Goal: Task Accomplishment & Management: Use online tool/utility

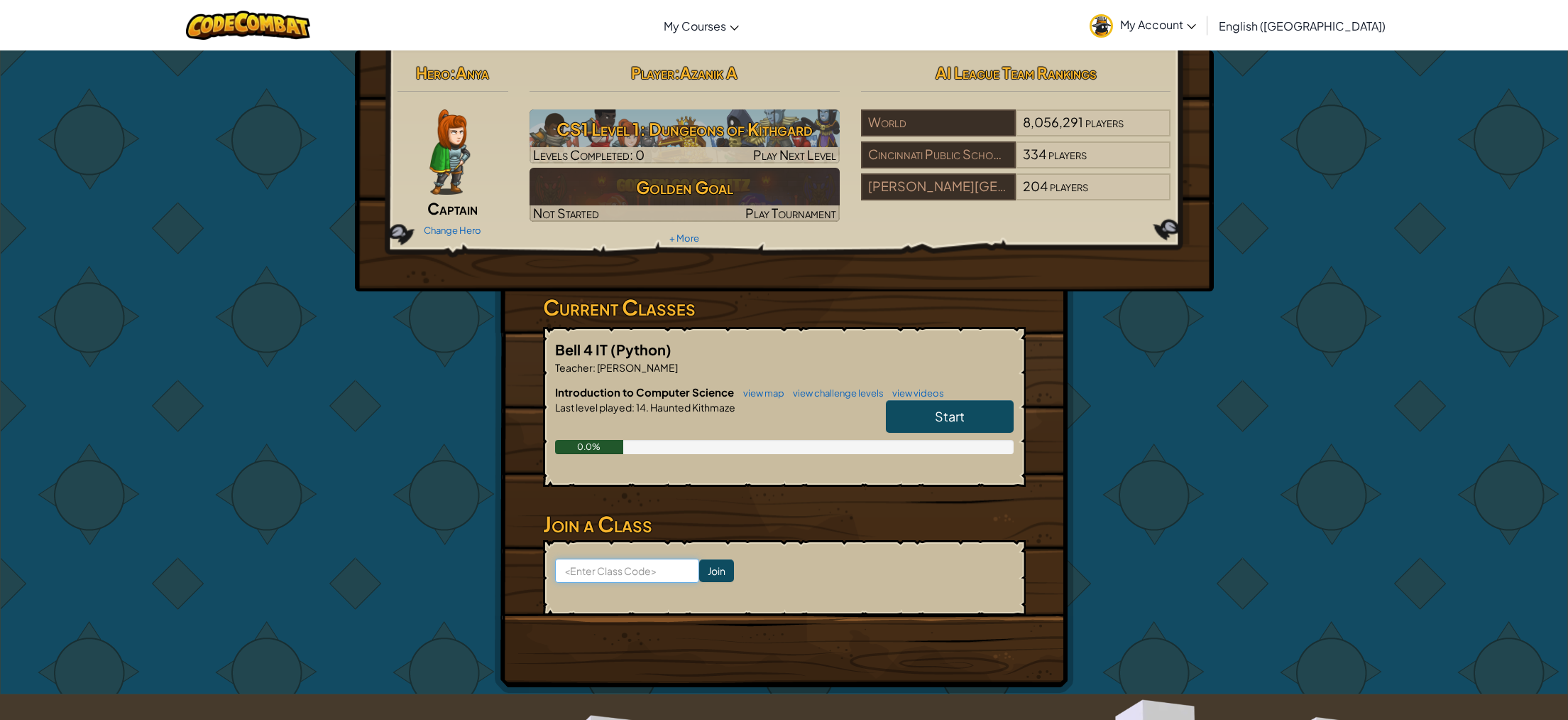
click at [628, 573] on input at bounding box center [627, 571] width 144 height 24
click at [637, 445] on div "0.0%" at bounding box center [784, 447] width 459 height 14
click at [620, 572] on input at bounding box center [627, 571] width 144 height 24
type input "ClassStopEgg"
click at [699, 573] on input "Join" at bounding box center [716, 570] width 35 height 23
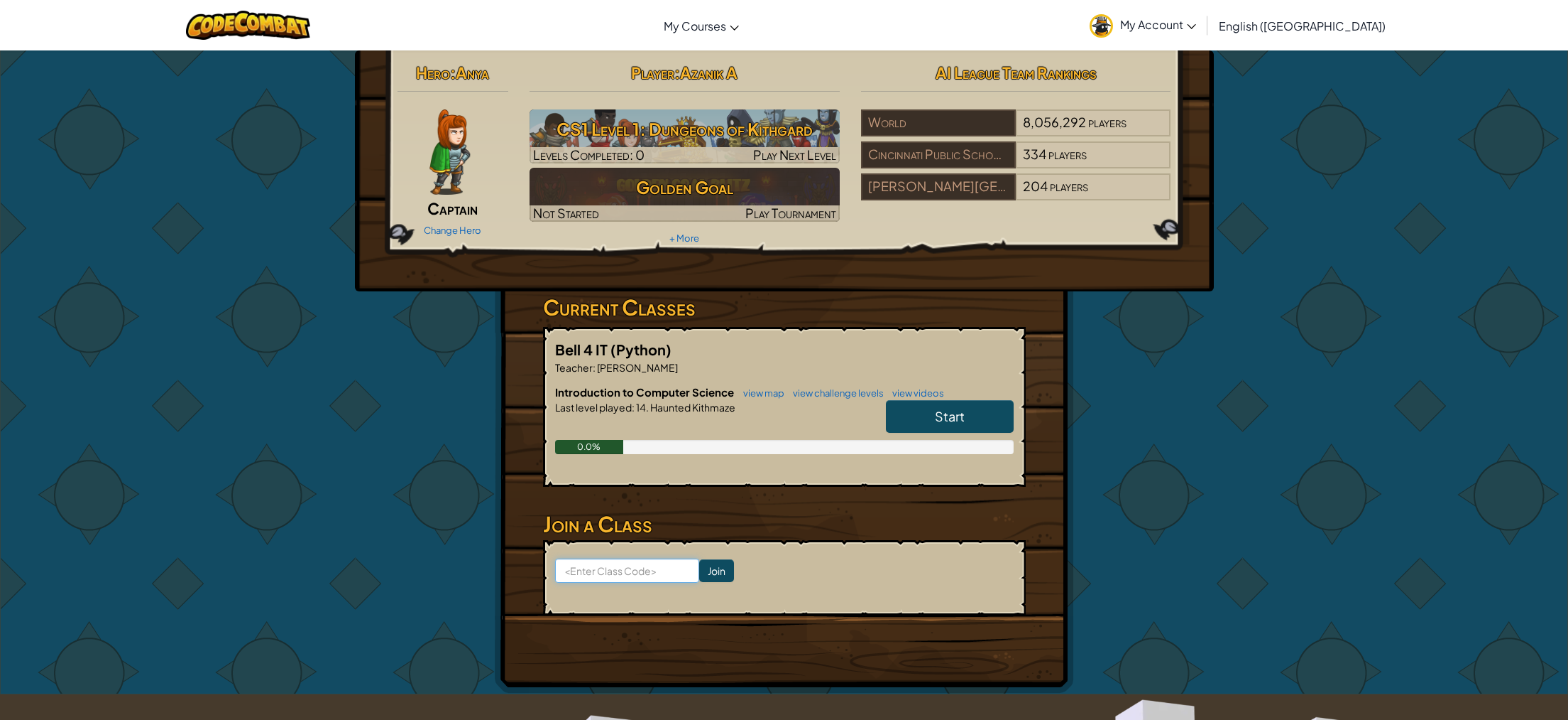
click at [627, 568] on input at bounding box center [627, 571] width 144 height 24
type input "ClassStopEgg"
click at [952, 413] on span "Start" at bounding box center [949, 415] width 30 height 16
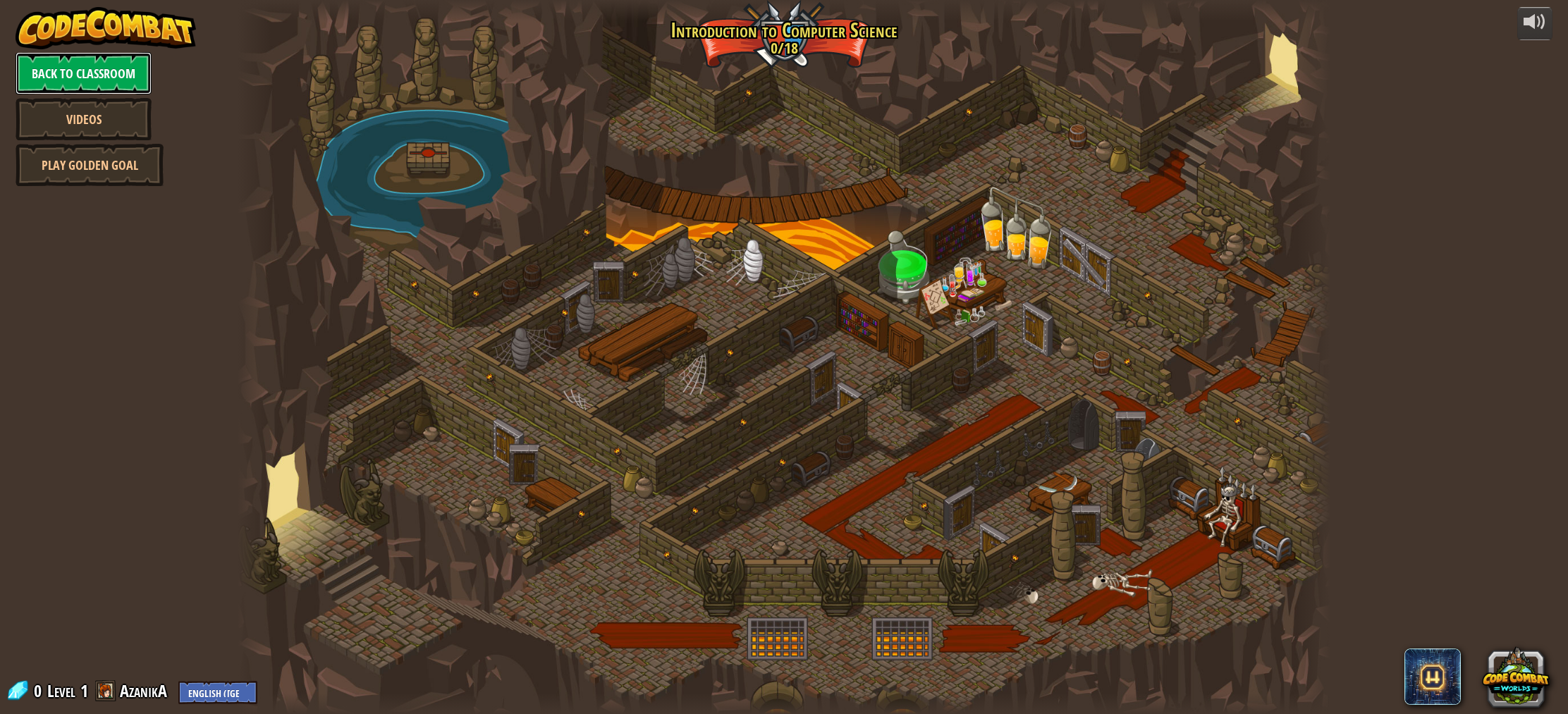
click at [115, 67] on link "Back to Classroom" at bounding box center [83, 73] width 136 height 42
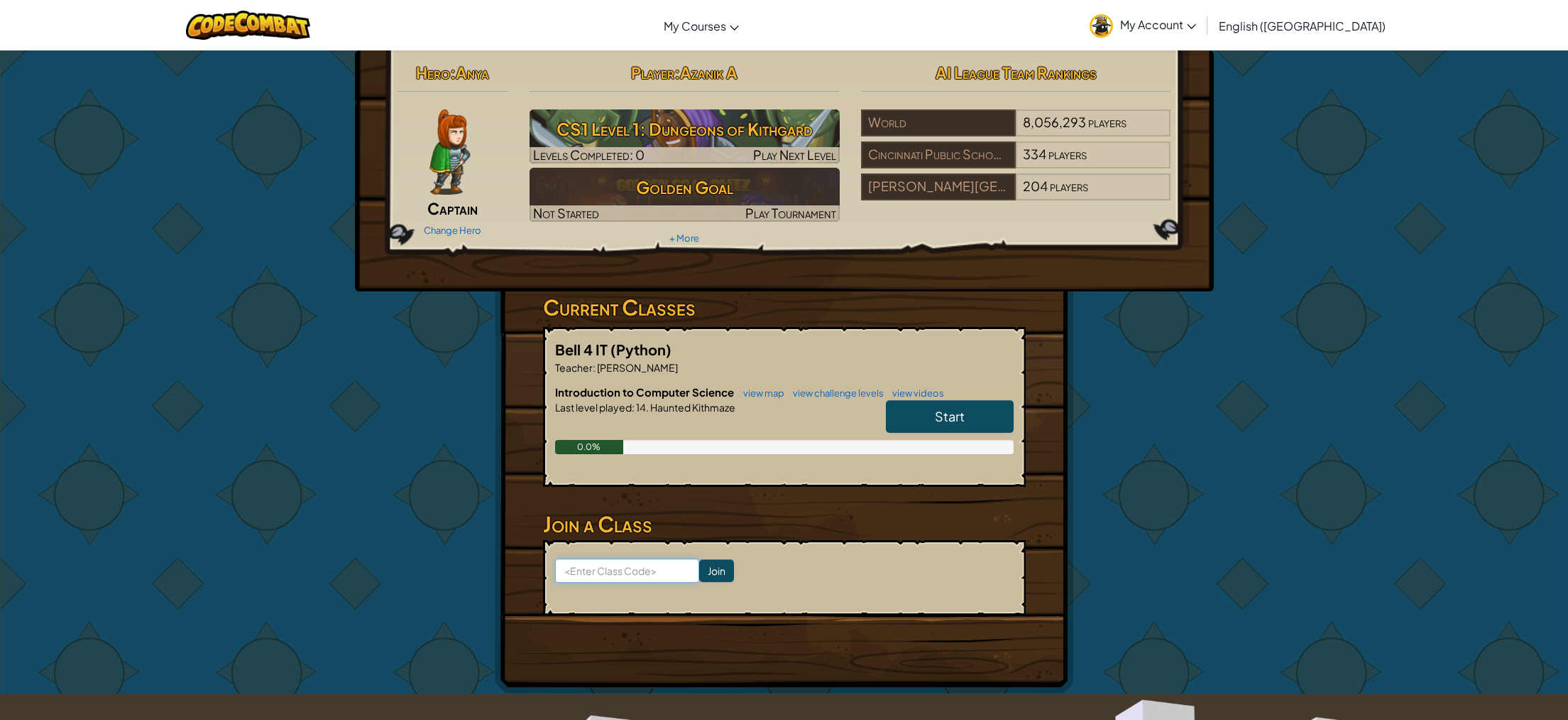
click at [628, 565] on input at bounding box center [627, 571] width 144 height 24
type input "ClassStopEgg"
click at [699, 572] on input "Join" at bounding box center [716, 570] width 35 height 23
click at [645, 574] on input at bounding box center [627, 571] width 144 height 24
click at [608, 563] on input at bounding box center [627, 571] width 144 height 24
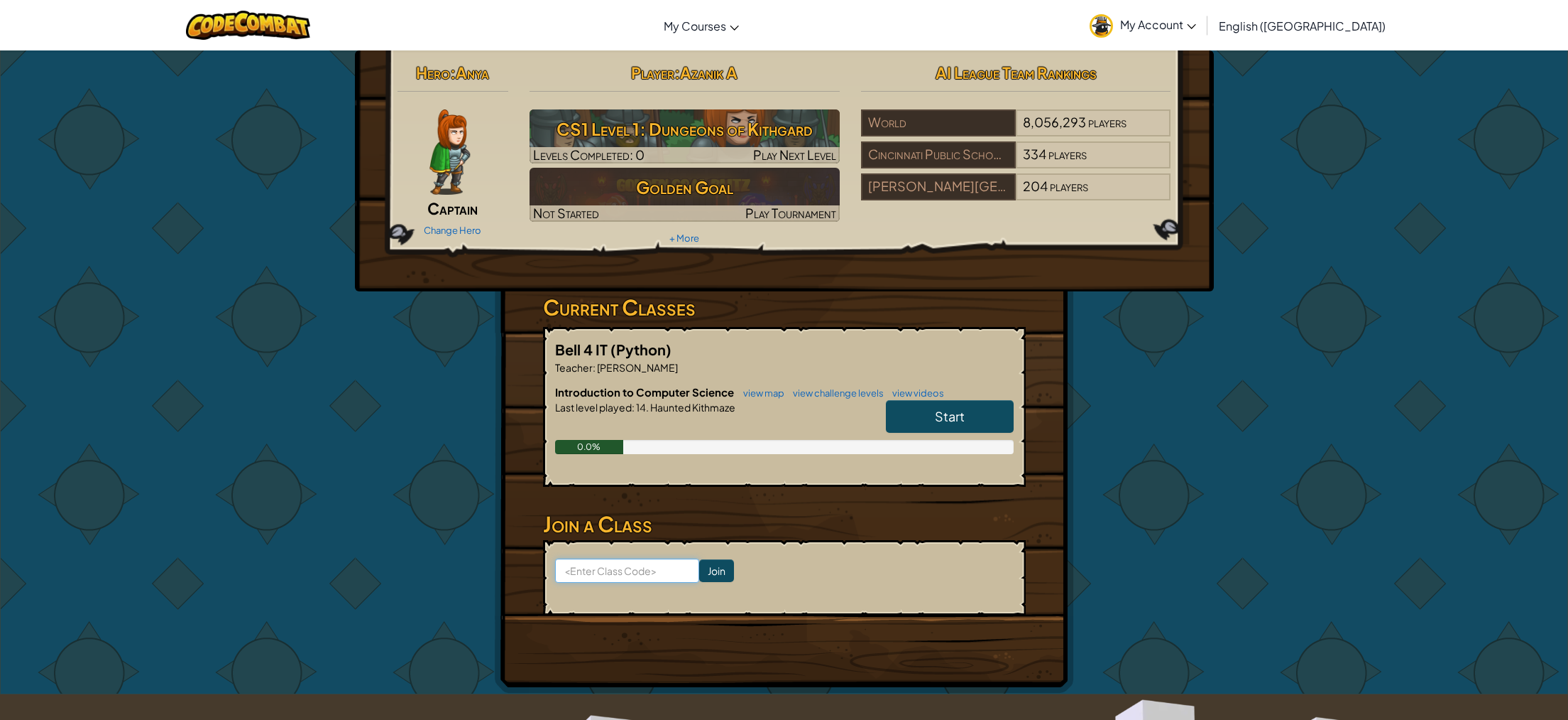
type input "ClassStopEgg"
click at [699, 577] on input "Join" at bounding box center [716, 570] width 35 height 23
click at [644, 567] on input at bounding box center [627, 571] width 144 height 24
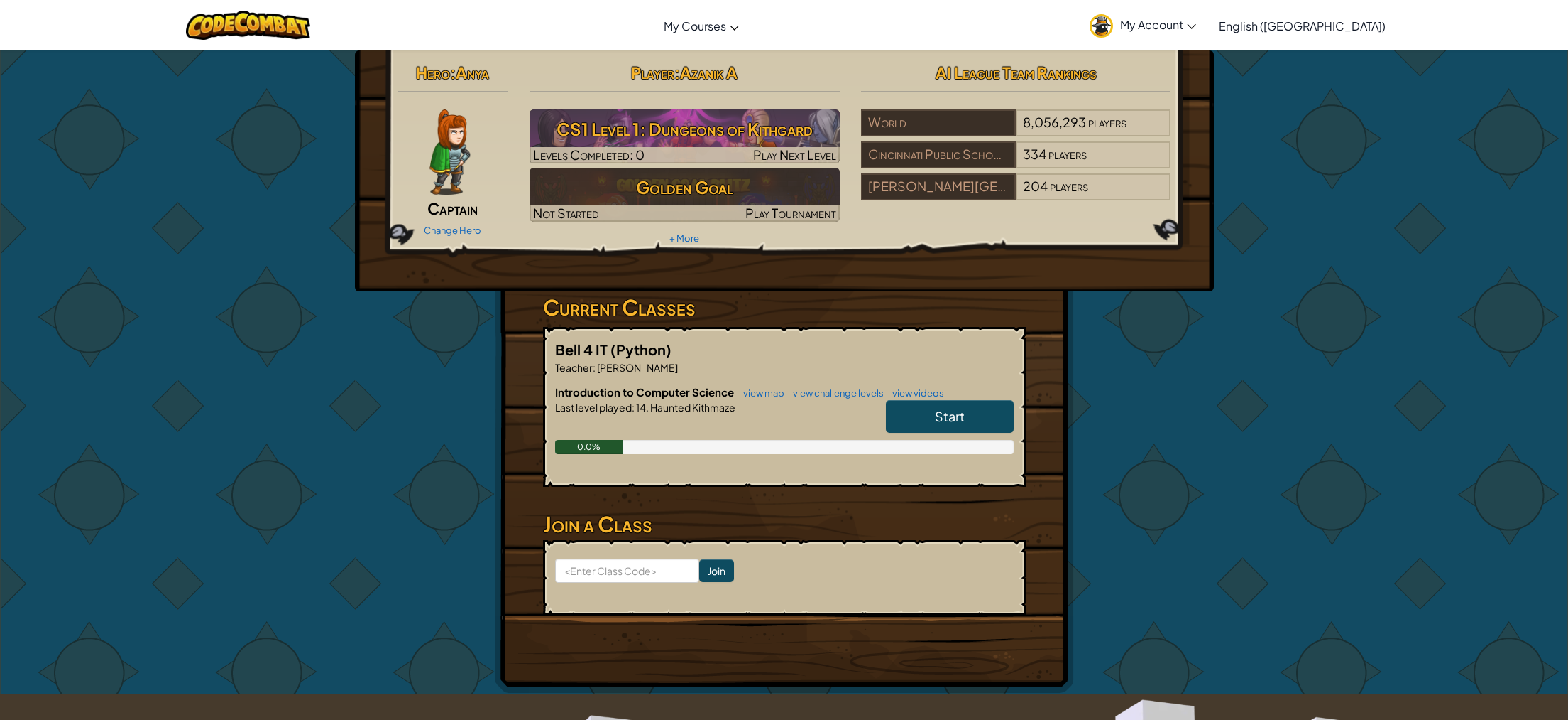
click at [927, 417] on link "Start" at bounding box center [949, 416] width 128 height 32
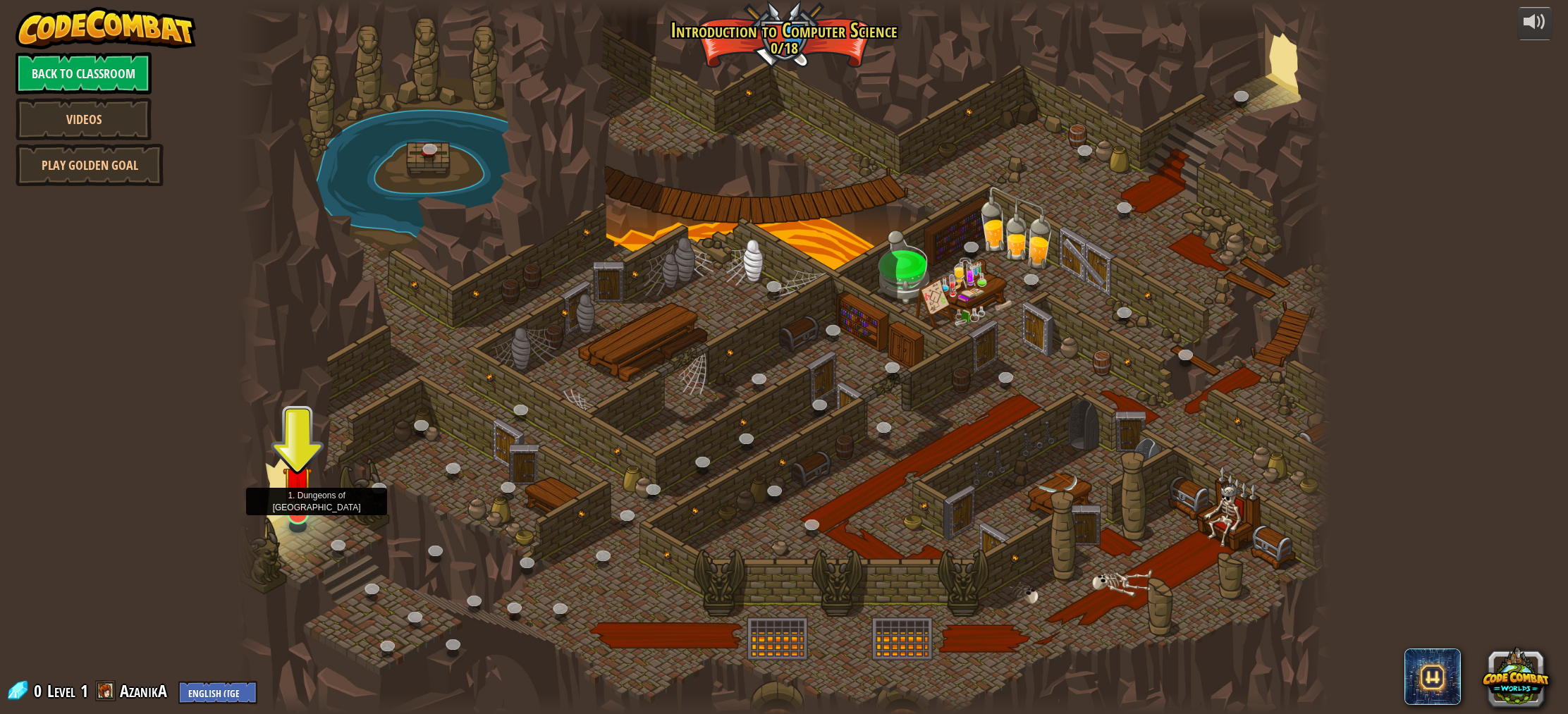
click at [297, 511] on img at bounding box center [297, 480] width 29 height 68
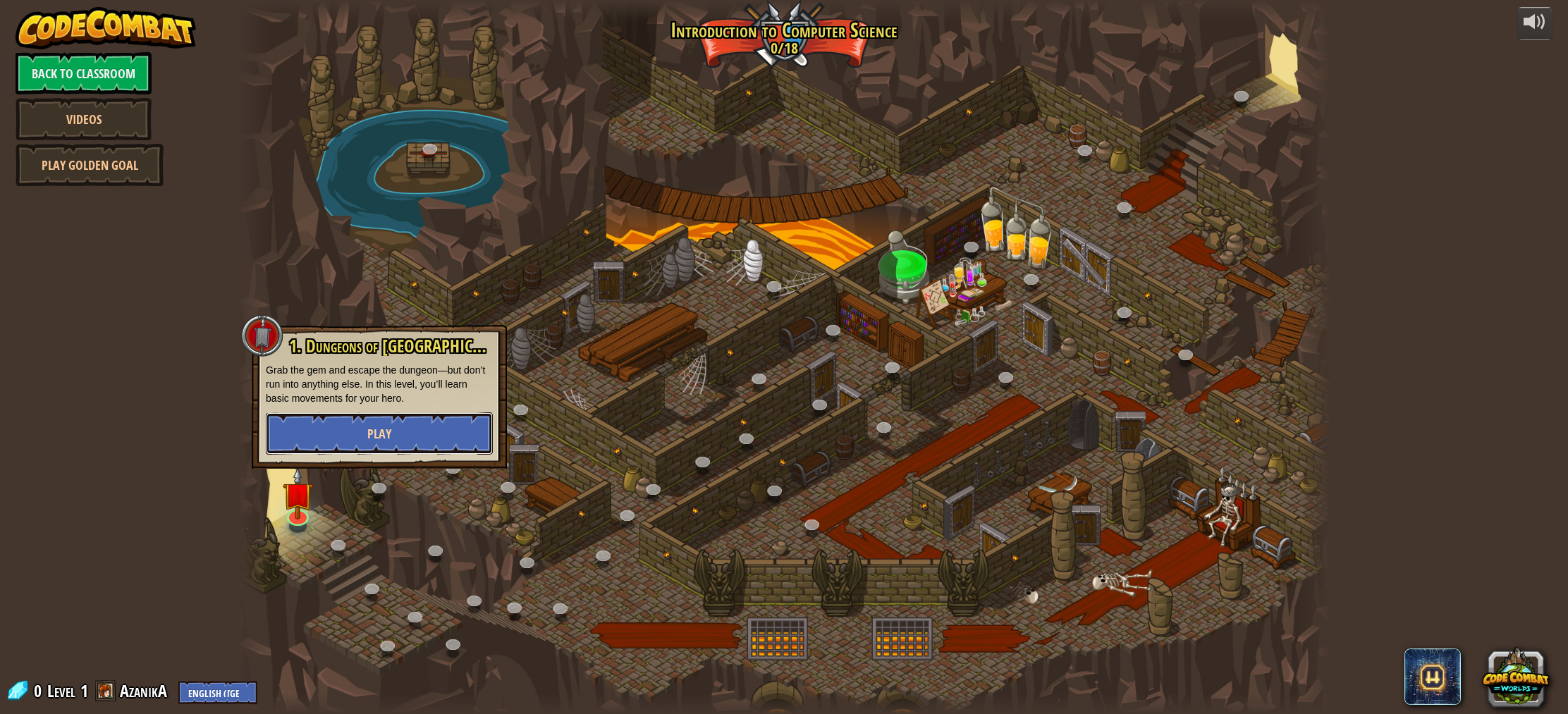
click at [333, 440] on button "Play" at bounding box center [378, 433] width 227 height 42
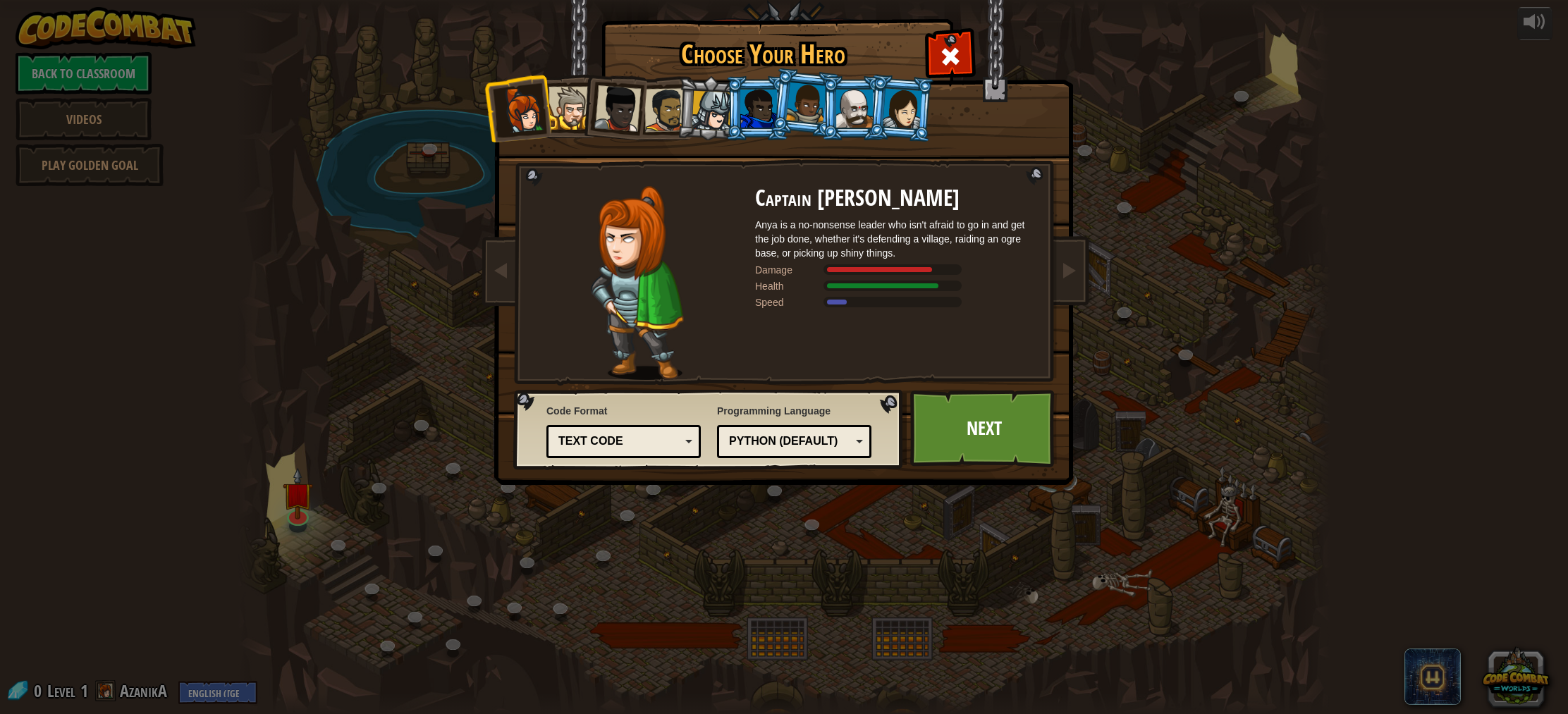
click at [672, 494] on div "Choose Your Hero 0 Captain Anya Weston Anya is a no-nonsense leader who isn't a…" at bounding box center [784, 357] width 1568 height 714
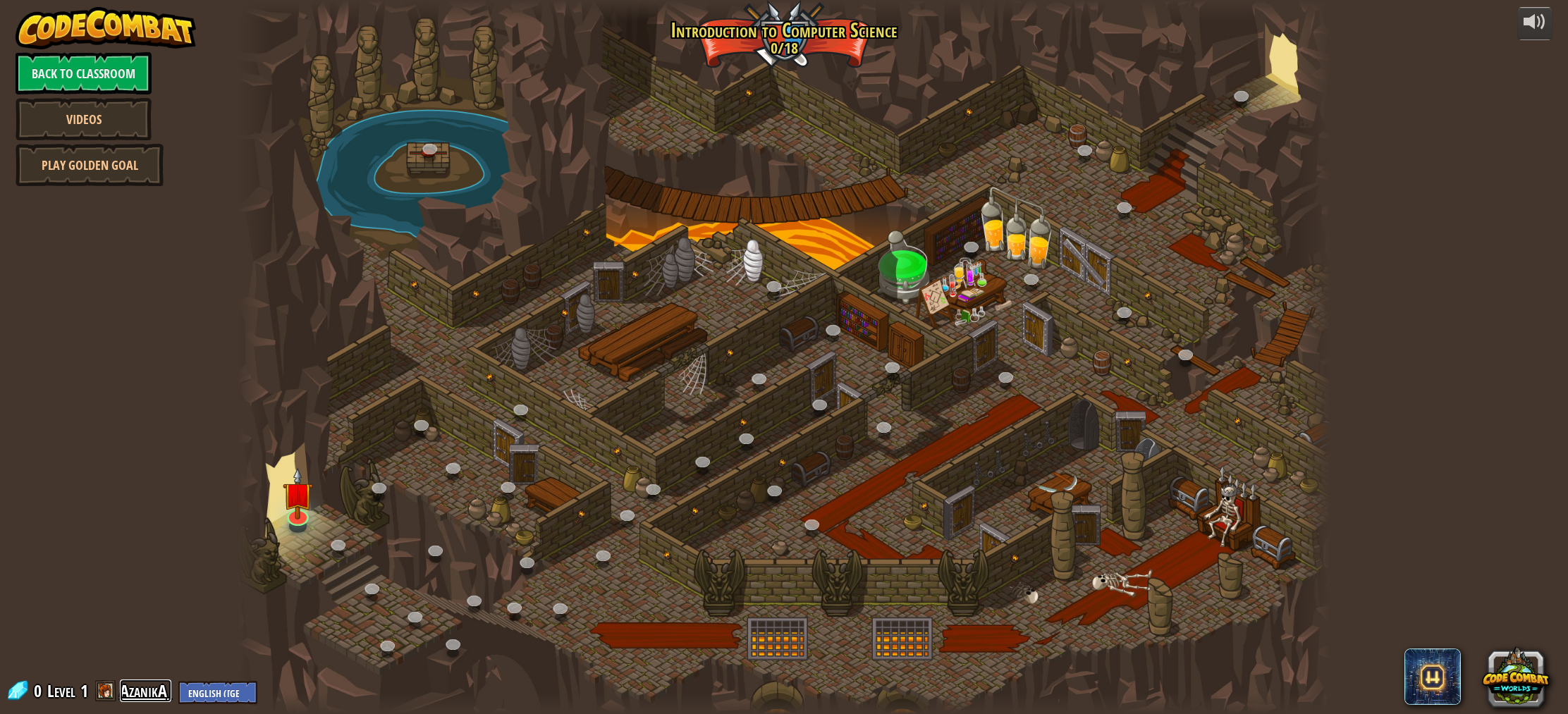
click at [149, 690] on link "AzanikA" at bounding box center [145, 690] width 51 height 23
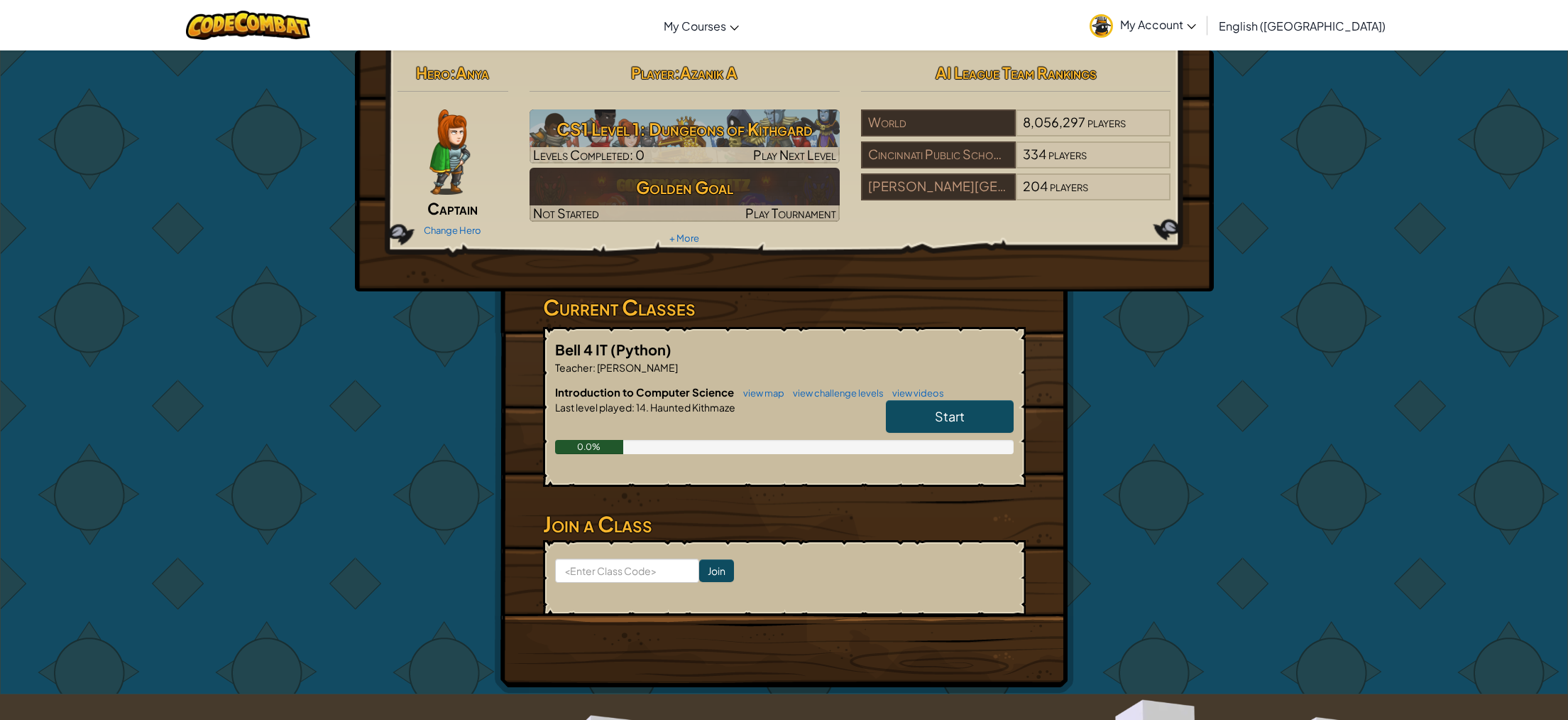
click at [955, 413] on span "Start" at bounding box center [949, 415] width 30 height 16
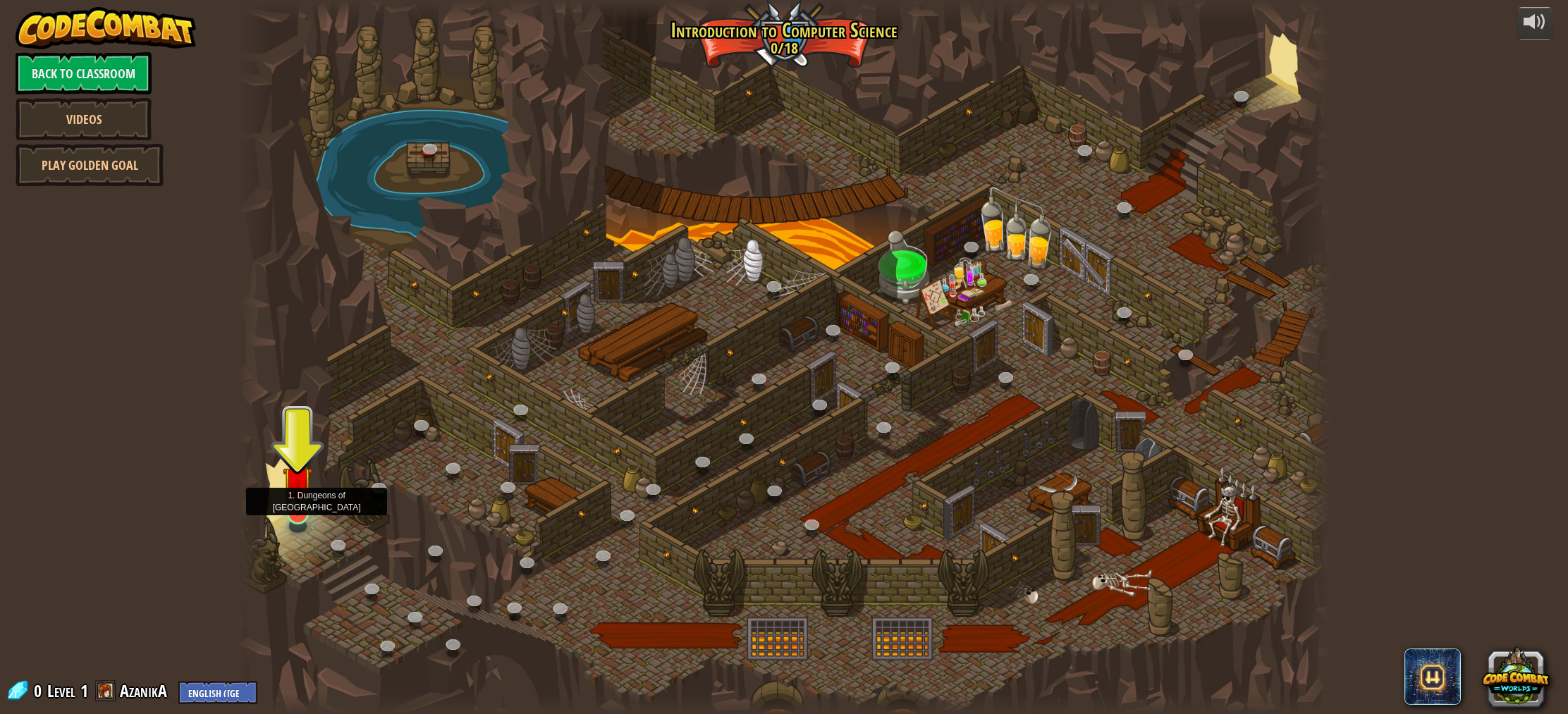
click at [287, 481] on img at bounding box center [297, 480] width 29 height 68
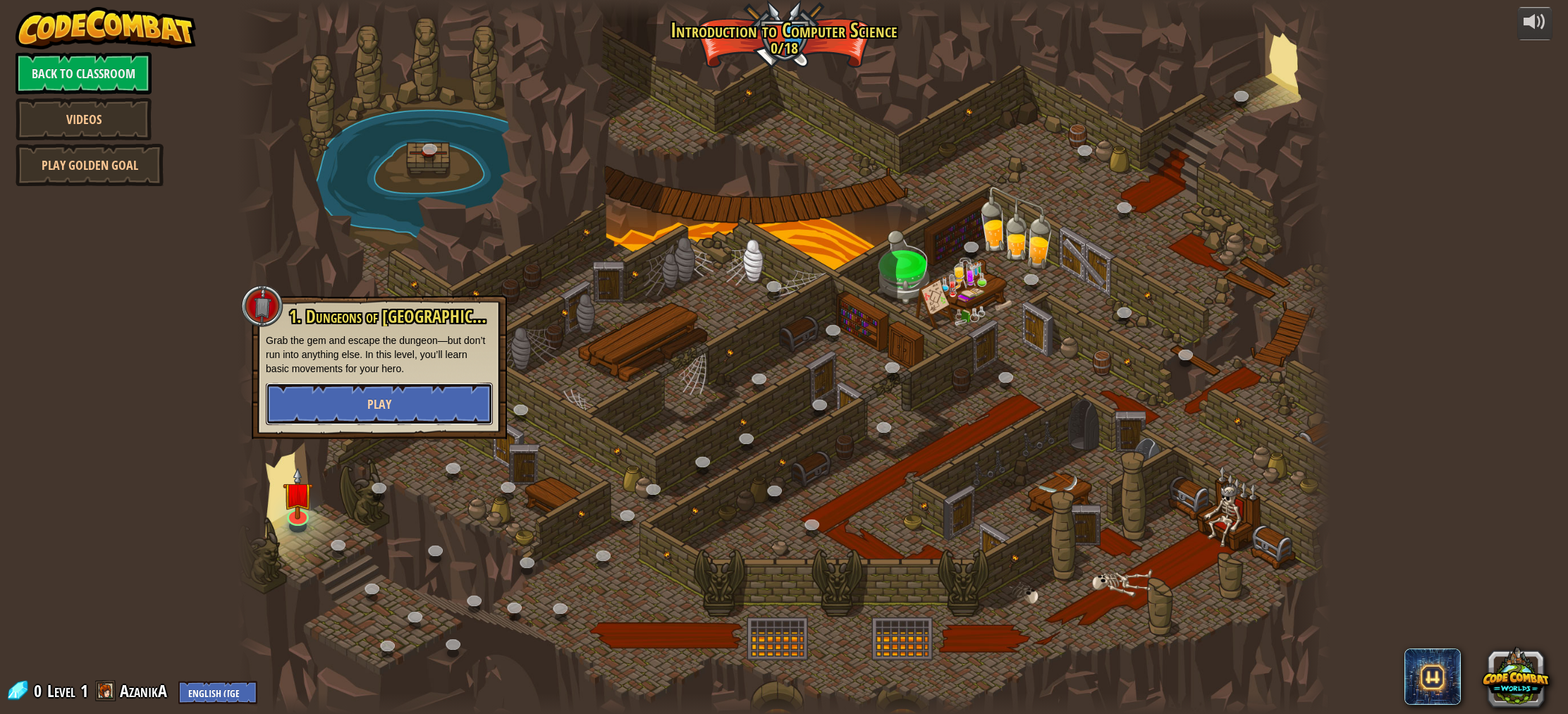
click at [367, 403] on button "Play" at bounding box center [378, 403] width 227 height 42
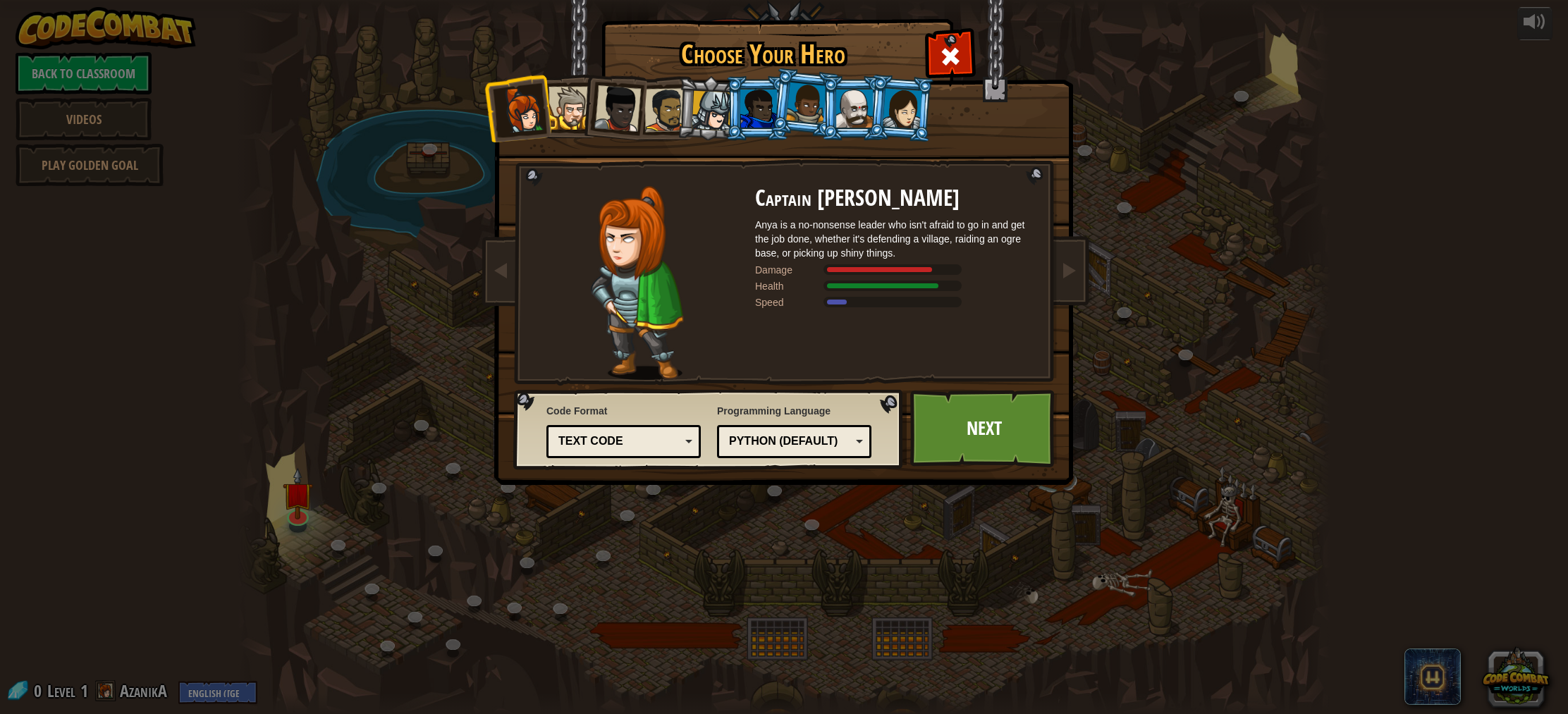
click at [763, 438] on div "Python (Default)" at bounding box center [789, 441] width 122 height 16
click at [667, 536] on div "Choose Your Hero 0 Captain Anya Weston Anya is a no-nonsense leader who isn't a…" at bounding box center [784, 357] width 1568 height 714
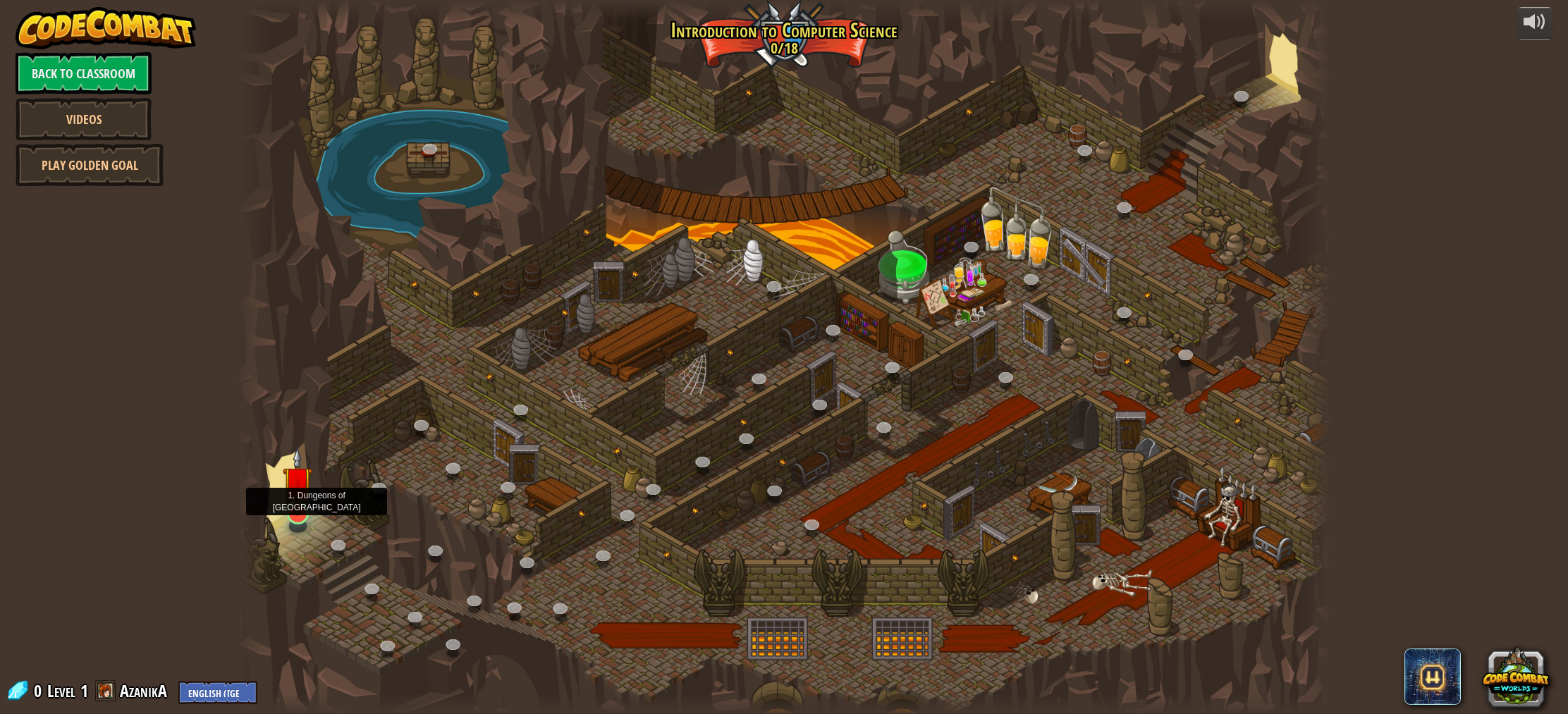
click at [306, 506] on img at bounding box center [297, 480] width 29 height 68
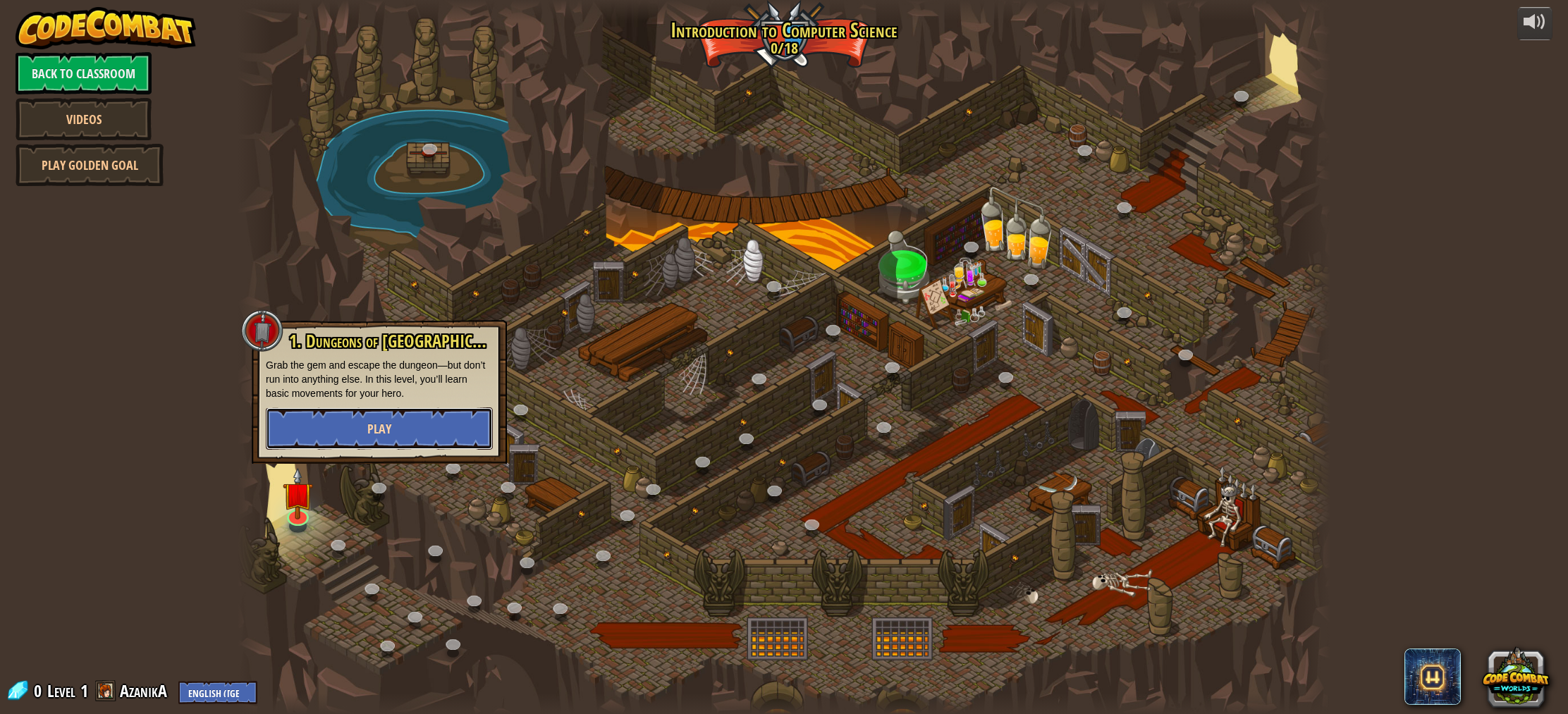
click at [382, 429] on span "Play" at bounding box center [379, 429] width 24 height 18
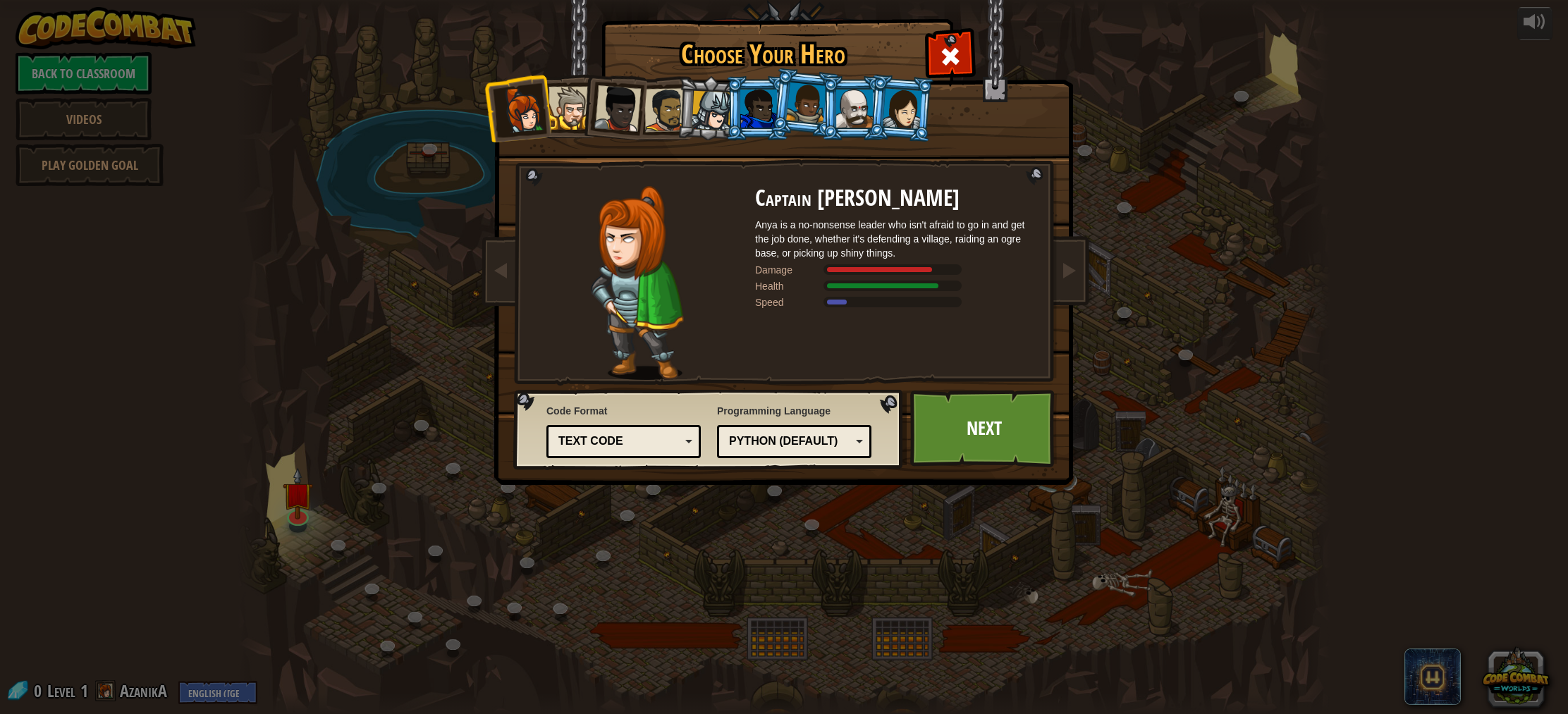
click at [583, 120] on li at bounding box center [613, 106] width 69 height 69
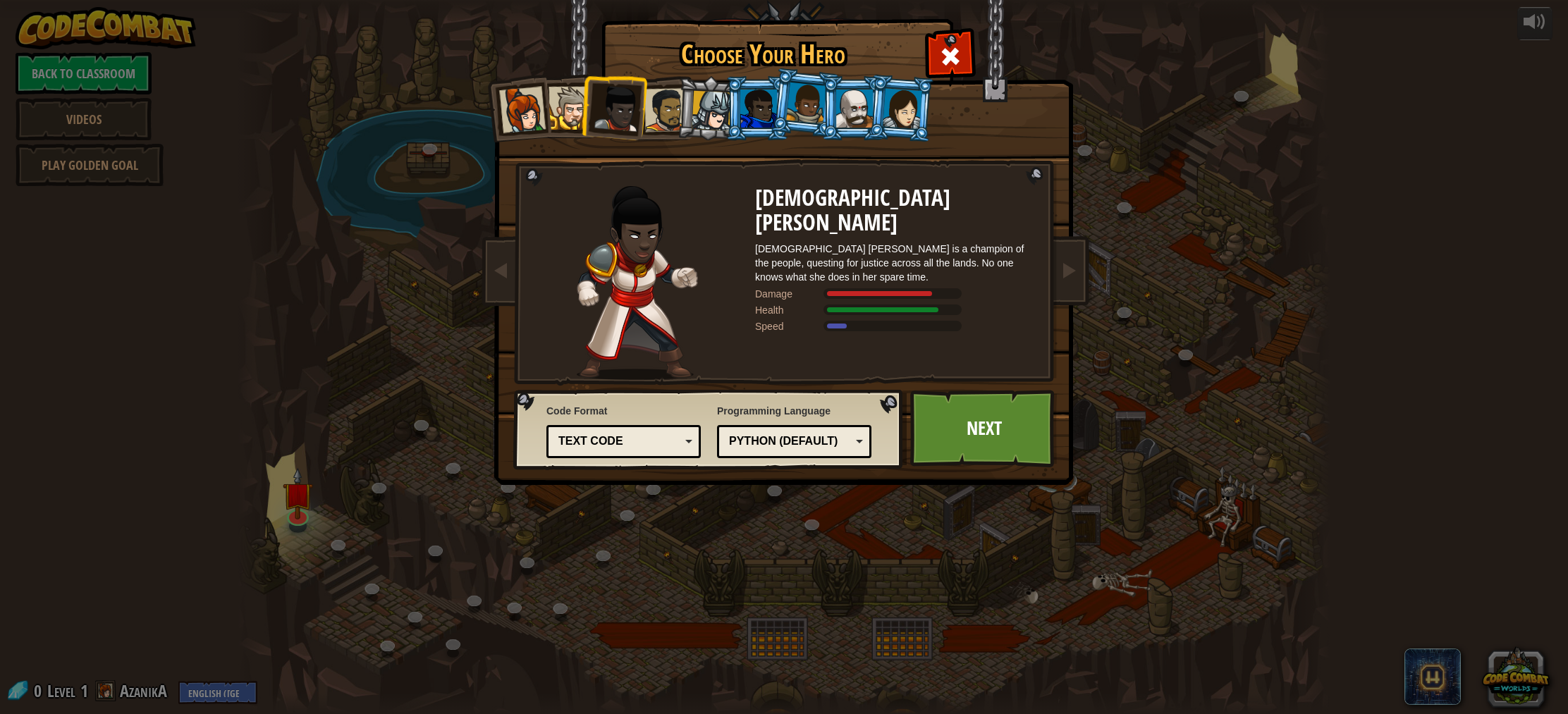
click at [575, 121] on div at bounding box center [570, 108] width 43 height 43
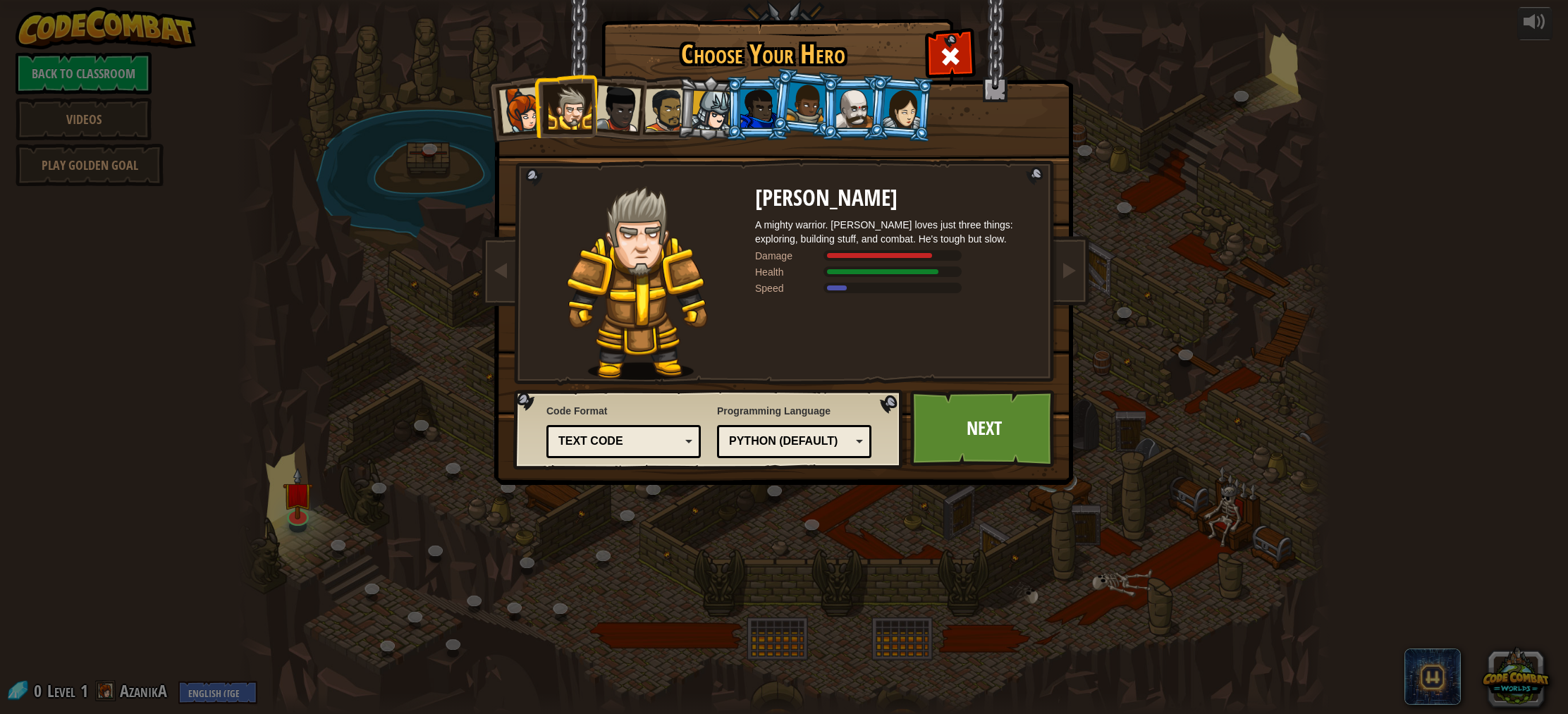
click at [522, 116] on div at bounding box center [522, 109] width 46 height 46
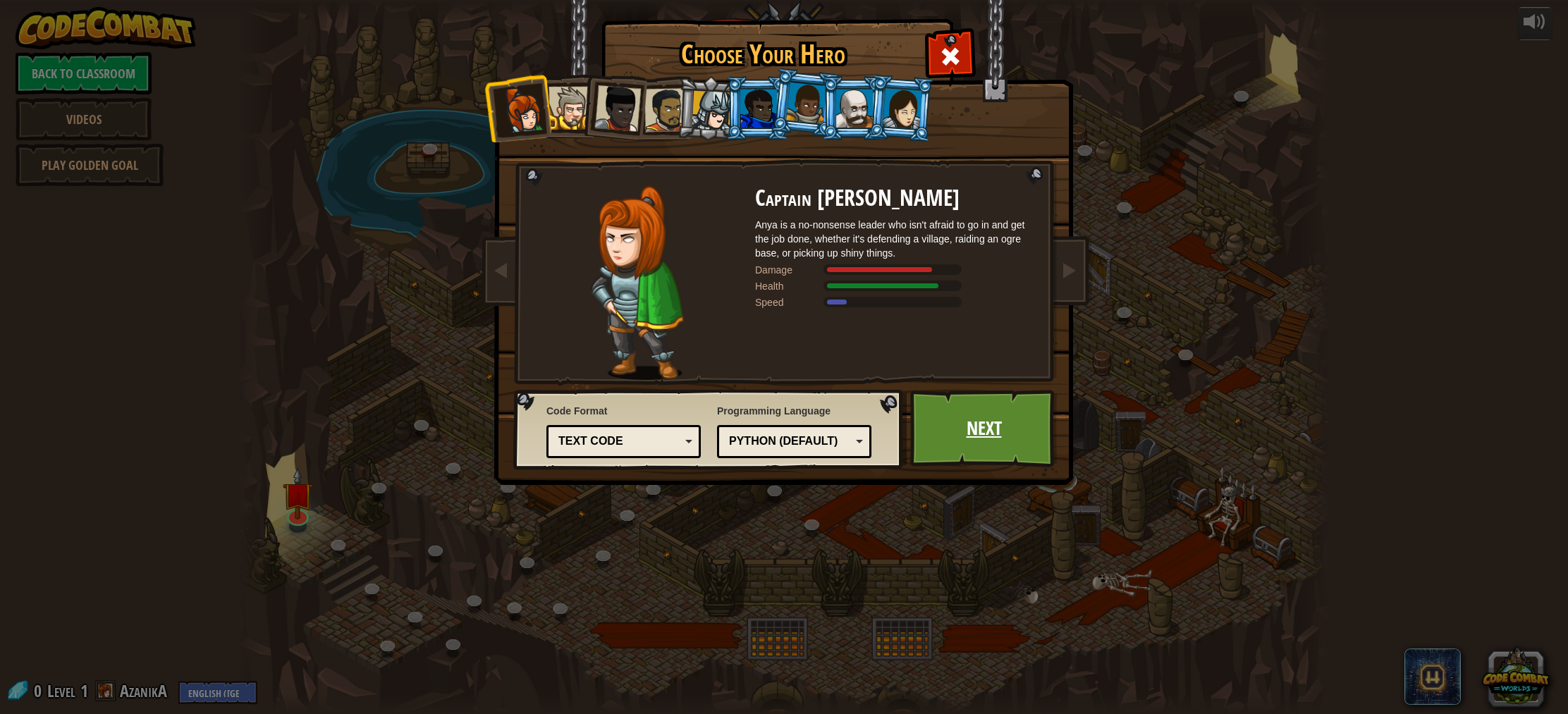
click at [965, 429] on link "Next" at bounding box center [983, 429] width 147 height 77
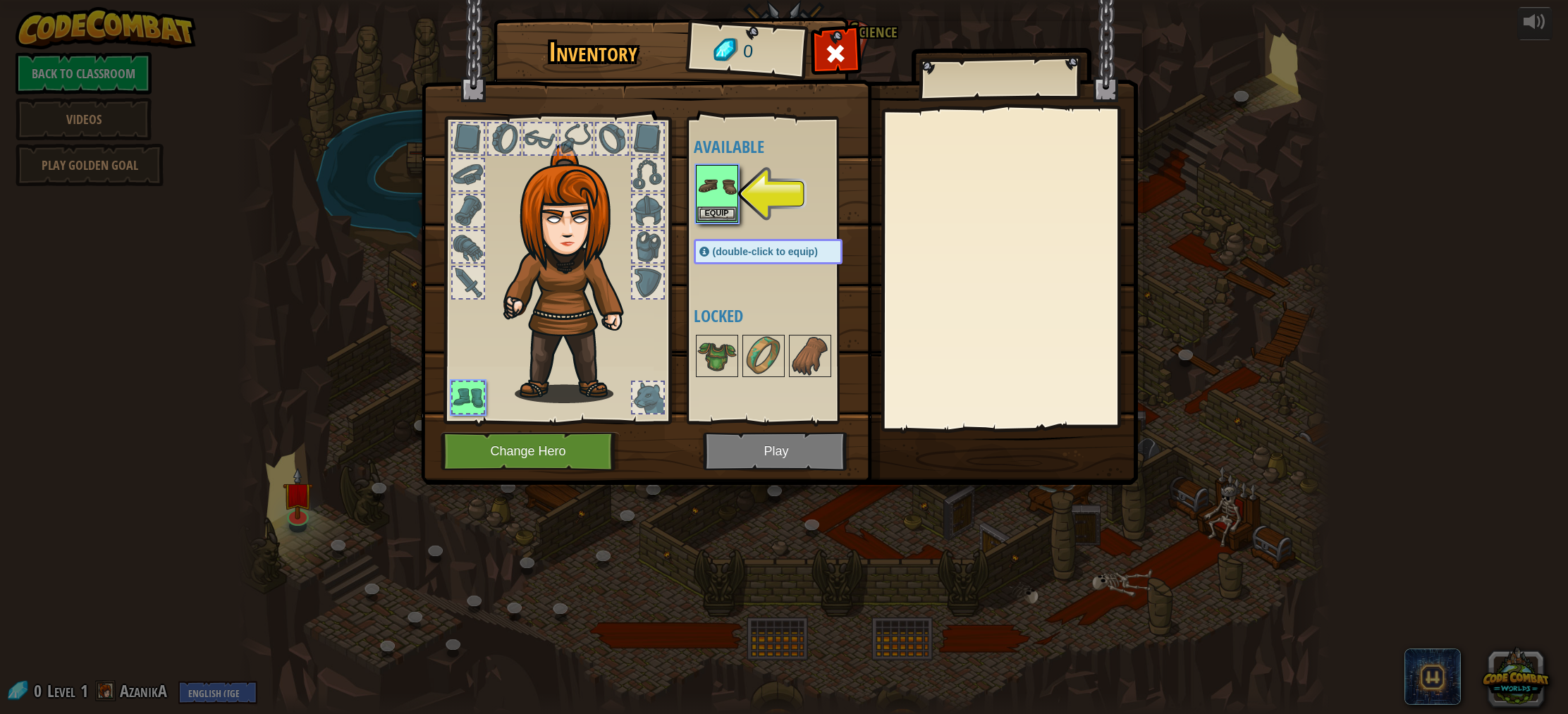
click at [470, 136] on div at bounding box center [468, 138] width 31 height 31
click at [514, 133] on div at bounding box center [504, 138] width 31 height 31
click at [721, 195] on img at bounding box center [716, 185] width 40 height 40
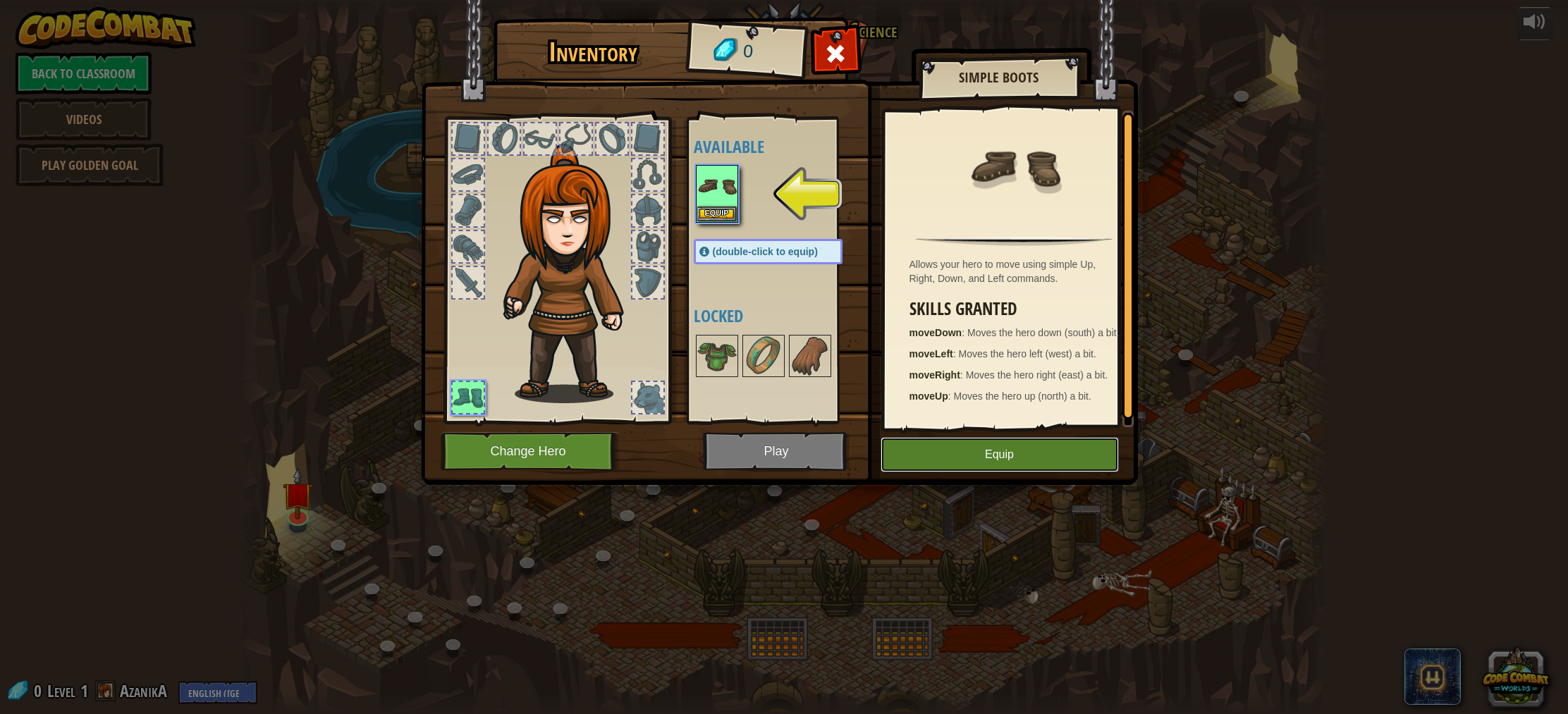
click at [943, 444] on button "Equip" at bounding box center [999, 455] width 238 height 35
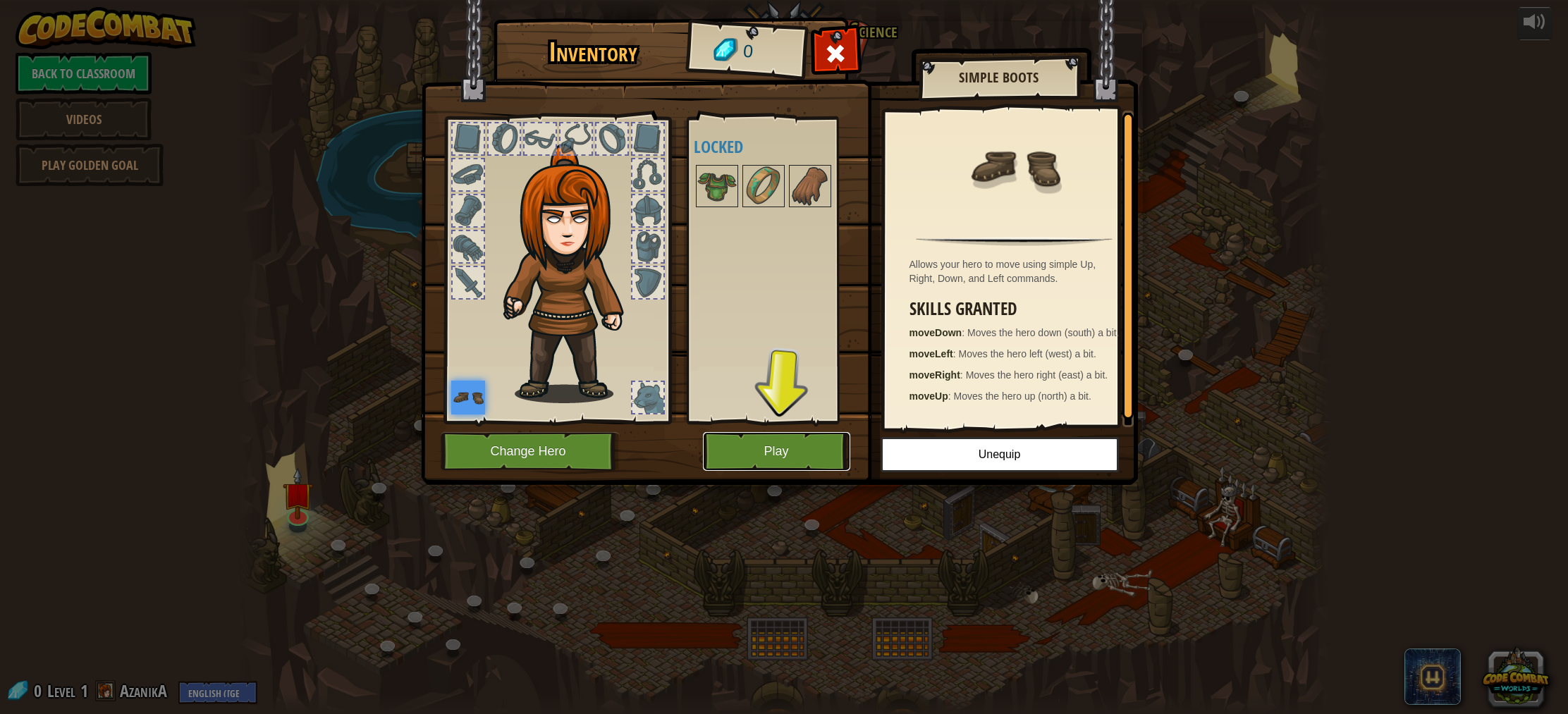
click at [775, 463] on button "Play" at bounding box center [776, 451] width 147 height 39
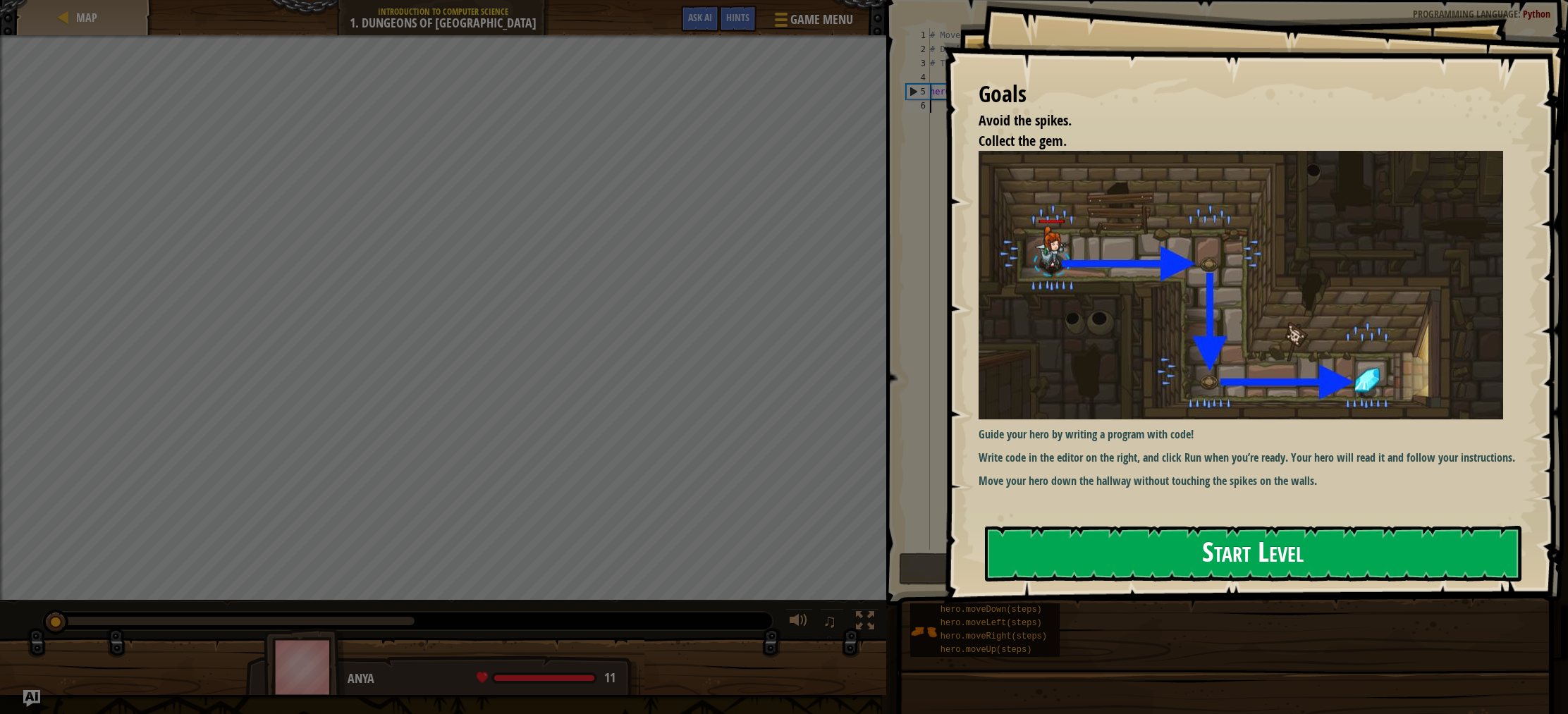
click at [1182, 558] on button "Start Level" at bounding box center [1253, 553] width 537 height 56
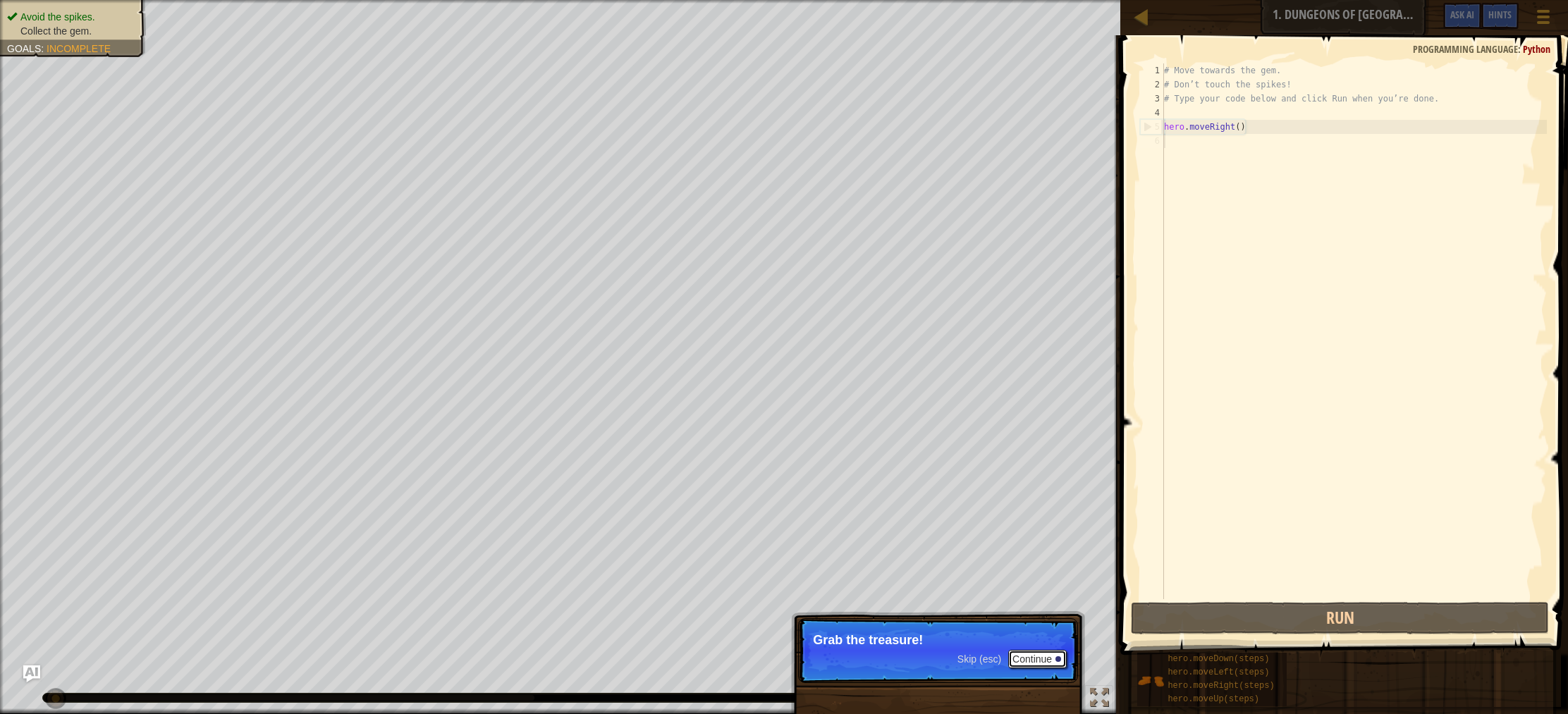
click at [1023, 654] on button "Continue" at bounding box center [1036, 658] width 58 height 19
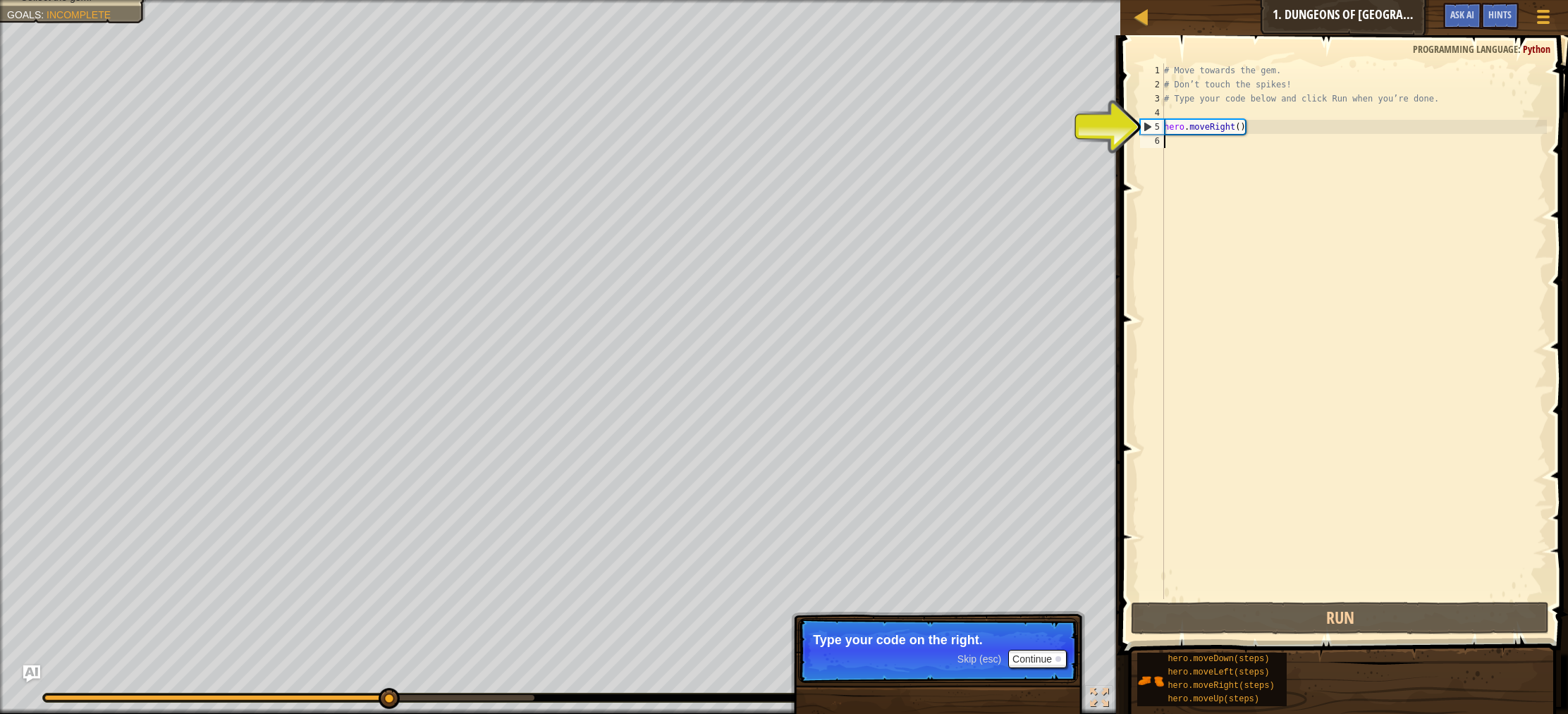
click at [1180, 141] on div "# Move towards the gem. # Don’t touch the spikes! # Type your code below and cl…" at bounding box center [1354, 344] width 386 height 563
click at [1187, 142] on div "# Move towards the gem. # Don’t touch the spikes! # Type your code below and cl…" at bounding box center [1354, 344] width 386 height 563
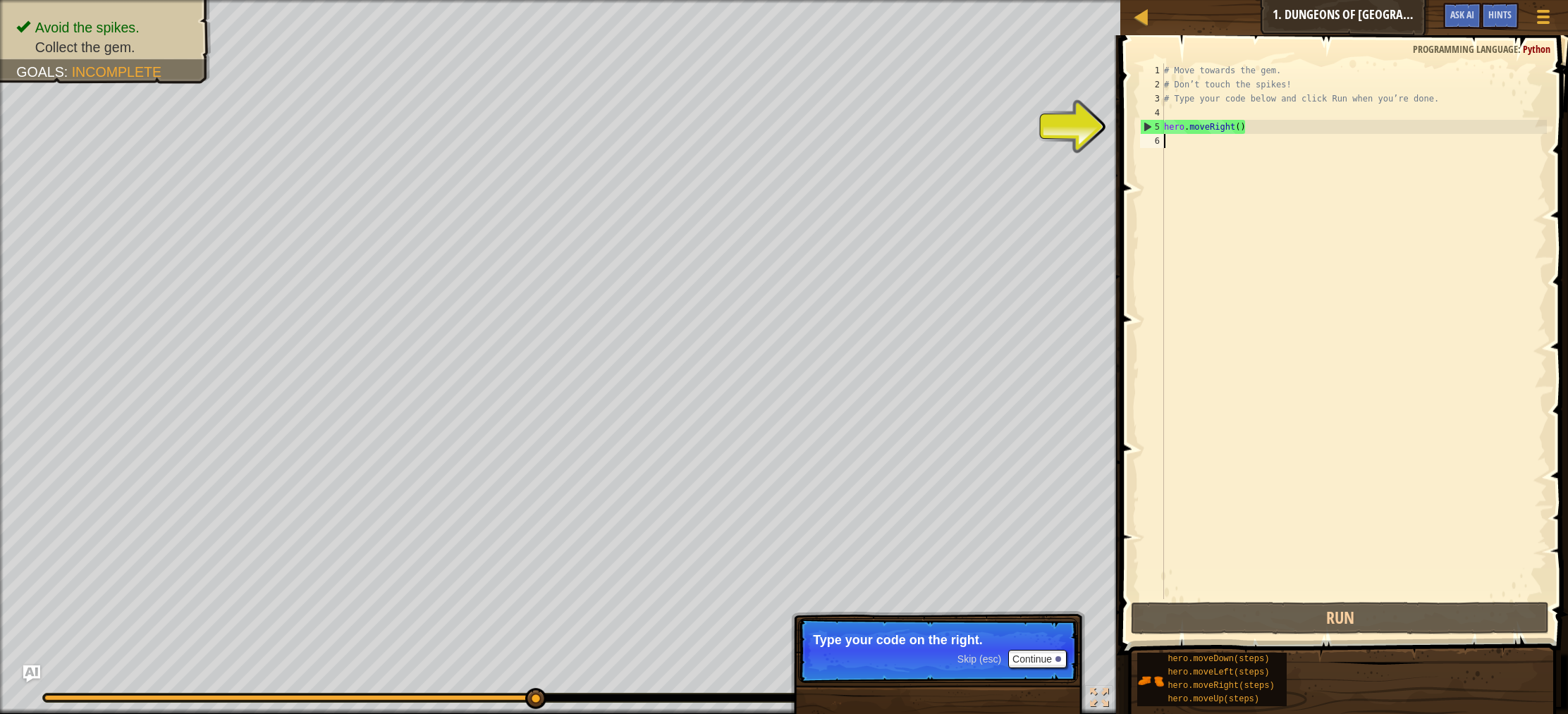
click at [1185, 145] on div "# Move towards the gem. # Don’t touch the spikes! # Type your code below and cl…" at bounding box center [1354, 344] width 386 height 563
click at [1185, 136] on div "# Move towards the gem. # Don’t touch the spikes! # Type your code below and cl…" at bounding box center [1354, 344] width 386 height 563
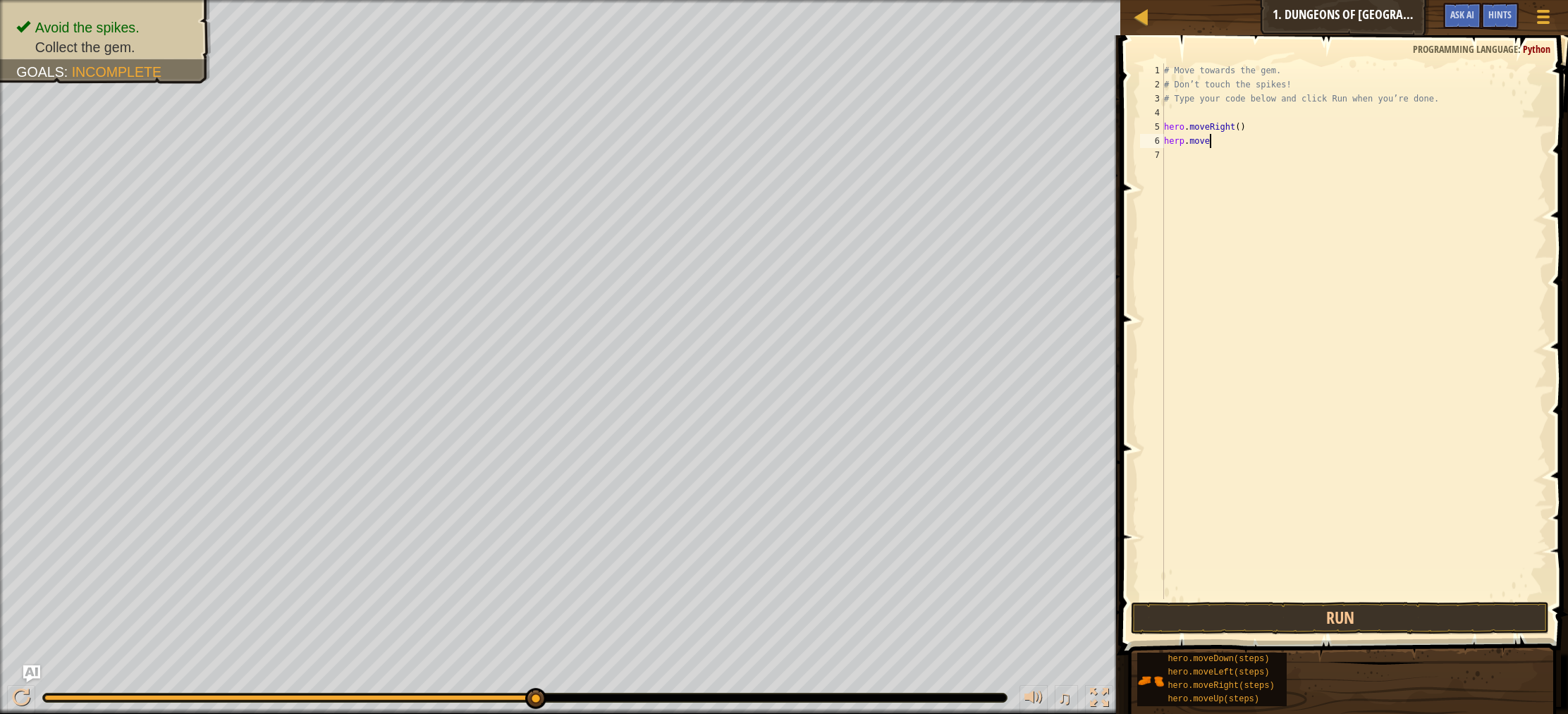
scroll to position [7, 3]
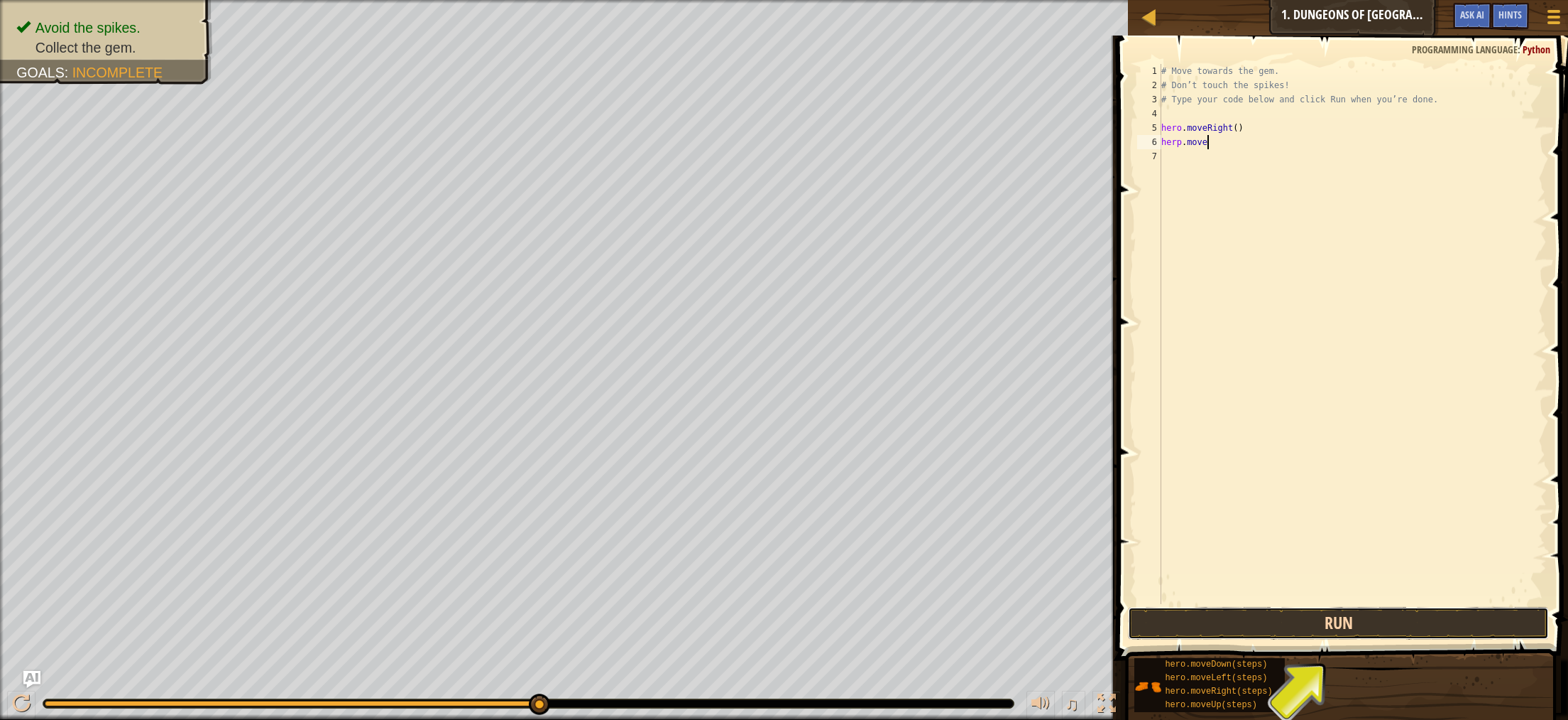
click at [1315, 630] on button "Run" at bounding box center [1338, 623] width 421 height 32
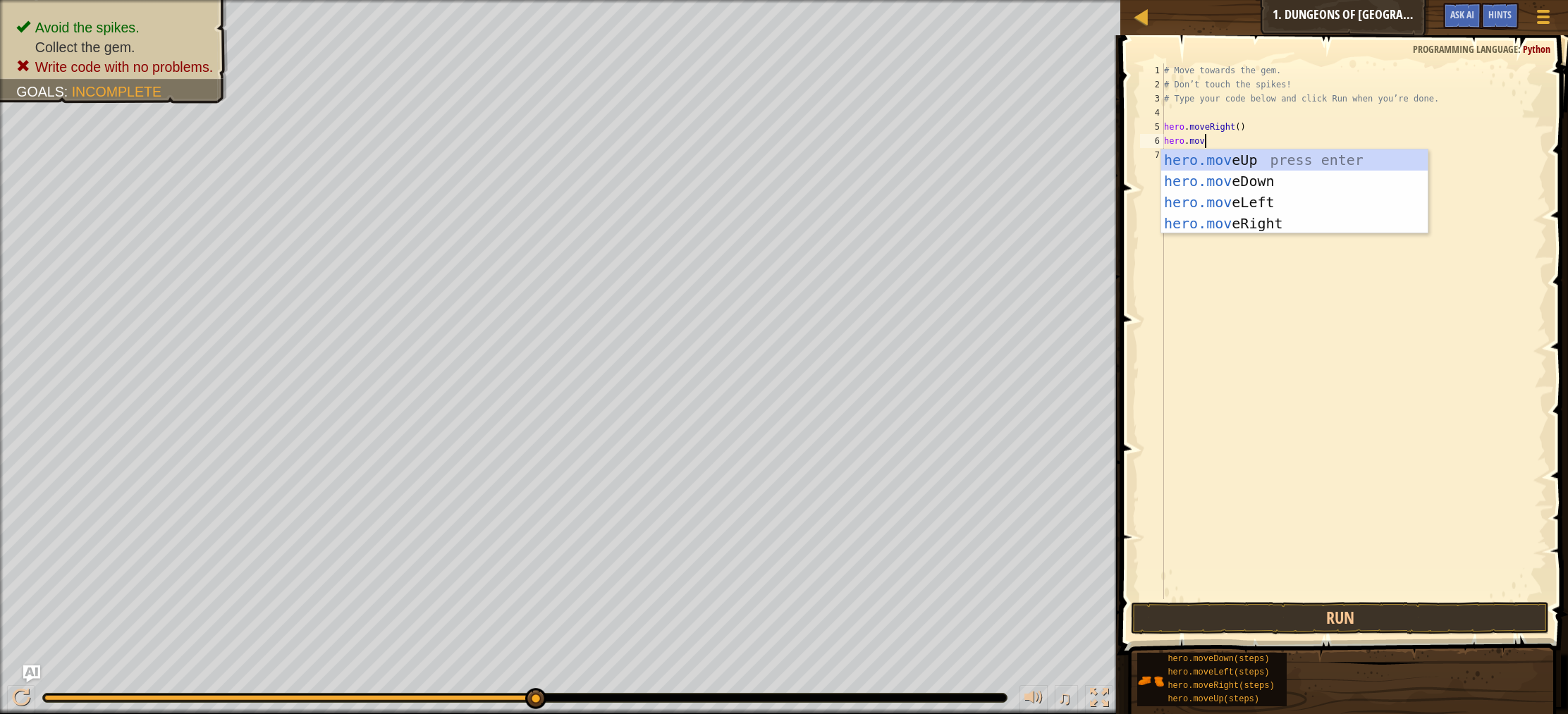
type textarea "hero.move"
click at [1241, 179] on div "hero.move Up press enter hero.move Down press enter hero.move Left press enter …" at bounding box center [1294, 212] width 266 height 127
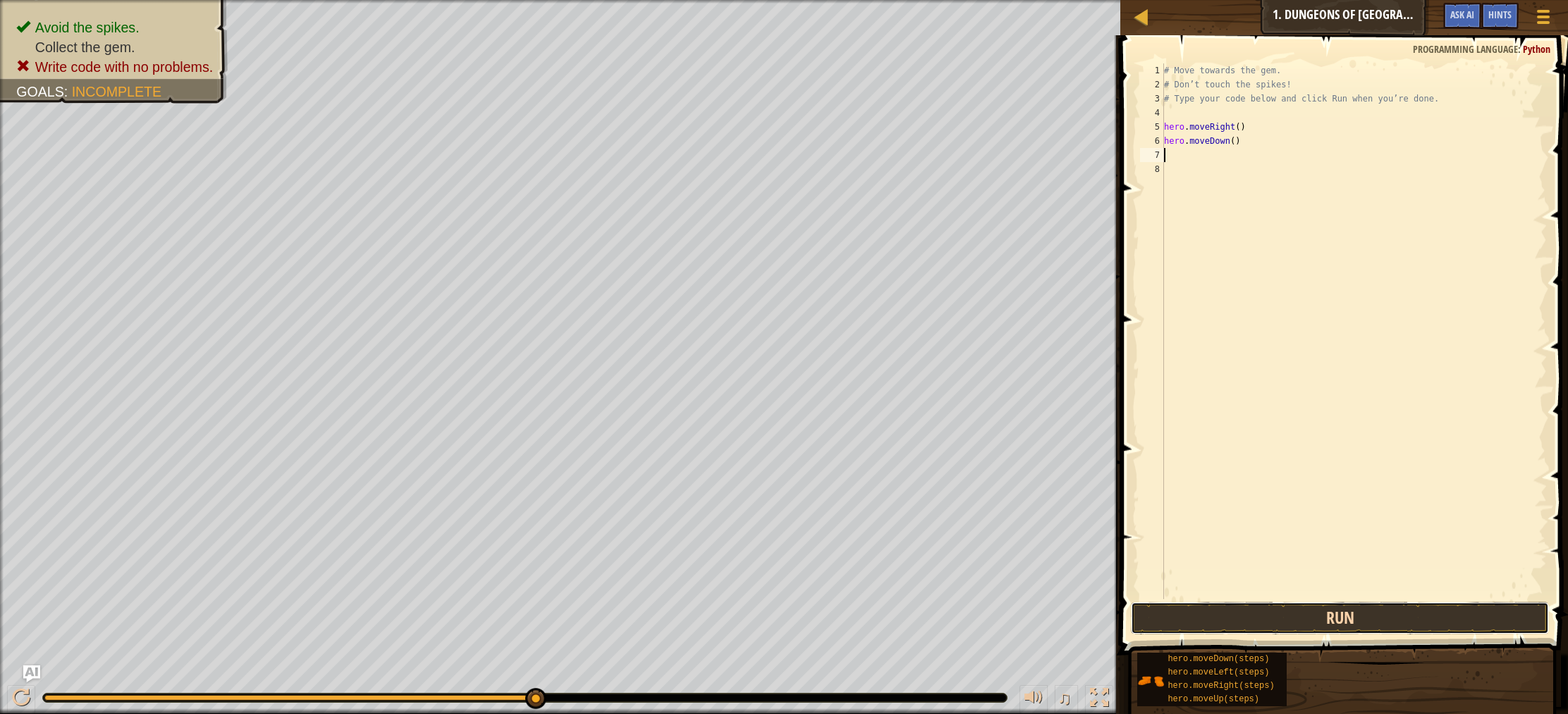
click at [1255, 614] on button "Run" at bounding box center [1340, 618] width 418 height 32
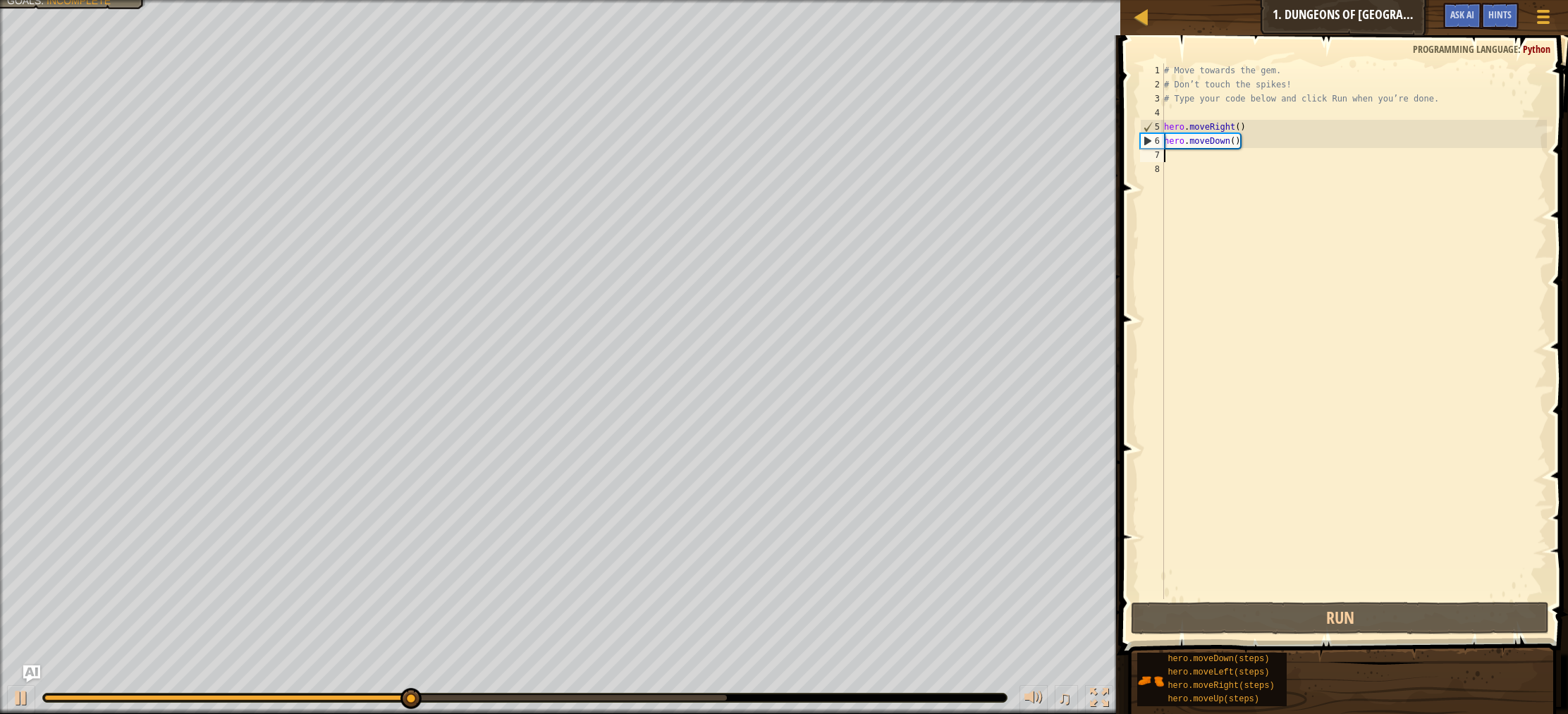
click at [1175, 157] on div "# Move towards the gem. # Don’t touch the spikes! # Type your code below and cl…" at bounding box center [1354, 344] width 386 height 563
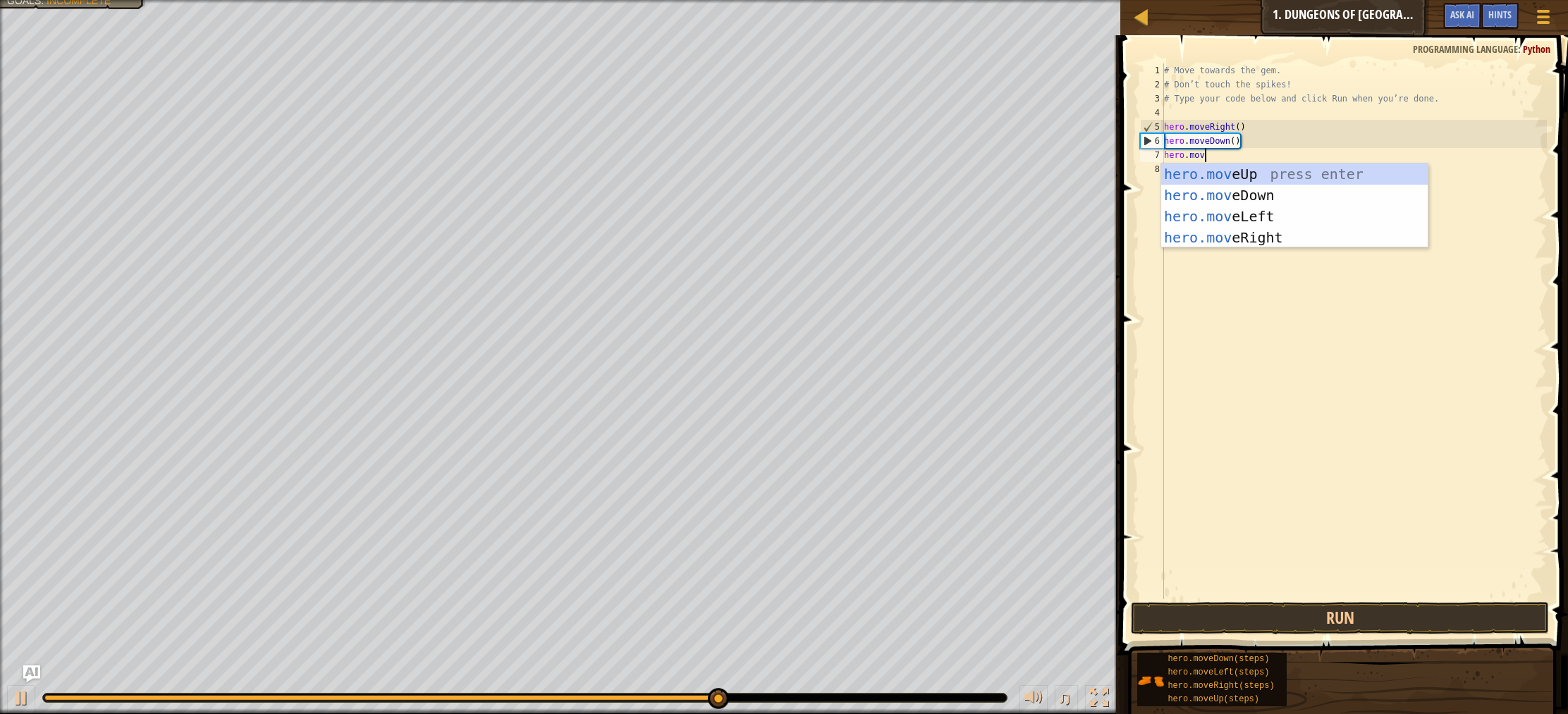
scroll to position [7, 3]
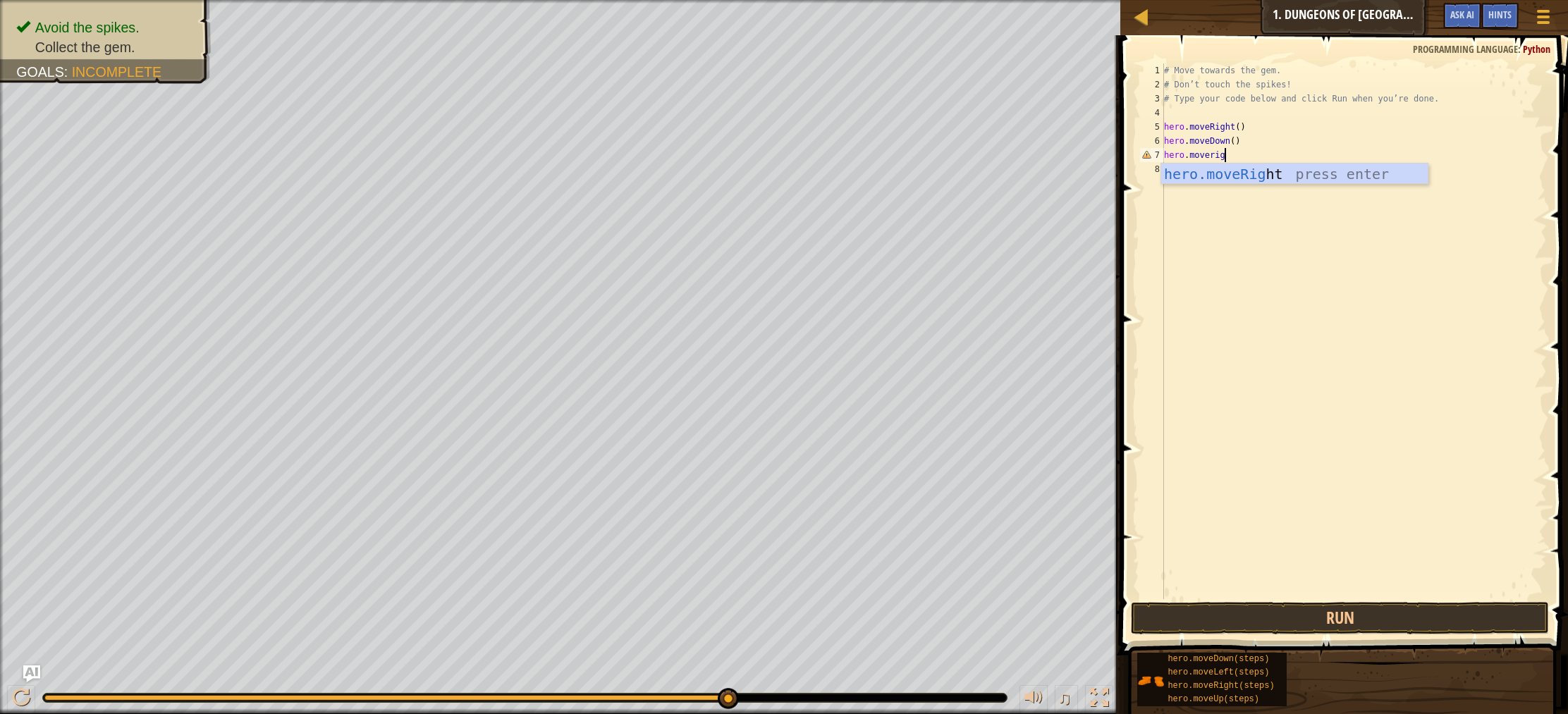
type textarea "hero.moveright"
click at [1324, 612] on button "Run" at bounding box center [1340, 618] width 418 height 32
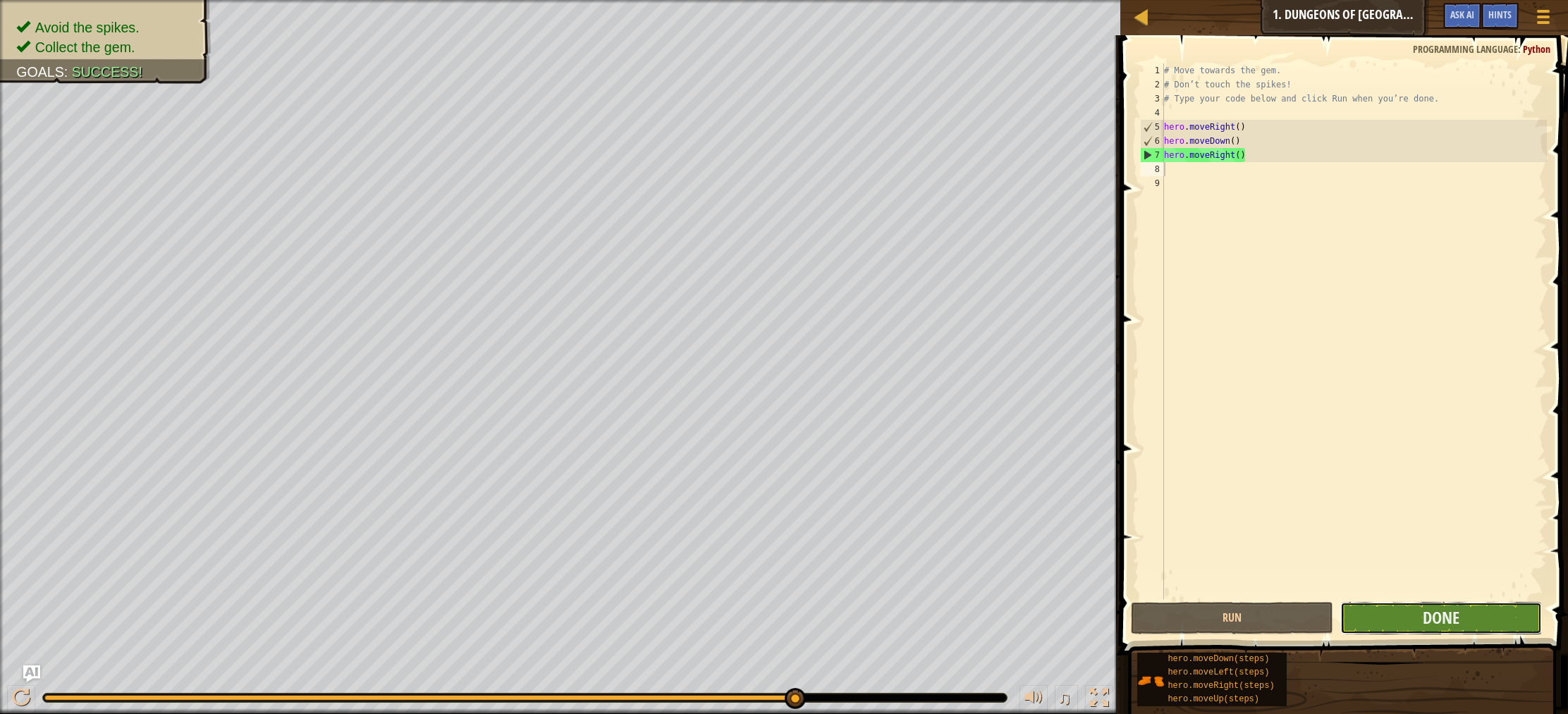
click at [1421, 631] on button "Done" at bounding box center [1441, 618] width 201 height 32
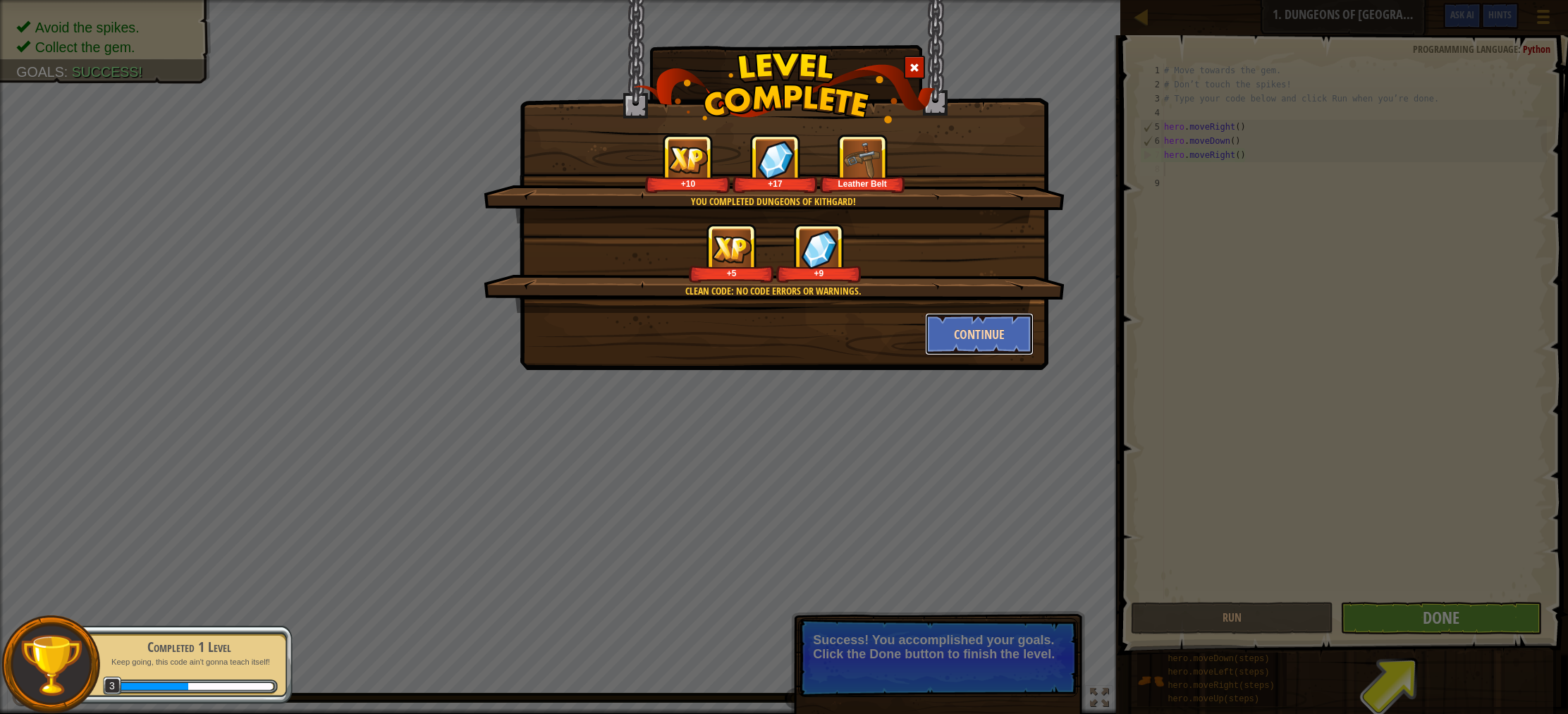
click at [967, 327] on button "Continue" at bounding box center [980, 333] width 110 height 42
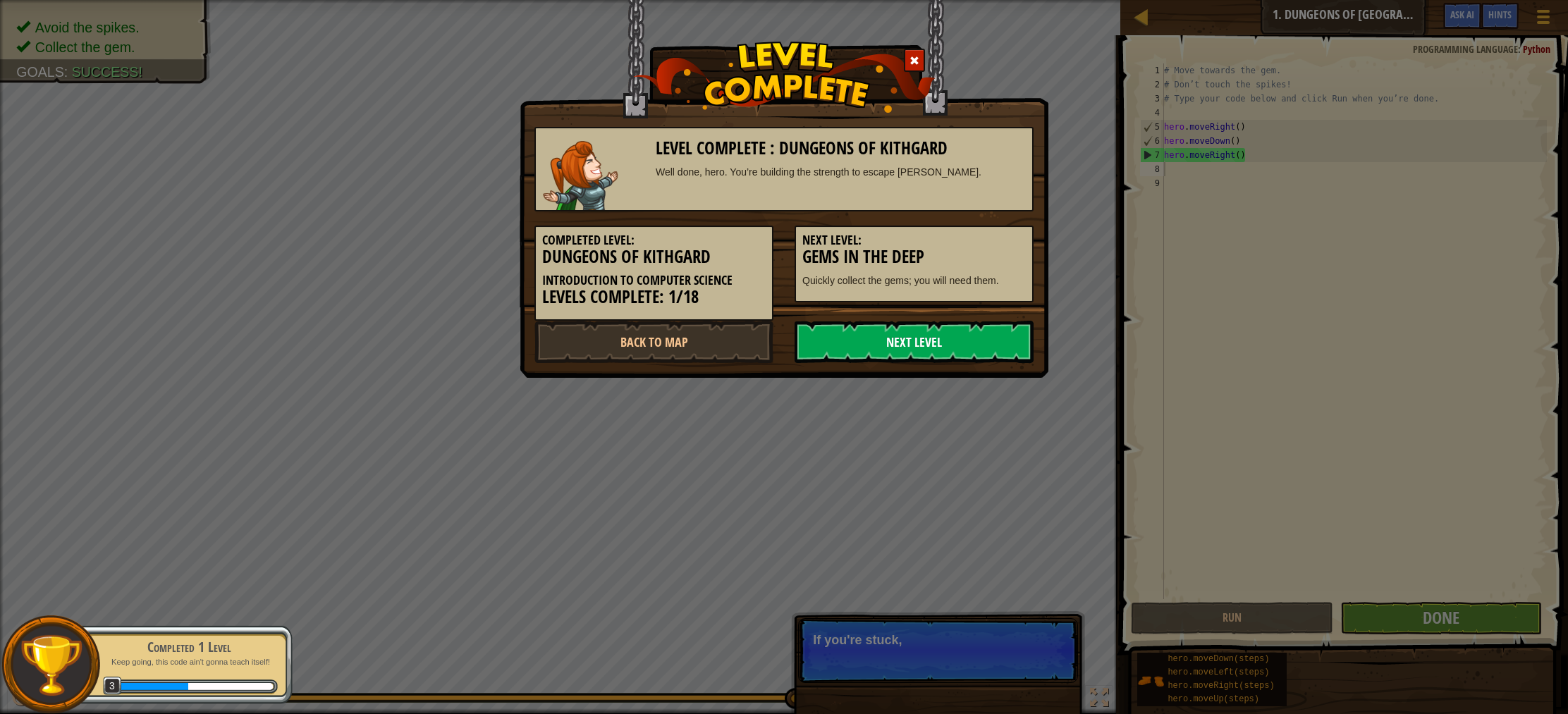
click at [855, 347] on link "Next Level" at bounding box center [914, 342] width 239 height 42
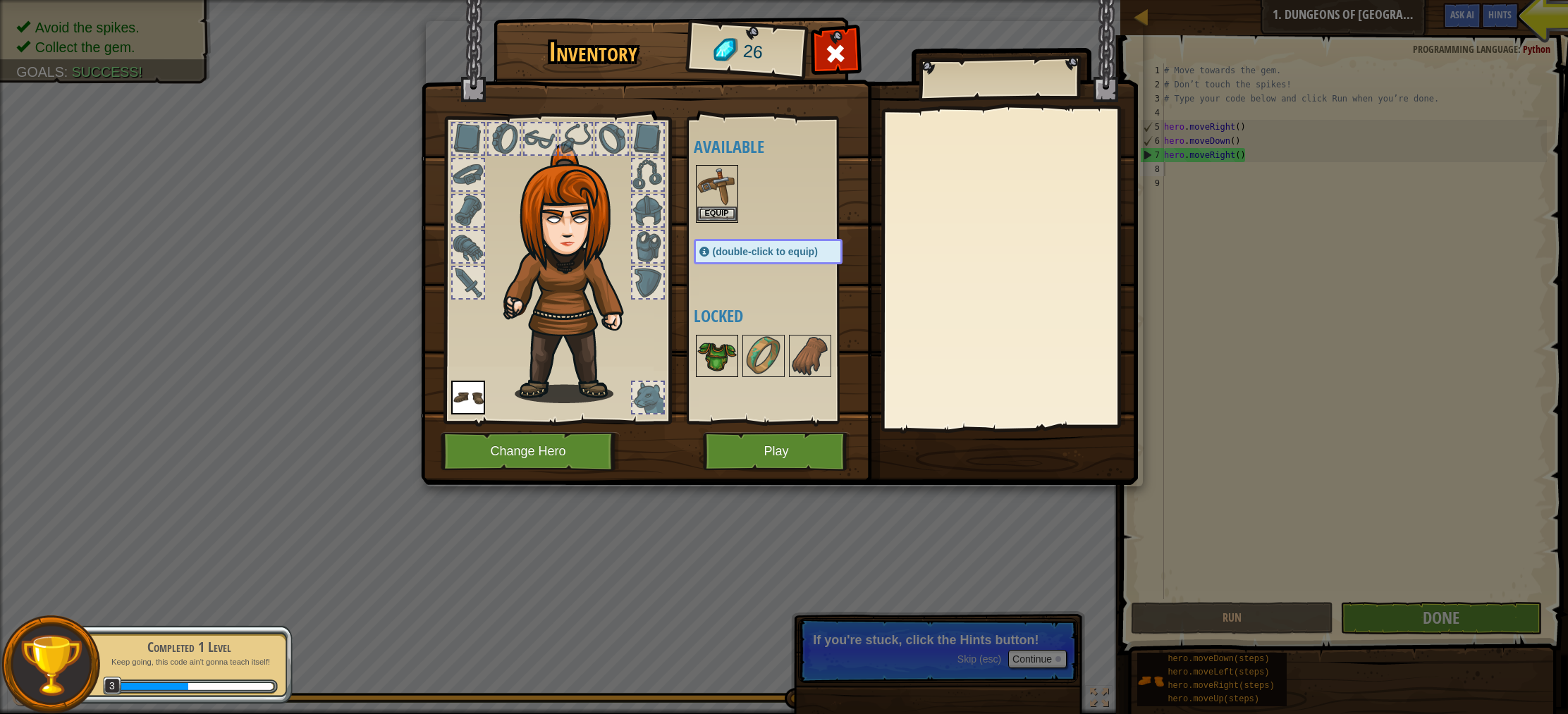
click at [723, 361] on img at bounding box center [716, 355] width 40 height 40
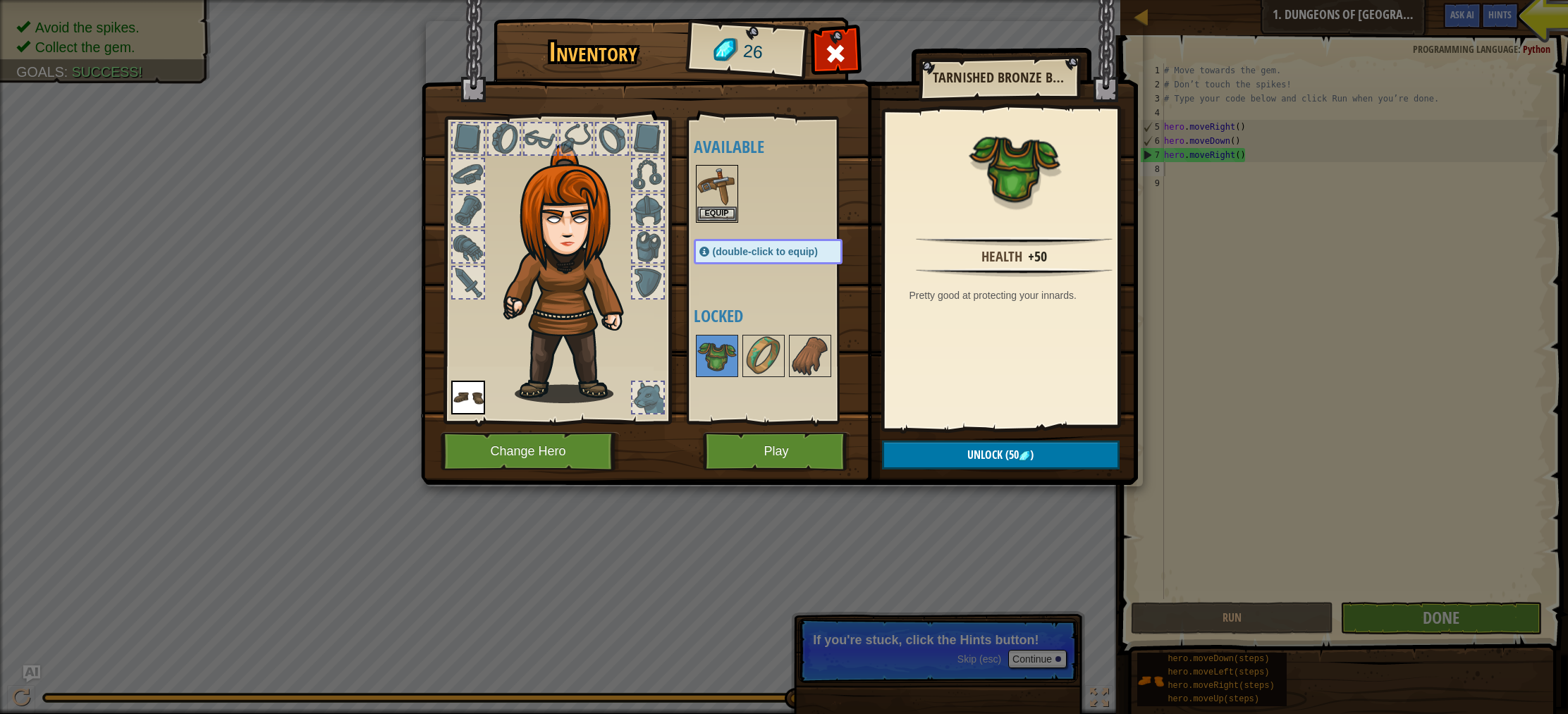
click at [648, 209] on div at bounding box center [648, 210] width 31 height 31
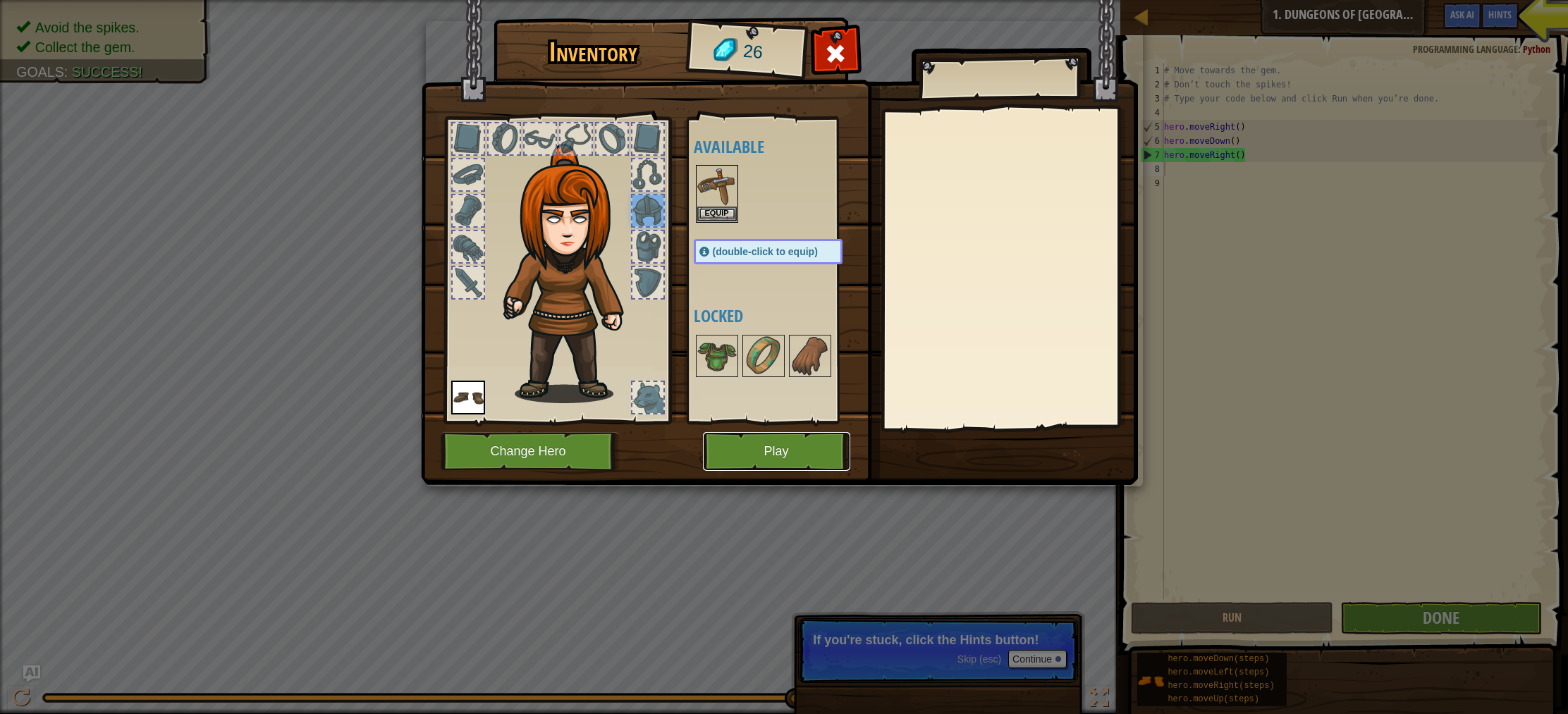
click at [775, 456] on button "Play" at bounding box center [776, 451] width 147 height 39
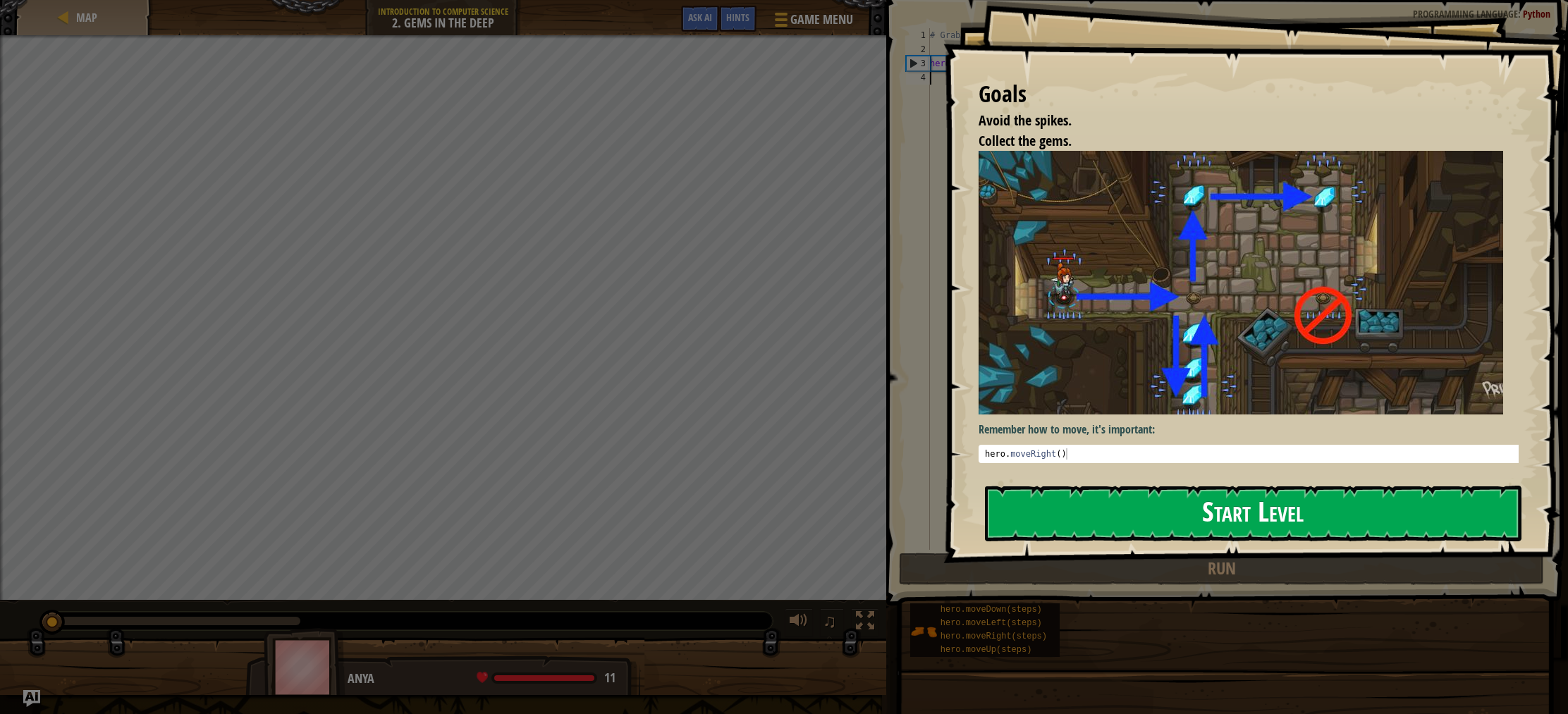
click at [1219, 525] on button "Start Level" at bounding box center [1253, 513] width 537 height 56
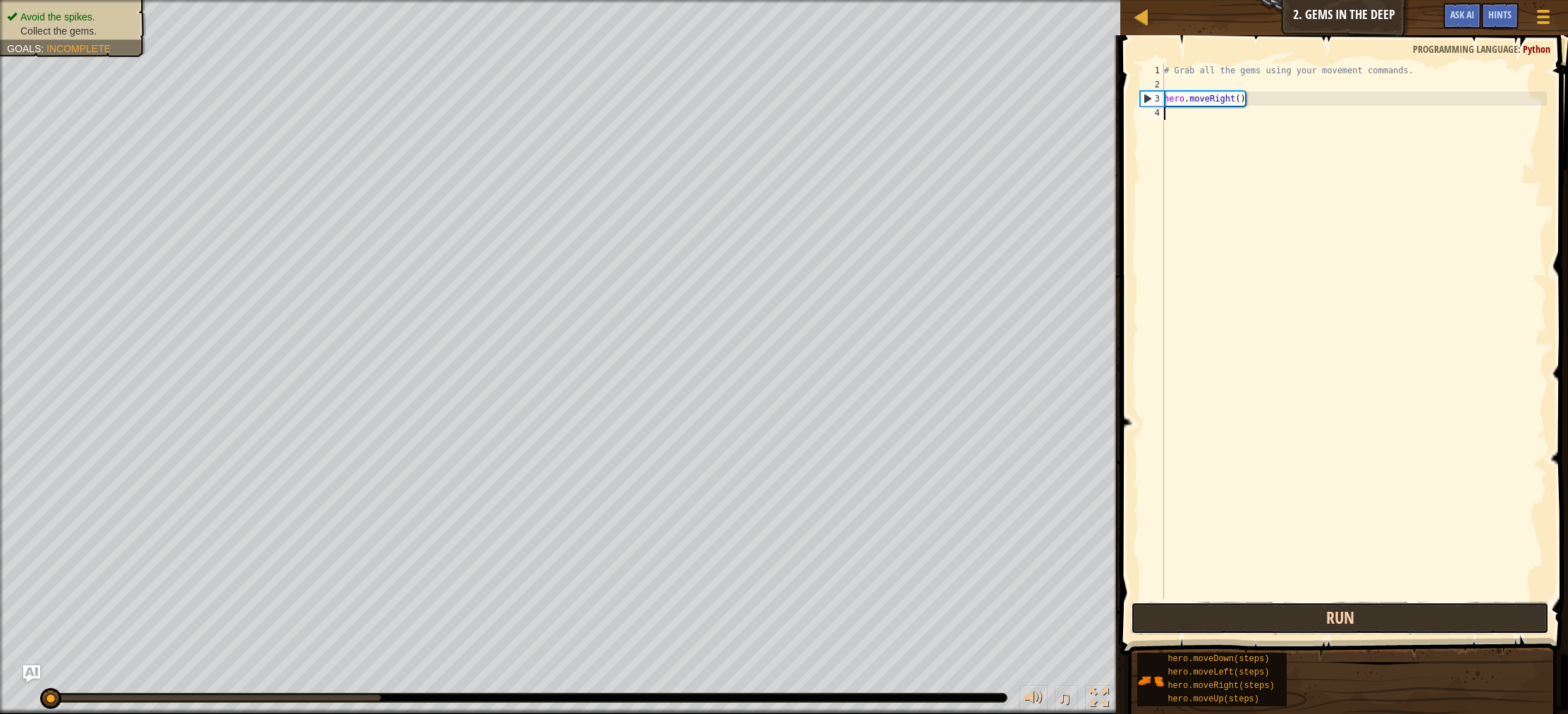
click at [1269, 626] on button "Run" at bounding box center [1340, 618] width 418 height 32
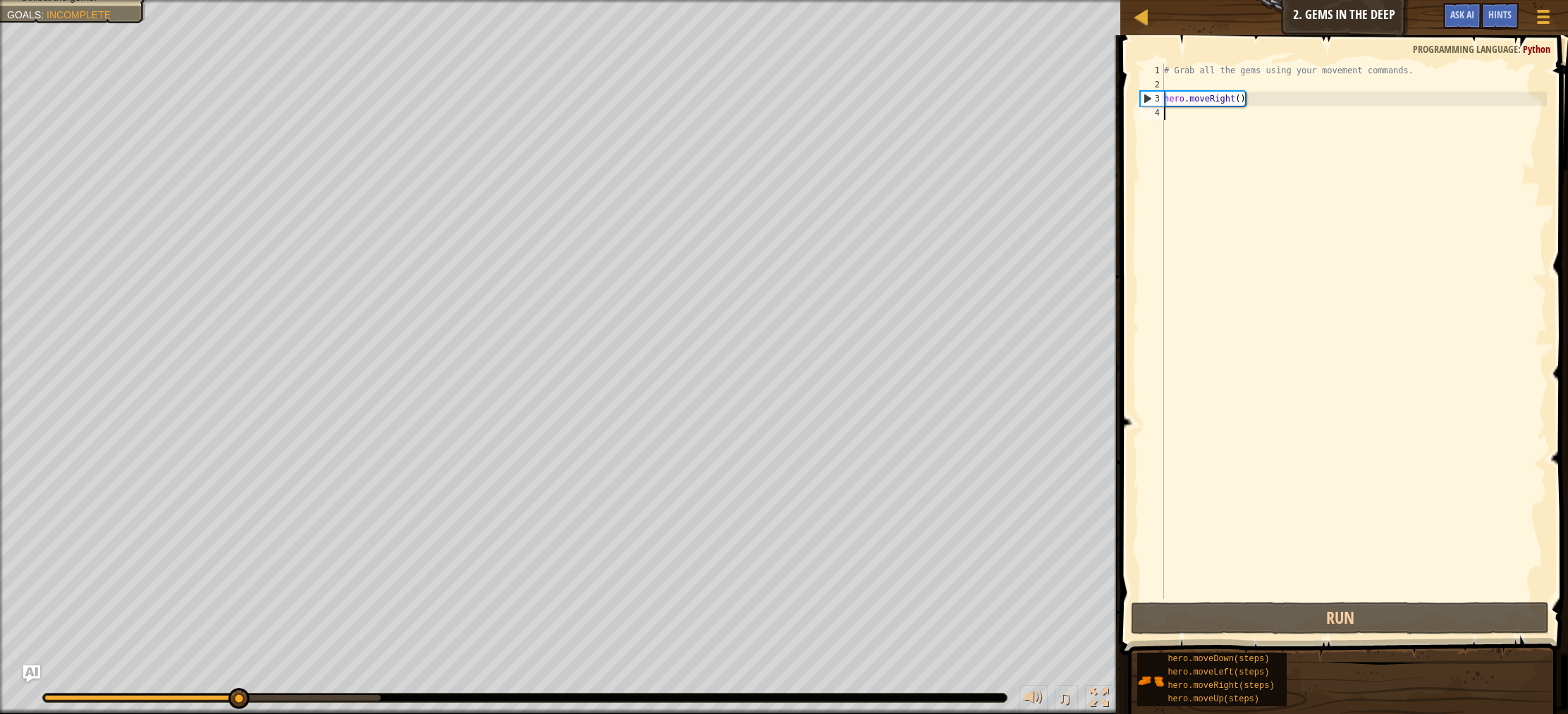
click at [1177, 119] on div "# Grab all the gems using your movement commands. hero . moveRight ( )" at bounding box center [1354, 344] width 386 height 563
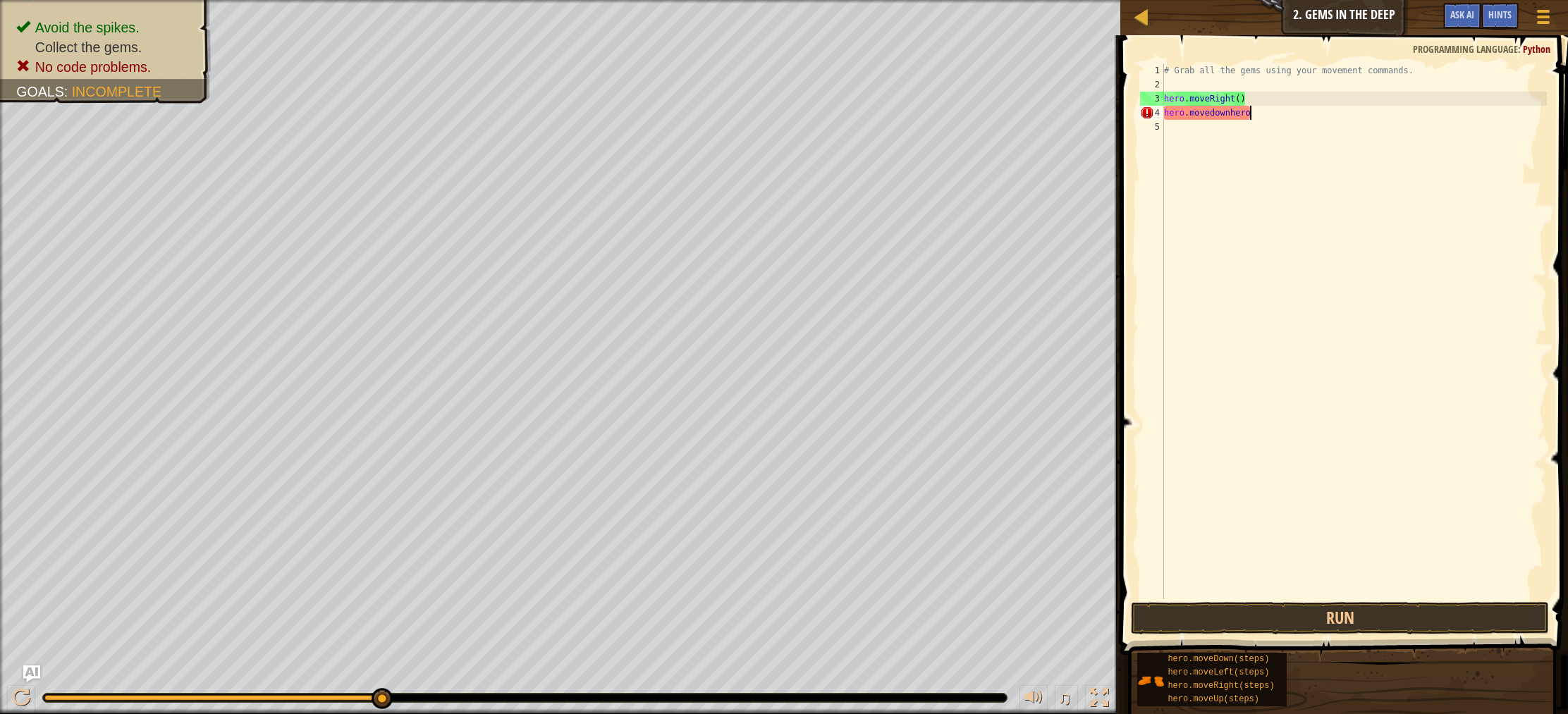
scroll to position [7, 6]
type textarea "hero.movedown"
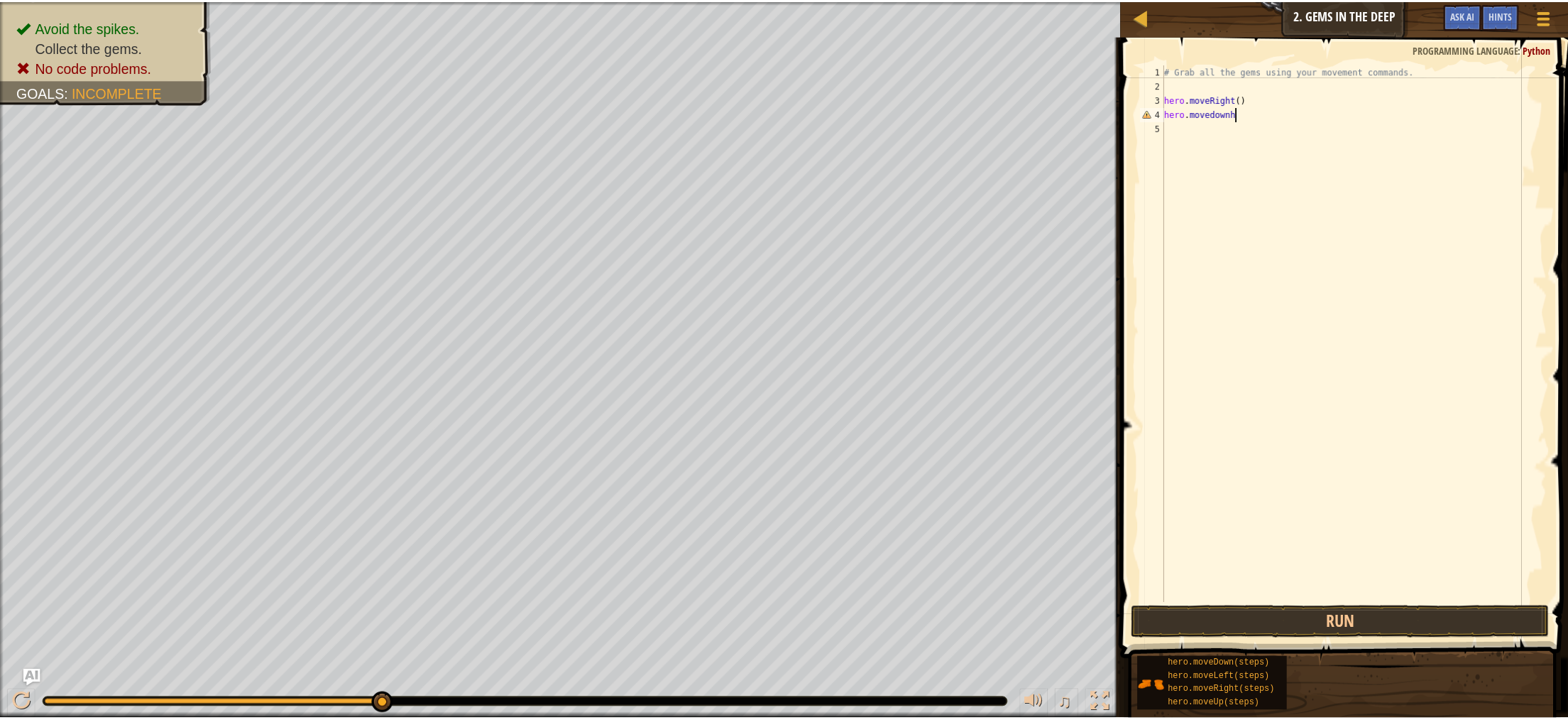
scroll to position [7, 5]
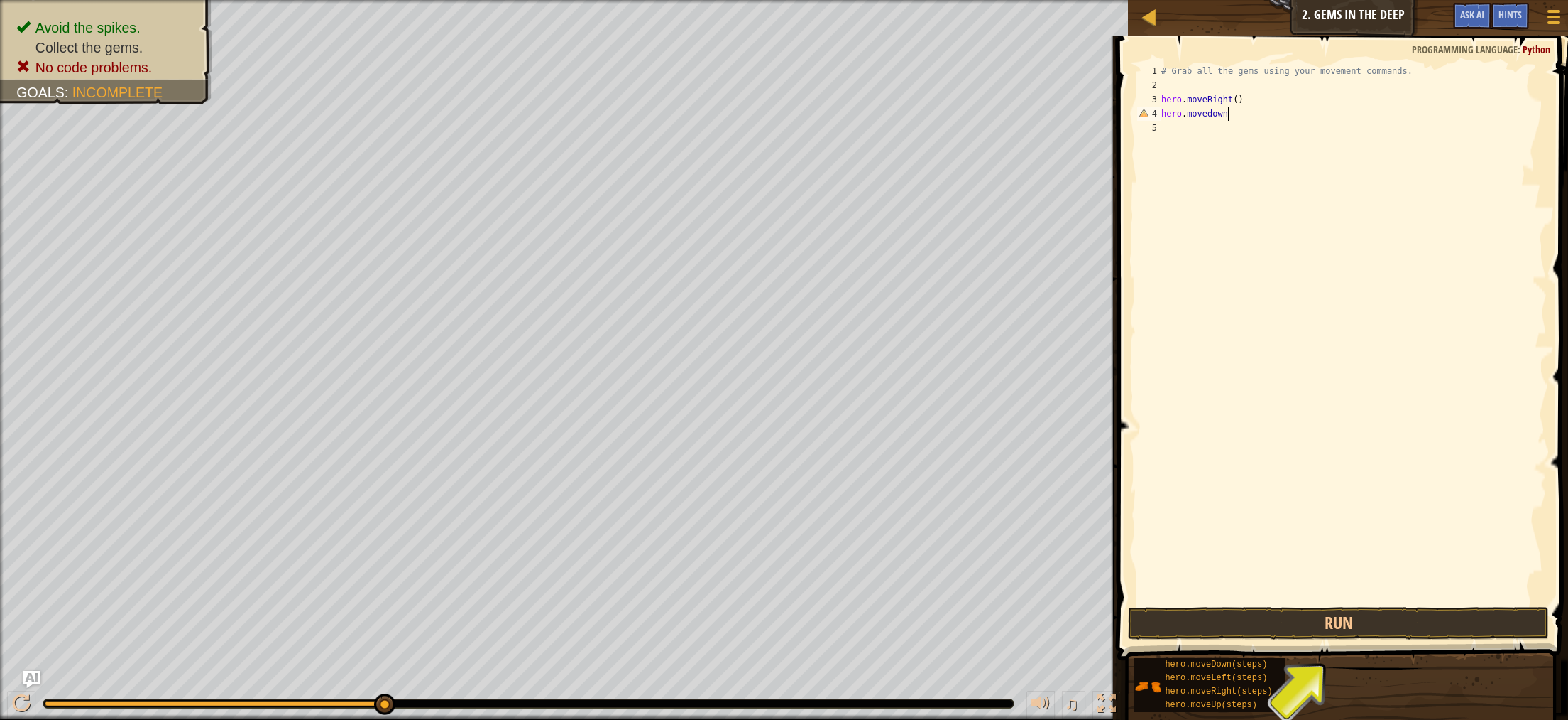
click at [1195, 130] on div "# Grab all the gems using your movement commands. hero . moveRight ( ) hero . m…" at bounding box center [1352, 347] width 389 height 568
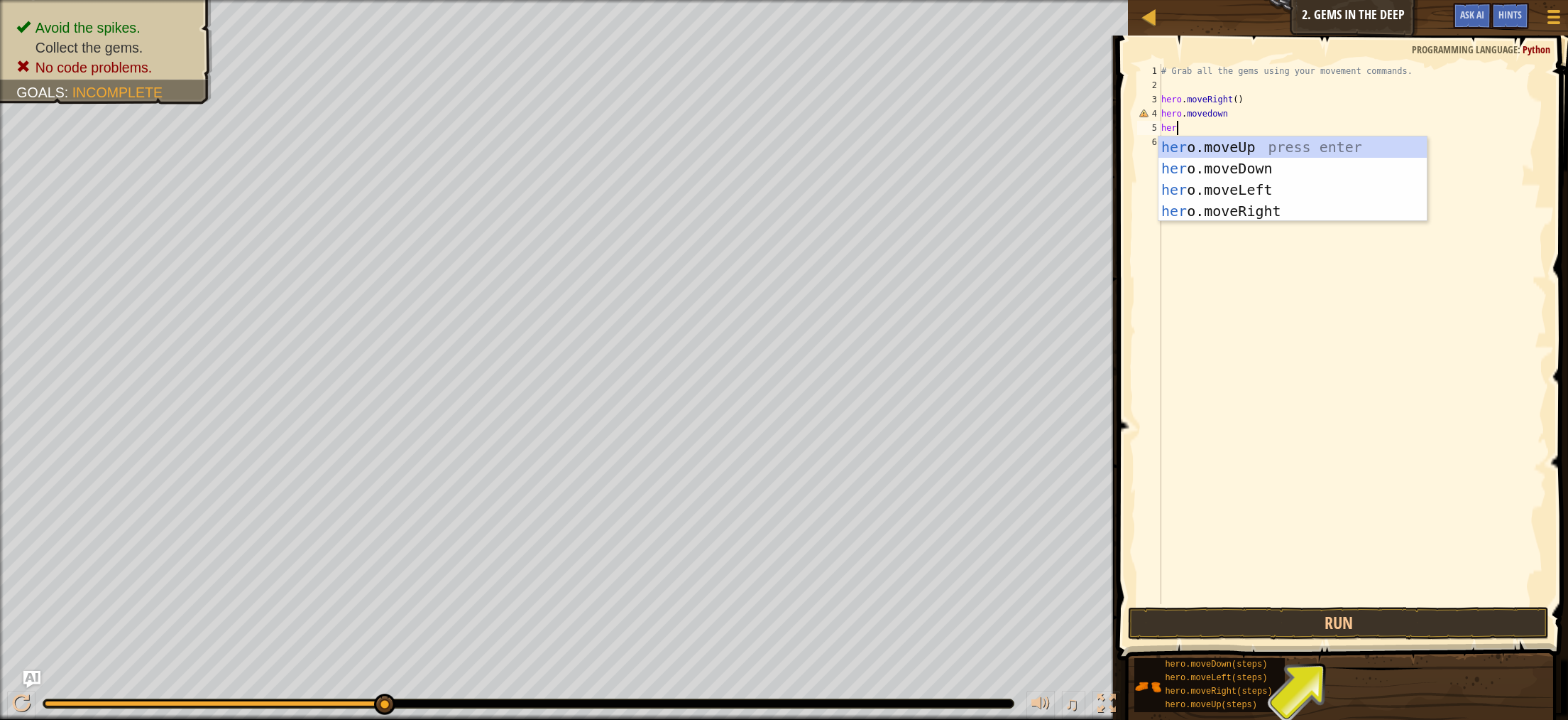
scroll to position [7, 1]
type textarea "hero"
click at [1228, 144] on div "hero .moveUp press enter hero .moveDown press enter hero .moveLeft press enter …" at bounding box center [1292, 200] width 268 height 128
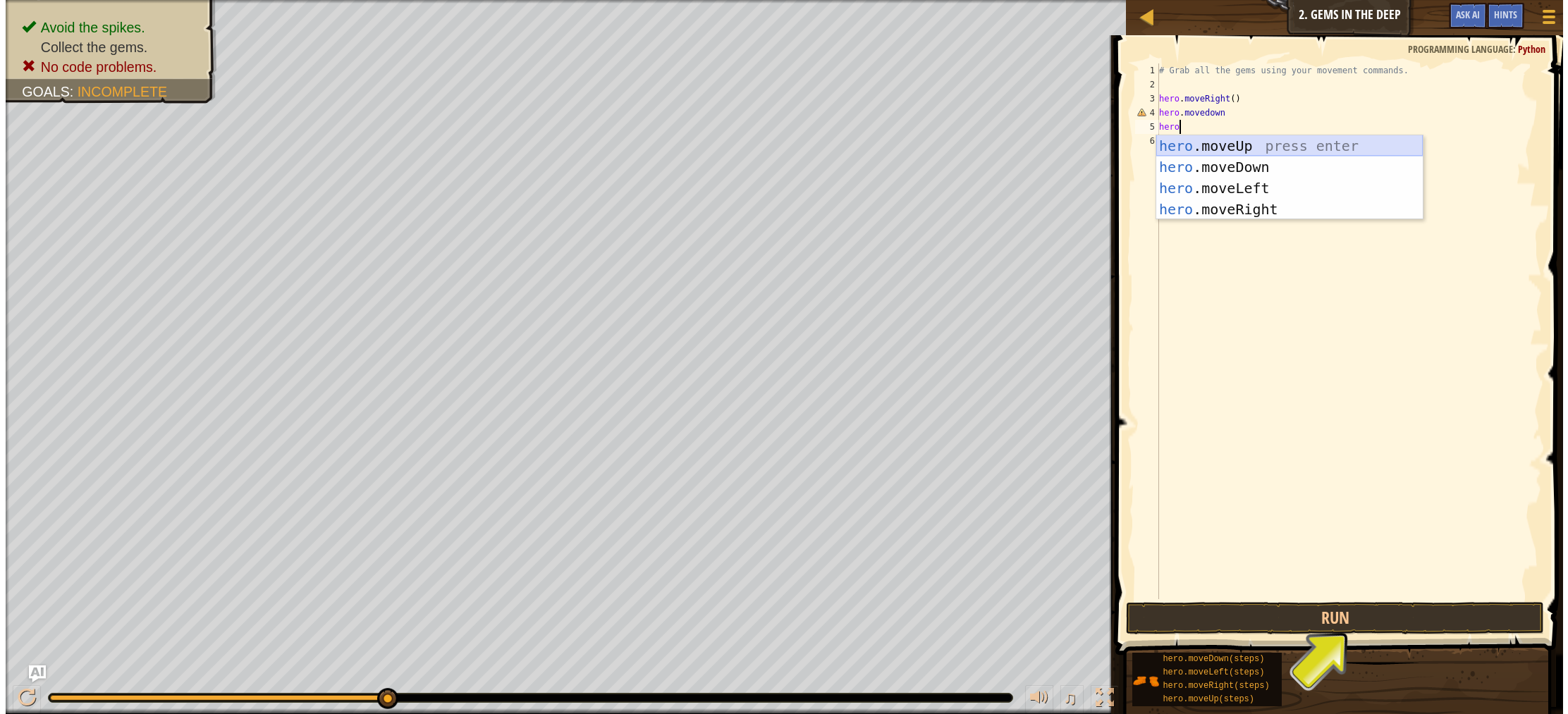
scroll to position [7, 0]
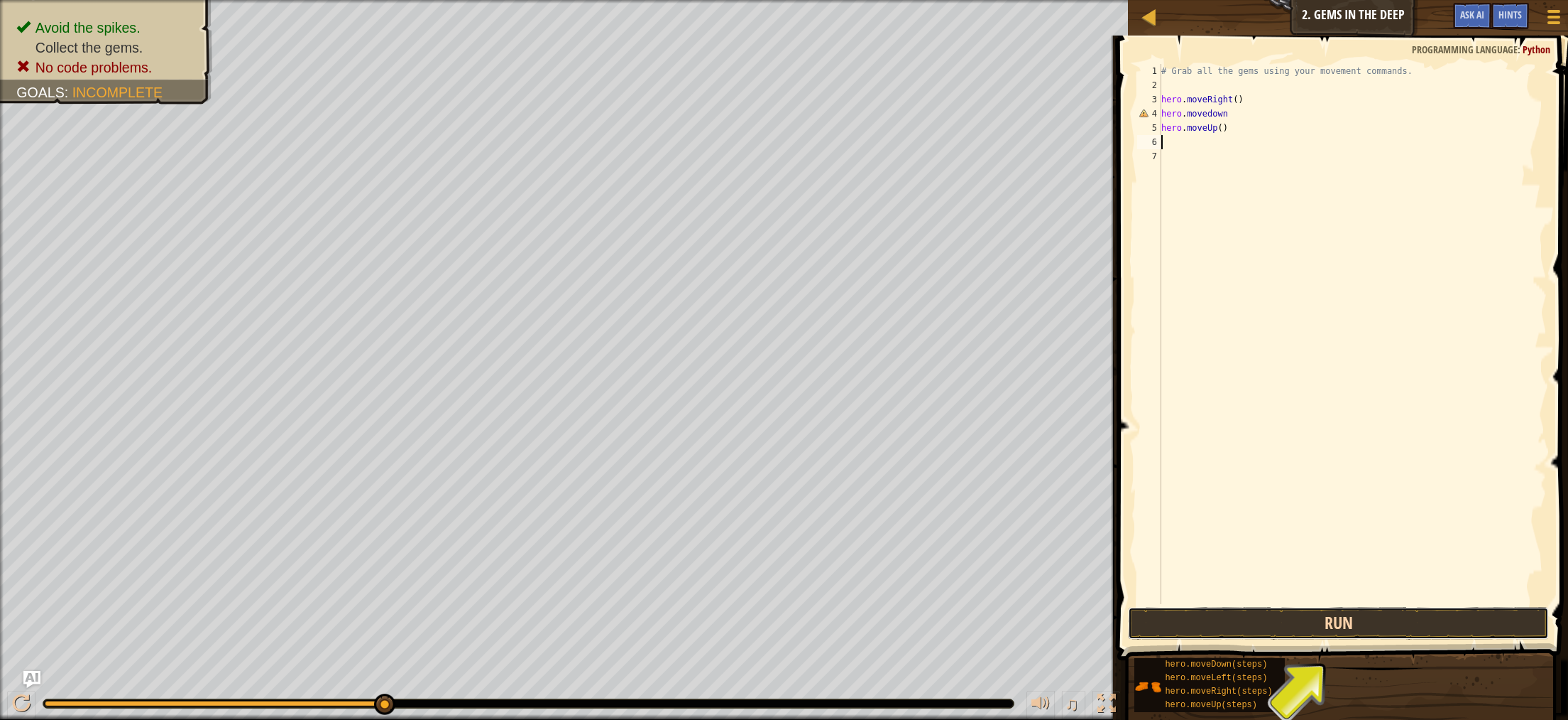
click at [1292, 622] on button "Run" at bounding box center [1338, 623] width 421 height 32
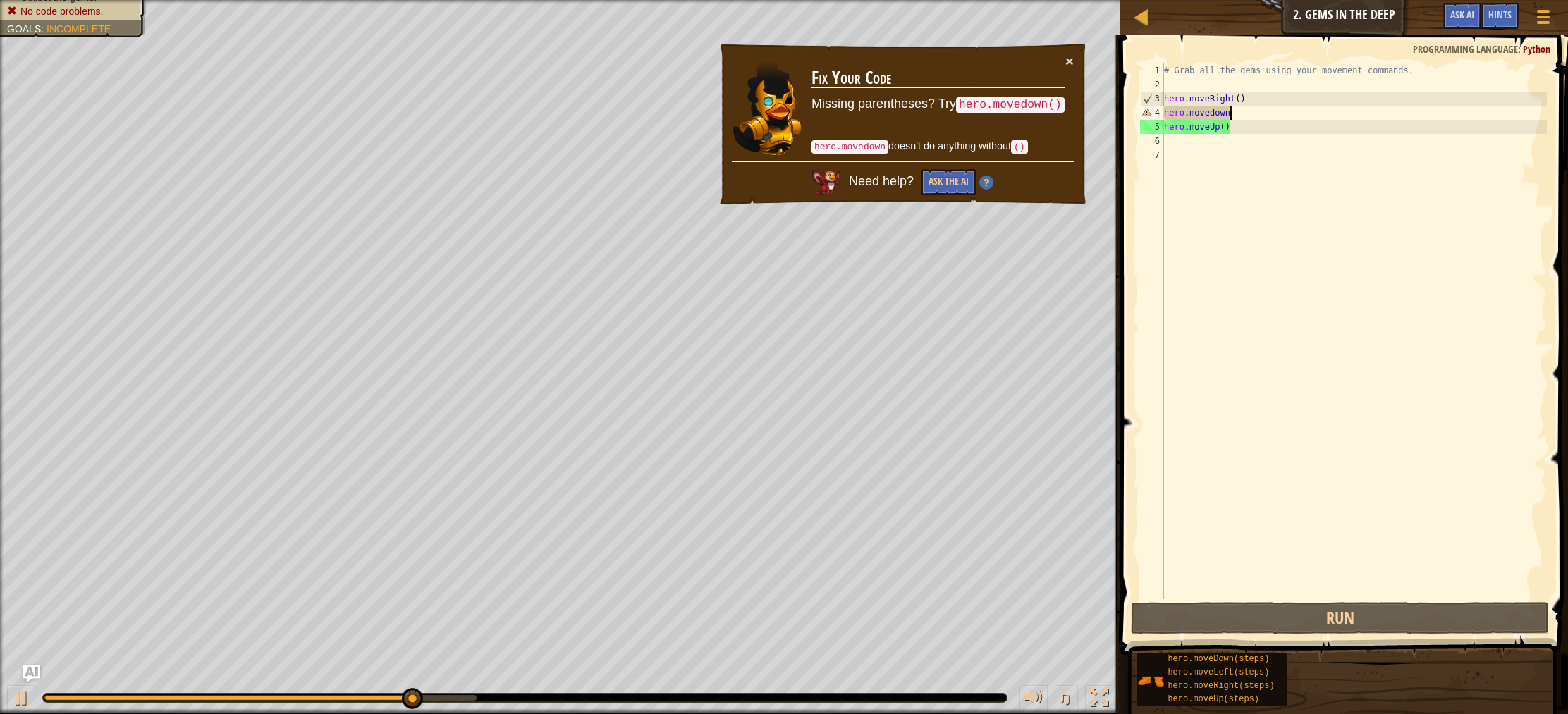
click at [1241, 115] on div "# Grab all the gems using your movement commands. hero . moveRight ( ) hero . m…" at bounding box center [1354, 344] width 386 height 563
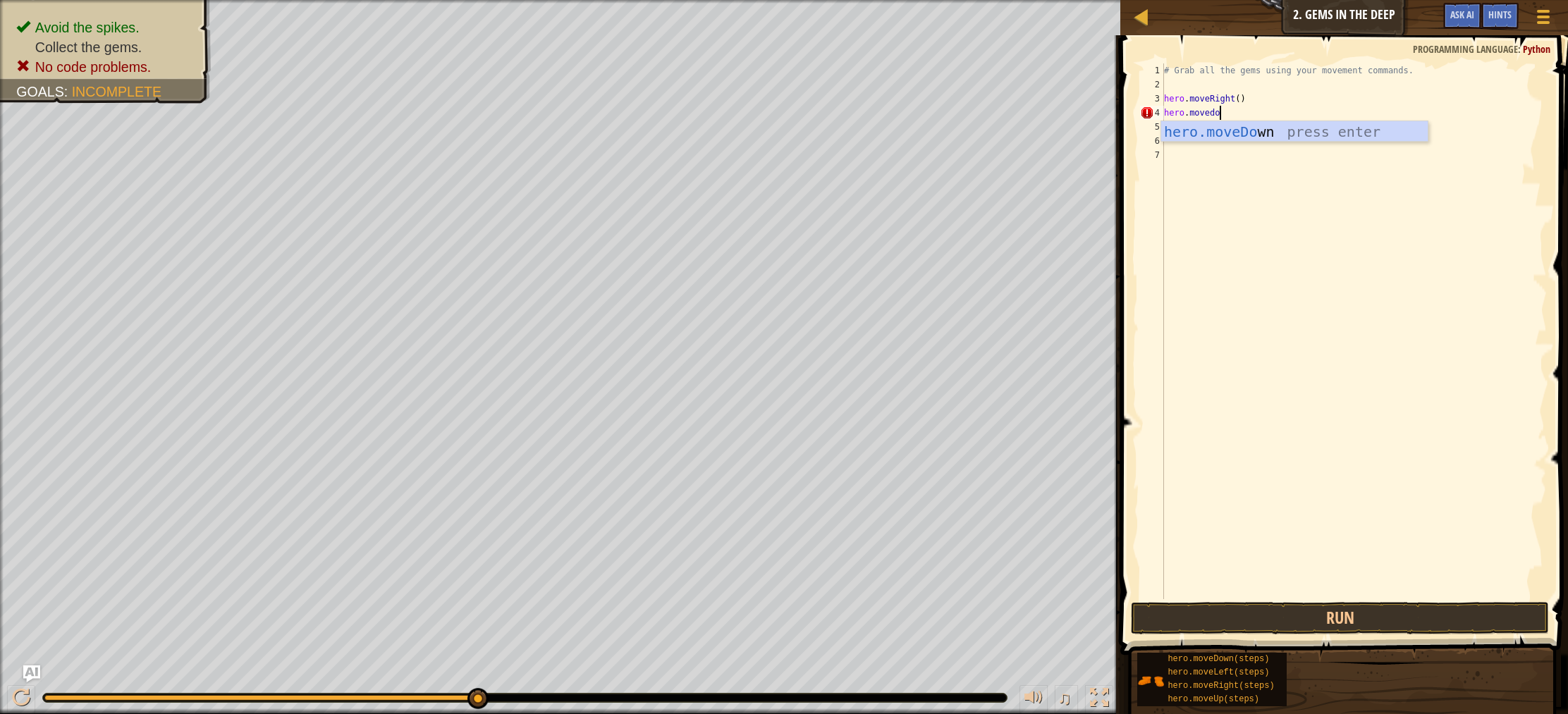
type textarea "hero.movedown"
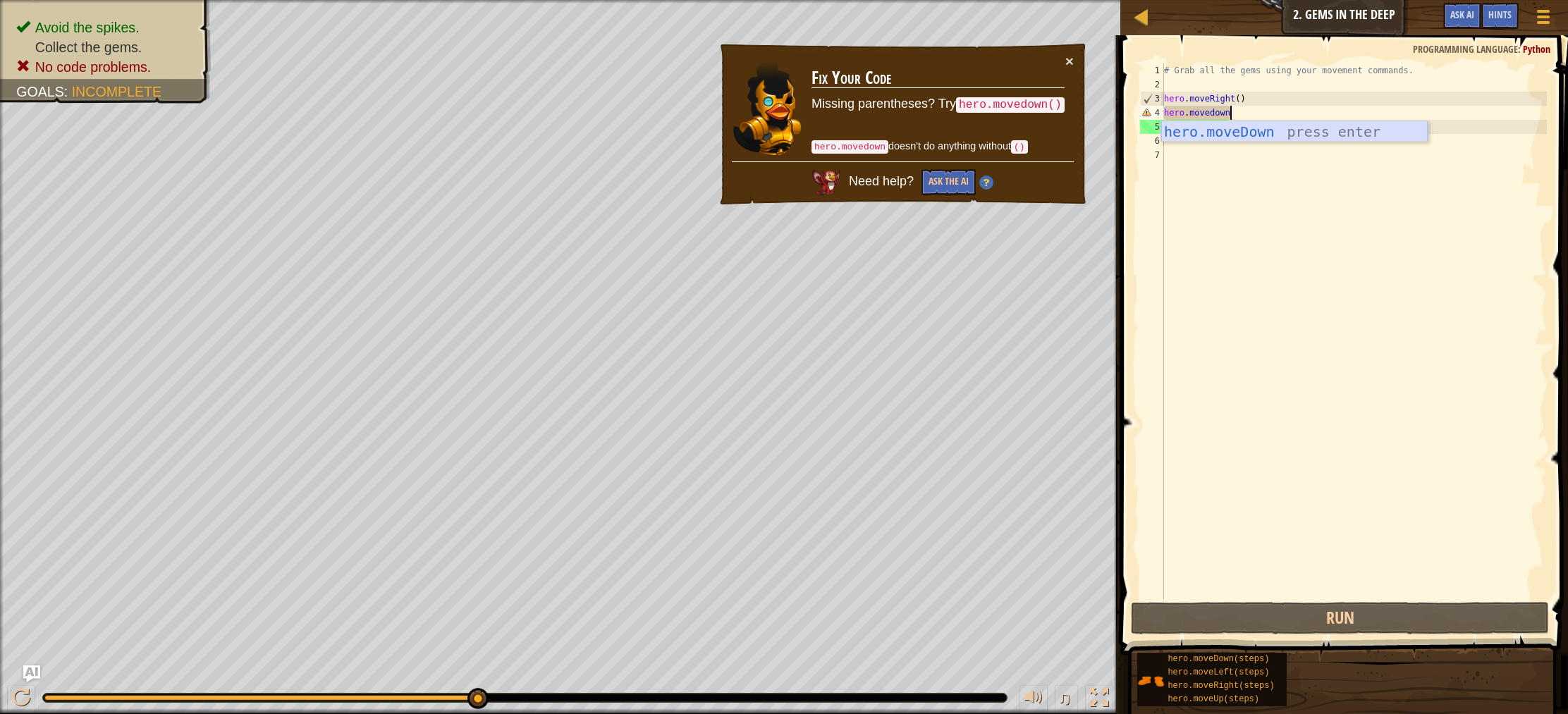
click at [1228, 136] on div "hero.moveDown press enter" at bounding box center [1294, 152] width 266 height 63
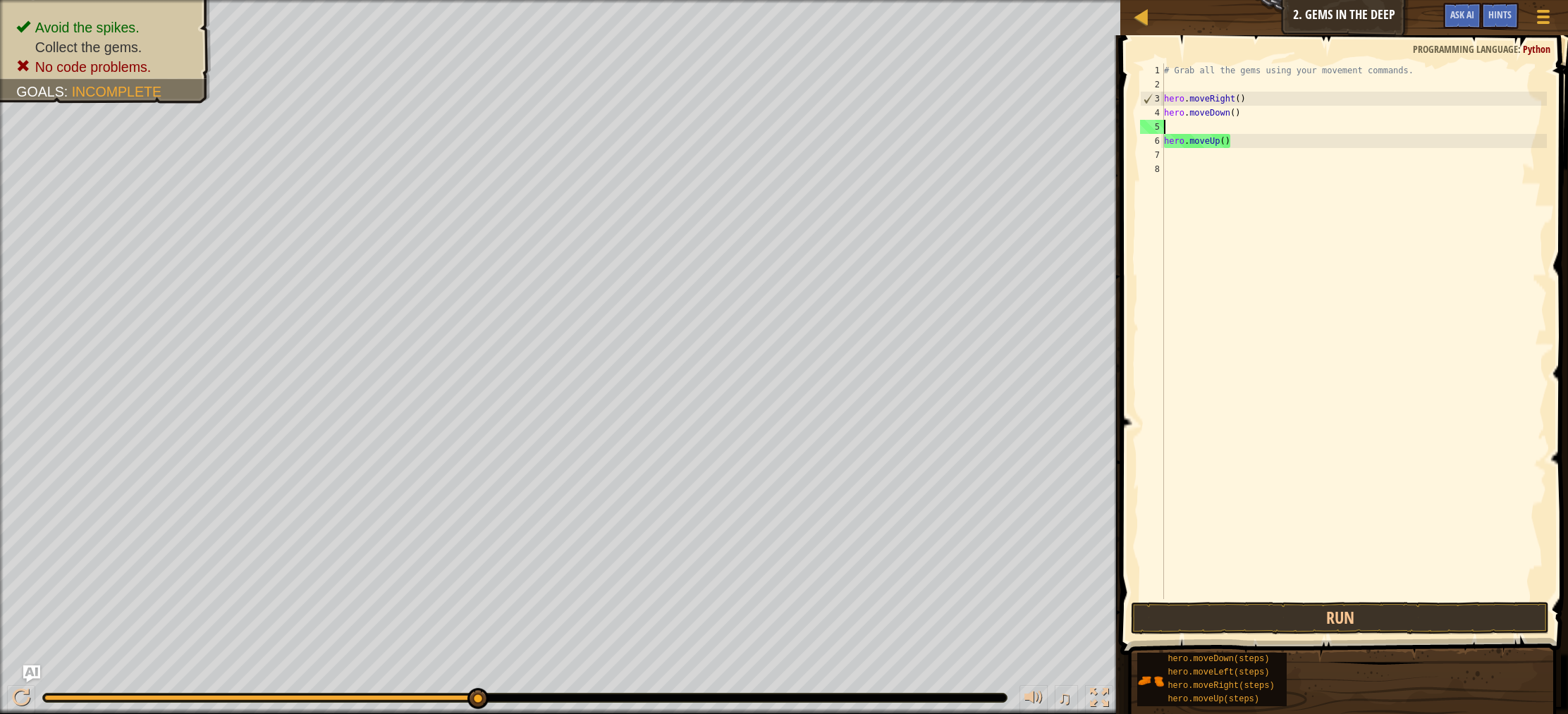
scroll to position [7, 0]
click at [1278, 615] on button "Run" at bounding box center [1340, 618] width 418 height 32
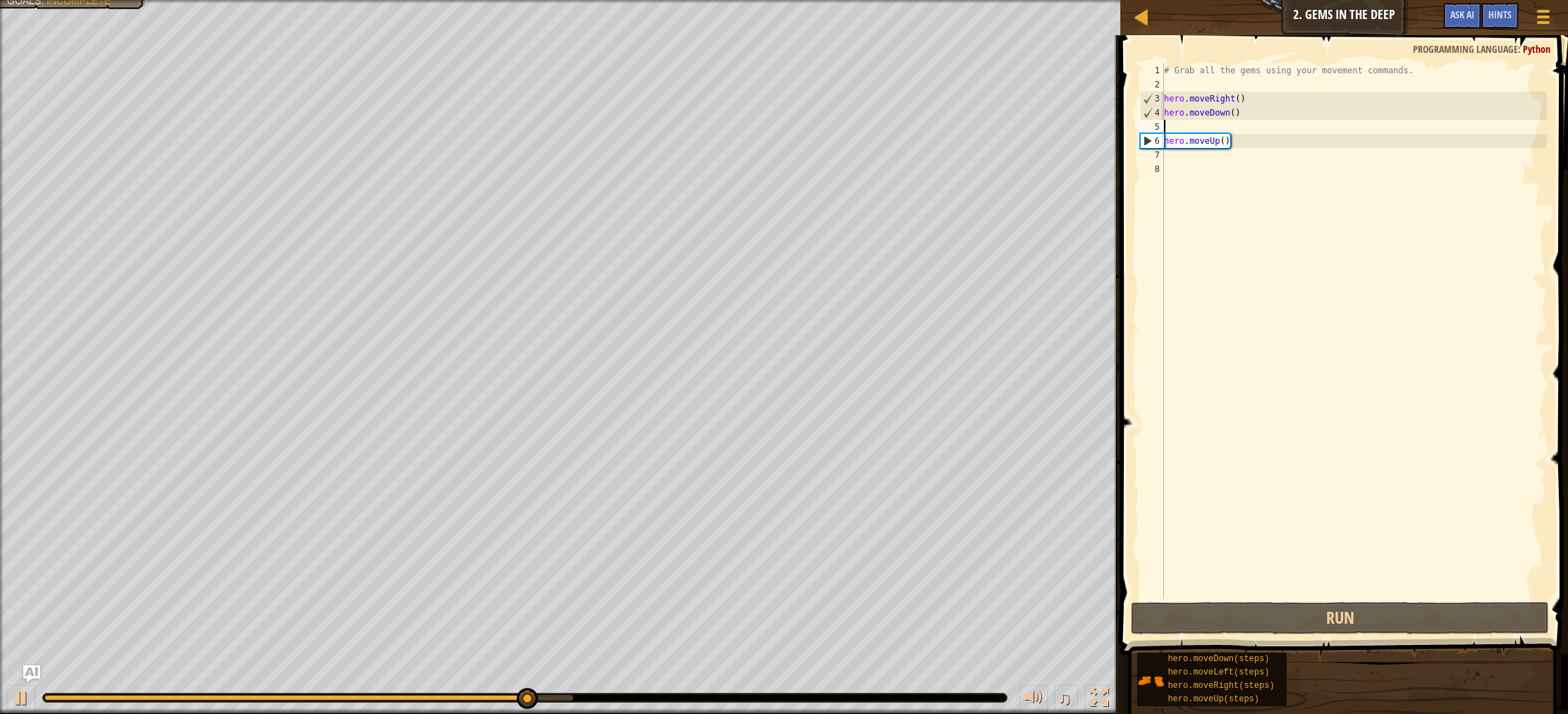
click at [1182, 161] on div "# Grab all the gems using your movement commands. hero . moveRight ( ) hero . m…" at bounding box center [1354, 344] width 386 height 563
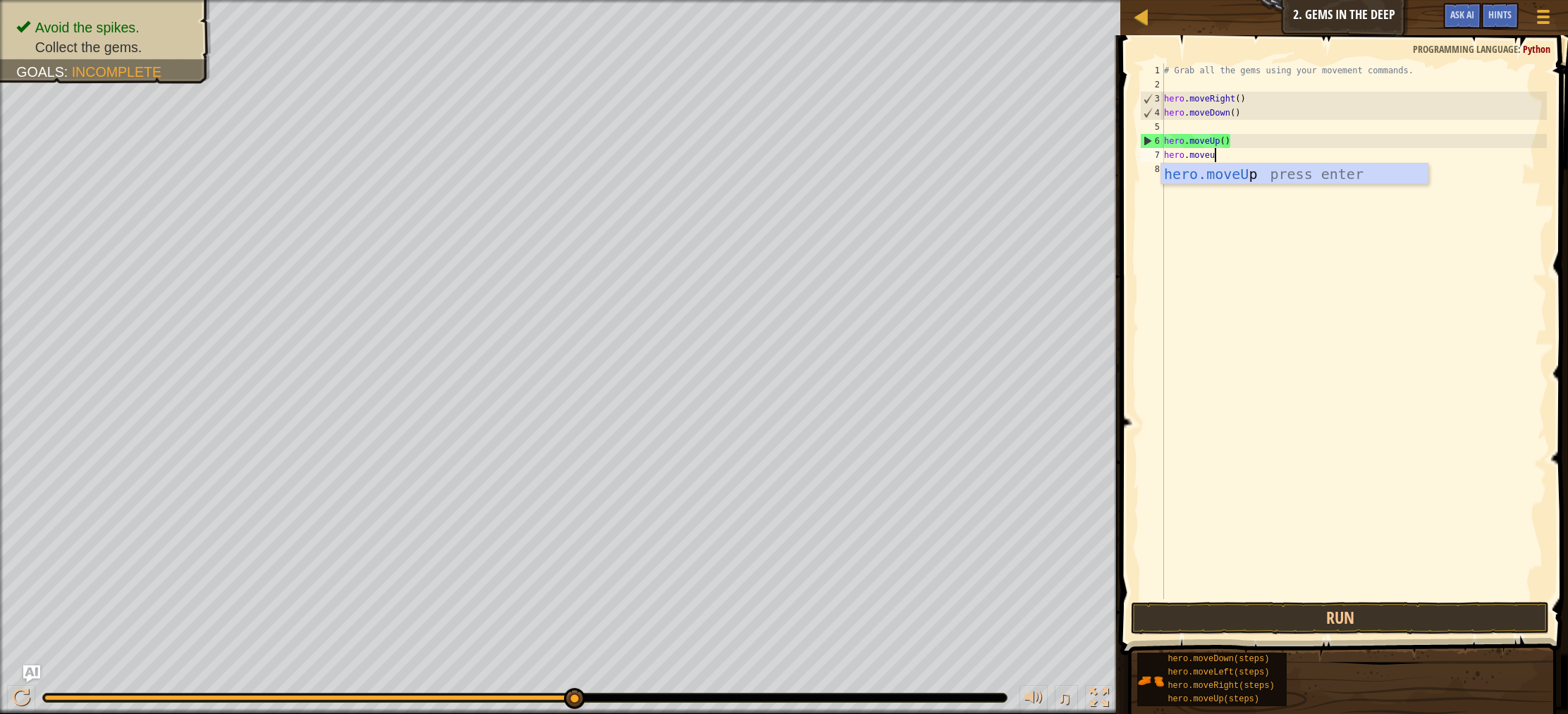
type textarea "hero.moveup"
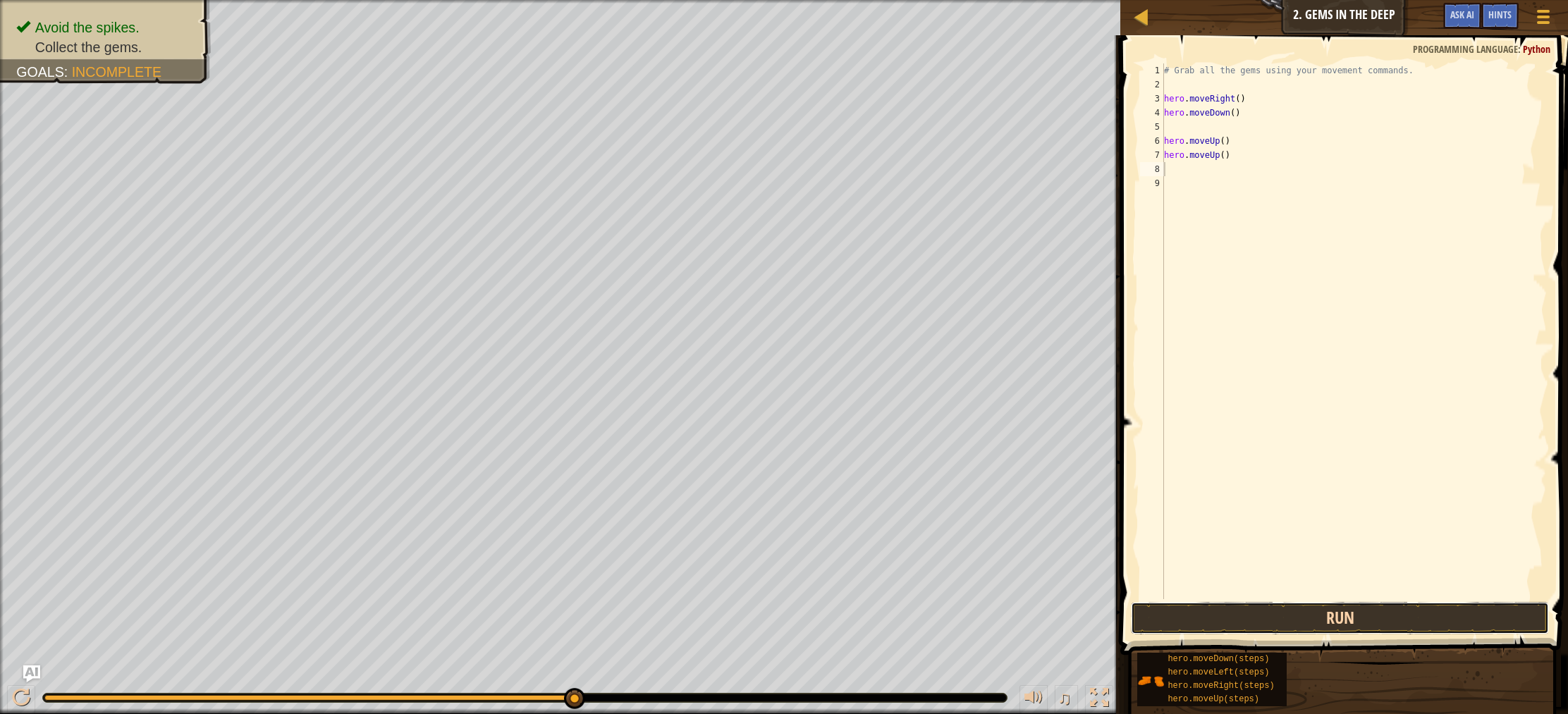
drag, startPoint x: 1194, startPoint y: 631, endPoint x: 1197, endPoint y: 621, distance: 10.4
click at [1196, 623] on button "Run" at bounding box center [1340, 618] width 418 height 32
click at [1197, 621] on button "Run" at bounding box center [1340, 618] width 418 height 32
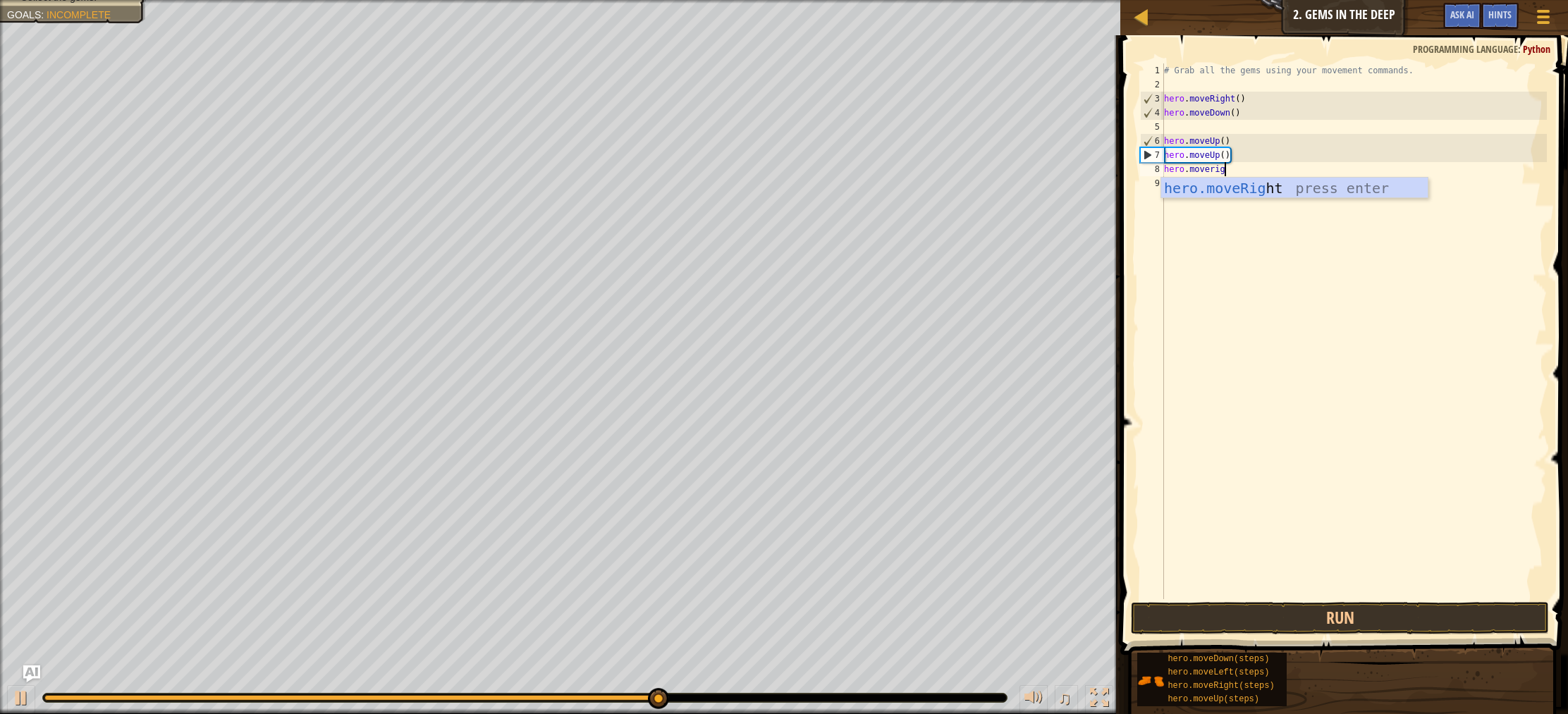
type textarea "hero.moveright"
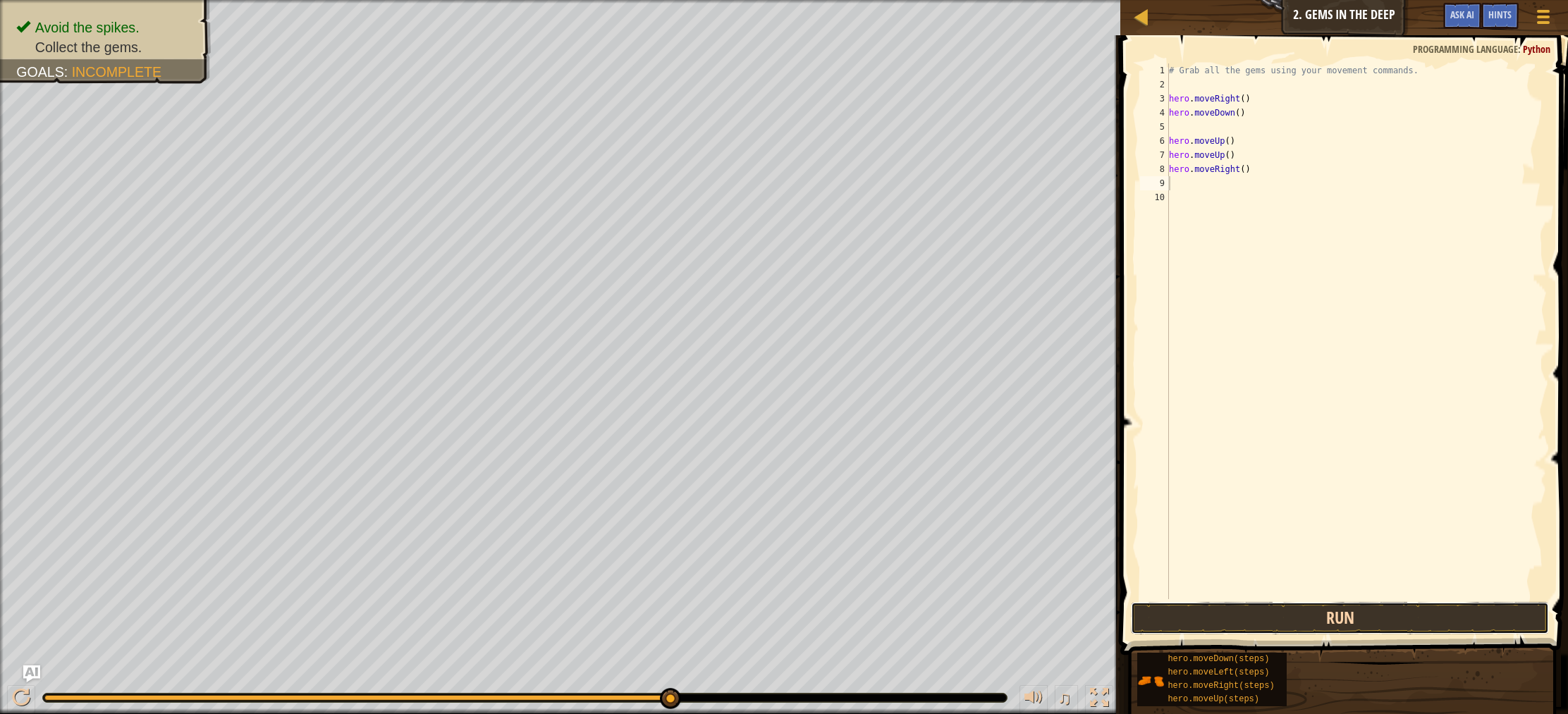
click at [1285, 620] on button "Run" at bounding box center [1340, 618] width 418 height 32
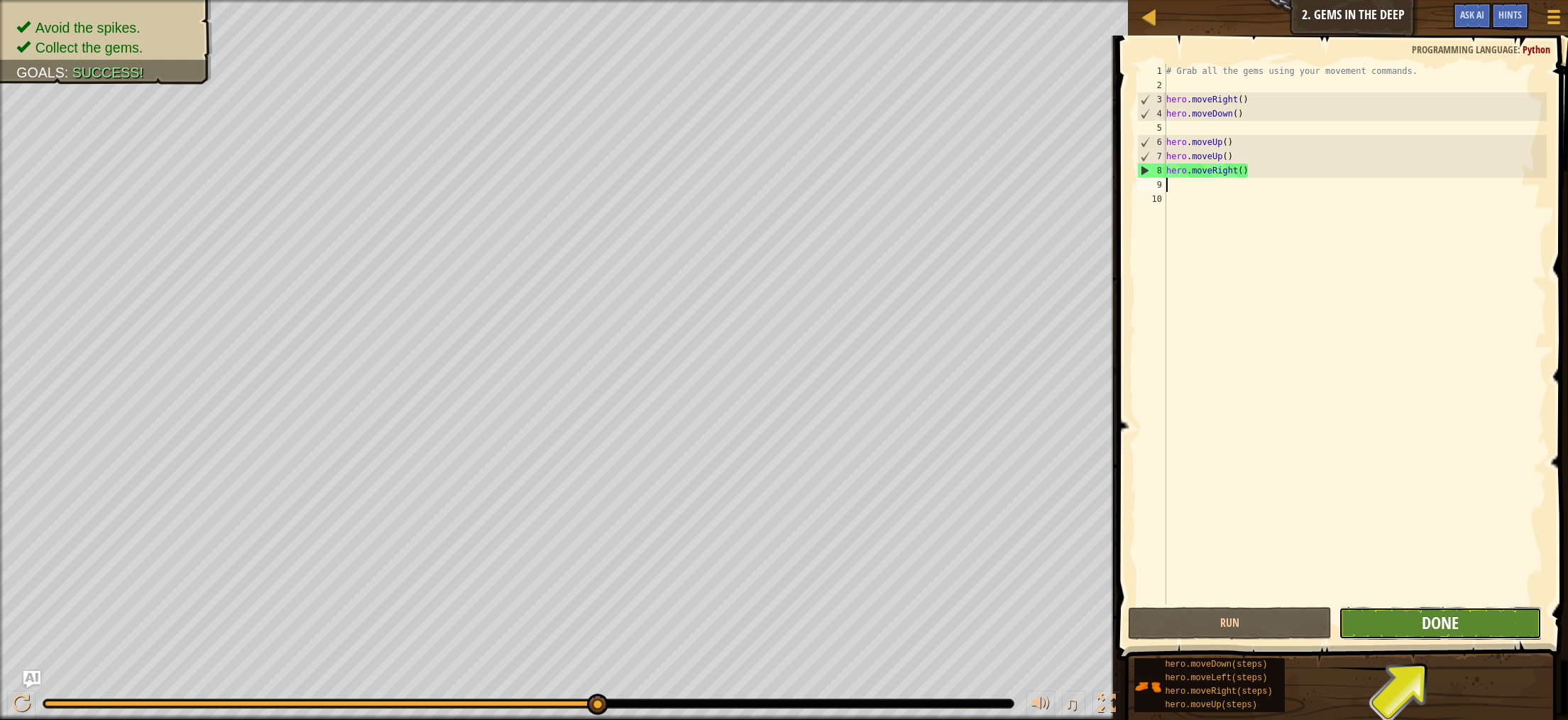
click at [1437, 619] on span "Done" at bounding box center [1441, 622] width 37 height 23
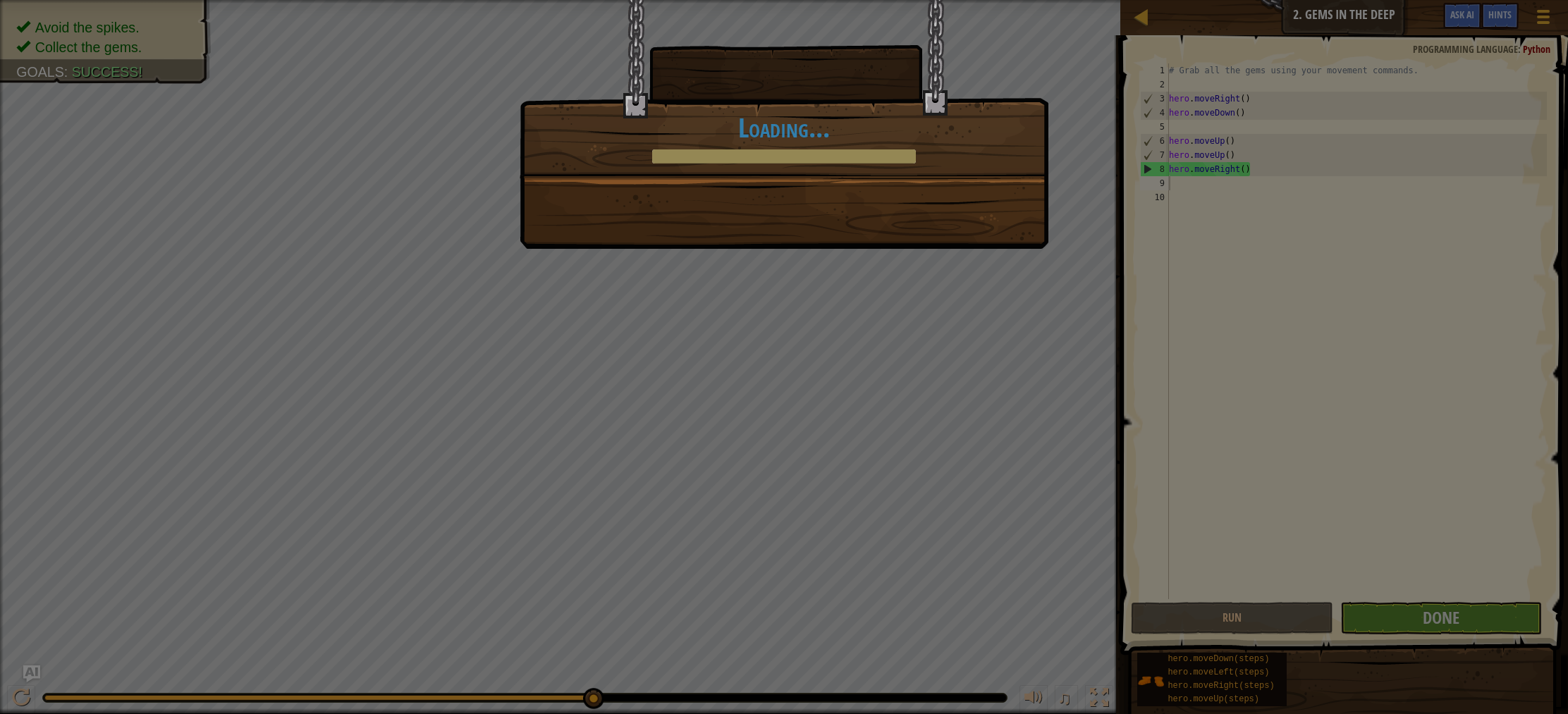
click at [1302, 625] on div "Clean code: no code errors or warnings. +5 +1 You completed Gems in the Deep. +…" at bounding box center [784, 357] width 1568 height 714
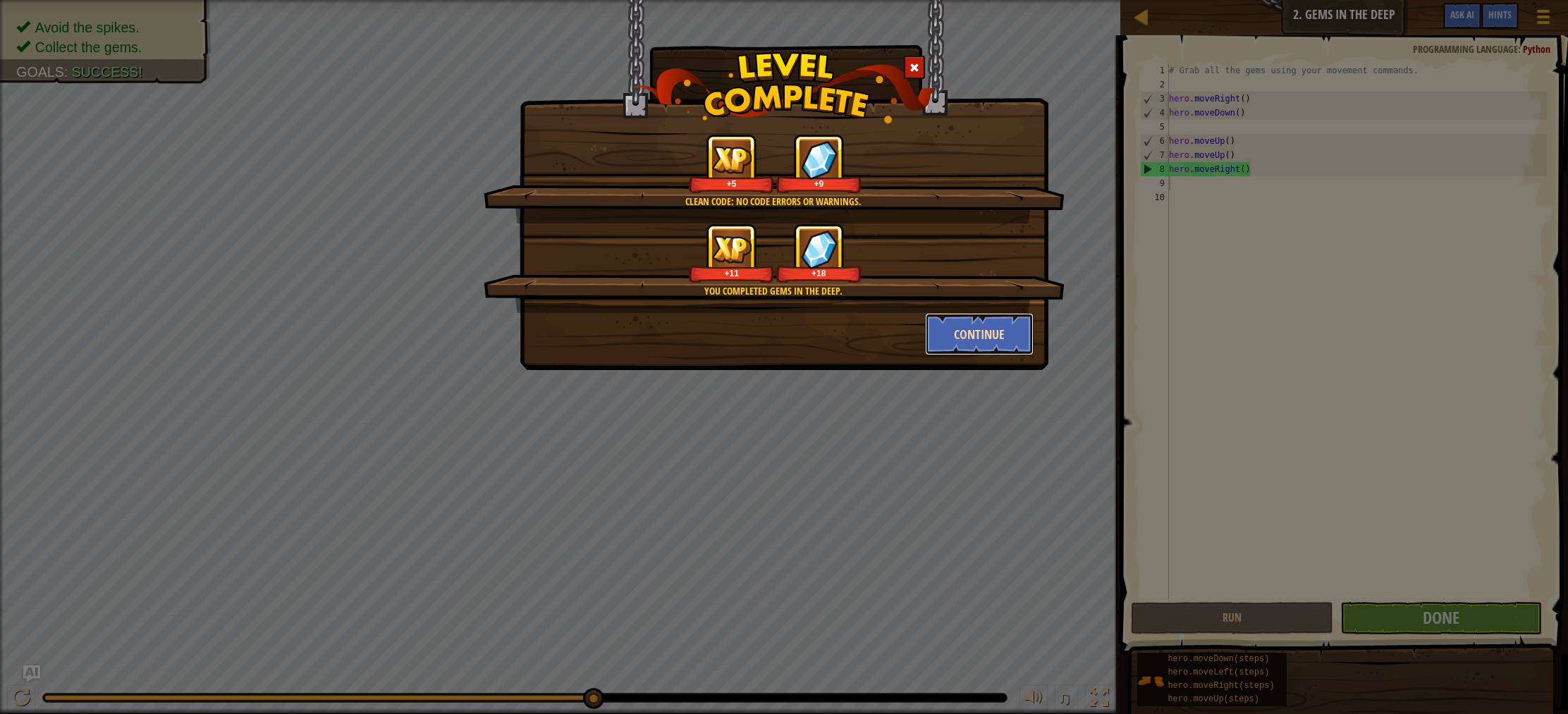
click at [993, 332] on button "Continue" at bounding box center [980, 333] width 110 height 42
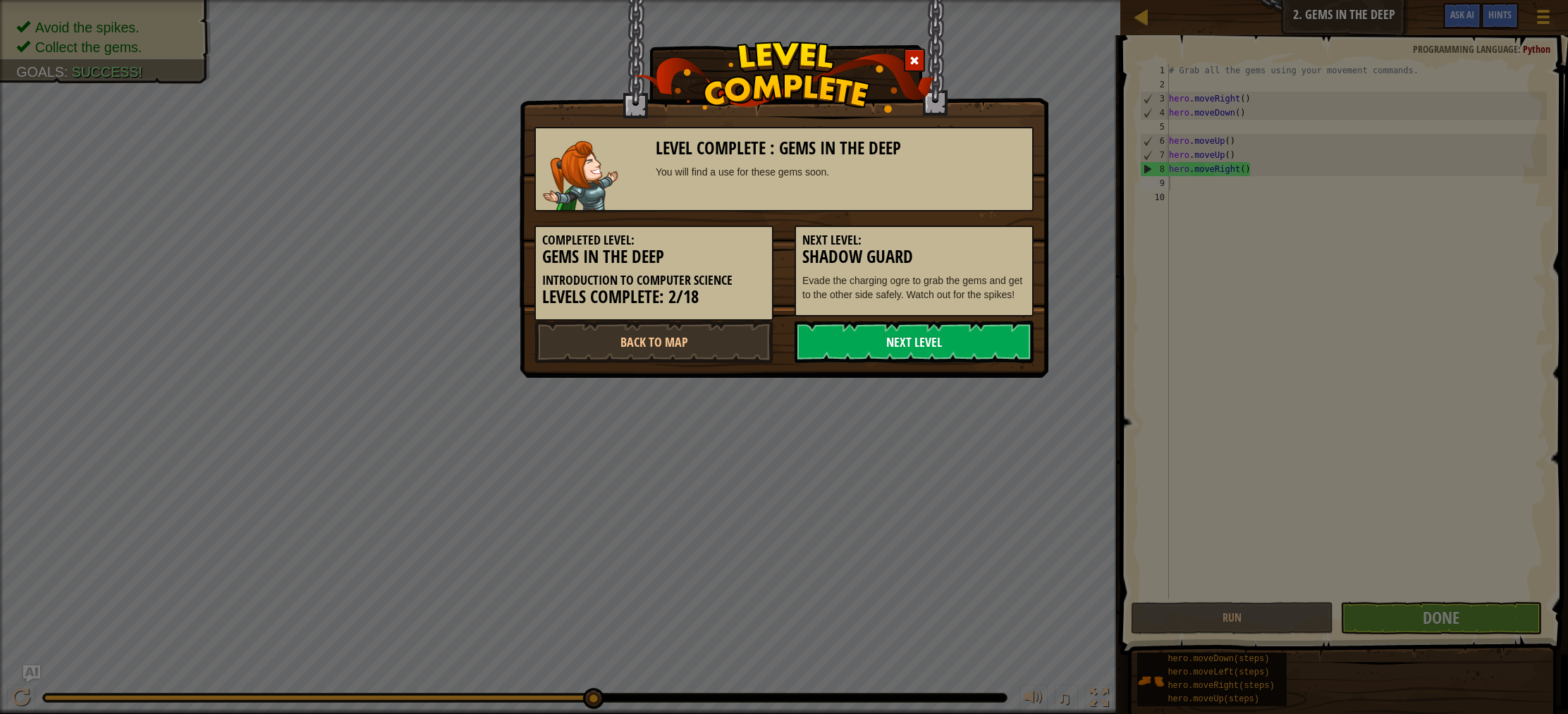
click at [940, 341] on link "Next Level" at bounding box center [914, 342] width 239 height 42
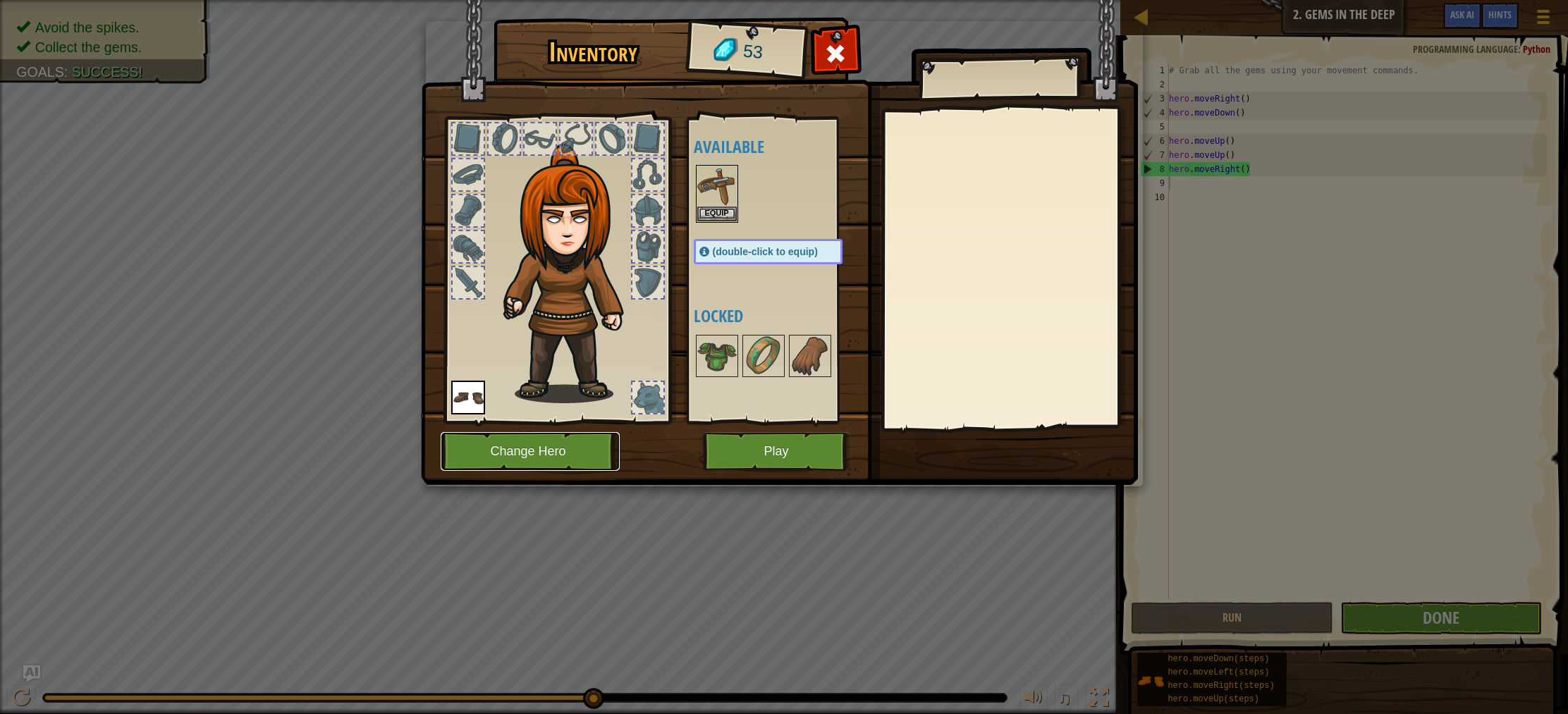
click at [553, 468] on button "Change Hero" at bounding box center [530, 451] width 179 height 39
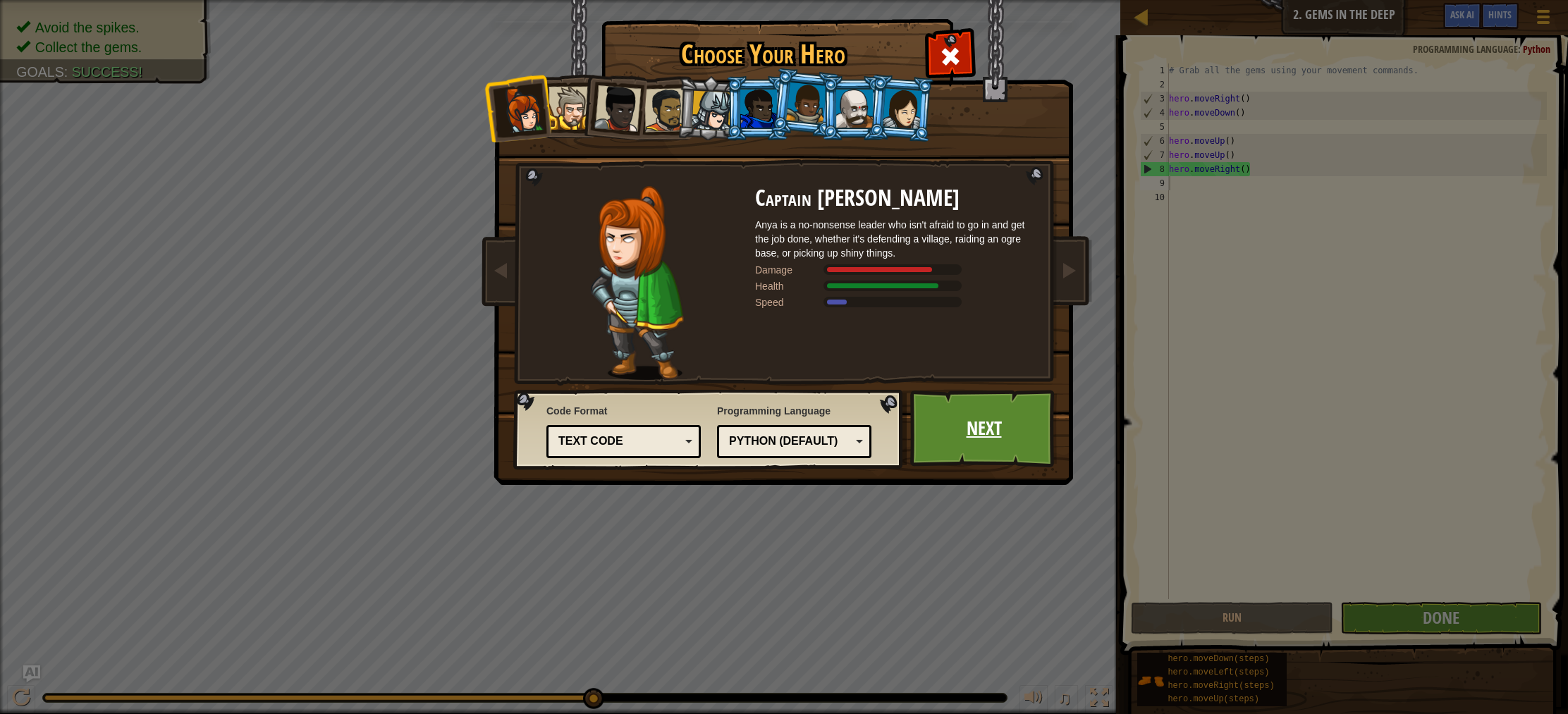
click at [987, 445] on link "Next" at bounding box center [983, 429] width 147 height 77
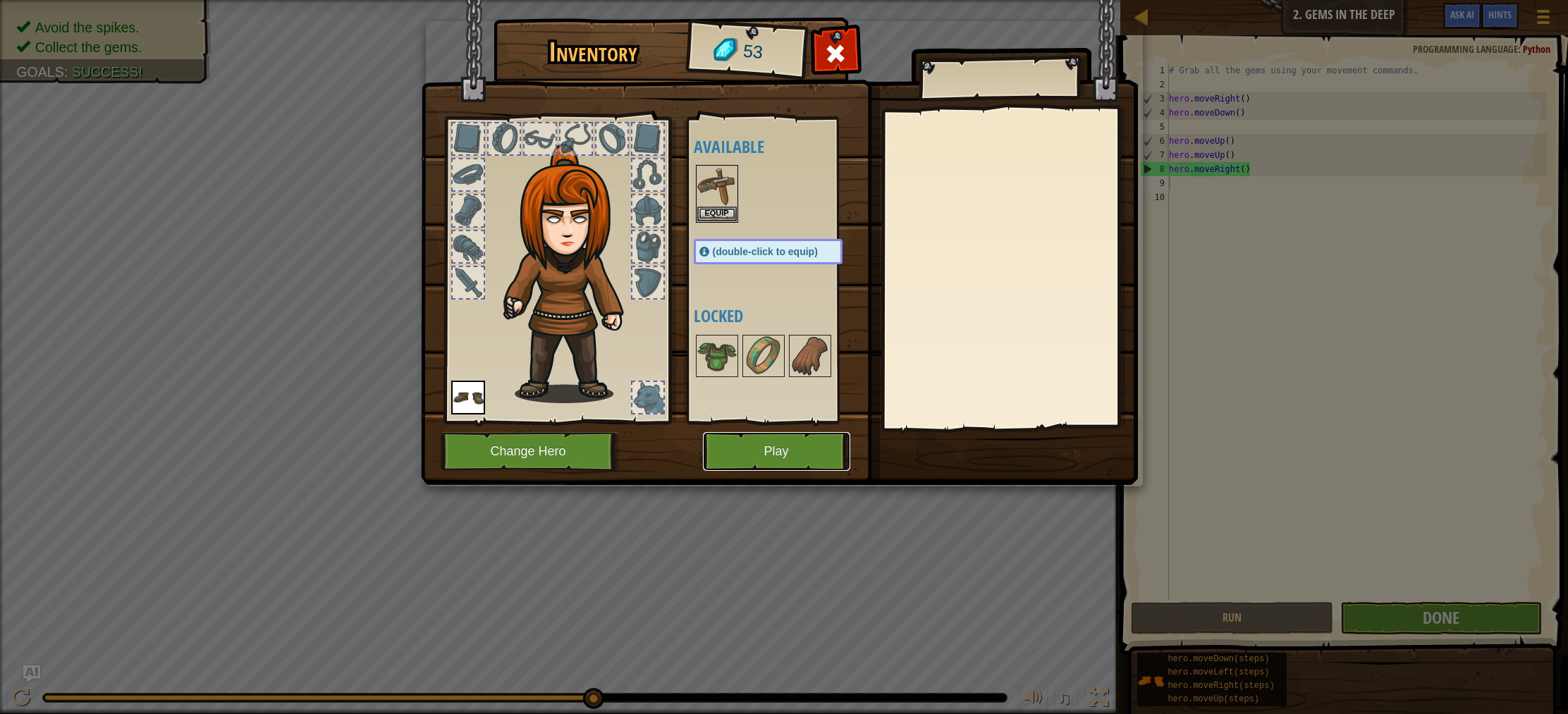
click at [808, 454] on button "Play" at bounding box center [776, 451] width 147 height 39
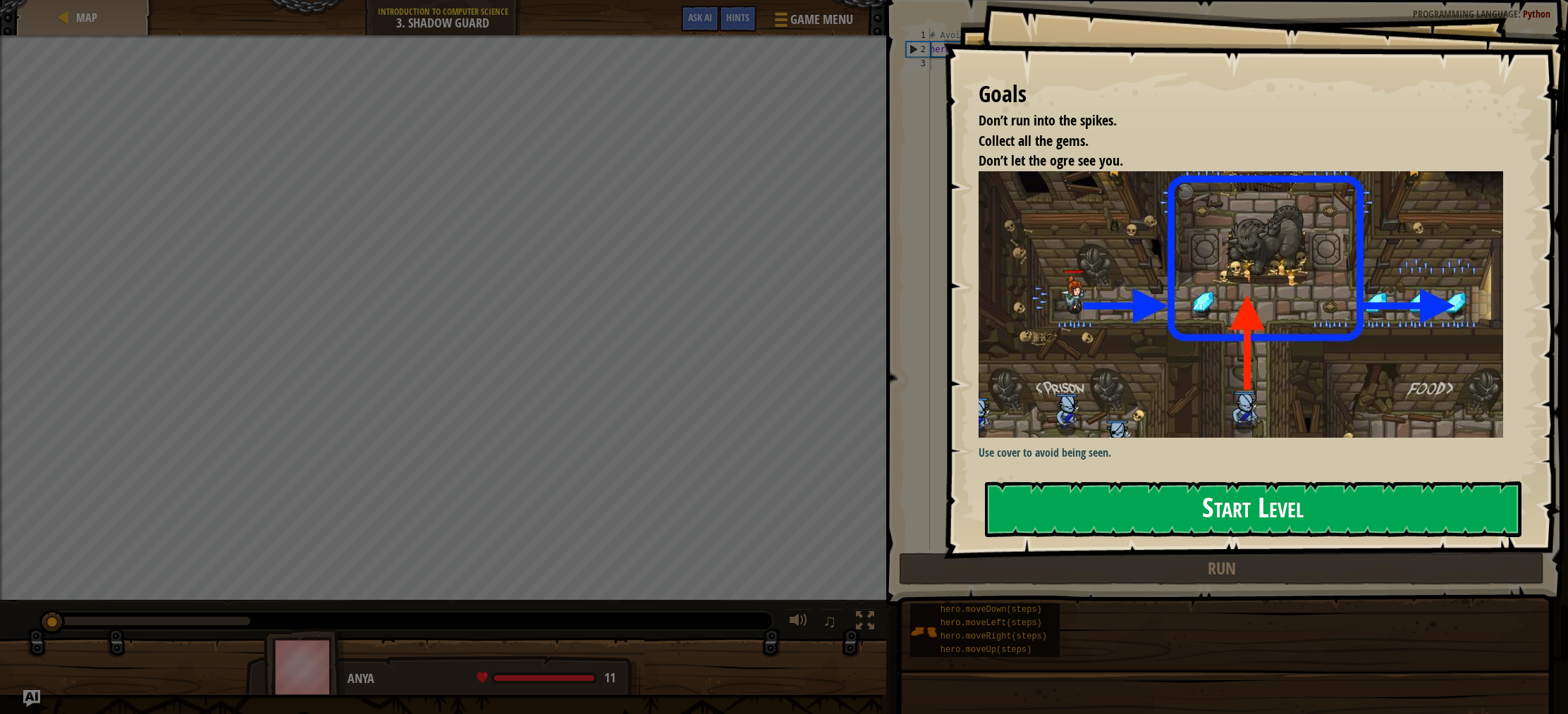
click at [1256, 502] on button "Start Level" at bounding box center [1253, 509] width 537 height 56
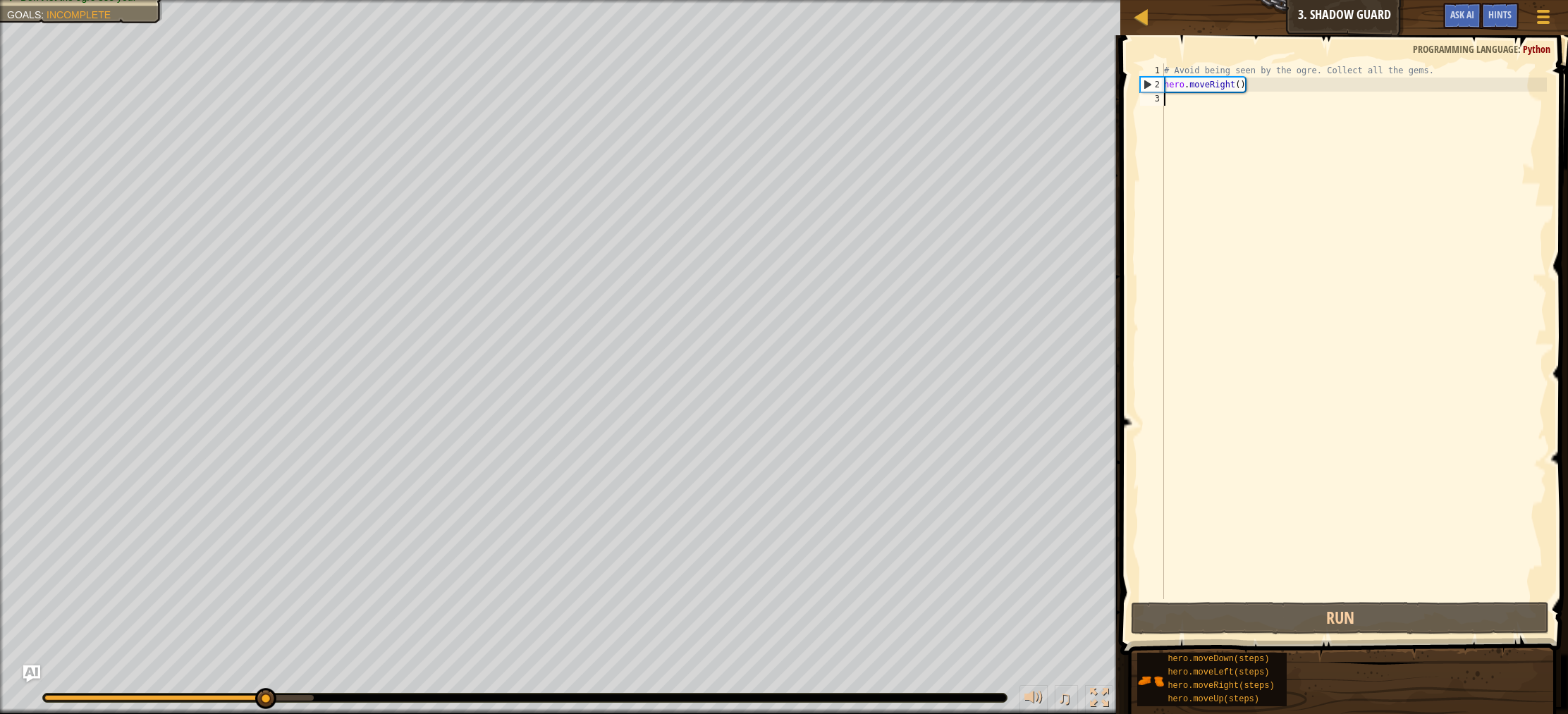
click at [1177, 113] on div "# Avoid being seen by the ogre. Collect all the gems. hero . moveRight ( )" at bounding box center [1354, 344] width 386 height 563
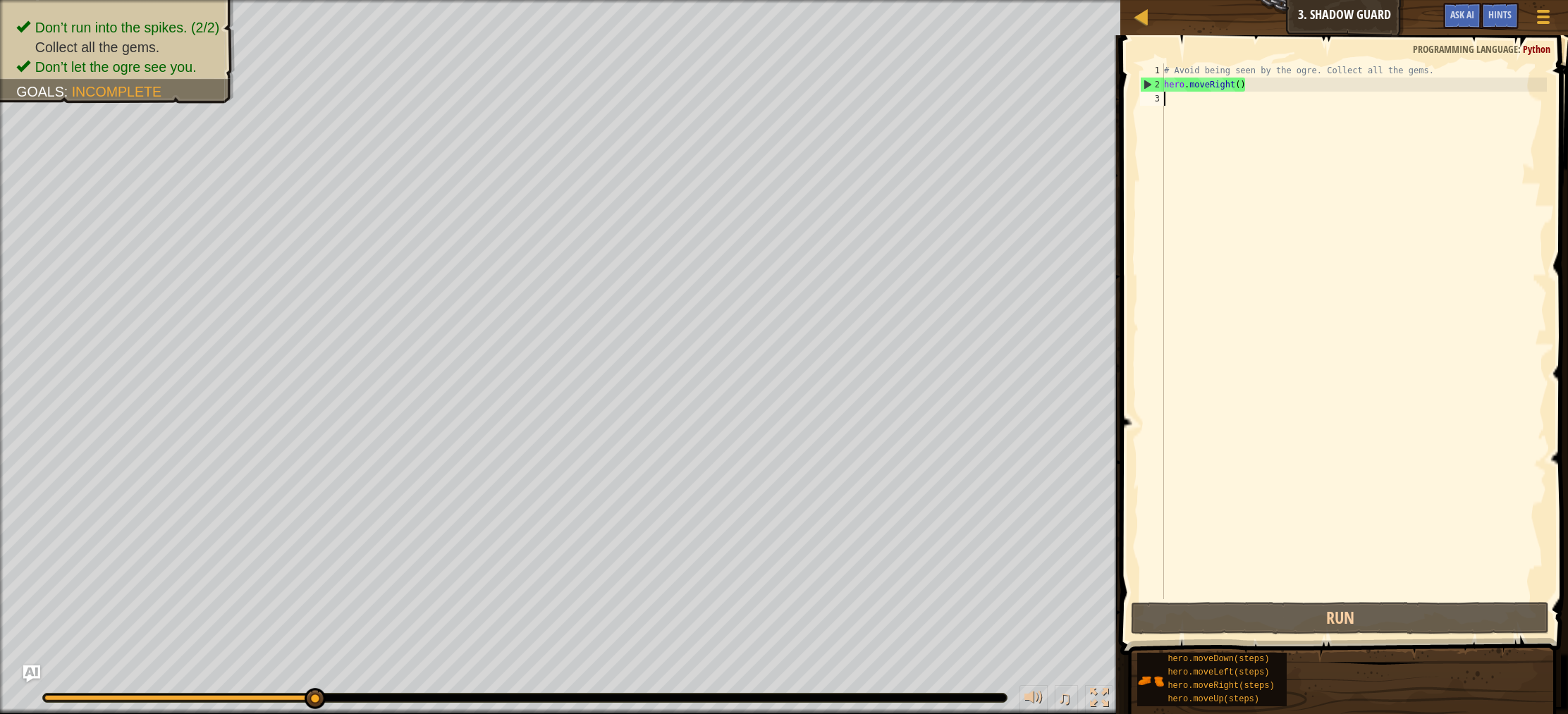
click at [1176, 109] on div "# Avoid being seen by the ogre. Collect all the gems. hero . moveRight ( )" at bounding box center [1354, 344] width 386 height 563
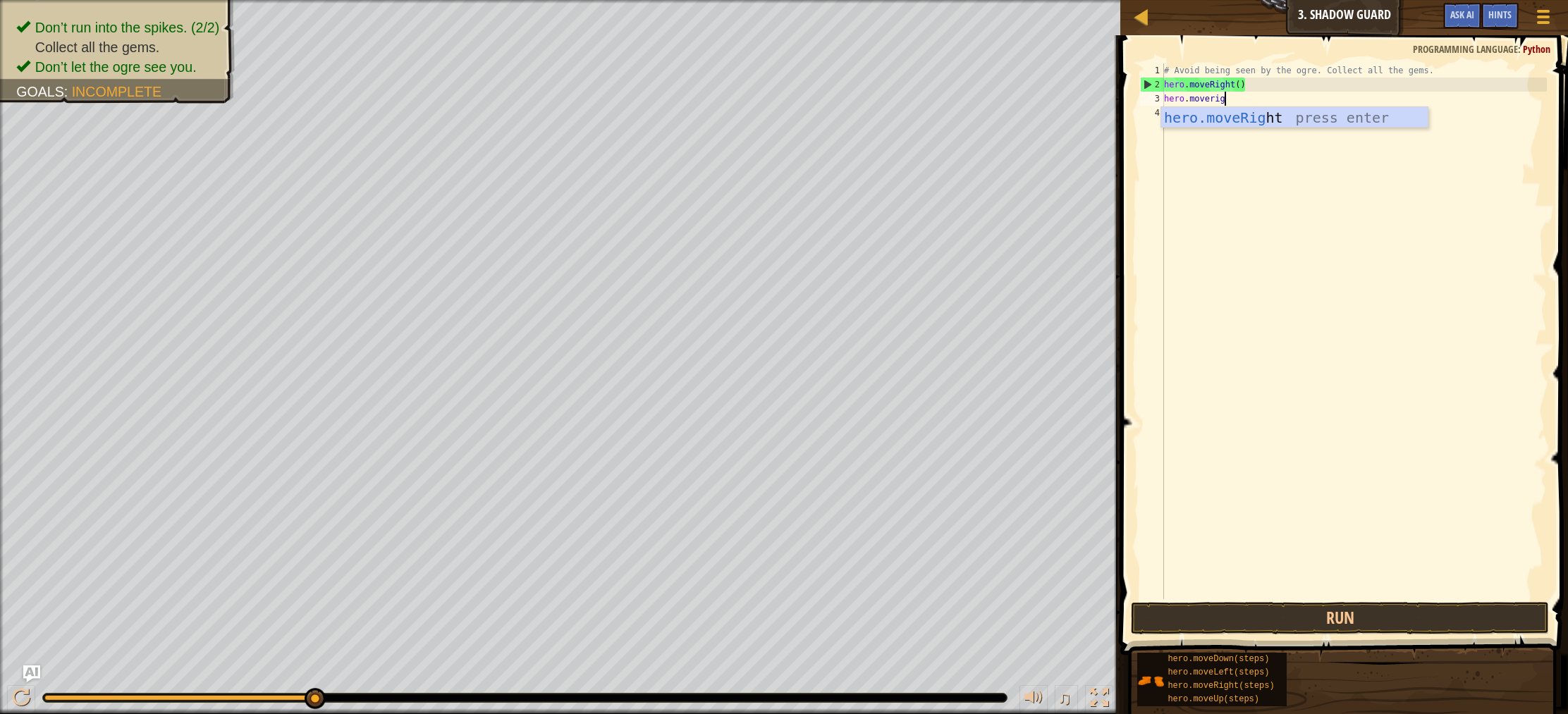
scroll to position [7, 5]
type textarea "hero.moveright"
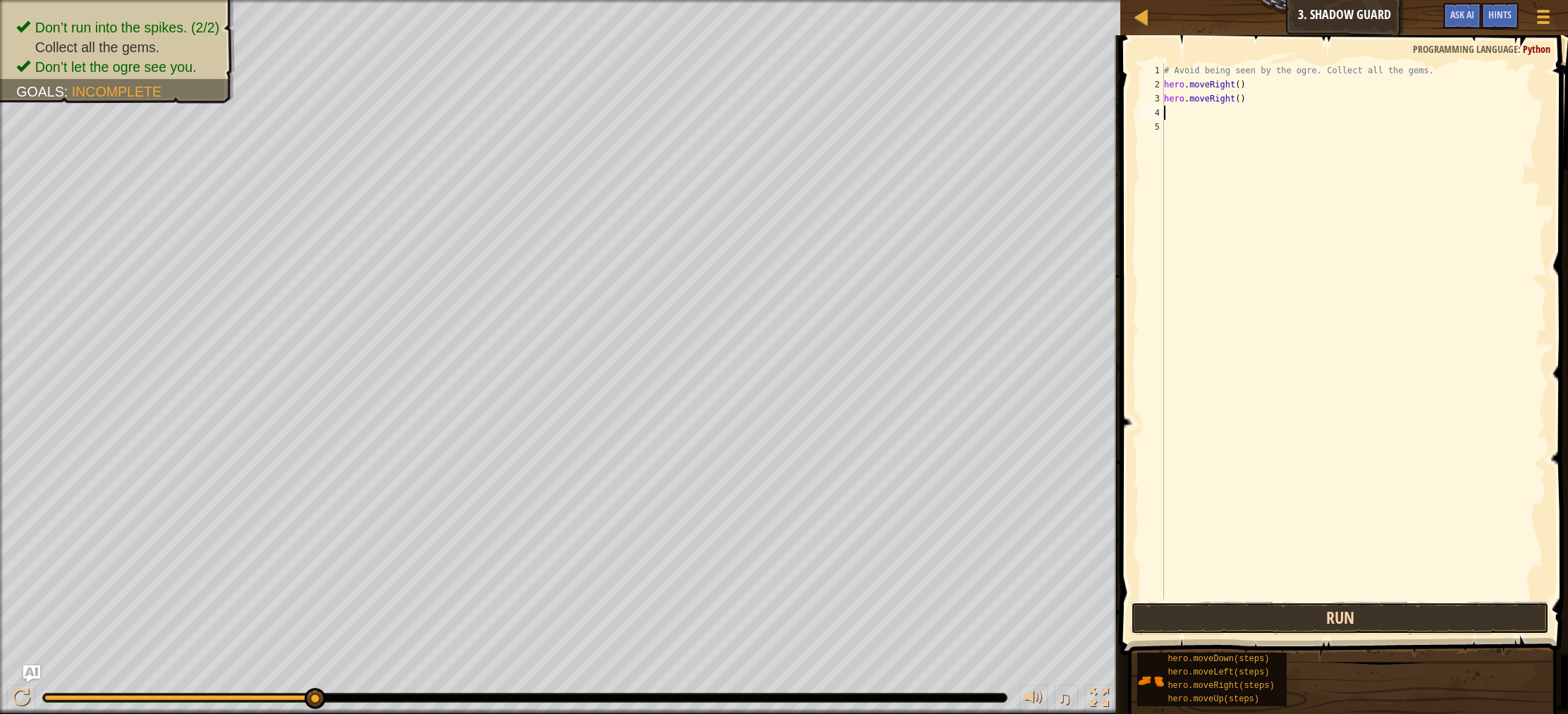
click at [1432, 619] on button "Run" at bounding box center [1340, 618] width 418 height 32
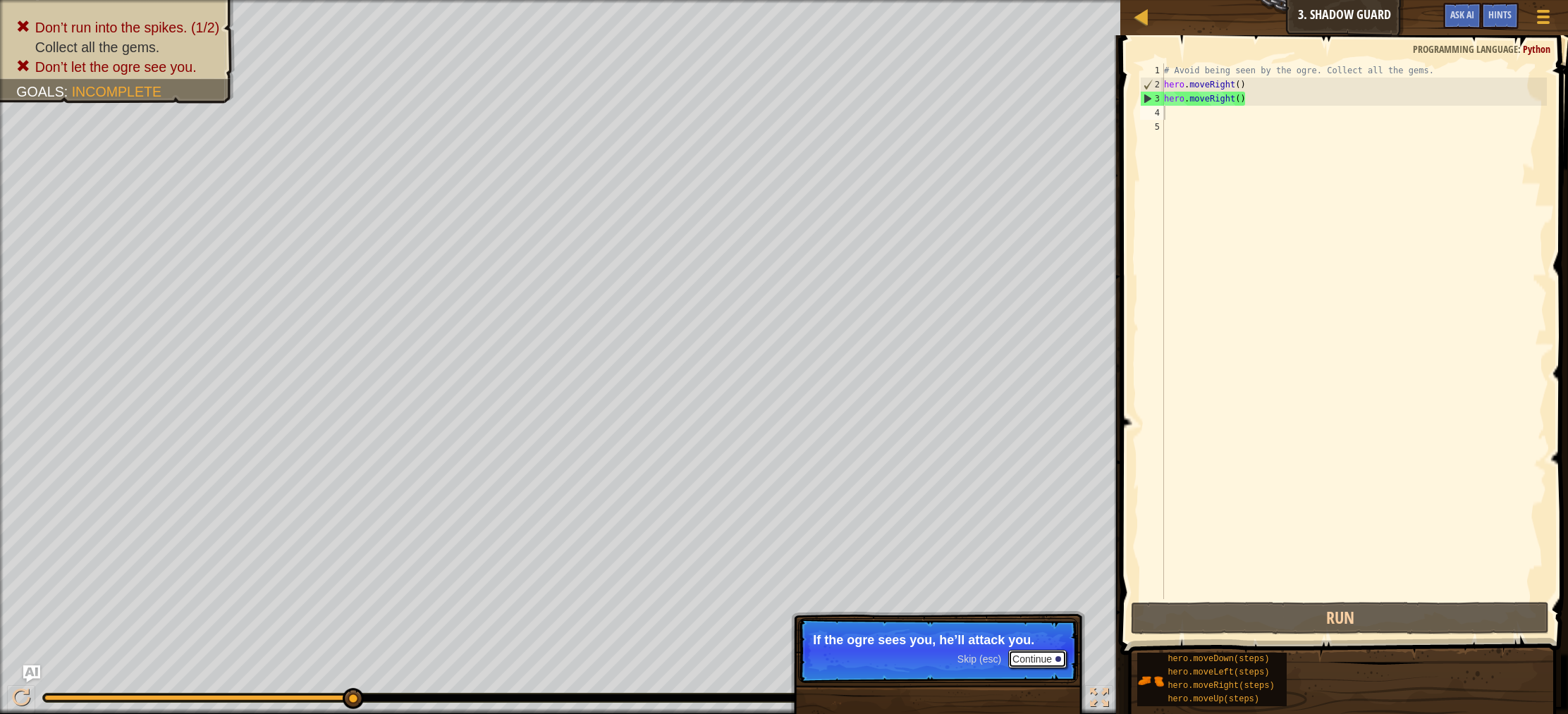
click at [1033, 663] on button "Continue" at bounding box center [1036, 658] width 58 height 19
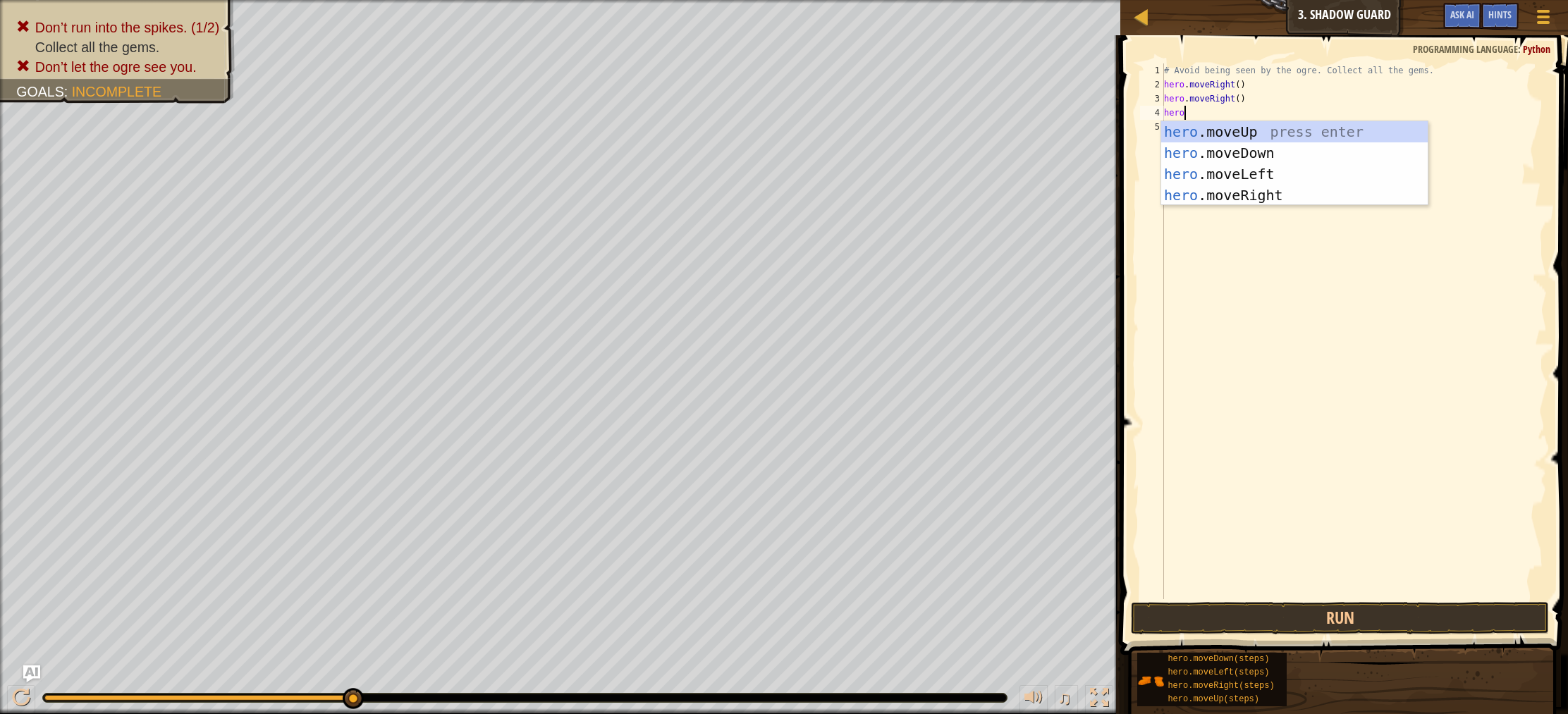
scroll to position [7, 2]
type textarea "hero."
click at [1223, 133] on div "hero. moveUp press enter hero. moveDown press enter hero. moveLeft press enter …" at bounding box center [1294, 184] width 266 height 127
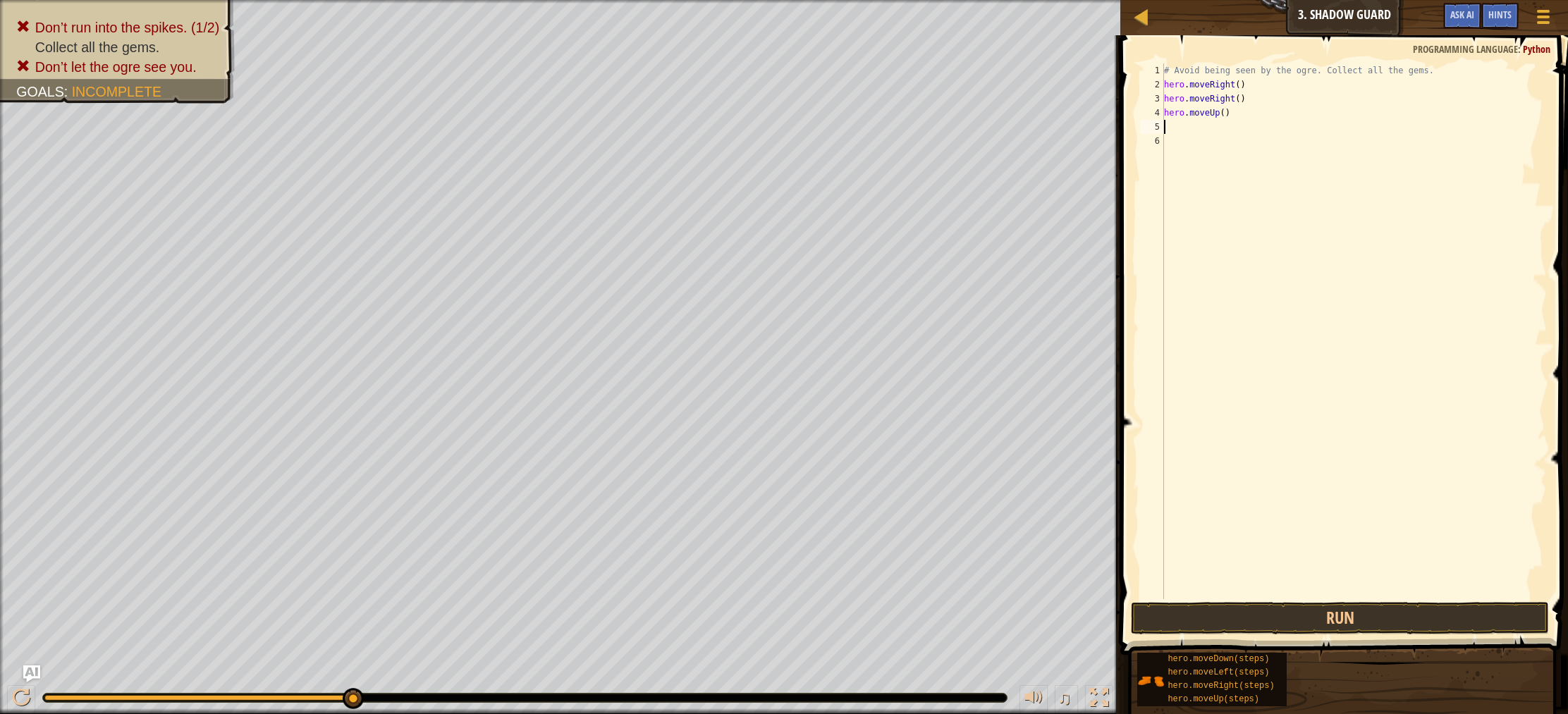
scroll to position [7, 0]
click at [1273, 606] on button "Run" at bounding box center [1340, 618] width 418 height 32
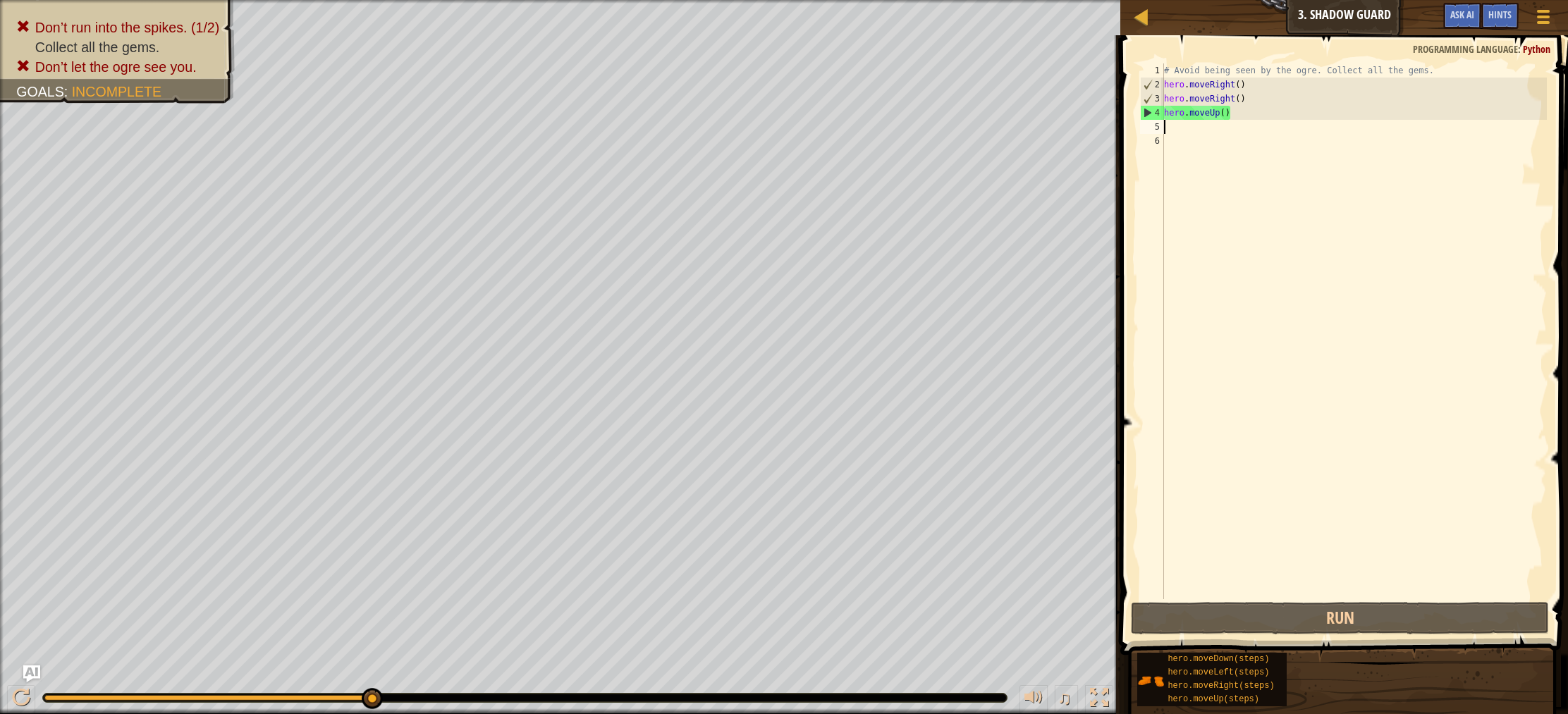
click at [1244, 101] on div "# Avoid being seen by the ogre. Collect all the gems. hero . moveRight ( ) hero…" at bounding box center [1354, 344] width 386 height 563
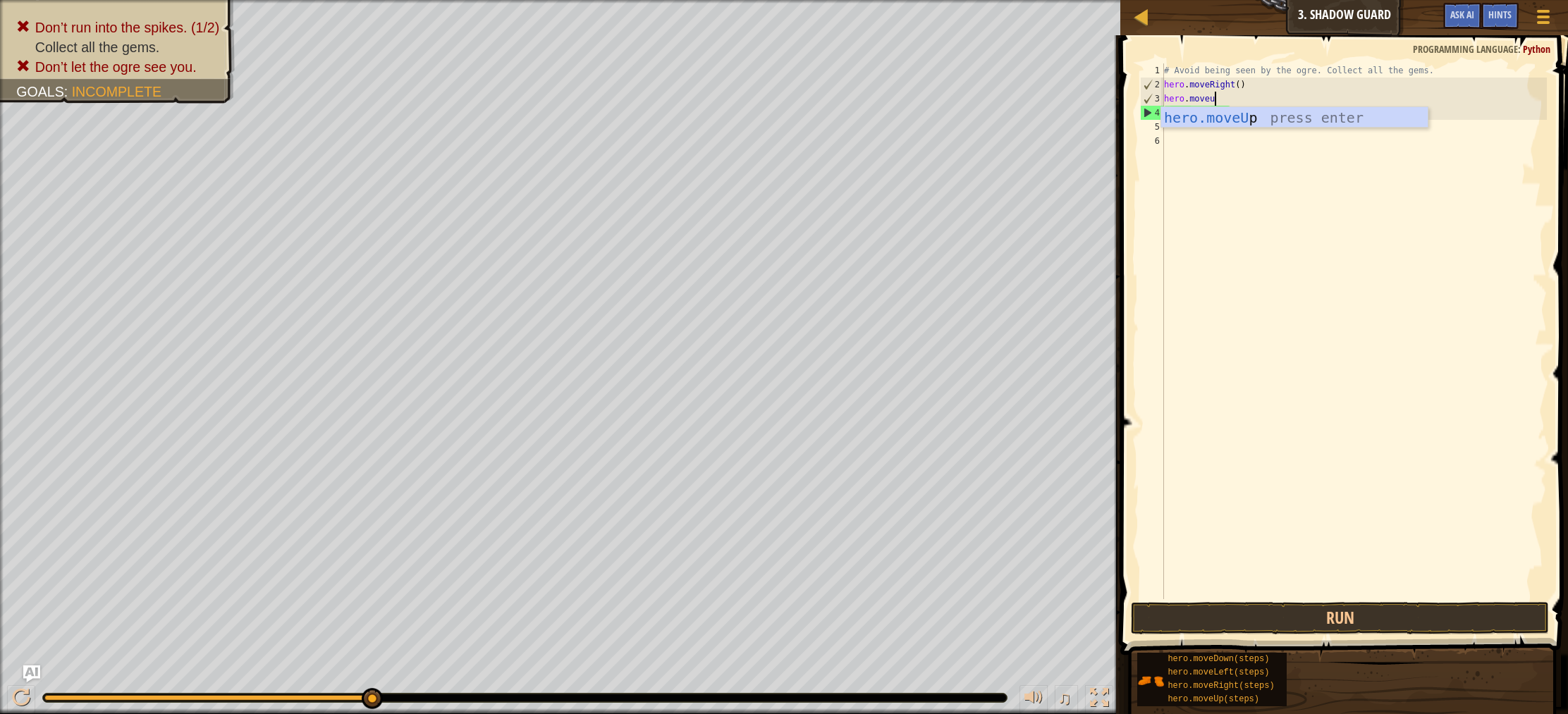
type textarea "hero.moveup"
click at [1261, 150] on div "# Avoid being seen by the ogre. Collect all the gems. hero . moveRight ( ) hero…" at bounding box center [1354, 344] width 386 height 563
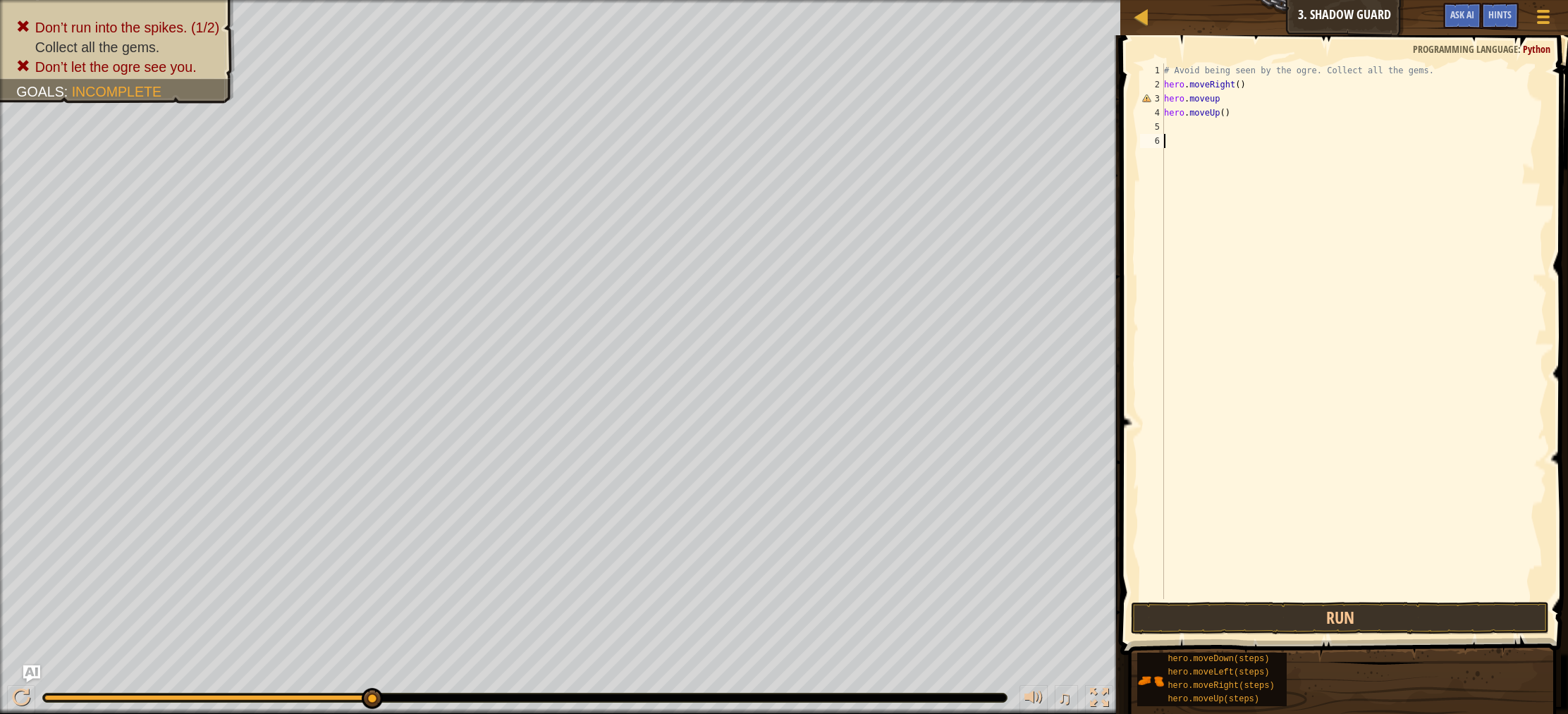
scroll to position [7, 0]
click at [1237, 112] on div "# Avoid being seen by the ogre. Collect all the gems. hero . moveRight ( ) hero…" at bounding box center [1354, 344] width 386 height 563
type textarea "hero.mover"
click at [1238, 130] on div "hero.moveR ight press enter" at bounding box center [1294, 152] width 266 height 63
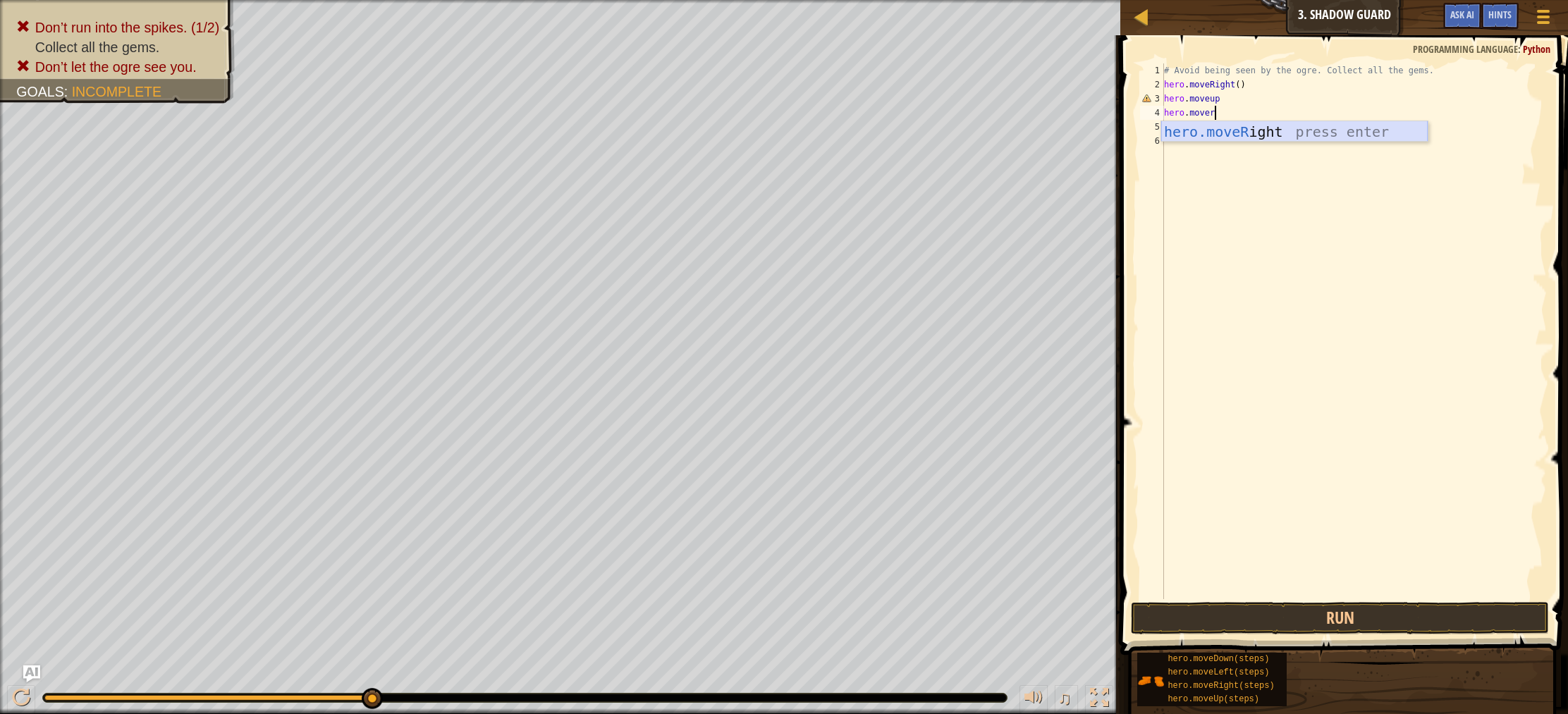
scroll to position [7, 0]
click at [1223, 101] on div "# Avoid being seen by the ogre. Collect all the gems. hero . moveRight ( ) hero…" at bounding box center [1354, 344] width 386 height 563
type textarea "hero.moveup"
click at [1226, 102] on div "# Avoid being seen by the ogre. Collect all the gems. hero . moveRight ( ) hero…" at bounding box center [1354, 344] width 386 height 563
type textarea "h"
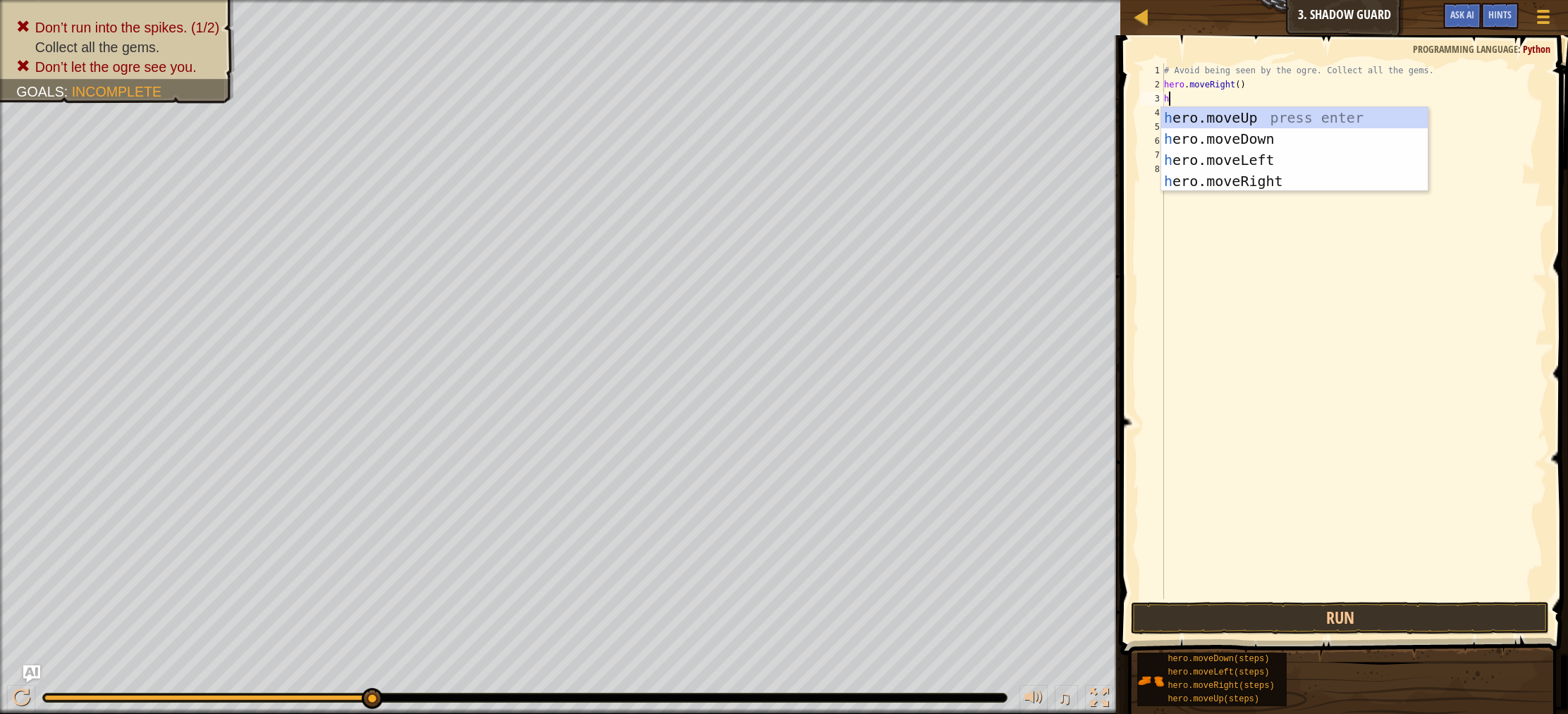
type textarea "he"
click at [1240, 115] on div "he ro.moveUp press enter he ro.moveDown press enter he ro.moveLeft press enter …" at bounding box center [1294, 170] width 266 height 127
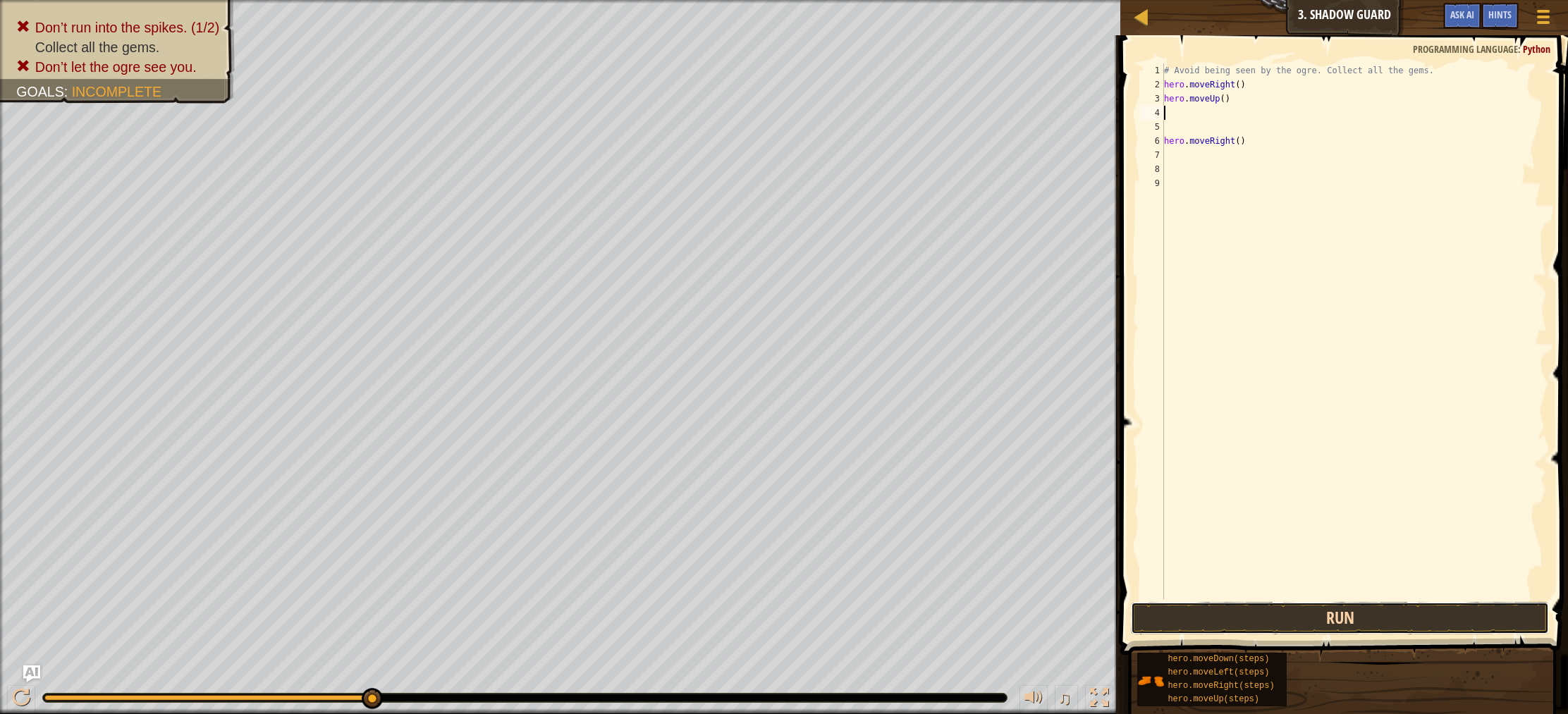
click at [1346, 620] on button "Run" at bounding box center [1340, 618] width 418 height 32
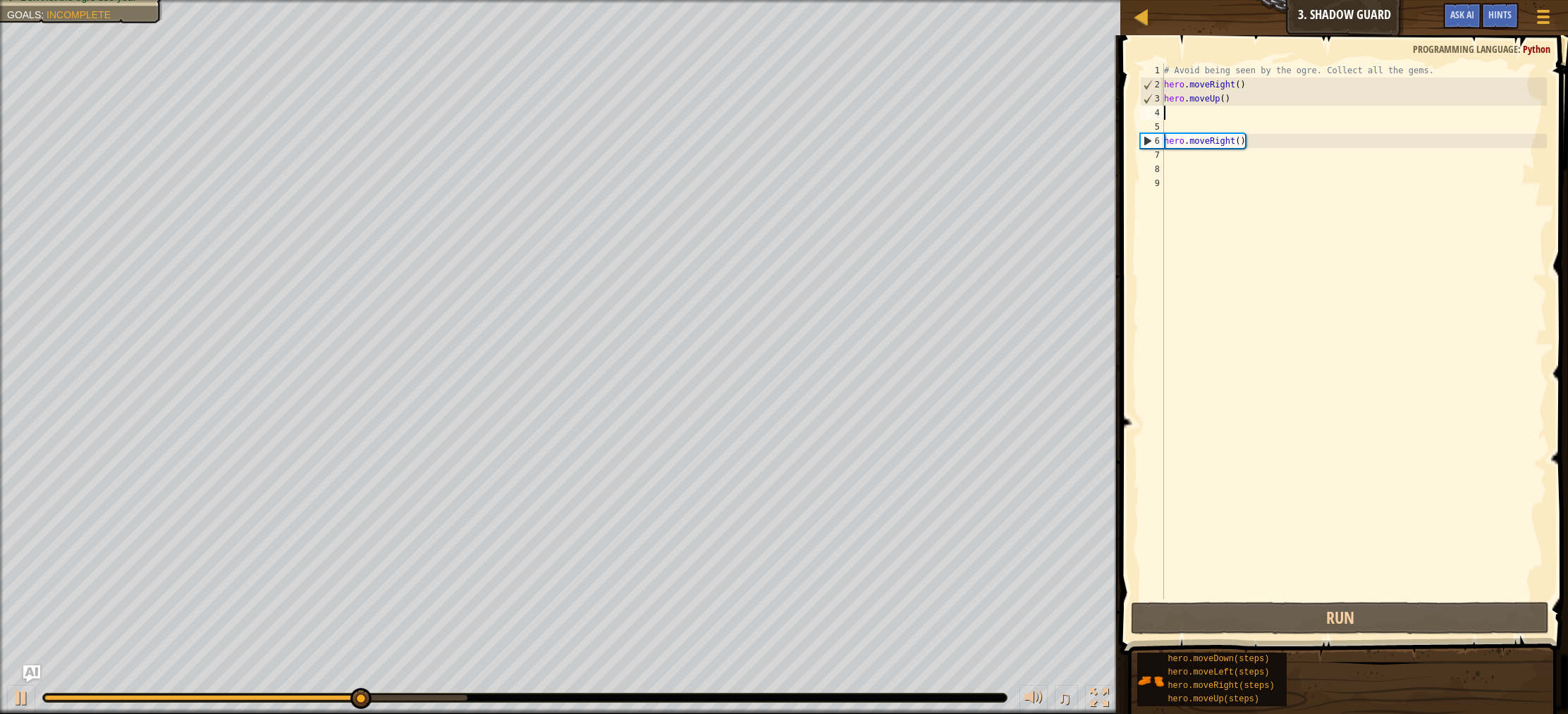
click at [1185, 164] on div "# Avoid being seen by the ogre. Collect all the gems. hero . moveRight ( ) hero…" at bounding box center [1354, 344] width 386 height 563
click at [1181, 161] on div "# Avoid being seen by the ogre. Collect all the gems. hero . moveRight ( ) hero…" at bounding box center [1354, 344] width 386 height 563
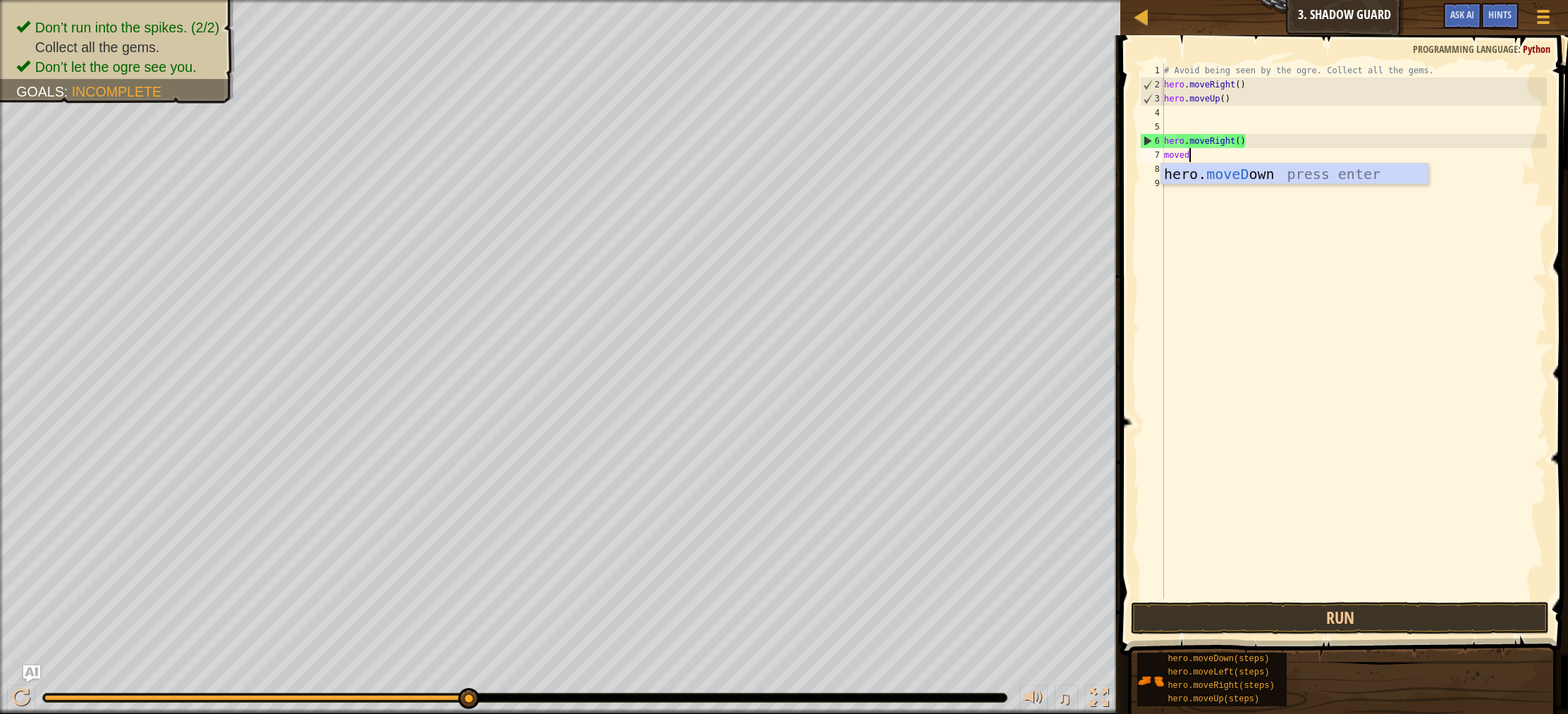
scroll to position [7, 2]
type textarea "movedo"
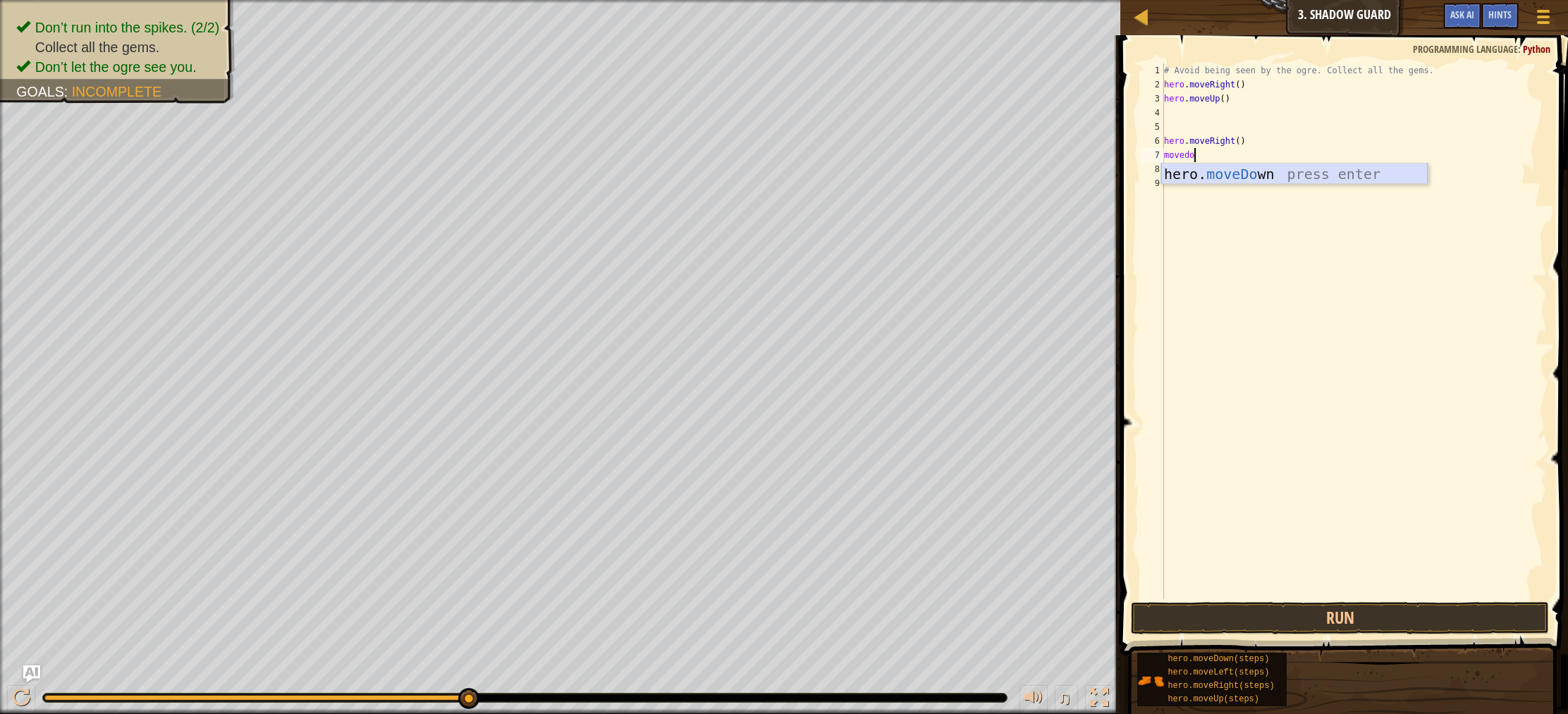
click at [1213, 181] on div "hero. moveDo wn press enter" at bounding box center [1294, 194] width 266 height 63
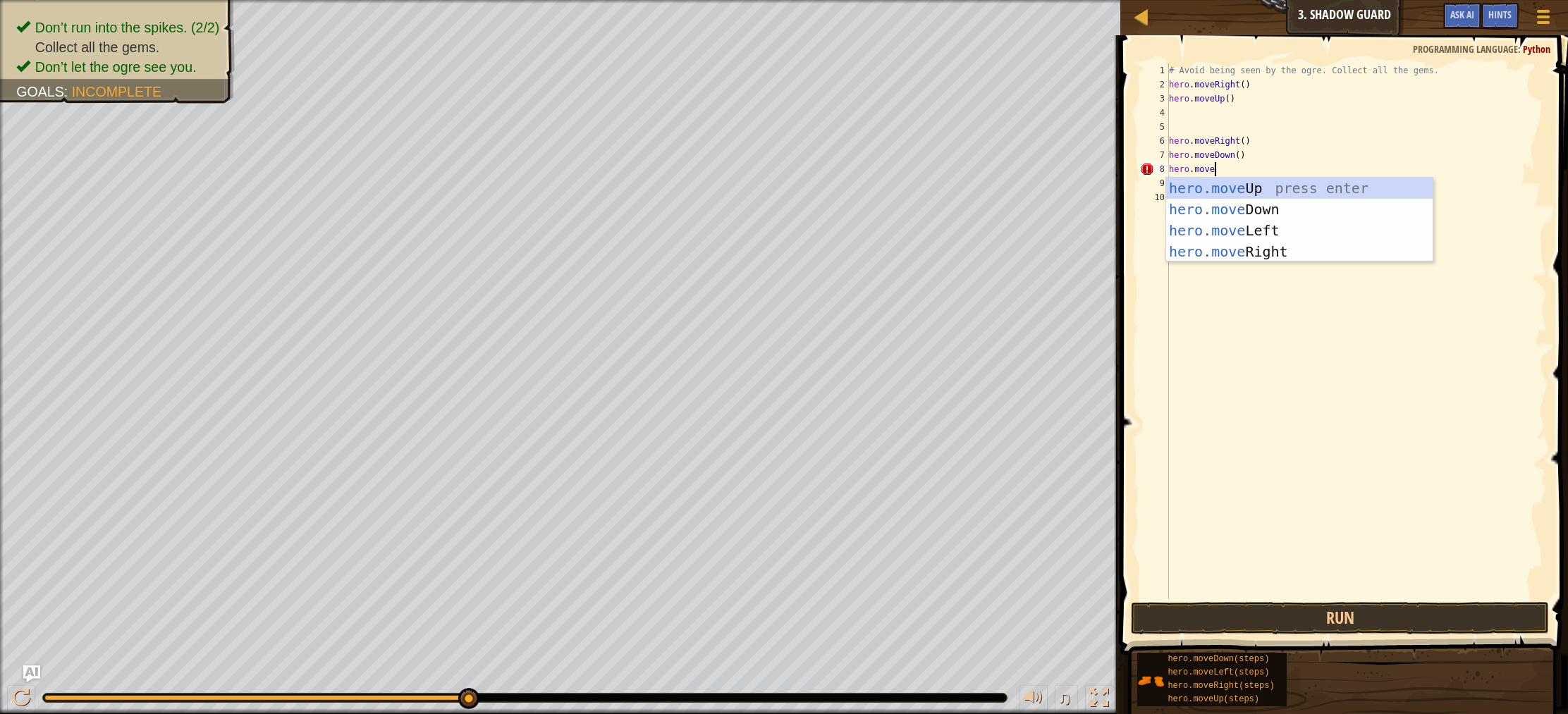
scroll to position [7, 3]
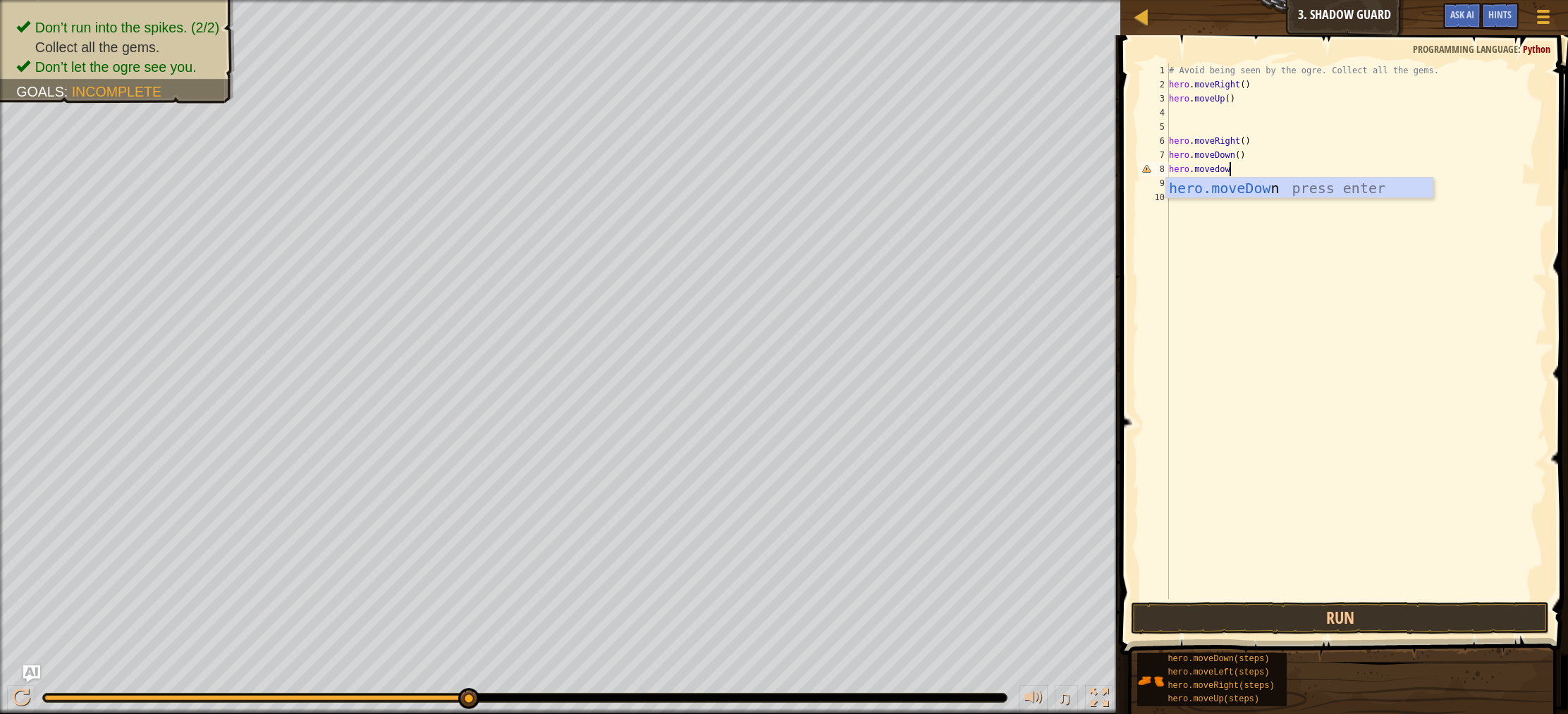
type textarea "hero.movedown"
click at [1212, 194] on div "hero.moveDown press enter" at bounding box center [1299, 209] width 266 height 63
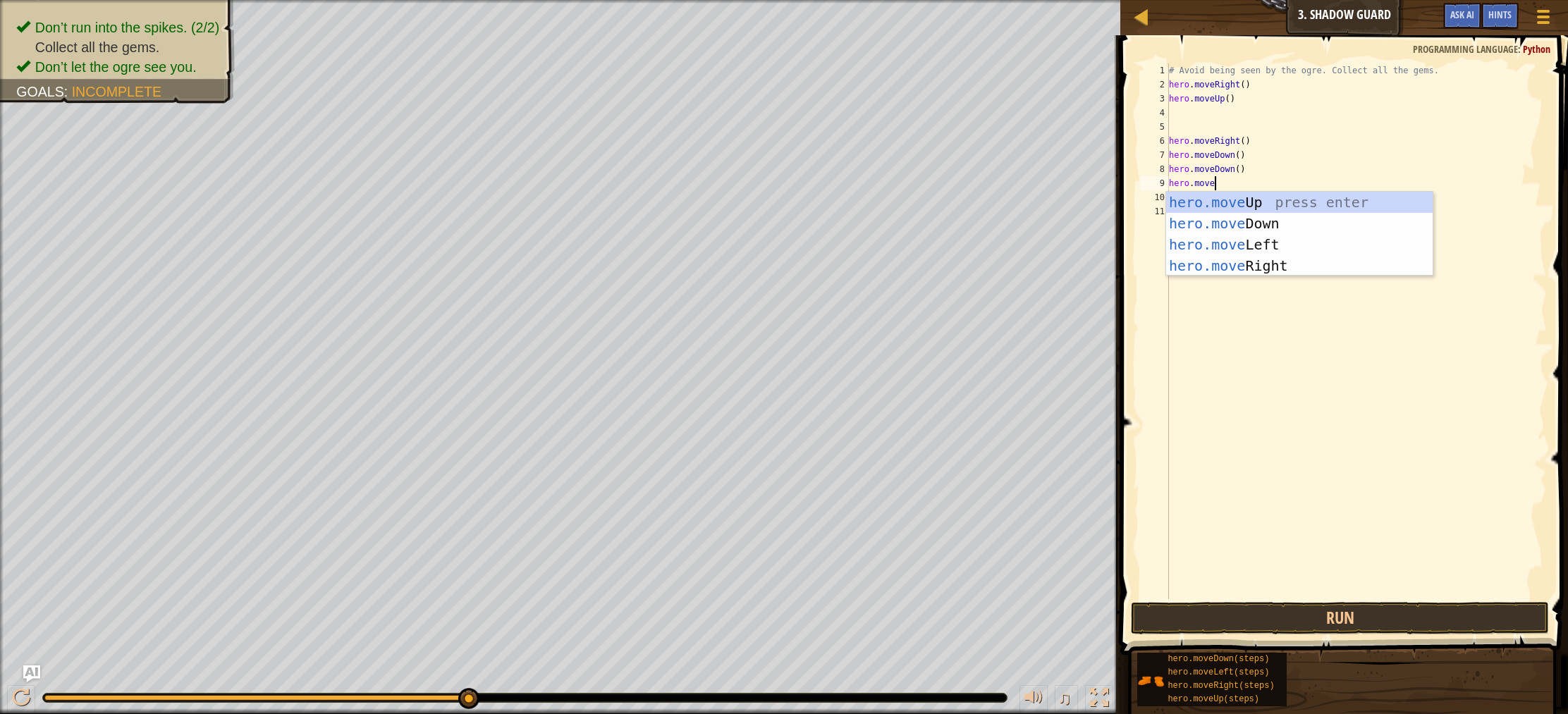
scroll to position [7, 3]
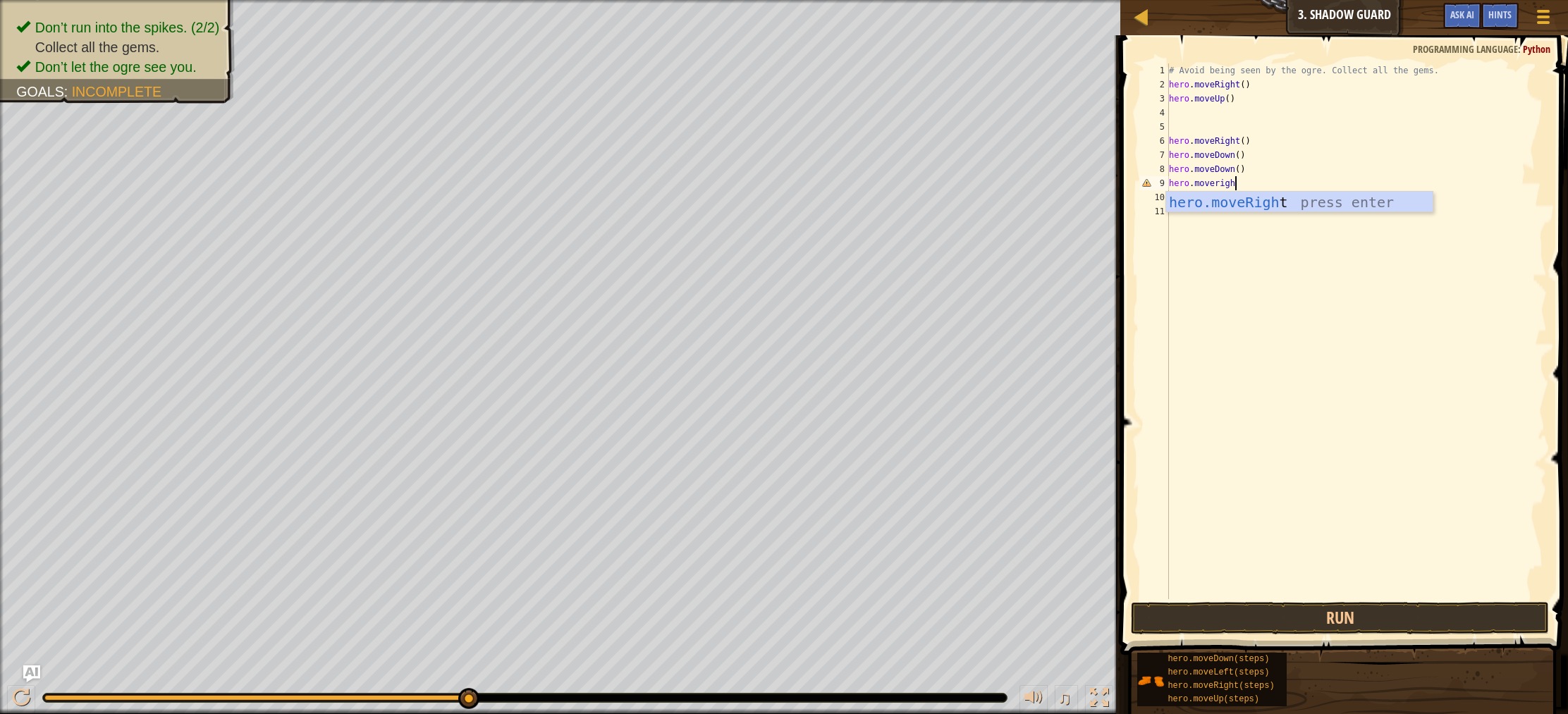
type textarea "hero.moveright"
click at [1241, 205] on div "hero.moveRight press enter" at bounding box center [1299, 223] width 266 height 63
click at [1287, 615] on button "Run" at bounding box center [1340, 618] width 418 height 32
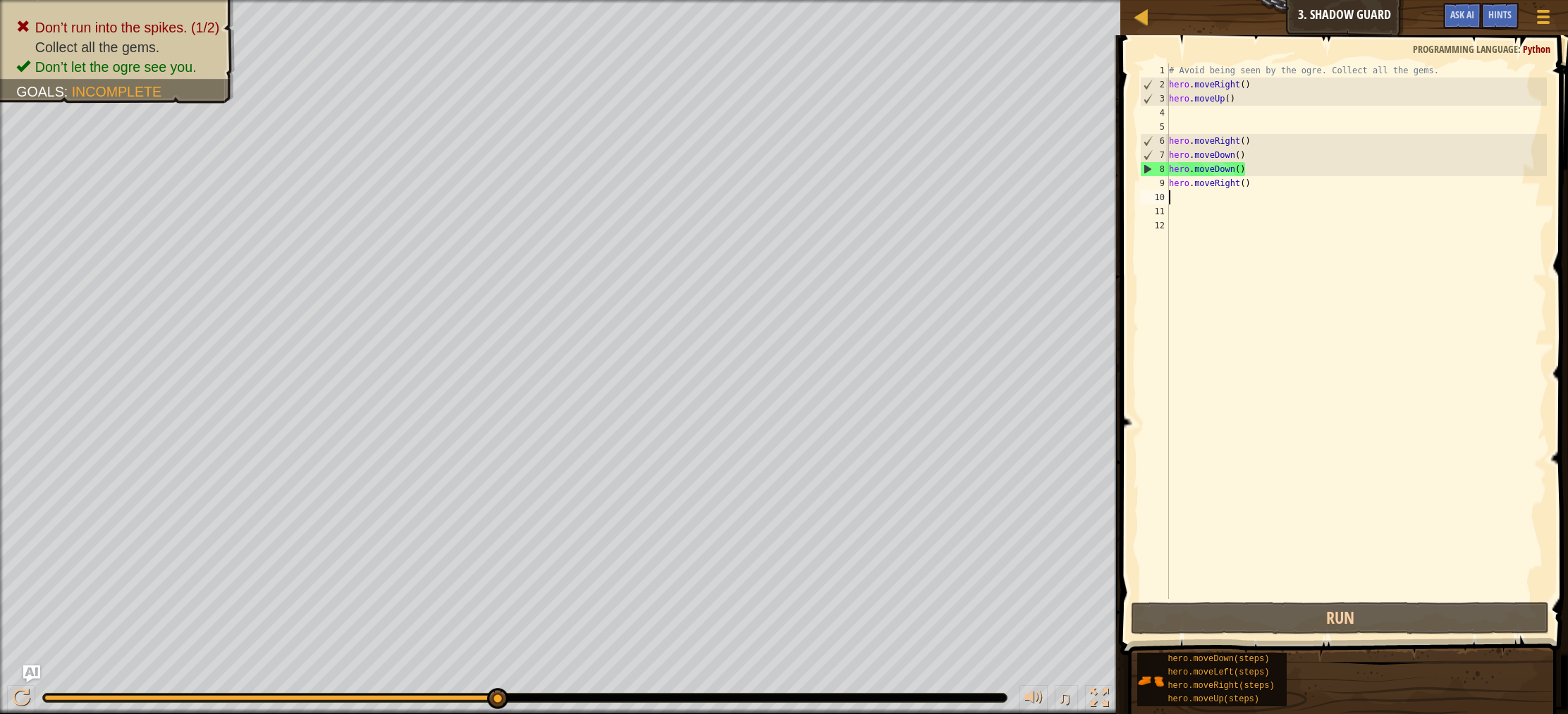
click at [1254, 184] on div "# Avoid being seen by the ogre. Collect all the gems. hero . moveRight ( ) hero…" at bounding box center [1357, 344] width 382 height 563
click at [1258, 173] on div "# Avoid being seen by the ogre. Collect all the gems. hero . moveRight ( ) hero…" at bounding box center [1357, 344] width 382 height 563
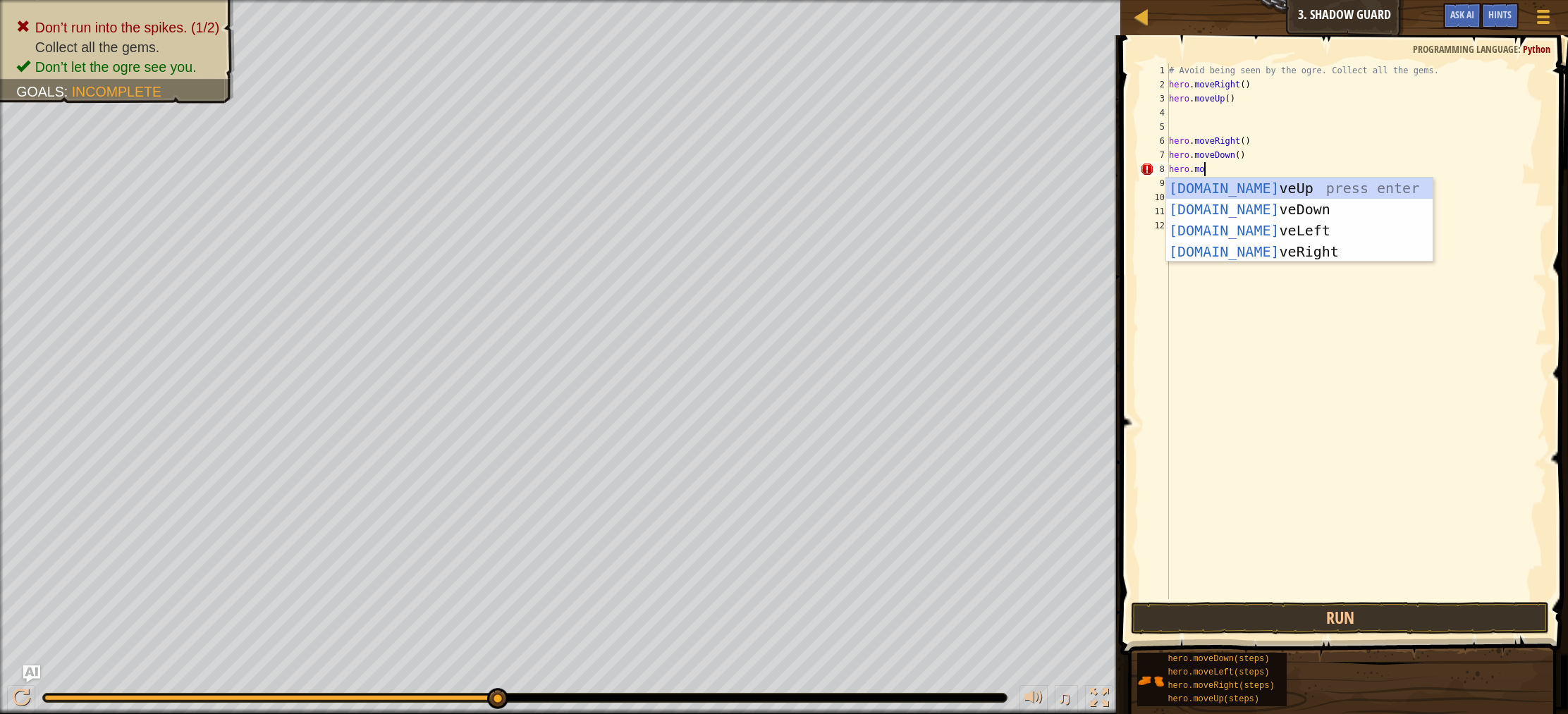
scroll to position [7, 3]
type textarea "hero.mov"
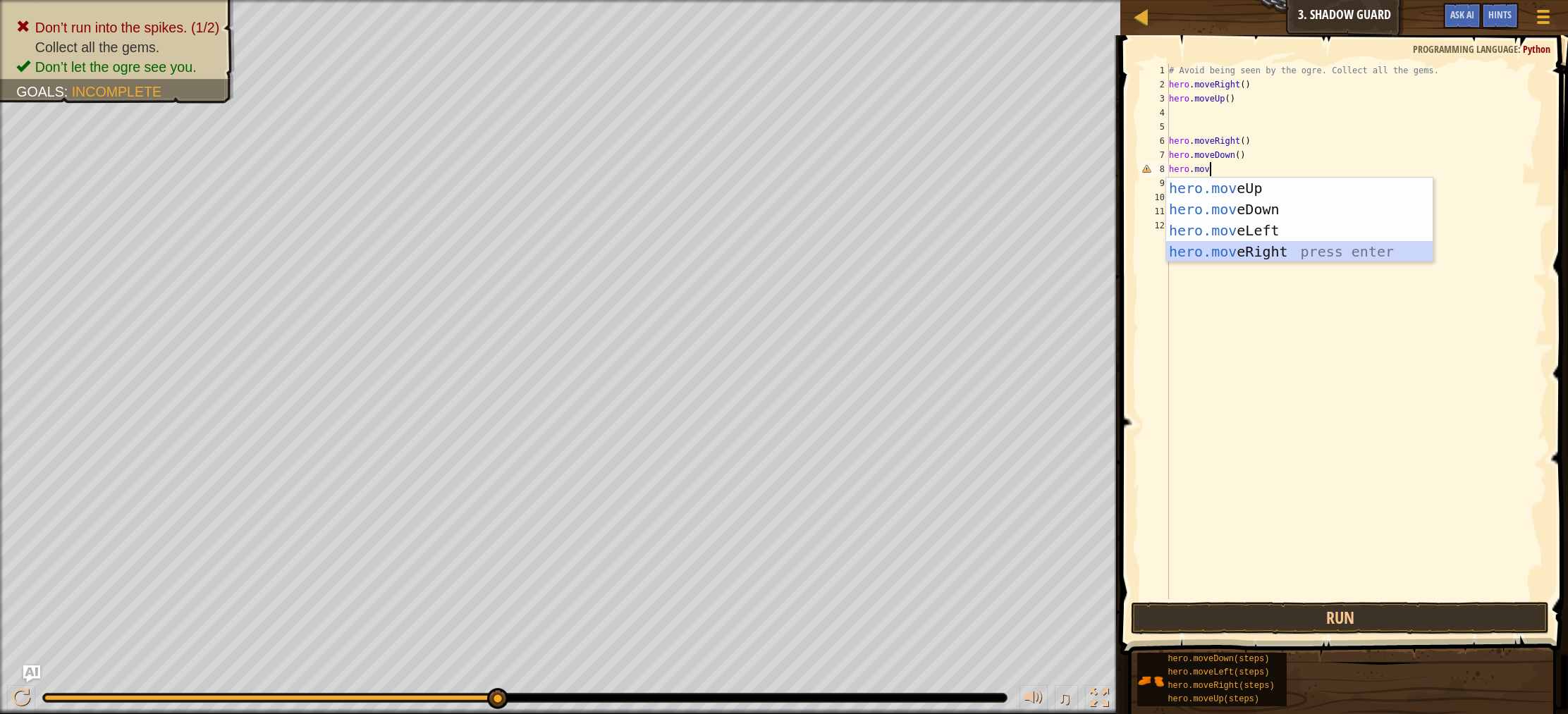
click at [1261, 253] on div "hero.mov eUp press enter hero.mov eDown press enter hero.mov eLeft press enter …" at bounding box center [1299, 241] width 266 height 127
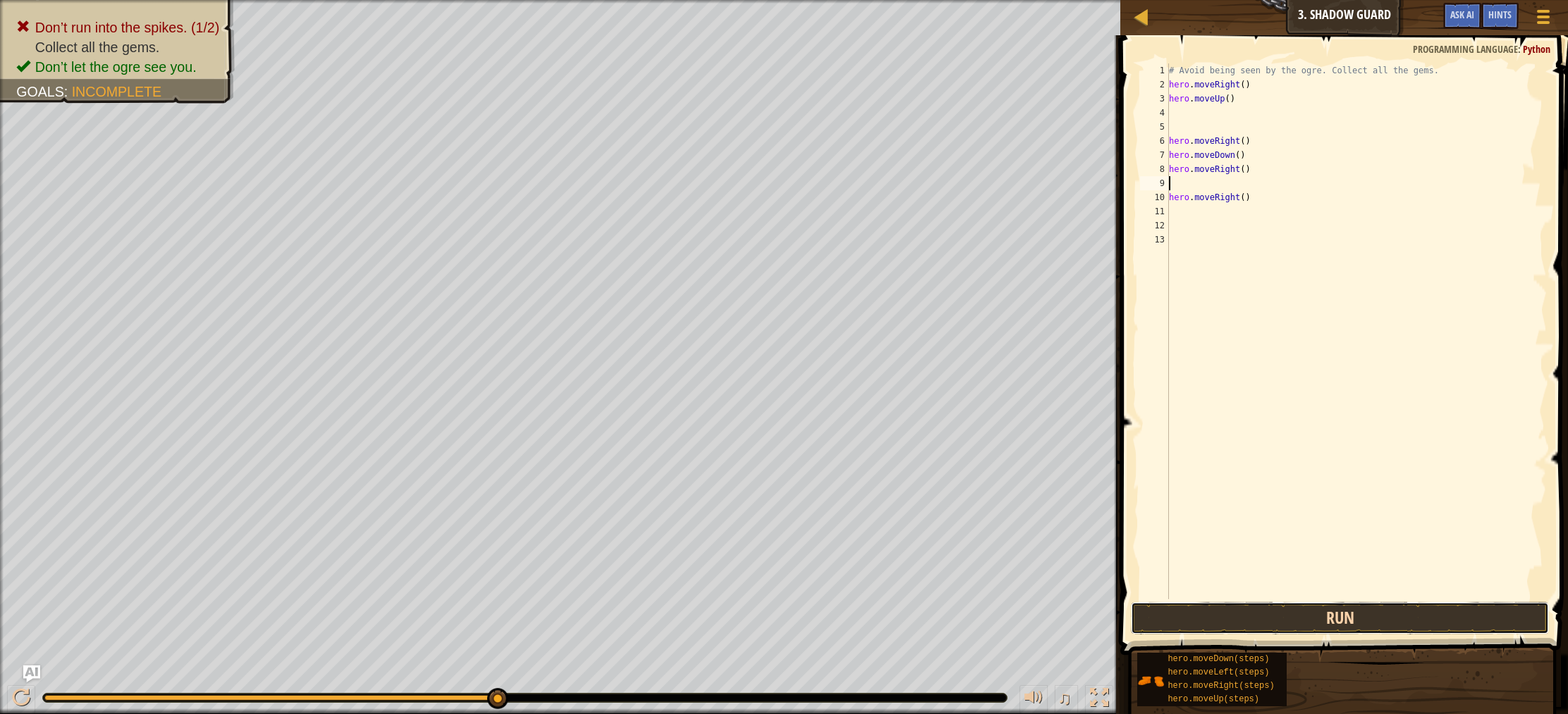
click at [1308, 610] on button "Run" at bounding box center [1340, 618] width 418 height 32
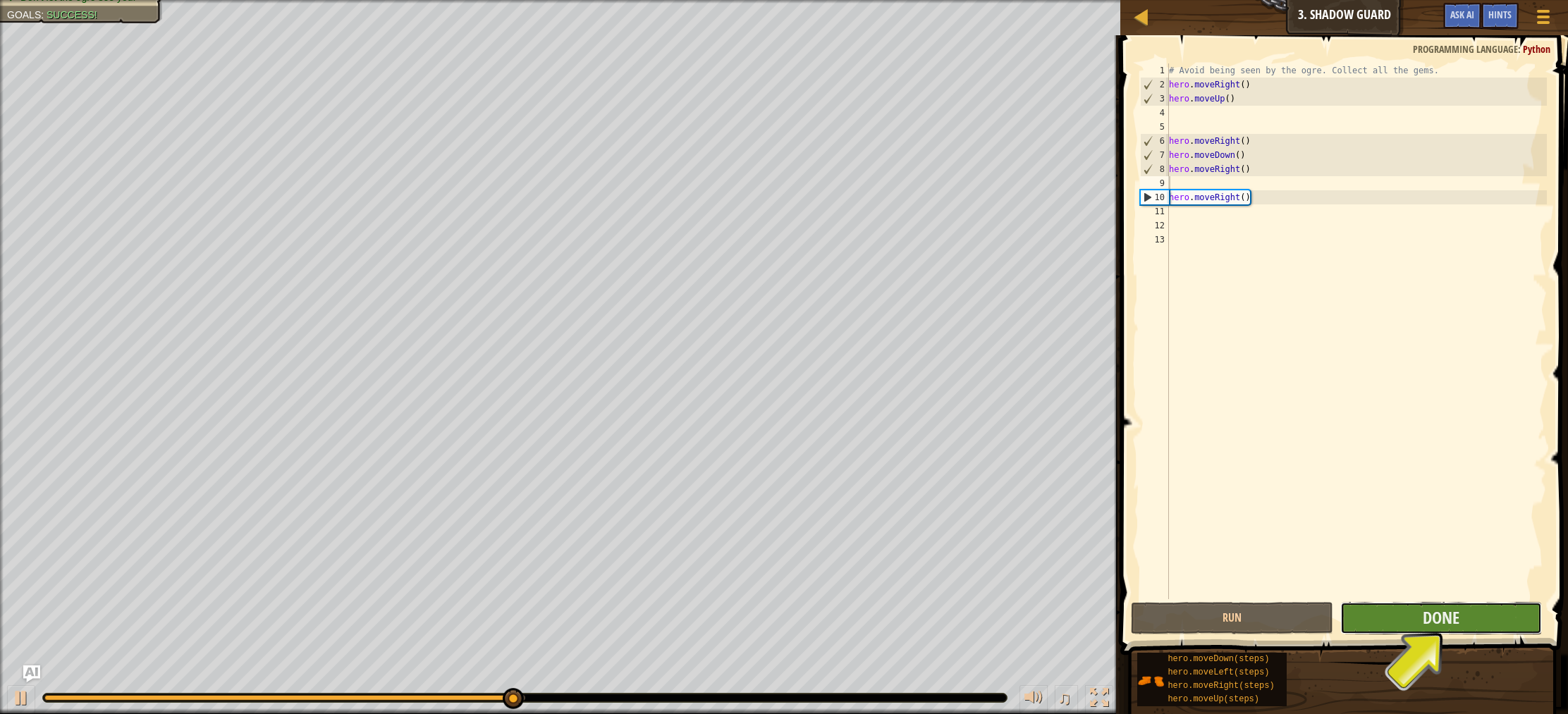
click at [1383, 620] on button "Done" at bounding box center [1441, 618] width 201 height 32
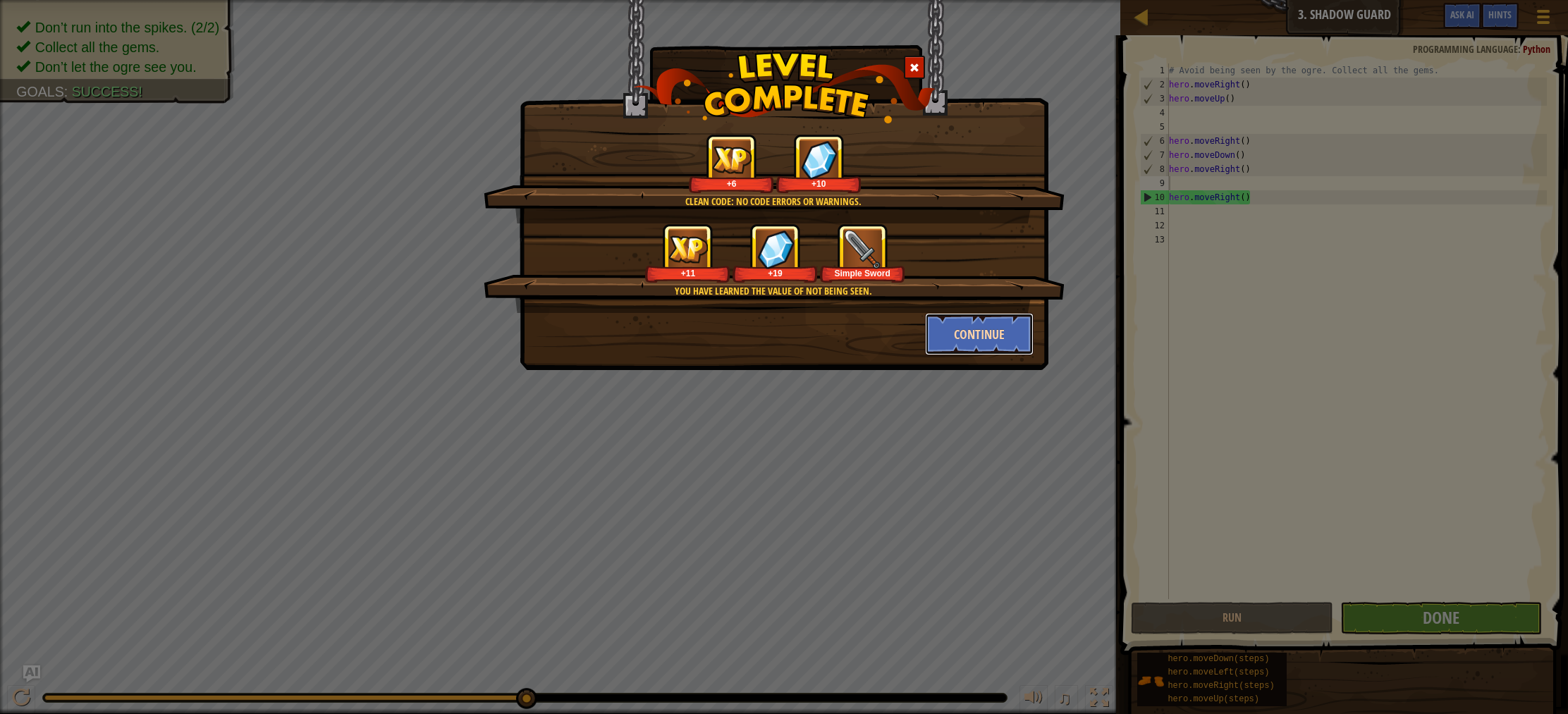
click at [993, 344] on button "Continue" at bounding box center [980, 333] width 110 height 42
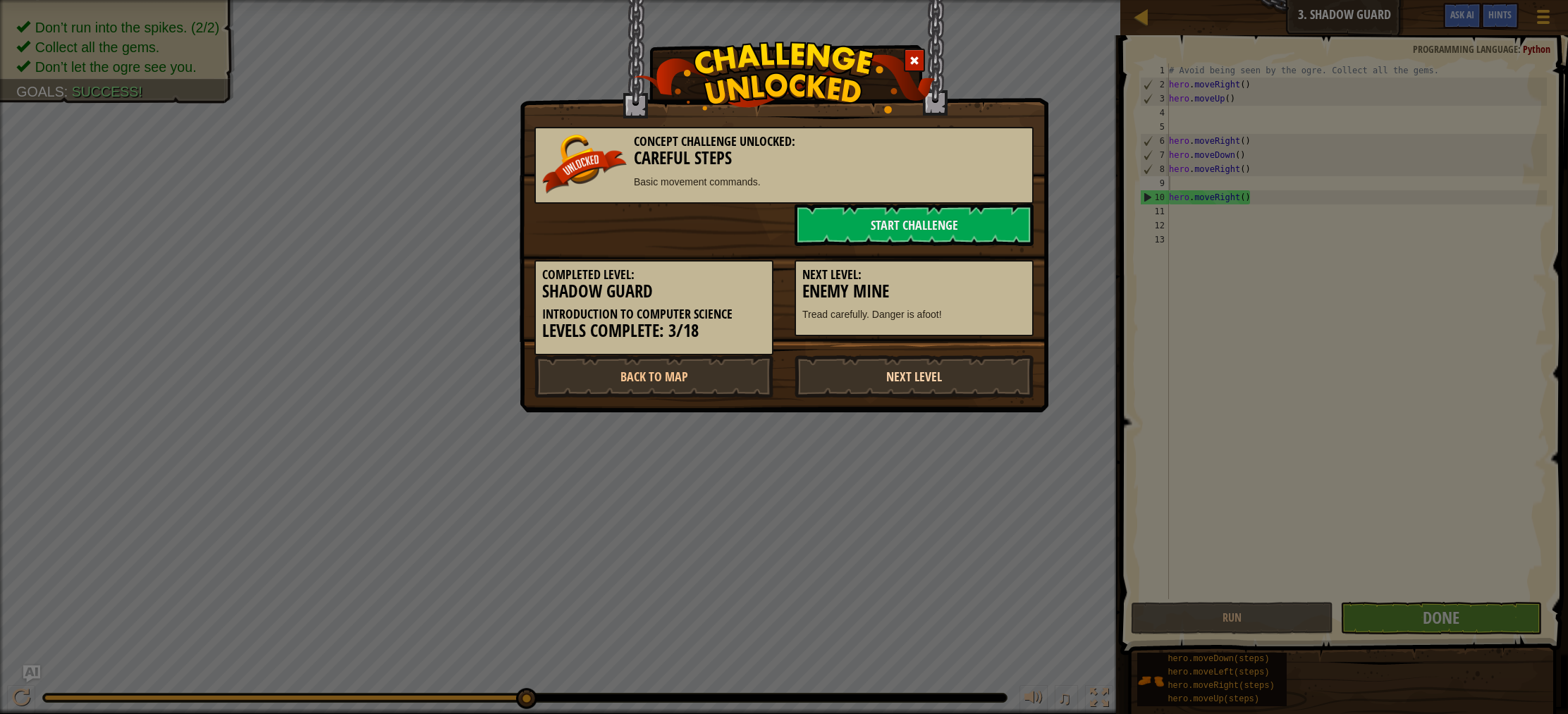
click at [853, 381] on link "Next Level" at bounding box center [914, 376] width 239 height 42
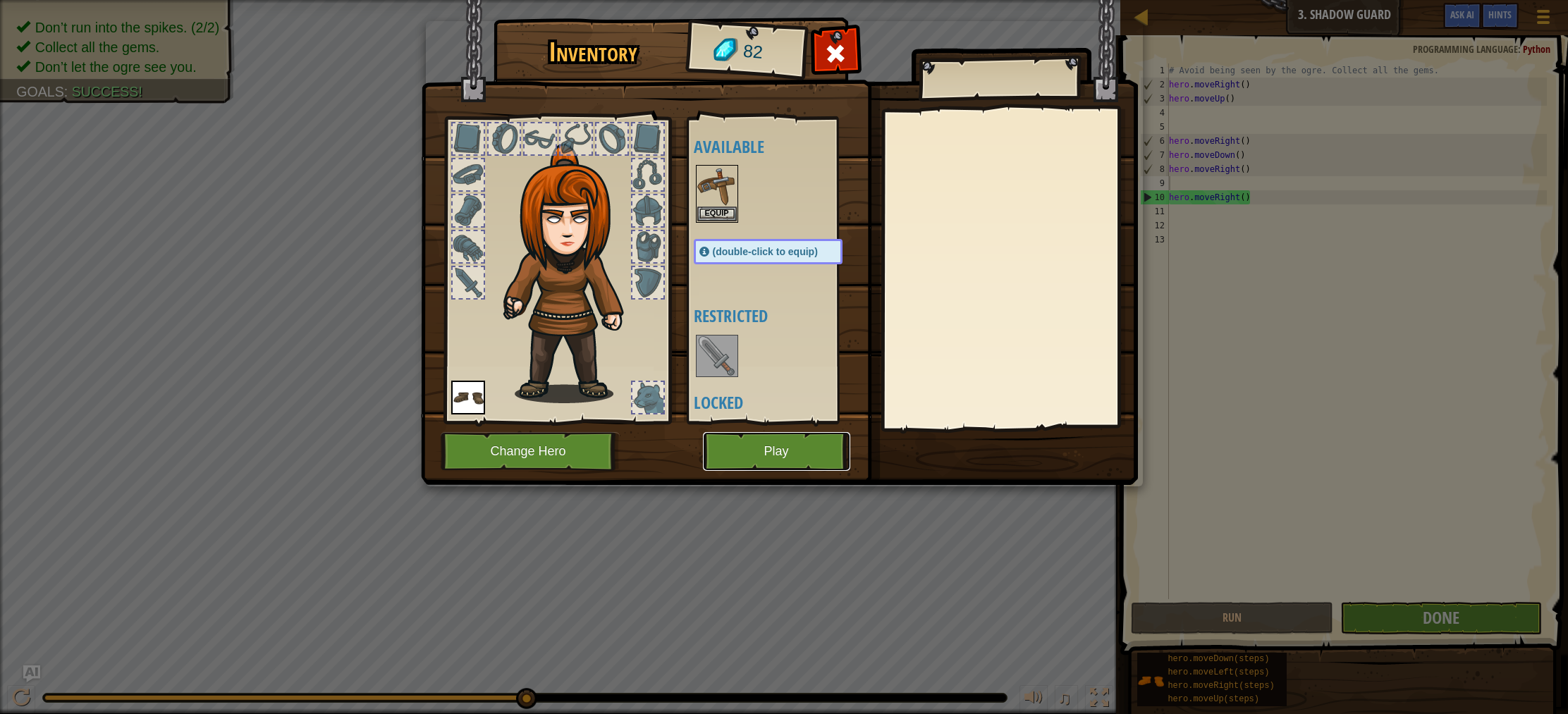
click at [792, 459] on button "Play" at bounding box center [776, 451] width 147 height 39
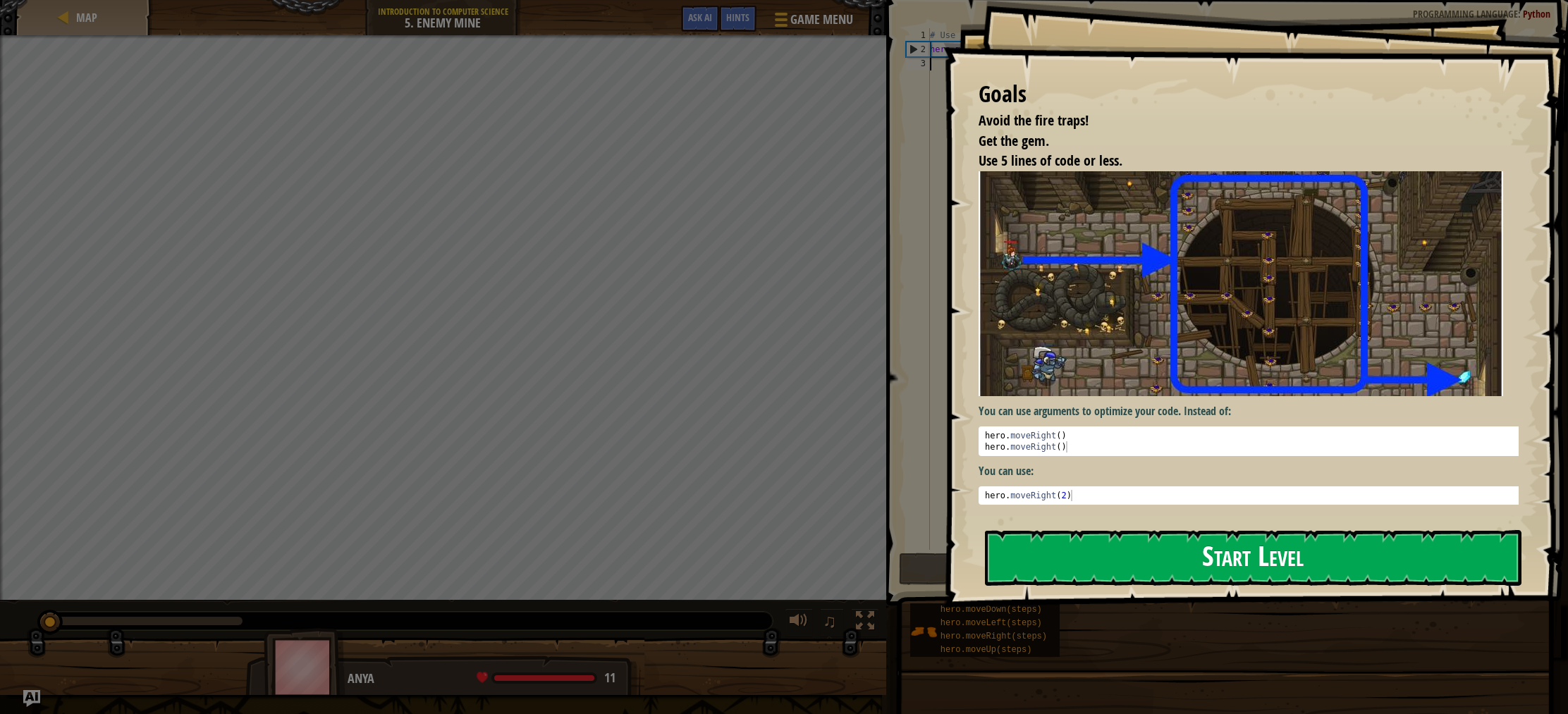
click at [1110, 560] on button "Start Level" at bounding box center [1253, 557] width 537 height 56
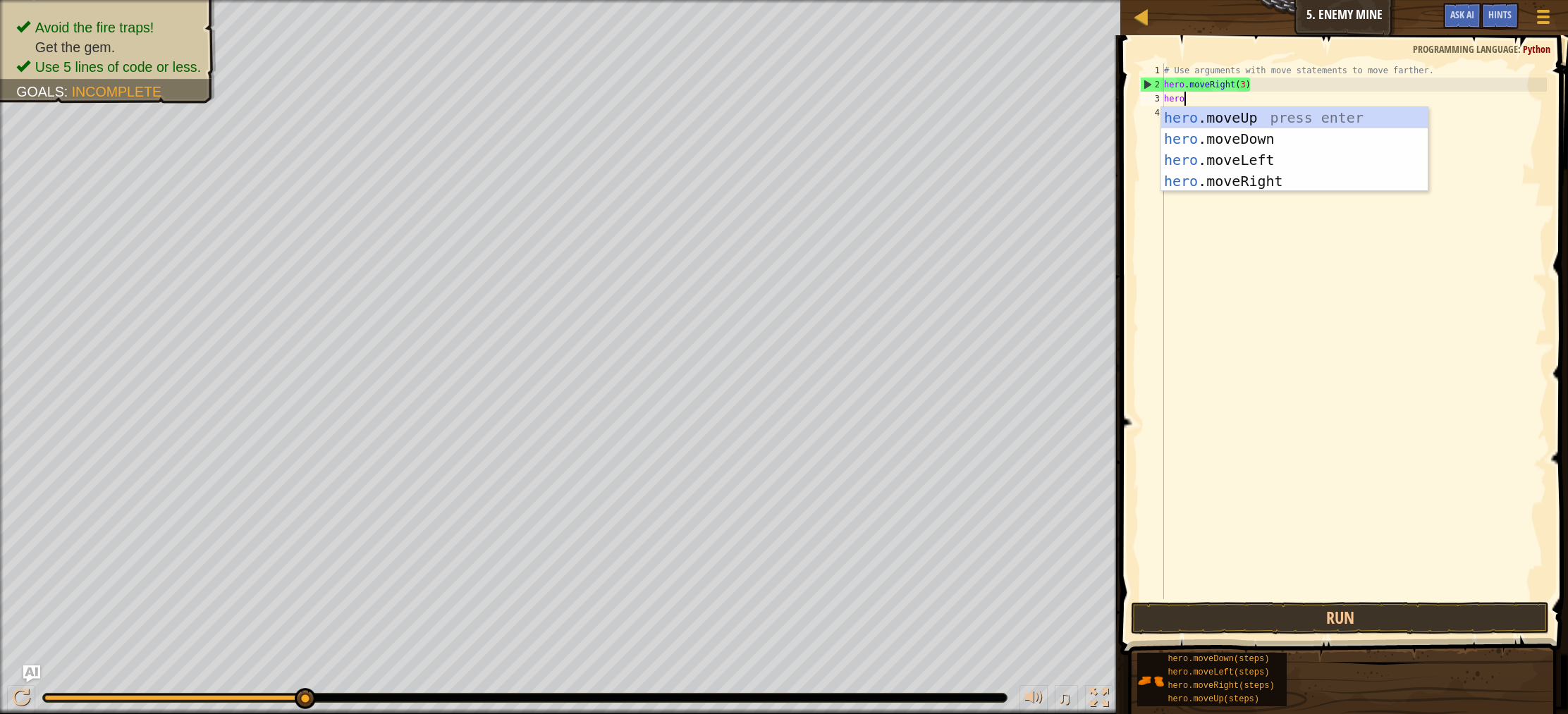
scroll to position [7, 1]
type textarea "hero."
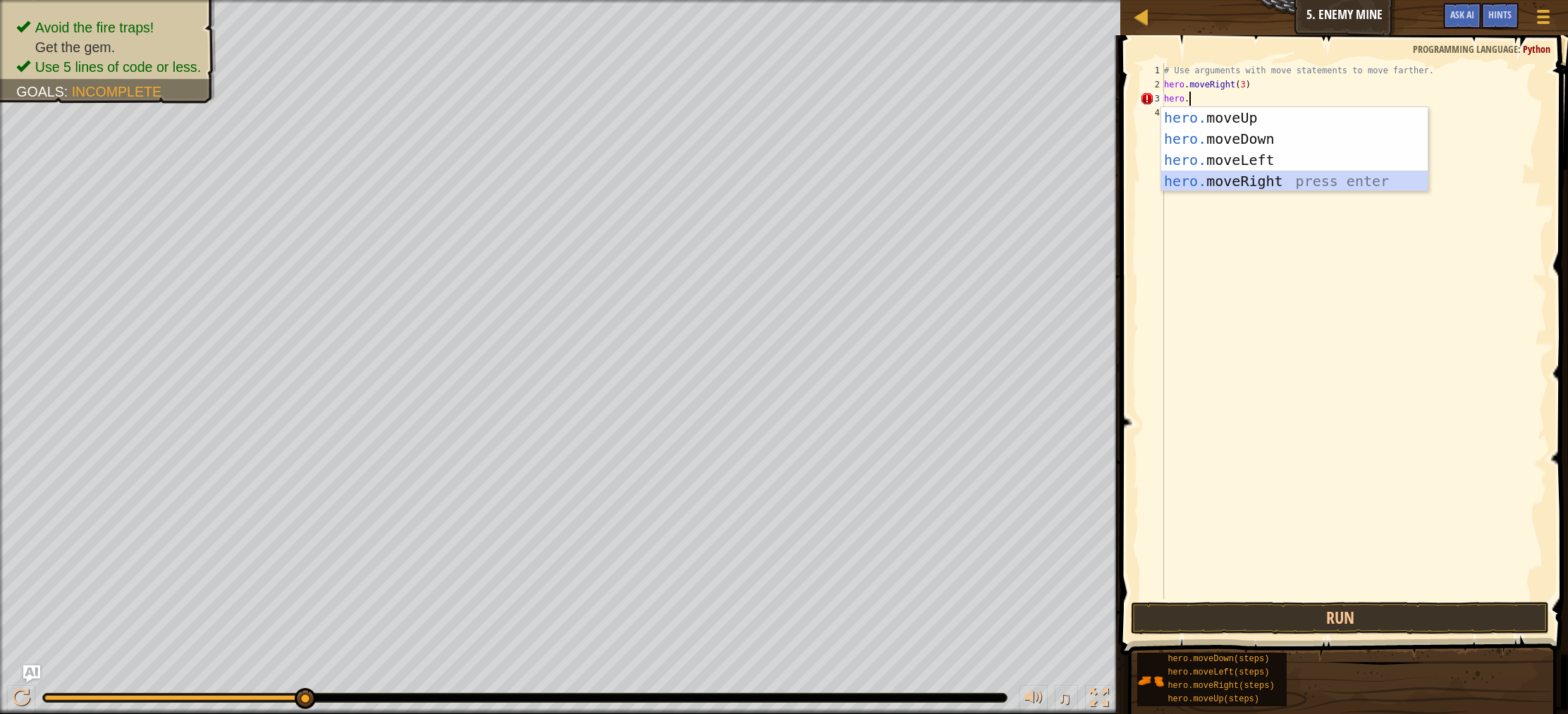
click at [1267, 185] on div "hero. moveUp press enter hero. moveDown press enter hero. moveLeft press enter …" at bounding box center [1294, 170] width 266 height 127
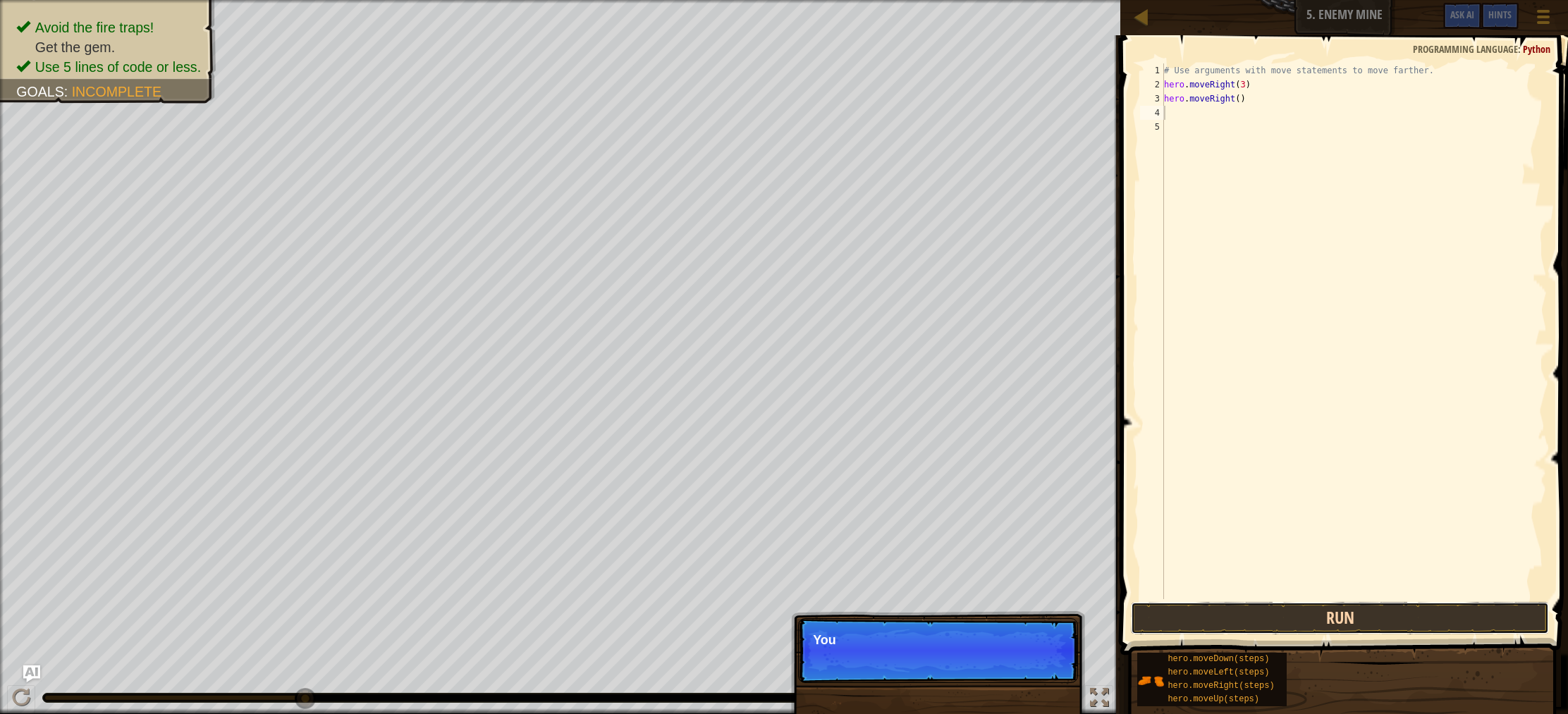
click at [1283, 619] on button "Run" at bounding box center [1340, 618] width 418 height 32
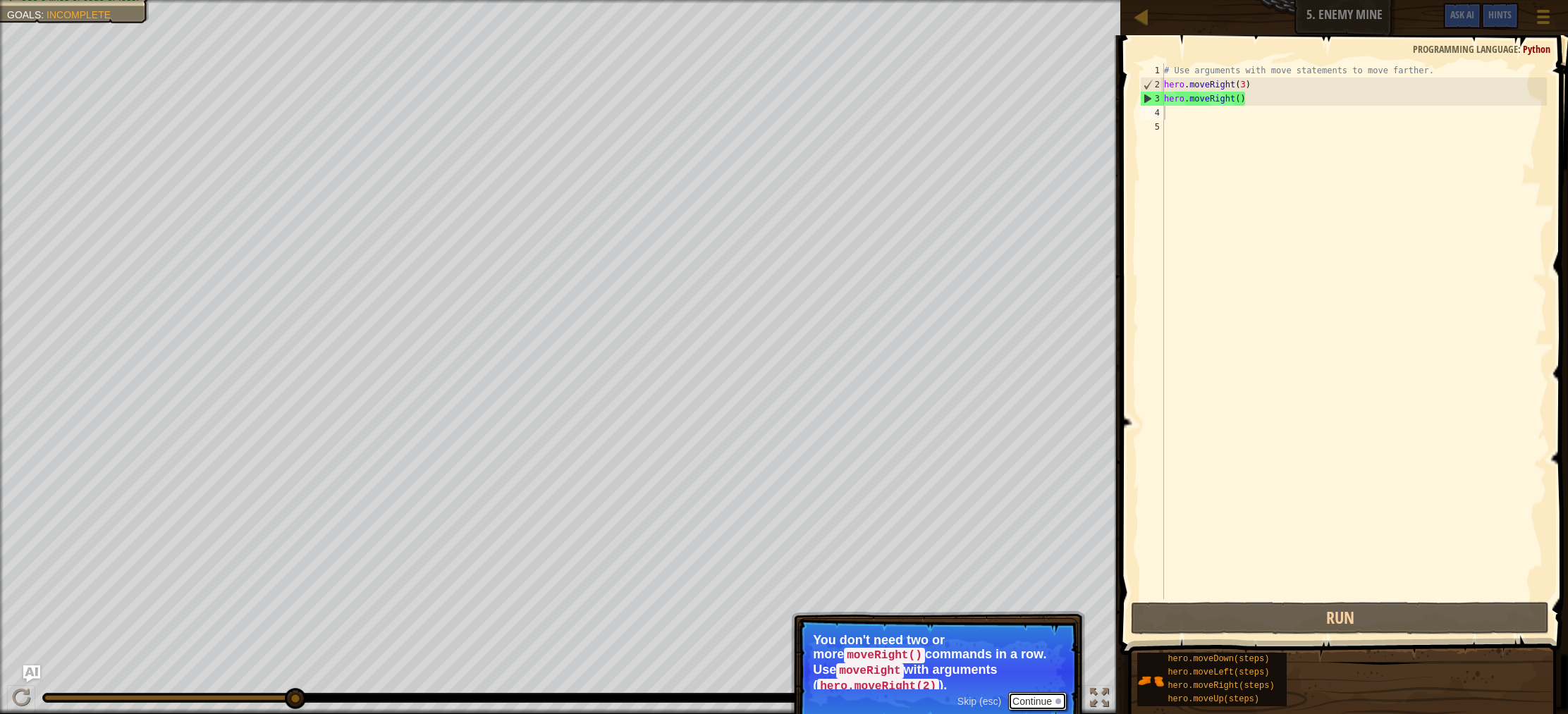
click at [1032, 700] on button "Continue" at bounding box center [1036, 701] width 58 height 19
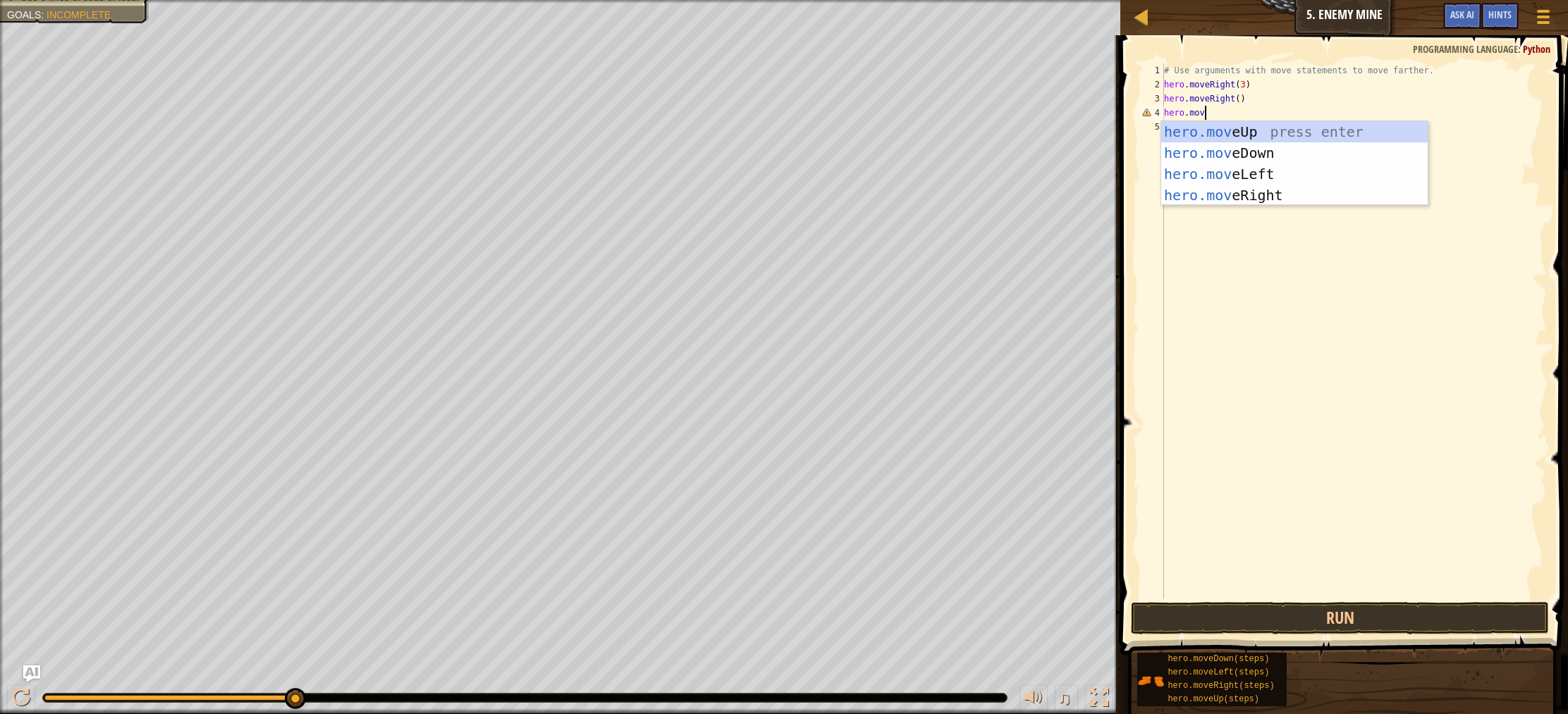
type textarea "hero.move"
click at [1236, 152] on div "hero.move Up press enter hero.move Down press enter hero.move Left press enter …" at bounding box center [1294, 184] width 266 height 127
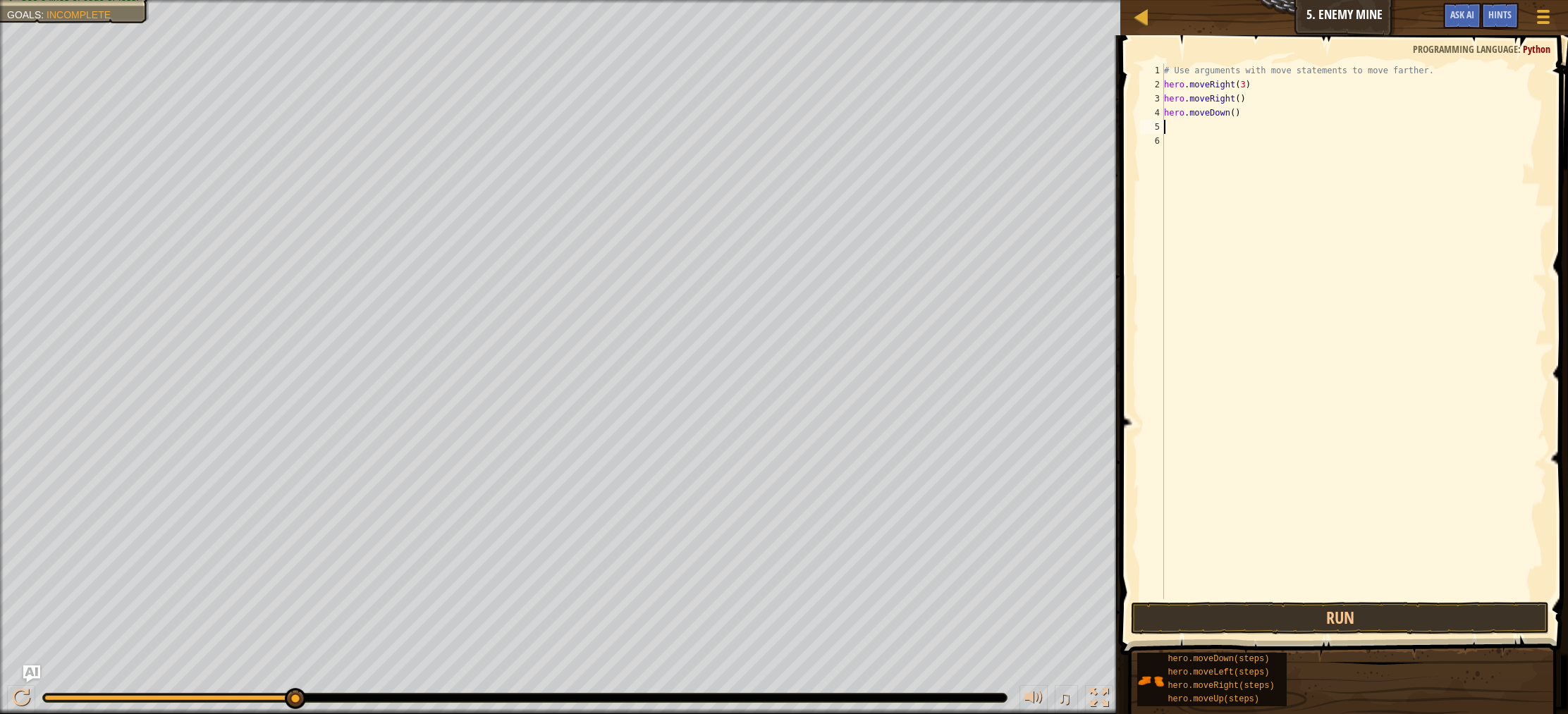
scroll to position [7, 0]
click at [1303, 615] on button "Run" at bounding box center [1340, 618] width 418 height 32
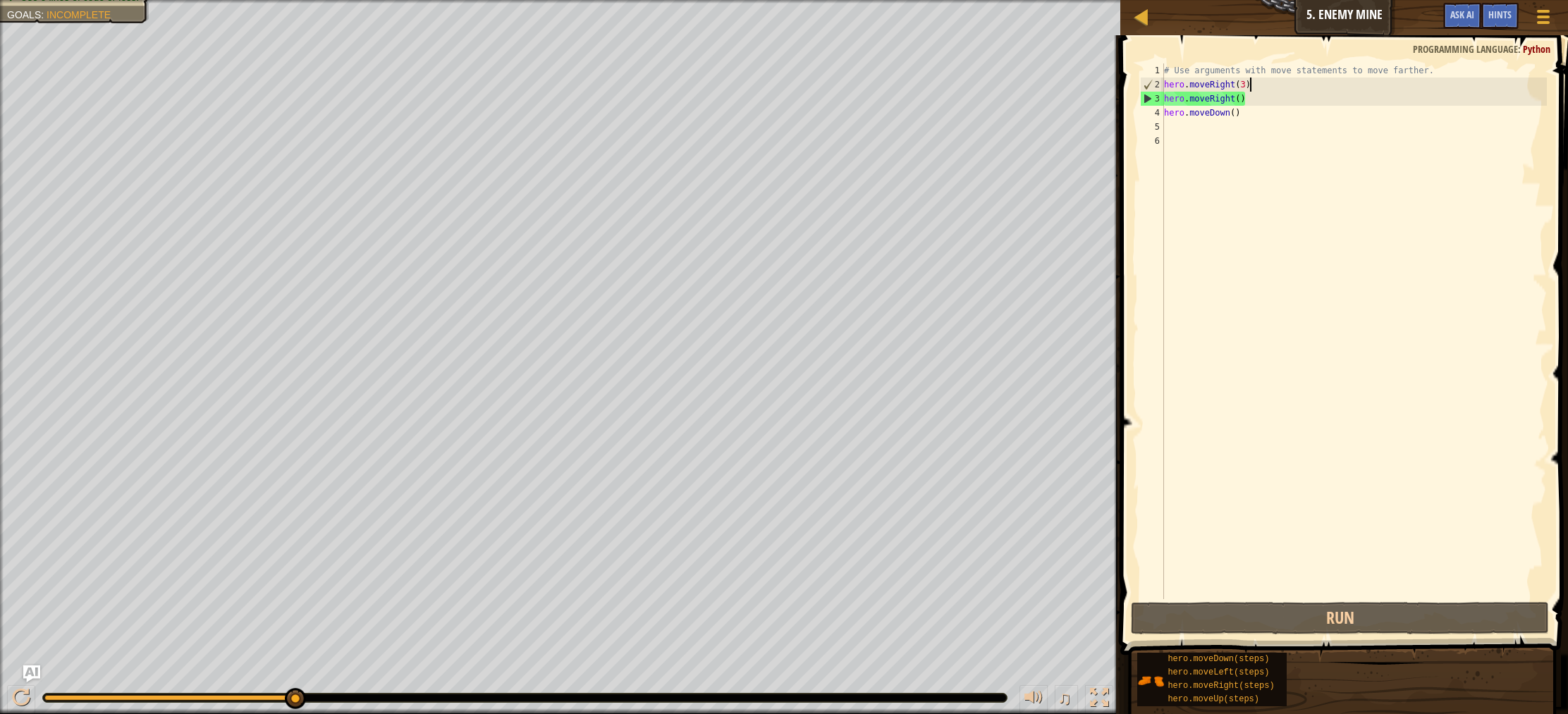
click at [1249, 92] on div "# Use arguments with move statements to move farther. hero . moveRight ( 3 ) he…" at bounding box center [1354, 344] width 386 height 563
click at [1249, 94] on div "# Use arguments with move statements to move farther. hero . moveRight ( 3 ) he…" at bounding box center [1354, 344] width 386 height 563
click at [1251, 96] on div "# Use arguments with move statements to move farther. hero . moveRight ( 3 ) he…" at bounding box center [1354, 344] width 386 height 563
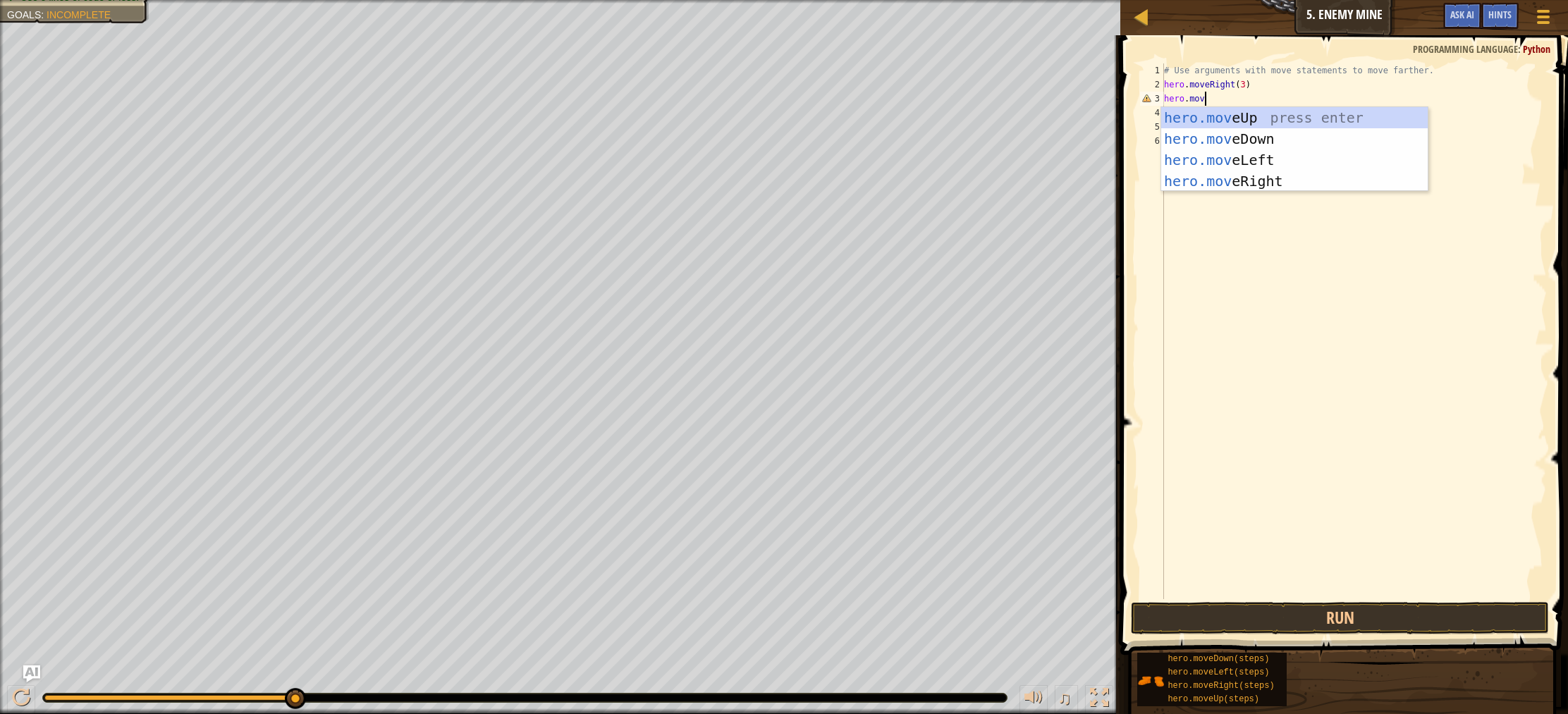
scroll to position [7, 3]
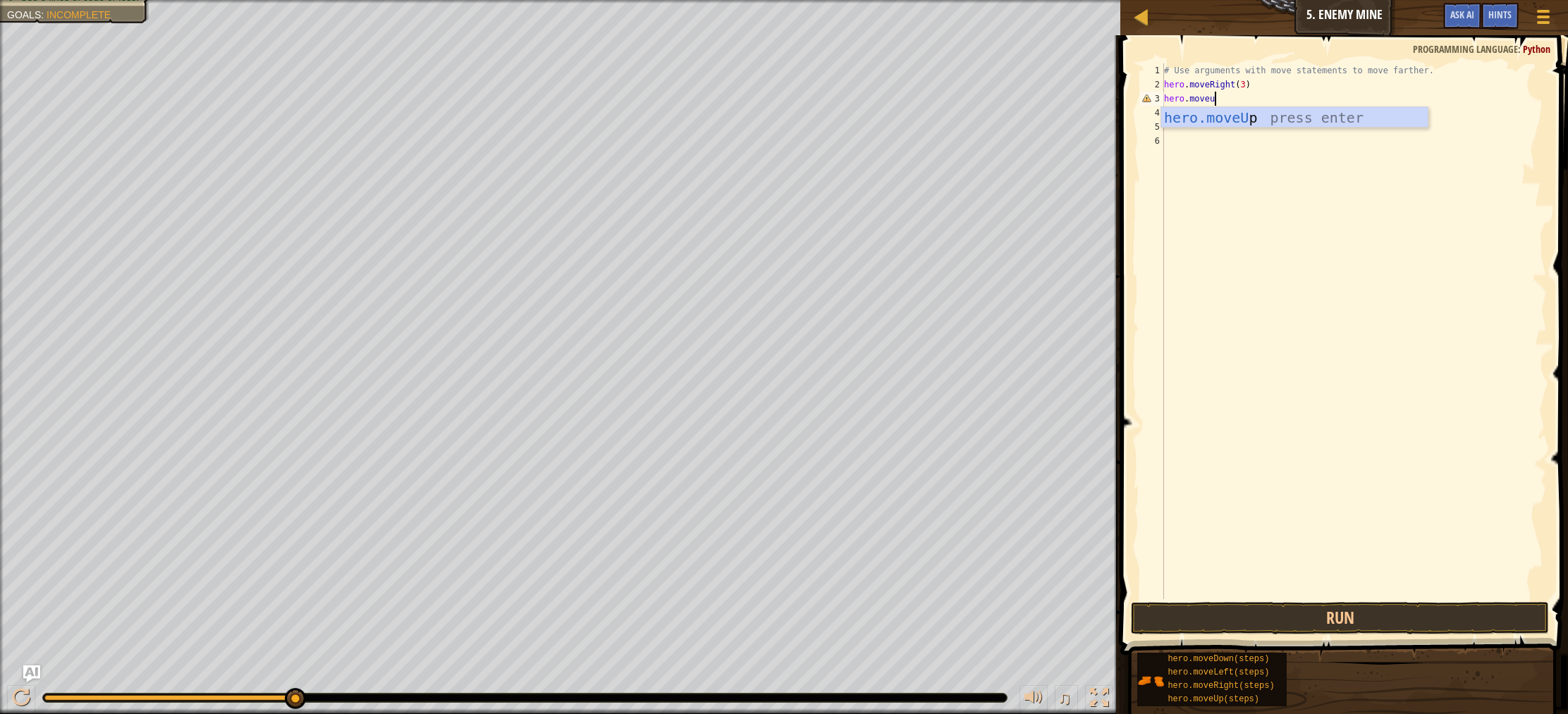
type textarea "hero.moveup"
click at [1224, 114] on div "hero.moveUp press enter" at bounding box center [1294, 138] width 266 height 63
click at [1271, 623] on button "Run" at bounding box center [1340, 618] width 418 height 32
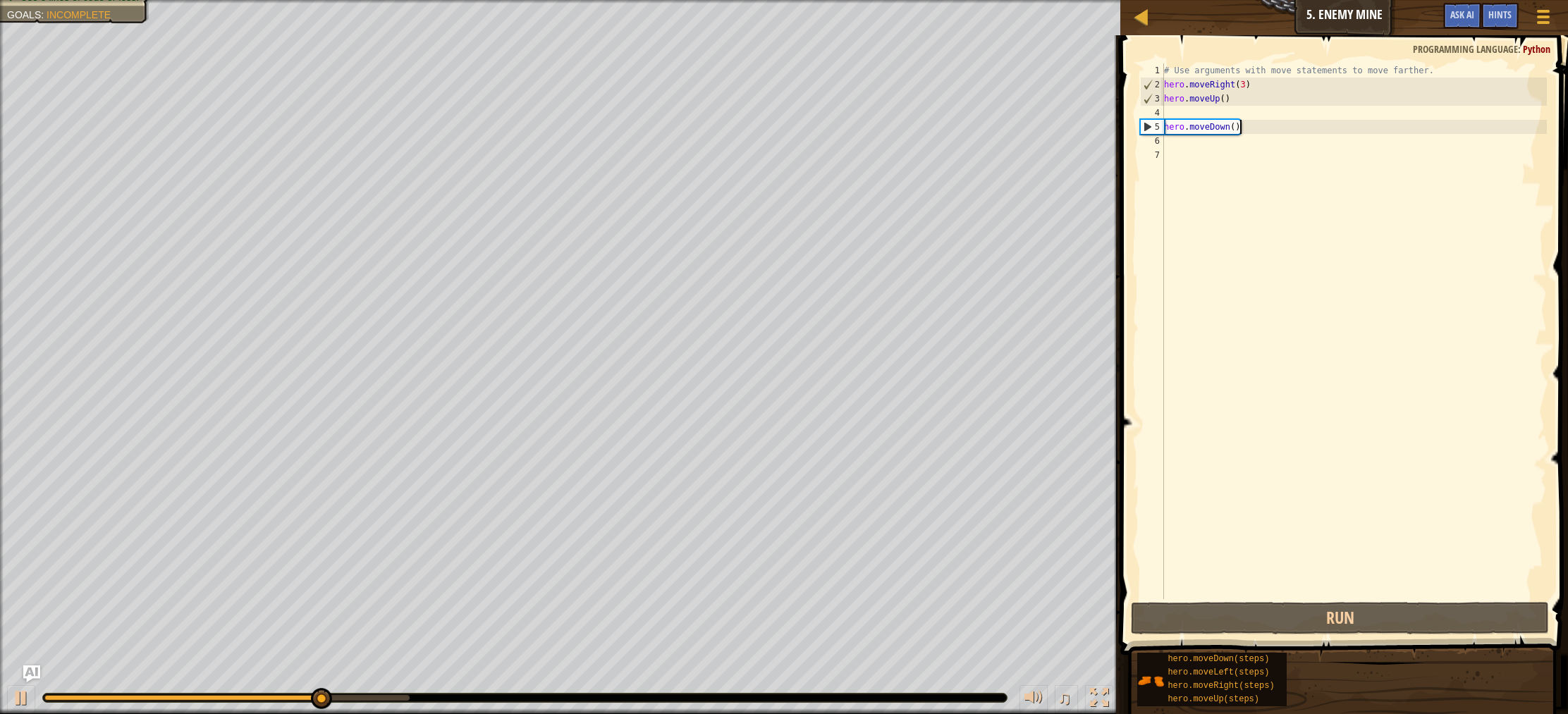
click at [1265, 124] on div "# Use arguments with move statements to move farther. hero . moveRight ( 3 ) he…" at bounding box center [1354, 344] width 386 height 563
click at [1265, 128] on div "# Use arguments with move statements to move farther. hero . moveRight ( 3 ) he…" at bounding box center [1354, 344] width 386 height 563
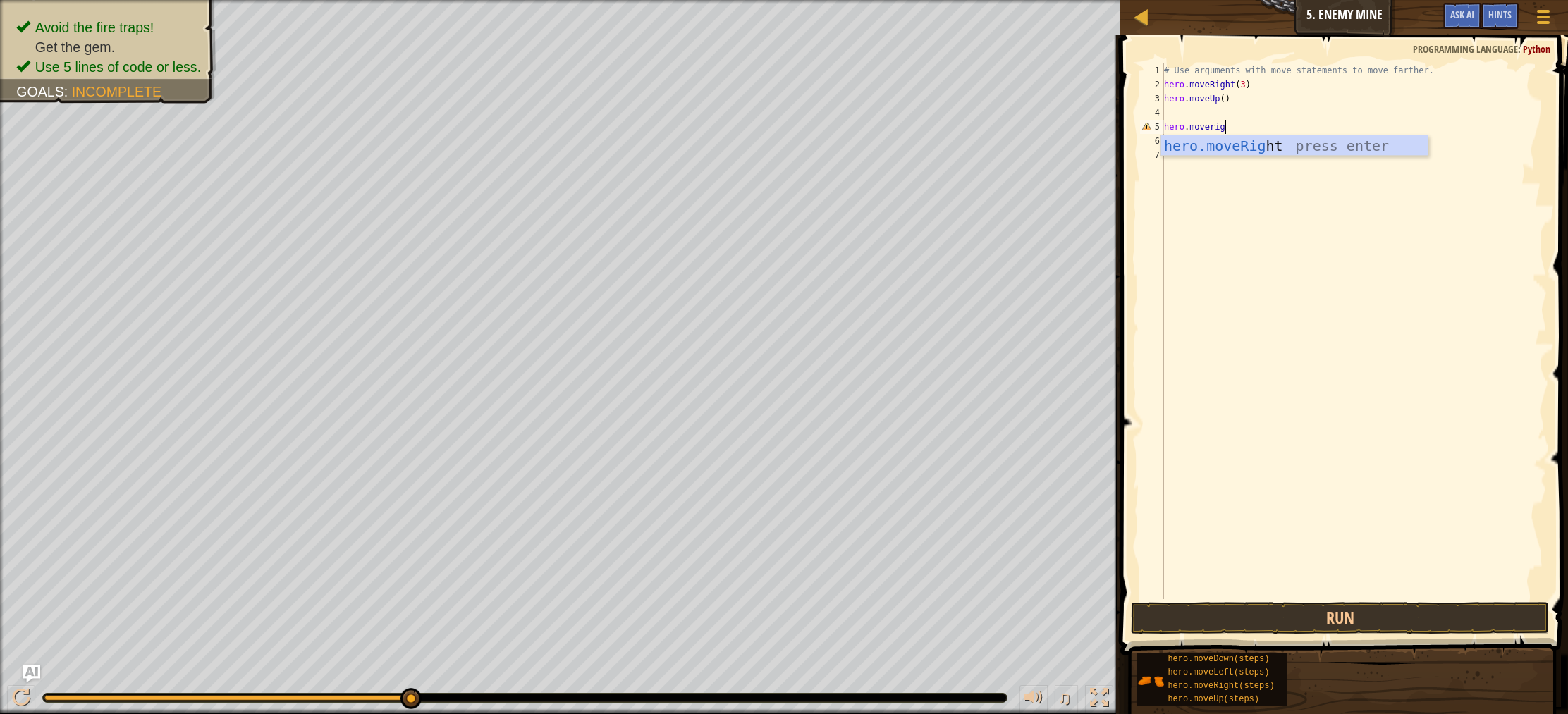
scroll to position [7, 5]
type textarea "hero.moveright"
click at [1263, 140] on div "hero.moveRight press enter" at bounding box center [1294, 167] width 266 height 63
click at [1345, 618] on button "Run" at bounding box center [1340, 618] width 418 height 32
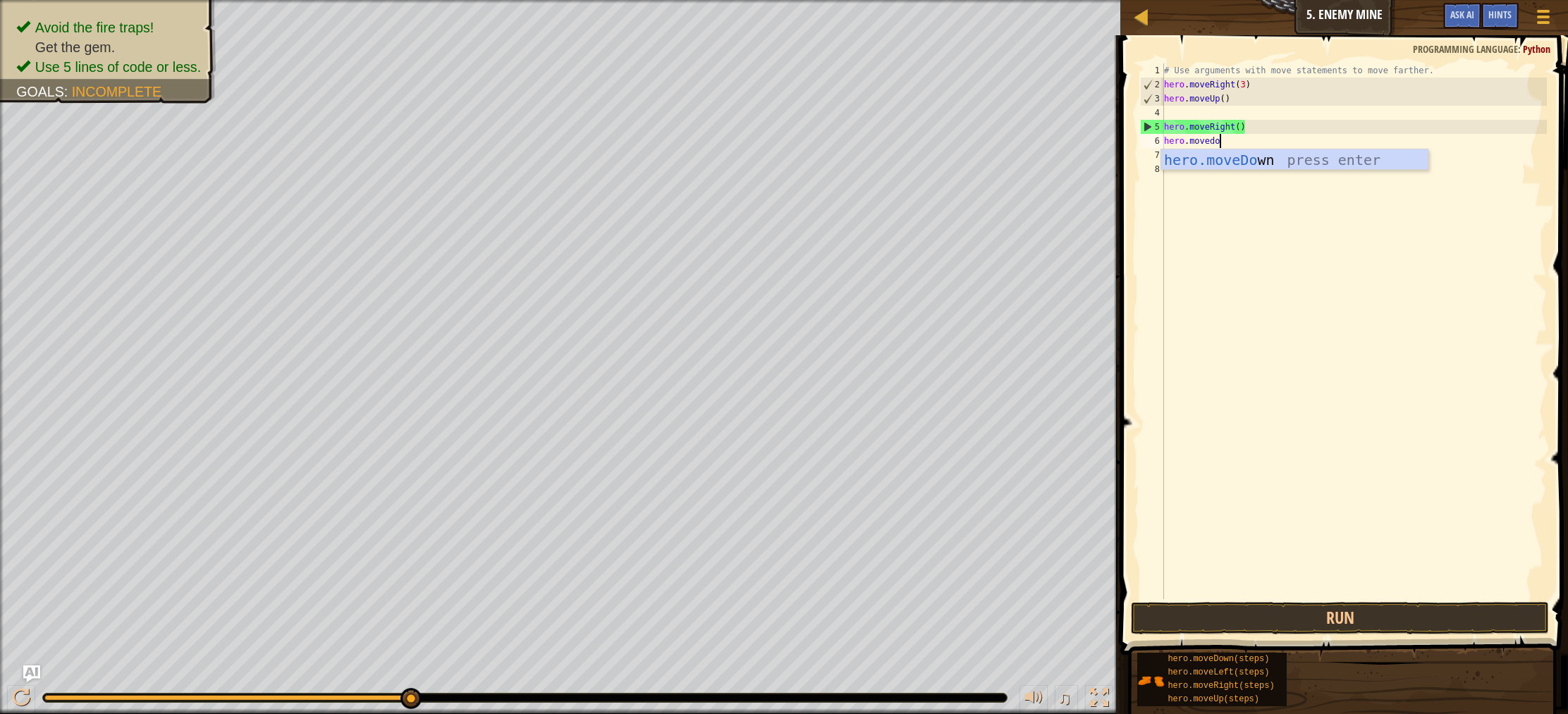
type textarea "hero.movedown"
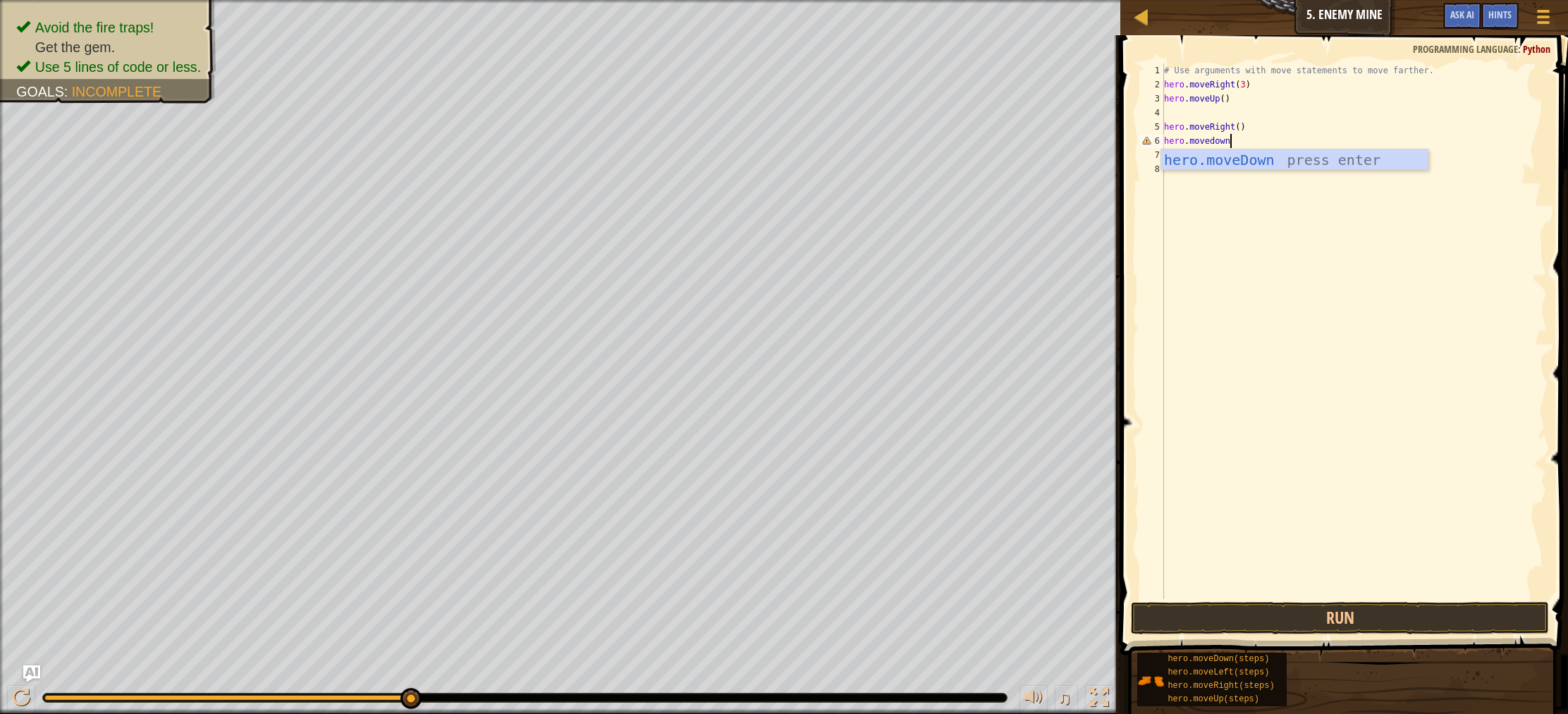
click at [1191, 170] on div "# Use arguments with move statements to move farther. hero . moveRight ( 3 ) he…" at bounding box center [1354, 344] width 386 height 563
click at [1185, 163] on div "# Use arguments with move statements to move farther. hero . moveRight ( 3 ) he…" at bounding box center [1354, 344] width 386 height 563
click at [1185, 157] on div "# Use arguments with move statements to move farther. hero . moveRight ( 3 ) he…" at bounding box center [1354, 344] width 386 height 563
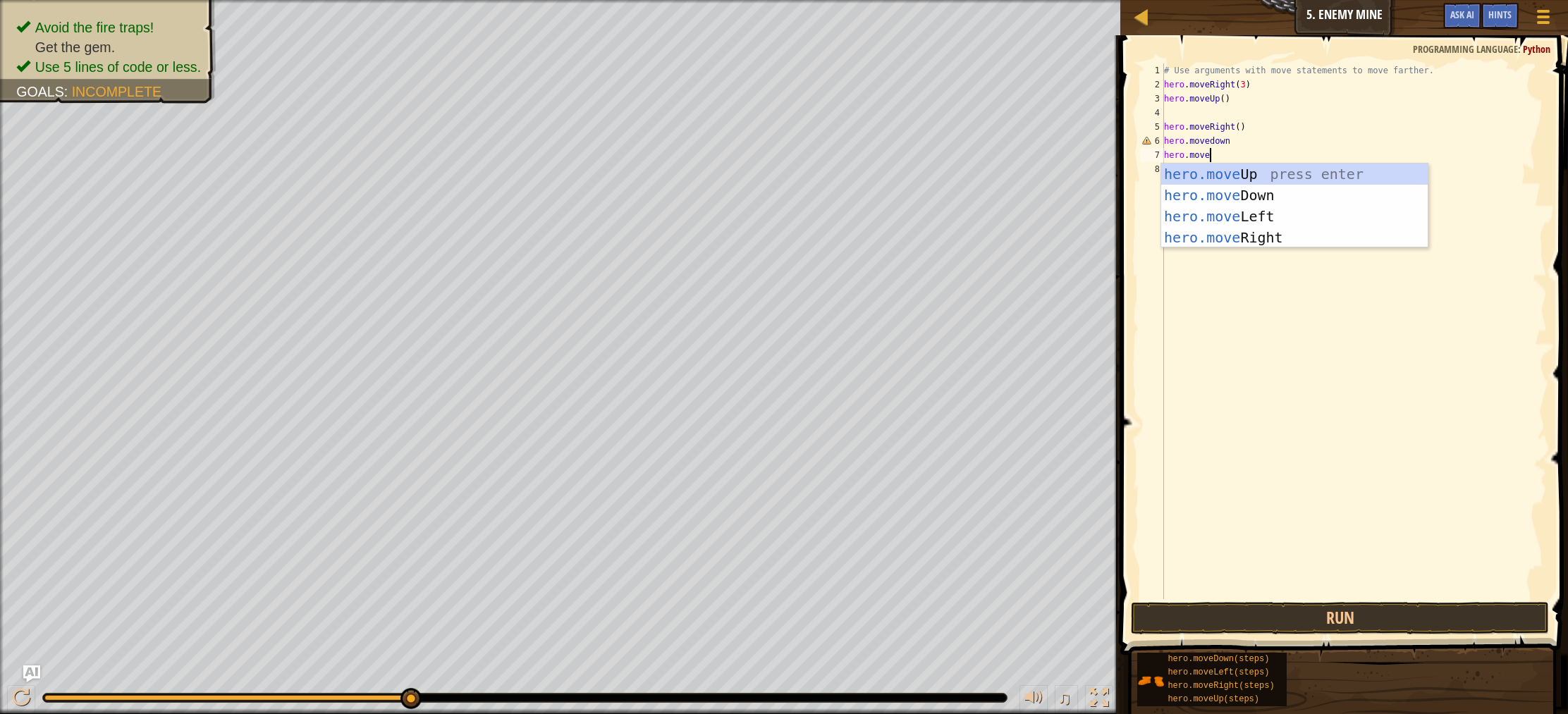
scroll to position [7, 3]
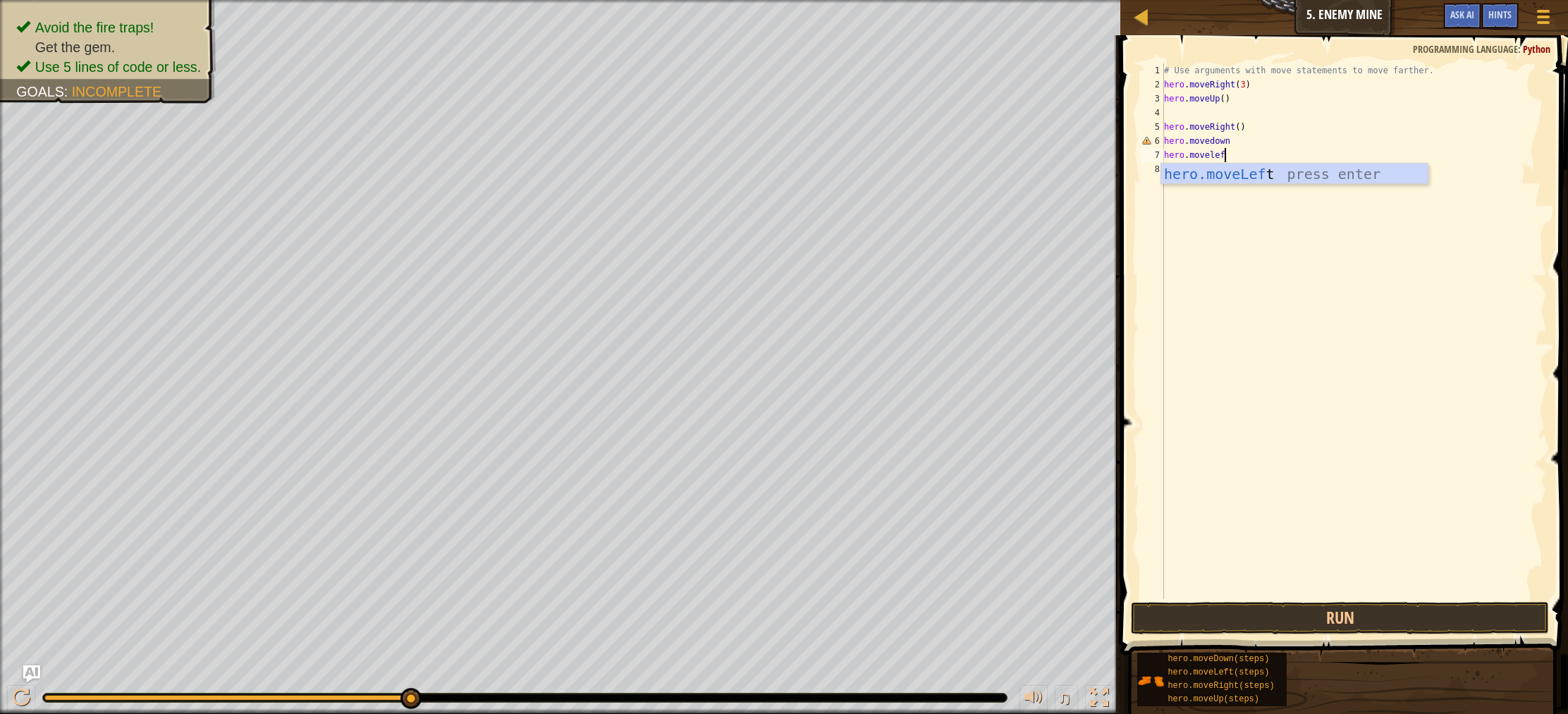
type textarea "hero.moveleft"
click at [1271, 624] on button "Run" at bounding box center [1340, 618] width 418 height 32
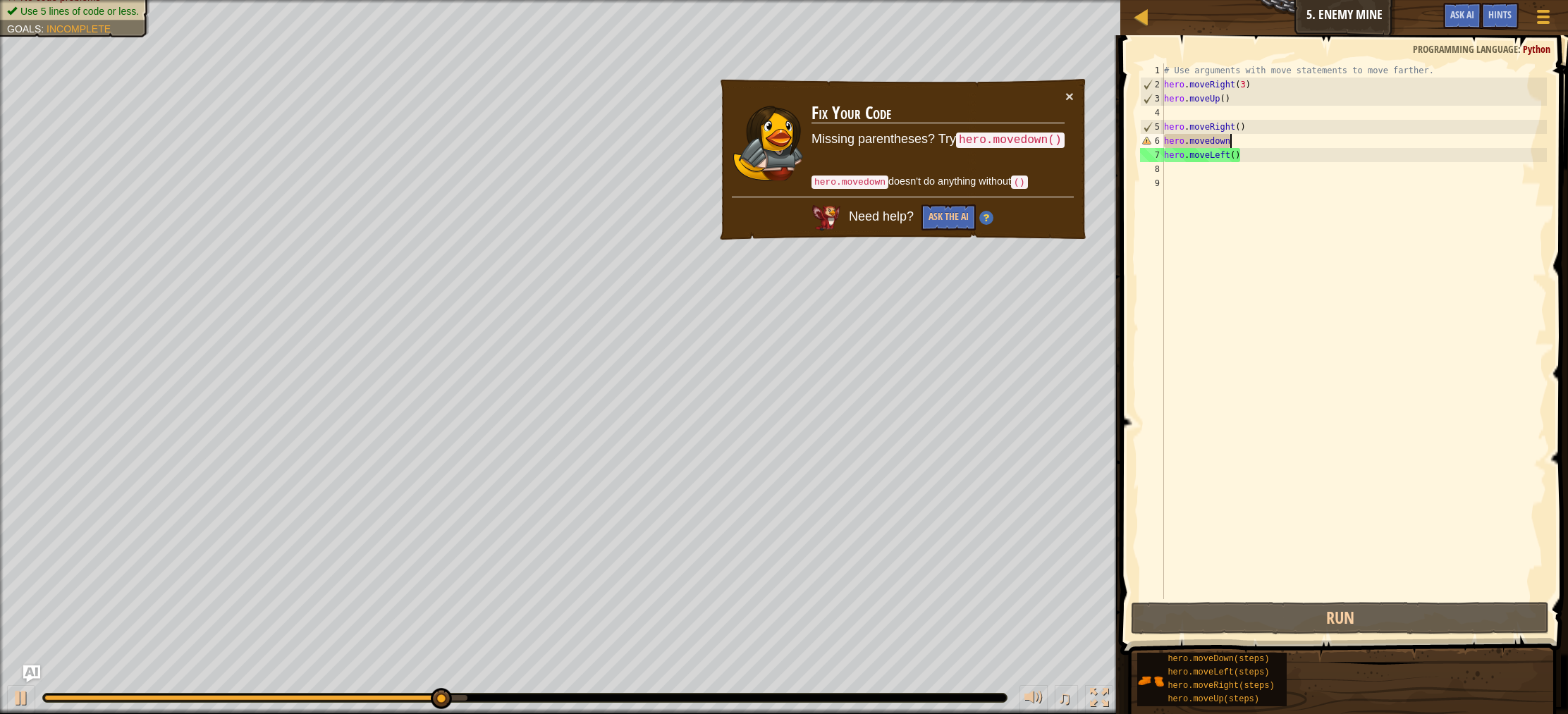
click at [1238, 136] on div "# Use arguments with move statements to move farther. hero . moveRight ( 3 ) he…" at bounding box center [1354, 344] width 386 height 563
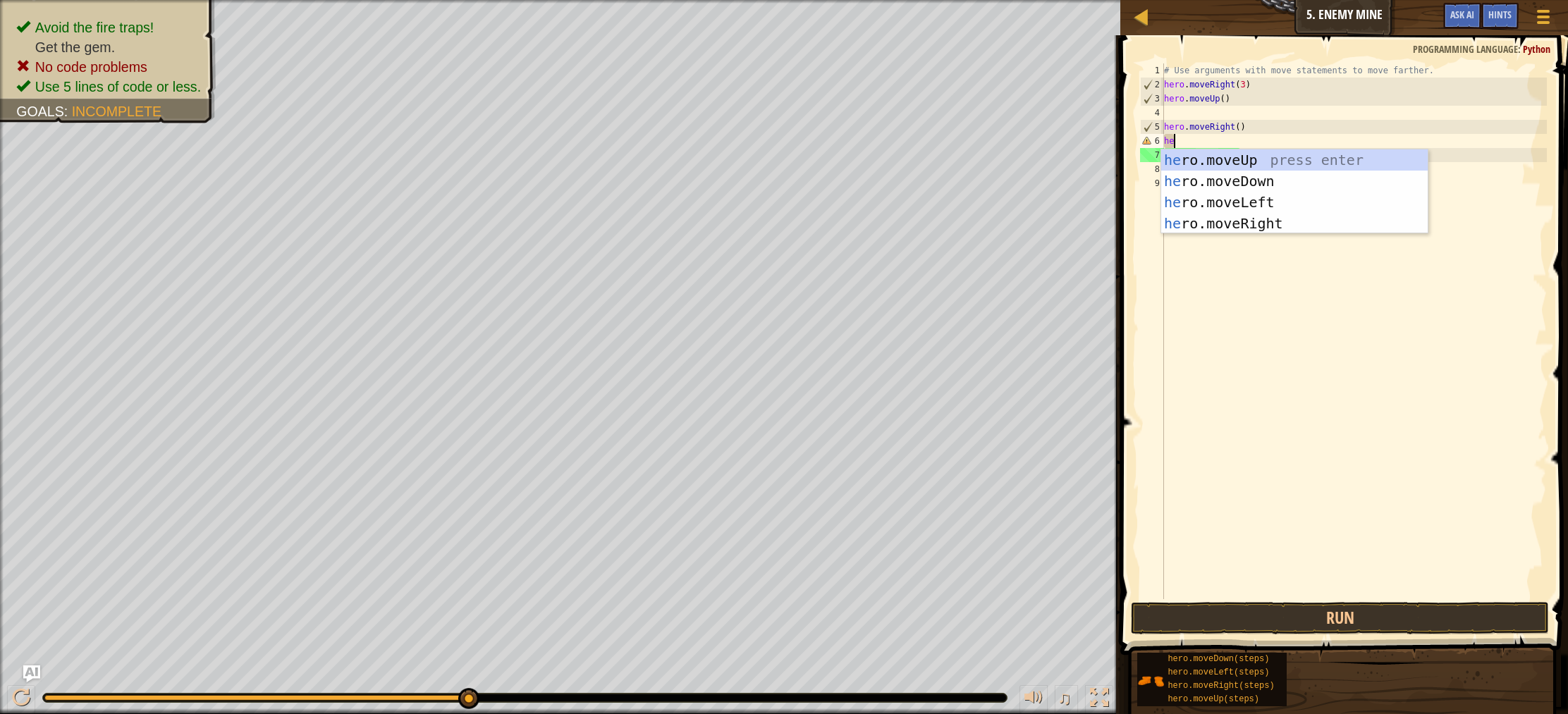
type textarea "h"
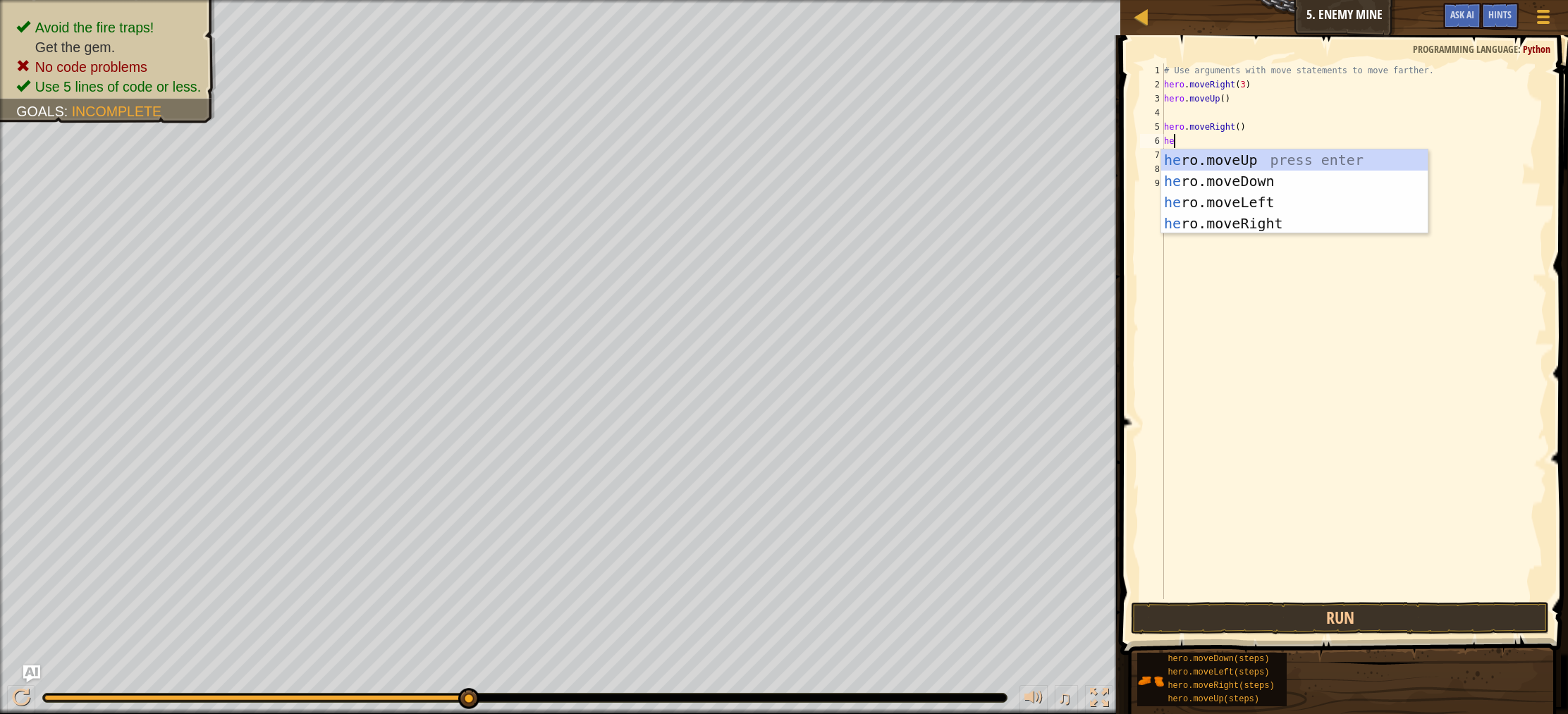
type textarea "hero"
click at [1252, 181] on div "hero .moveUp press enter hero .moveDown press enter hero .moveLeft press enter …" at bounding box center [1294, 212] width 266 height 127
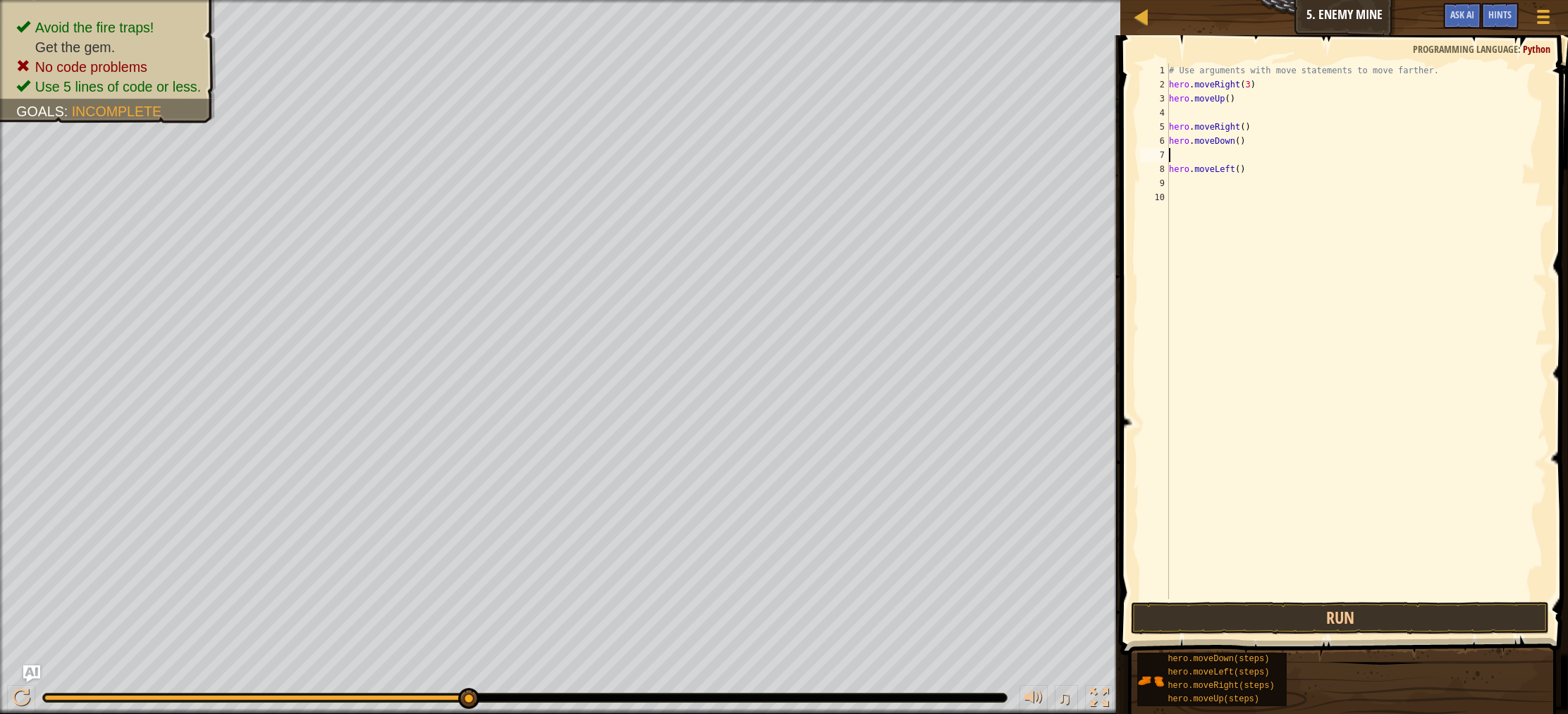
scroll to position [7, 0]
click at [1345, 621] on button "Run" at bounding box center [1340, 618] width 418 height 32
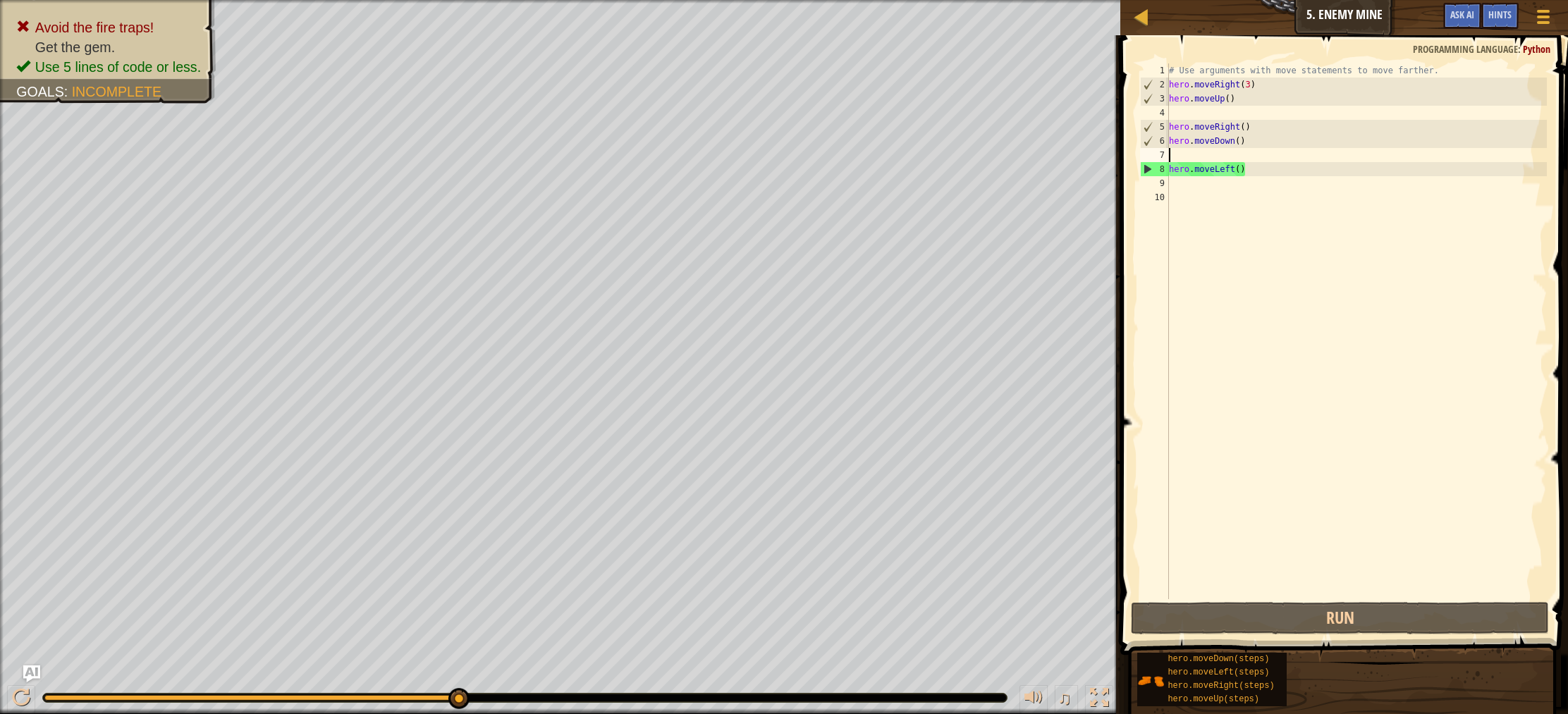
click at [1251, 168] on div "# Use arguments with move statements to move farther. hero . moveRight ( 3 ) he…" at bounding box center [1357, 344] width 382 height 563
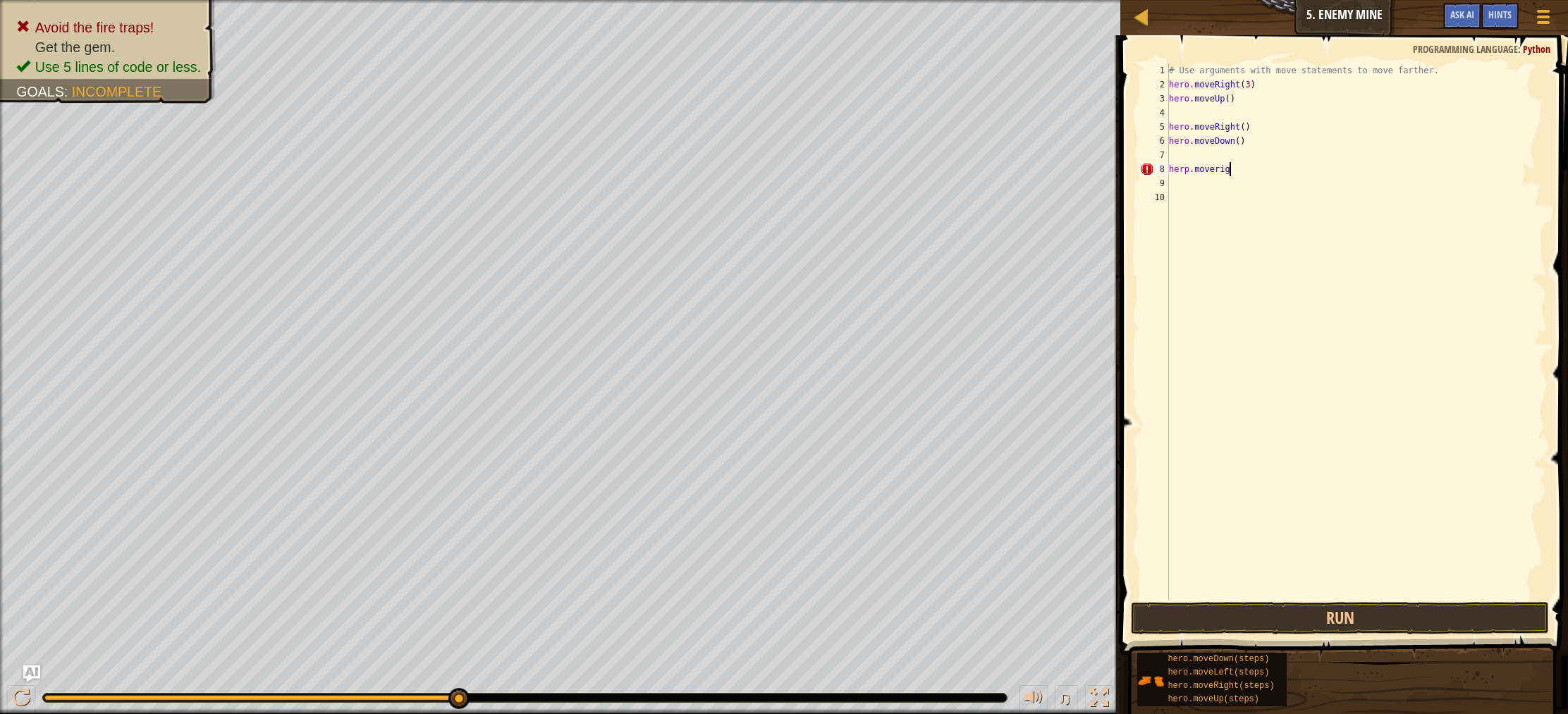
scroll to position [7, 5]
click at [1191, 171] on div "# Use arguments with move statements to move farther. hero . moveRight ( 3 ) he…" at bounding box center [1357, 344] width 382 height 563
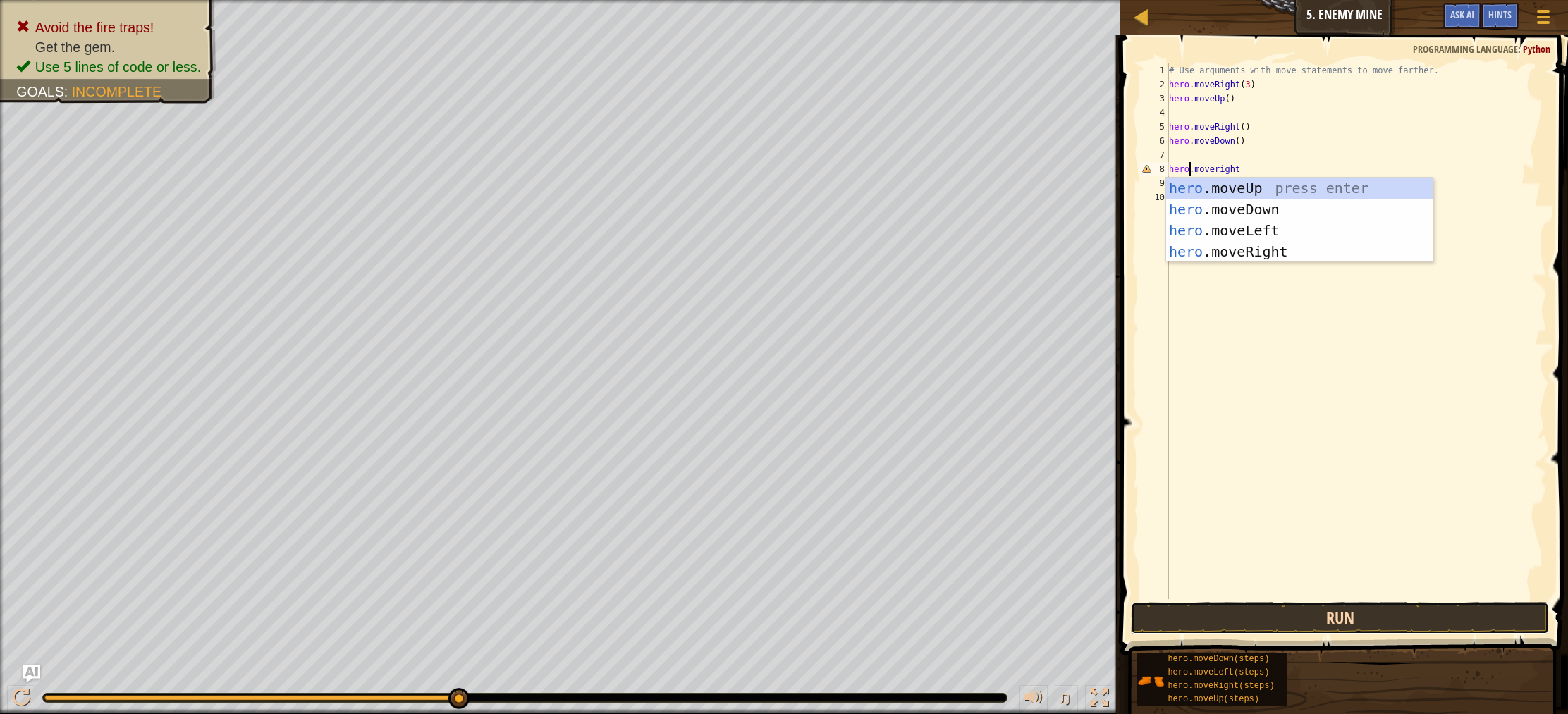
click at [1330, 619] on button "Run" at bounding box center [1340, 618] width 418 height 32
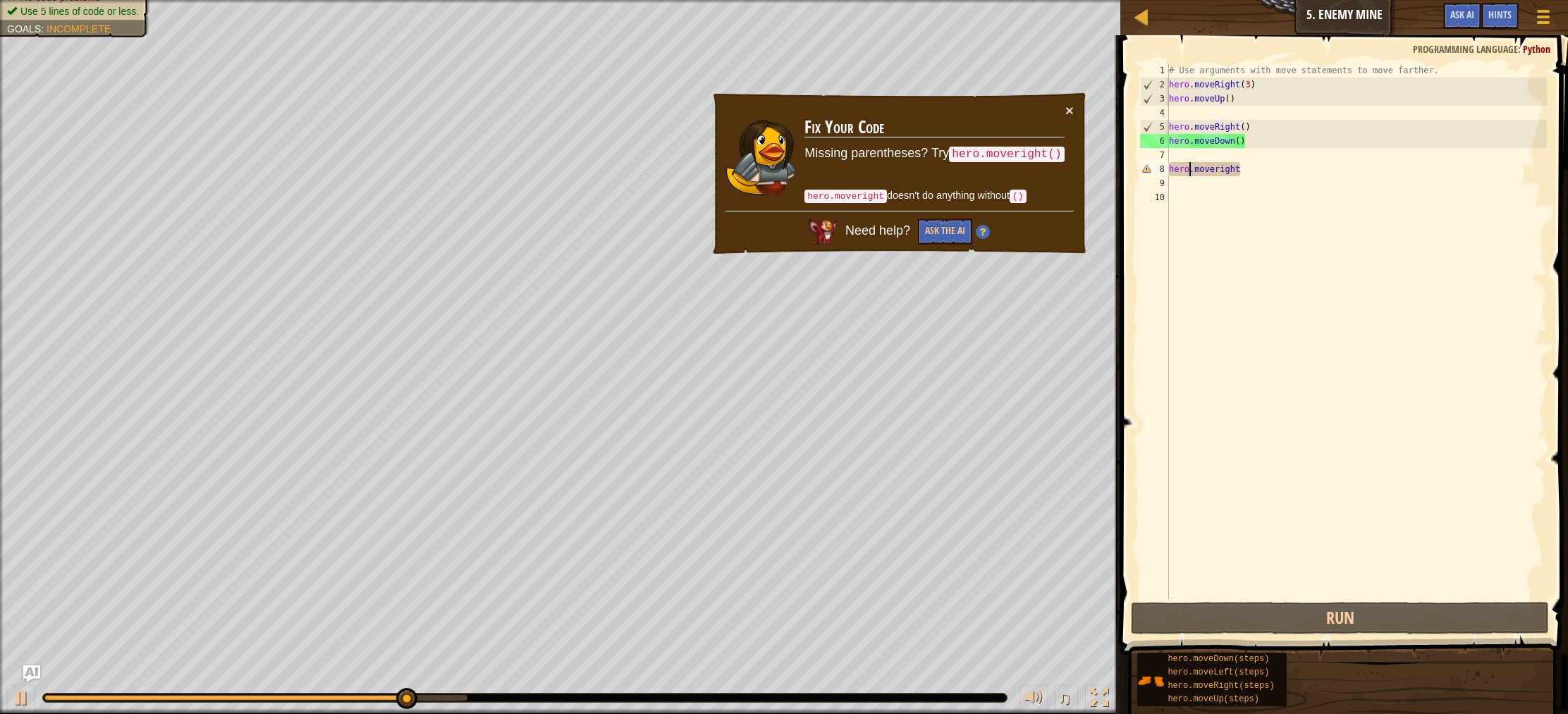
click at [1262, 173] on div "# Use arguments with move statements to move farther. hero . moveRight ( 3 ) he…" at bounding box center [1357, 344] width 382 height 563
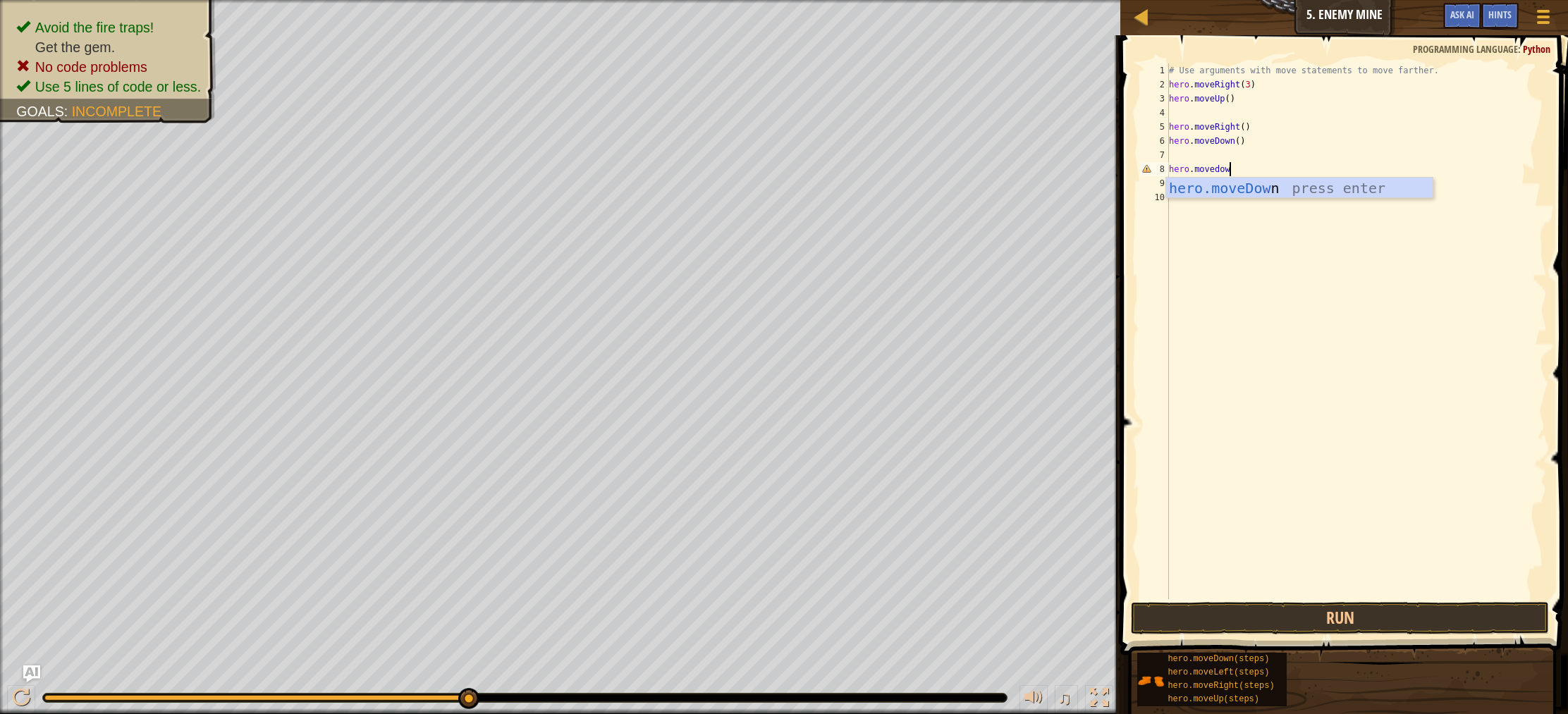
type textarea "hero.movedown"
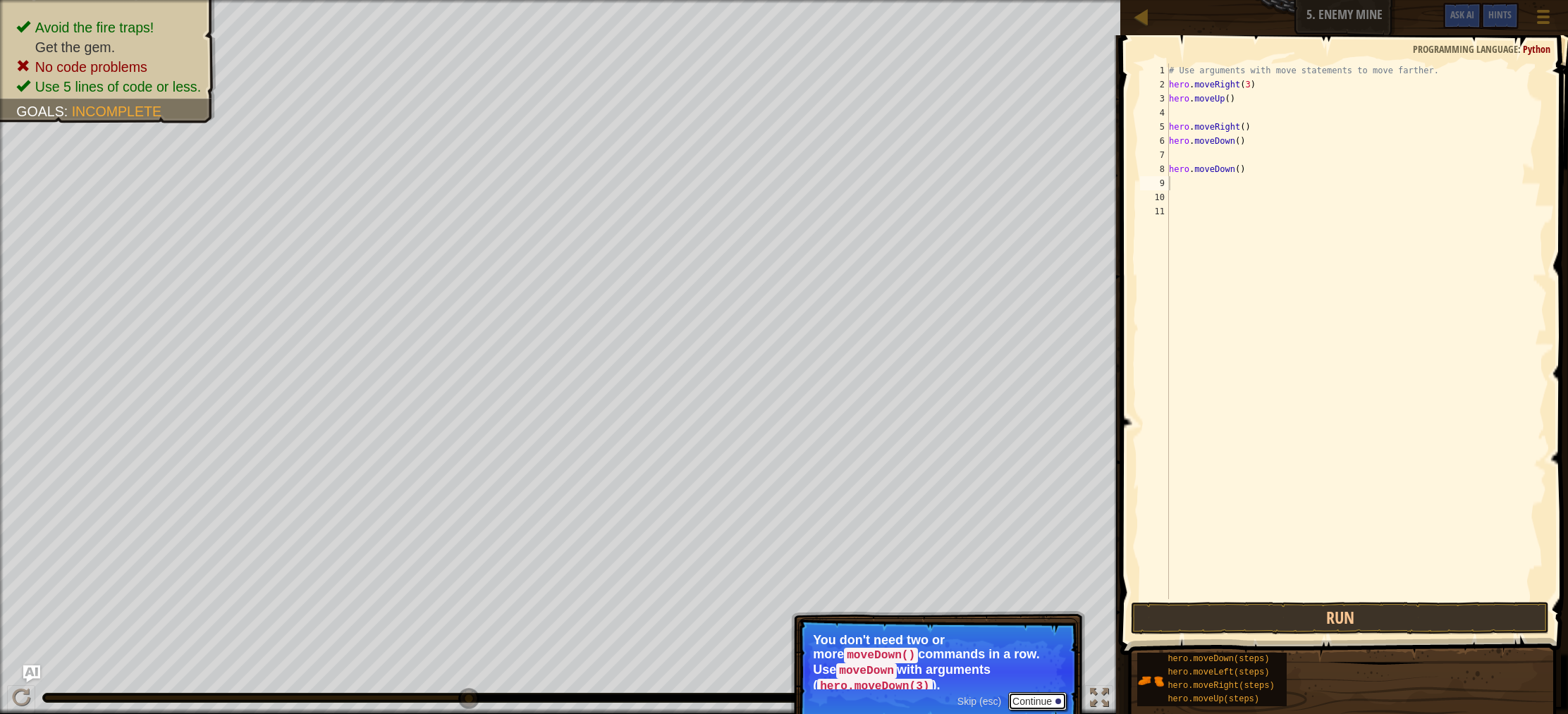
click at [1048, 692] on button "Continue" at bounding box center [1036, 701] width 58 height 19
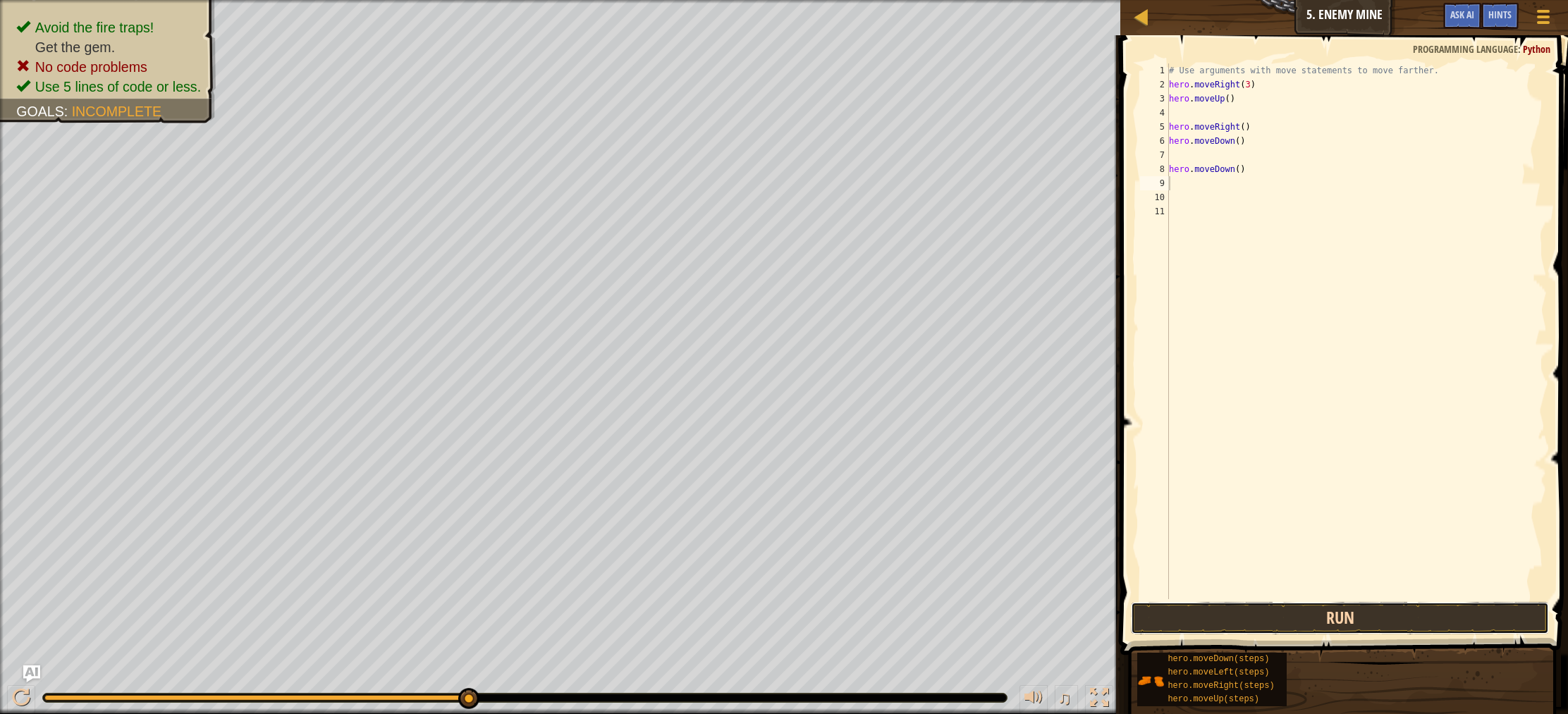
click at [1360, 615] on button "Run" at bounding box center [1340, 618] width 418 height 32
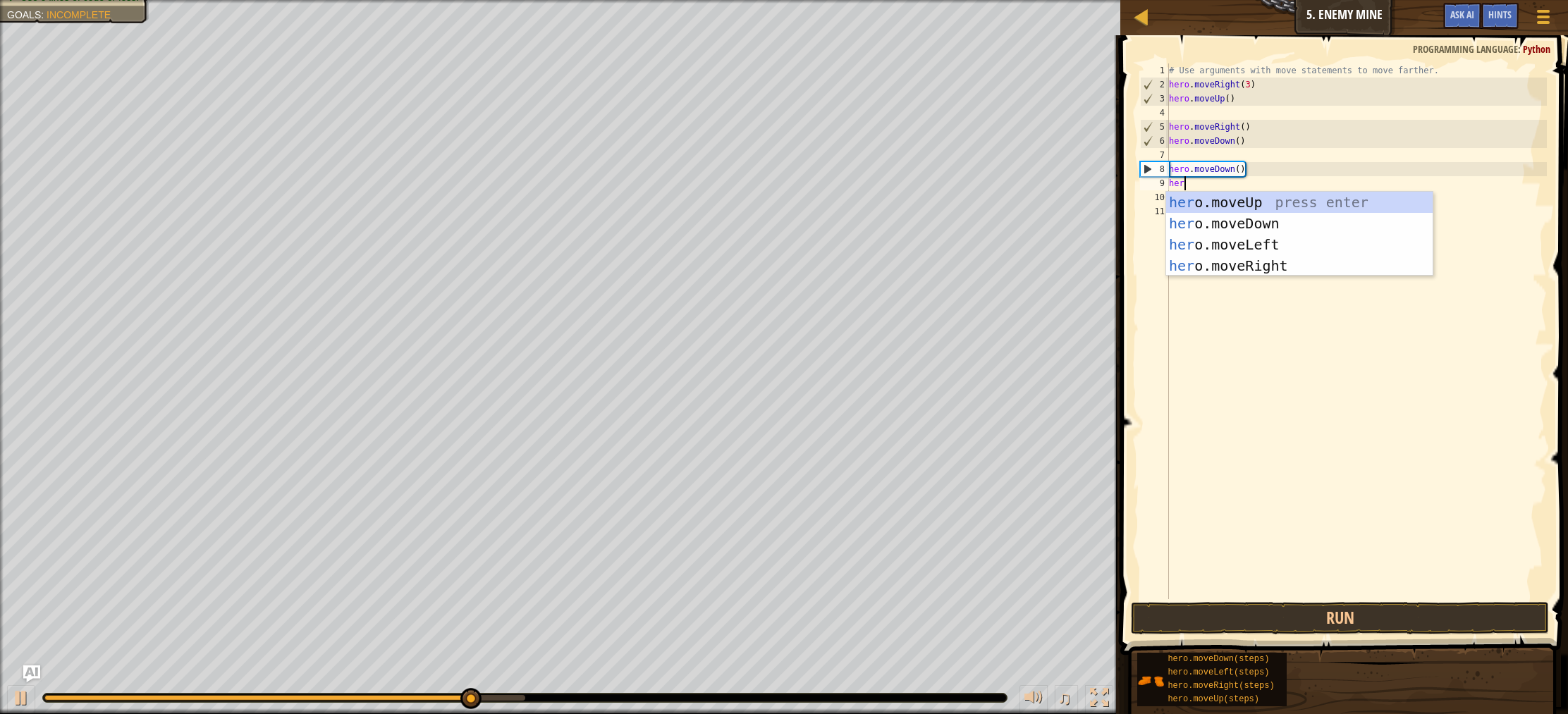
scroll to position [7, 1]
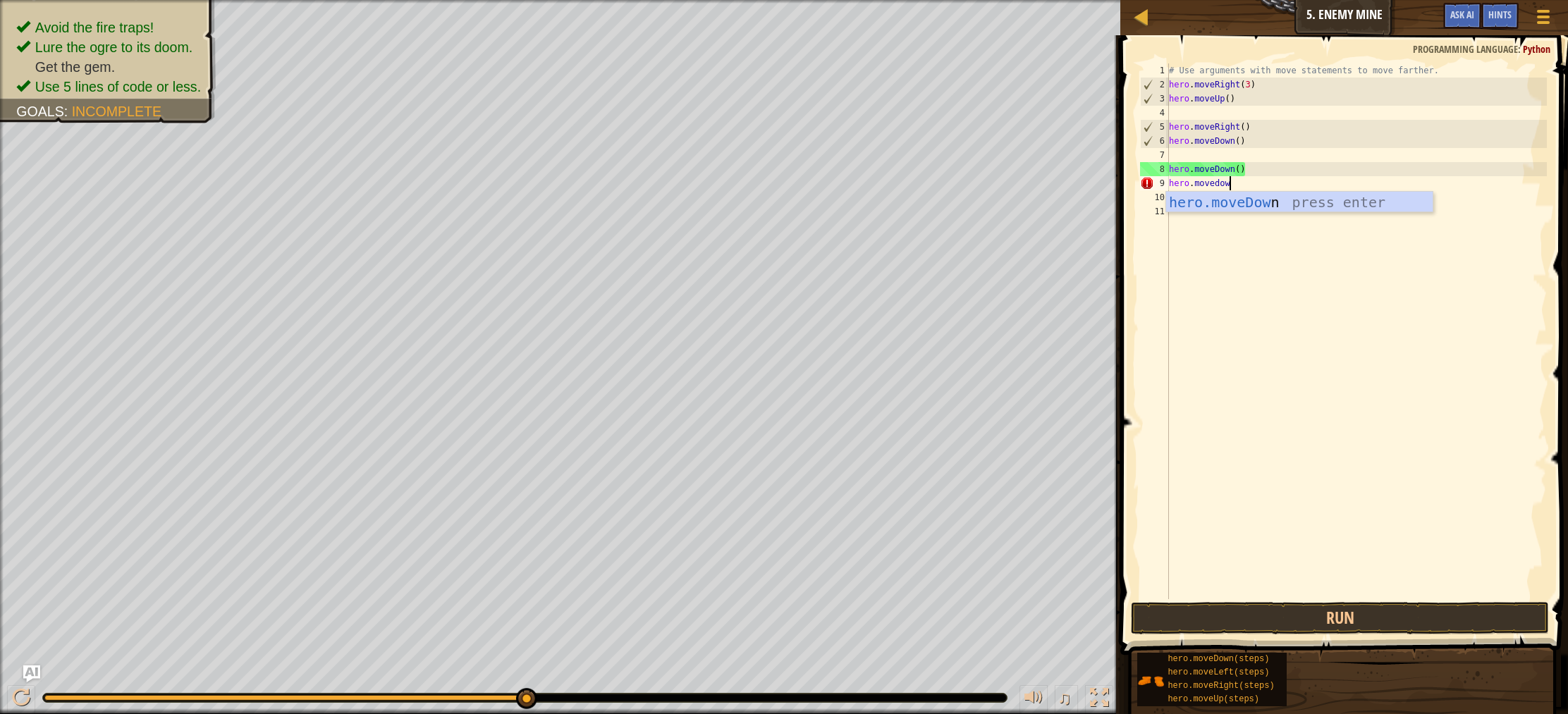
type textarea "hero.movedown"
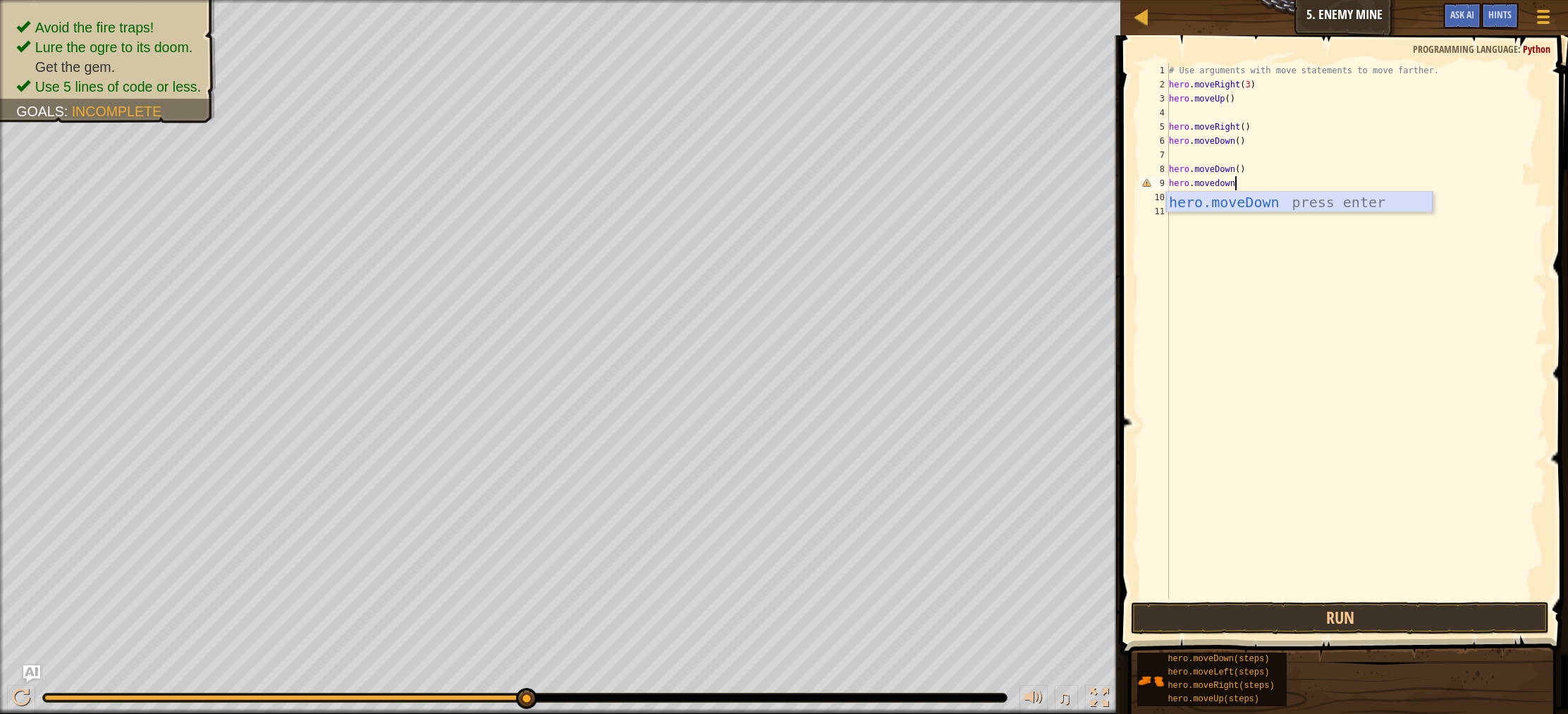
click at [1246, 196] on div "hero.moveDown press enter" at bounding box center [1299, 223] width 266 height 63
click at [1302, 621] on button "Run" at bounding box center [1340, 618] width 418 height 32
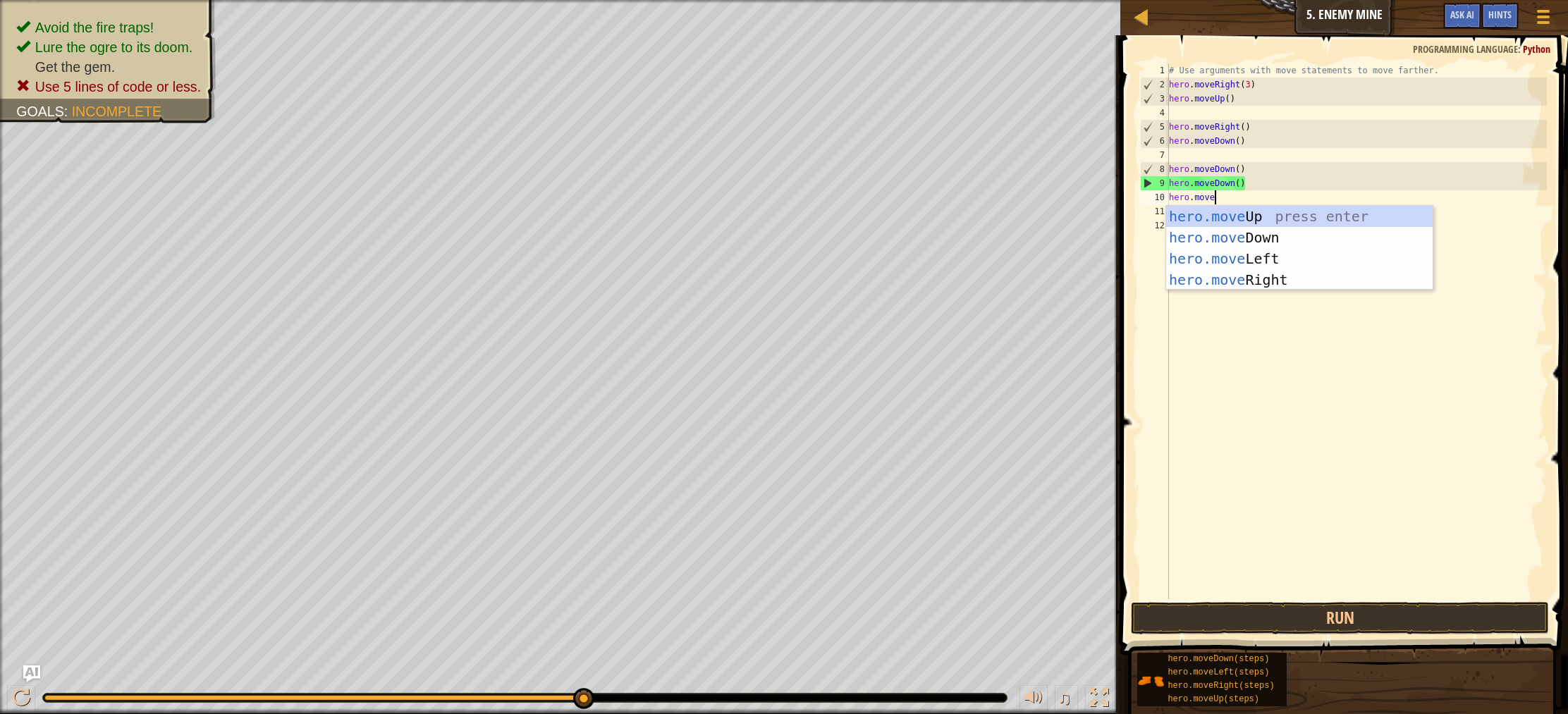
scroll to position [7, 3]
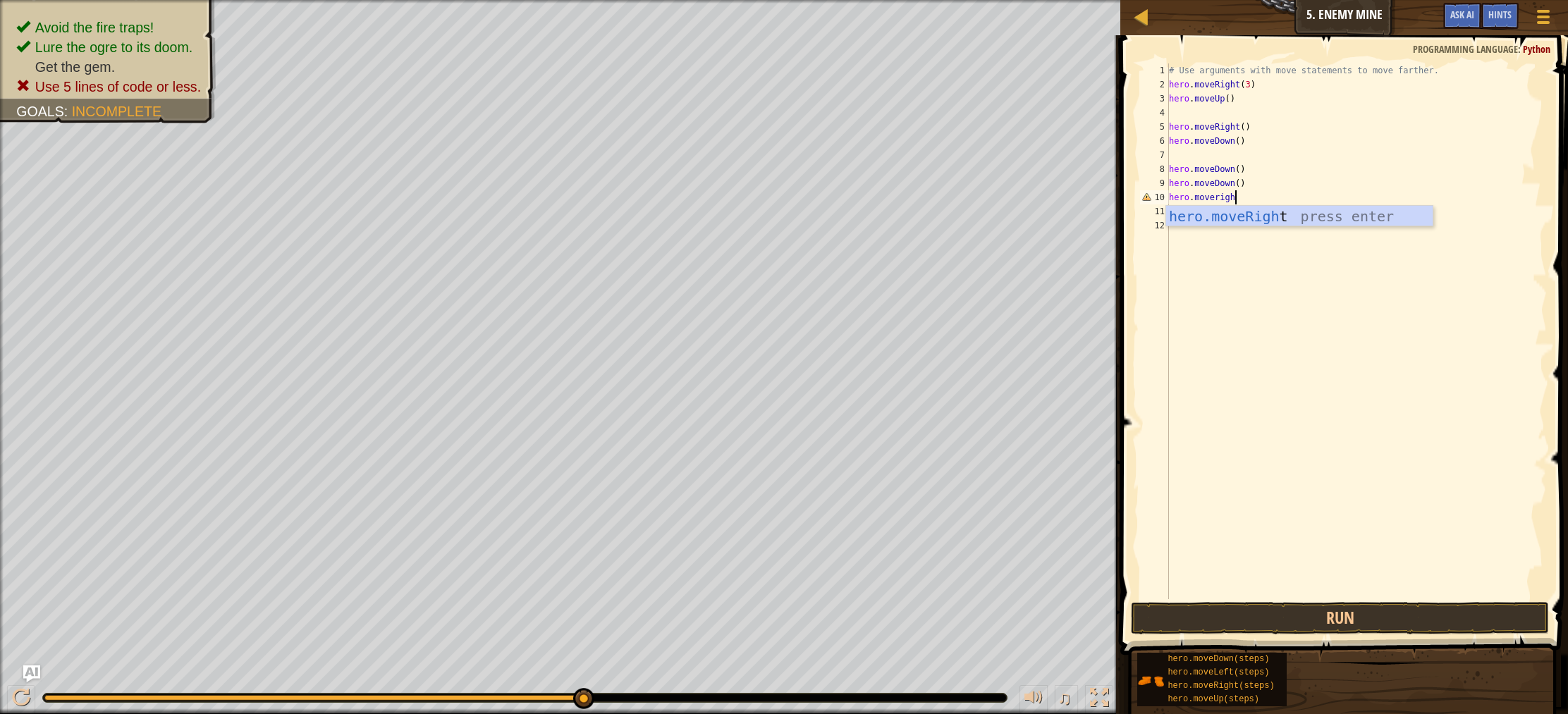
type textarea "hero.moveright"
click at [1258, 215] on div "hero.moveRight press enter" at bounding box center [1299, 237] width 266 height 63
click at [1304, 609] on button "Run" at bounding box center [1340, 618] width 418 height 32
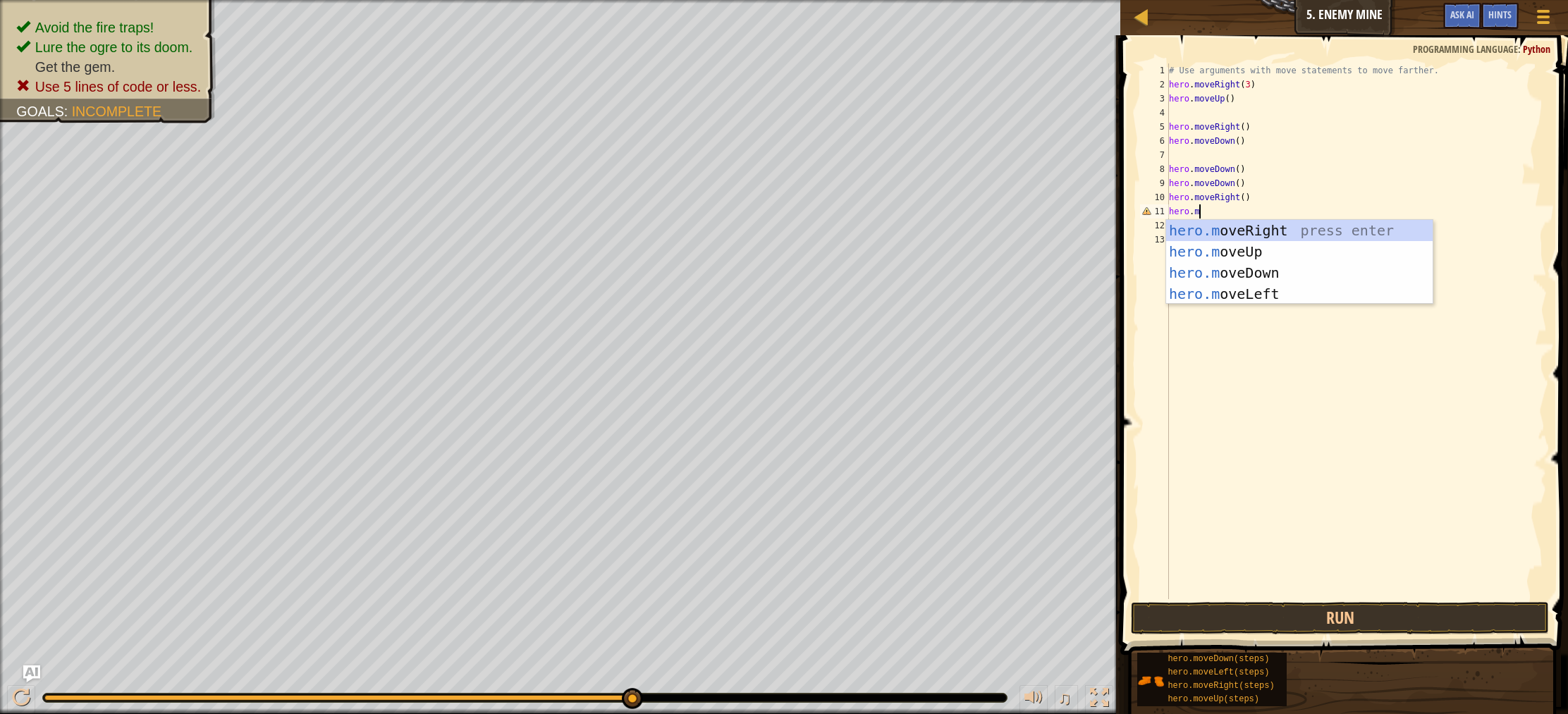
scroll to position [7, 2]
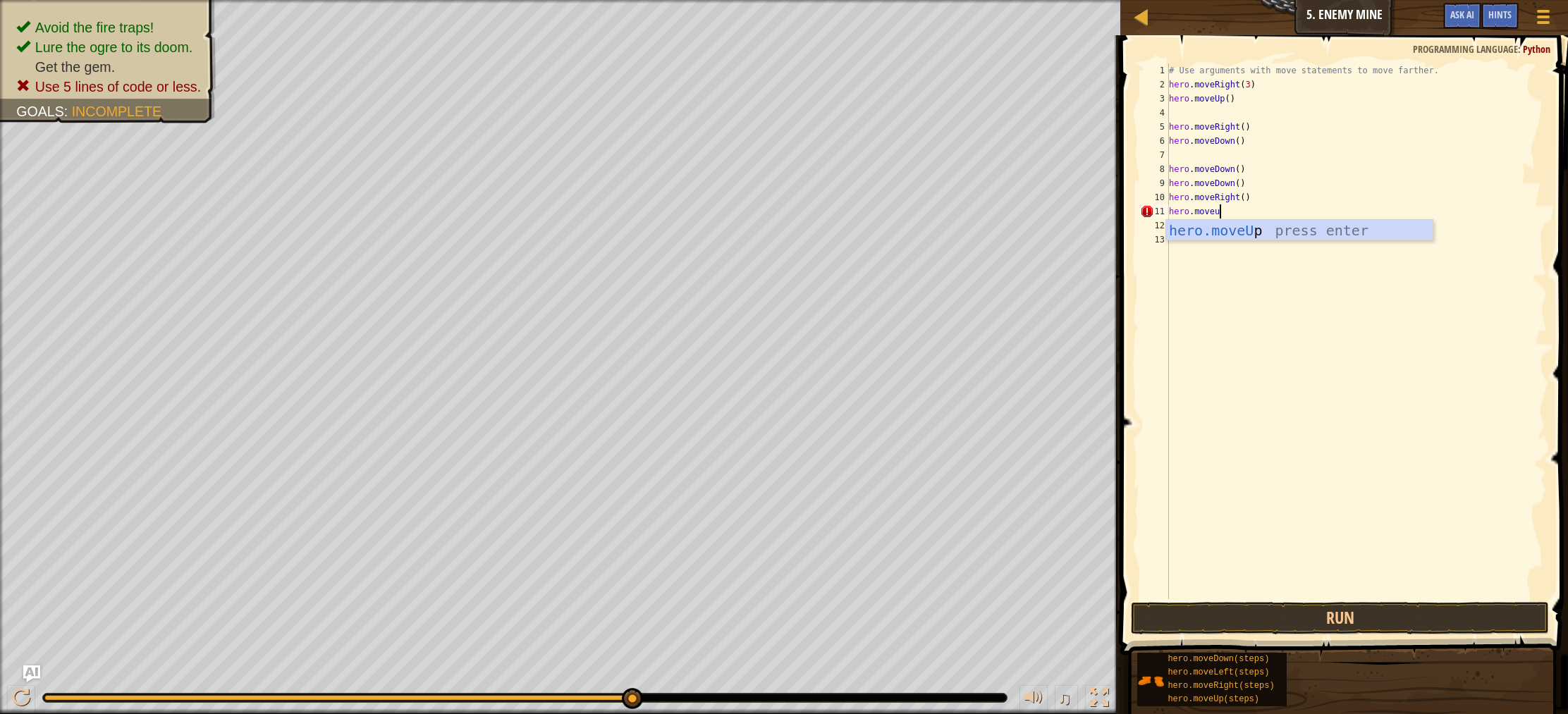
type textarea "hero.moveup"
click at [1228, 226] on div "hero.moveUp press enter" at bounding box center [1299, 251] width 266 height 63
click at [1346, 613] on button "Run" at bounding box center [1340, 618] width 418 height 32
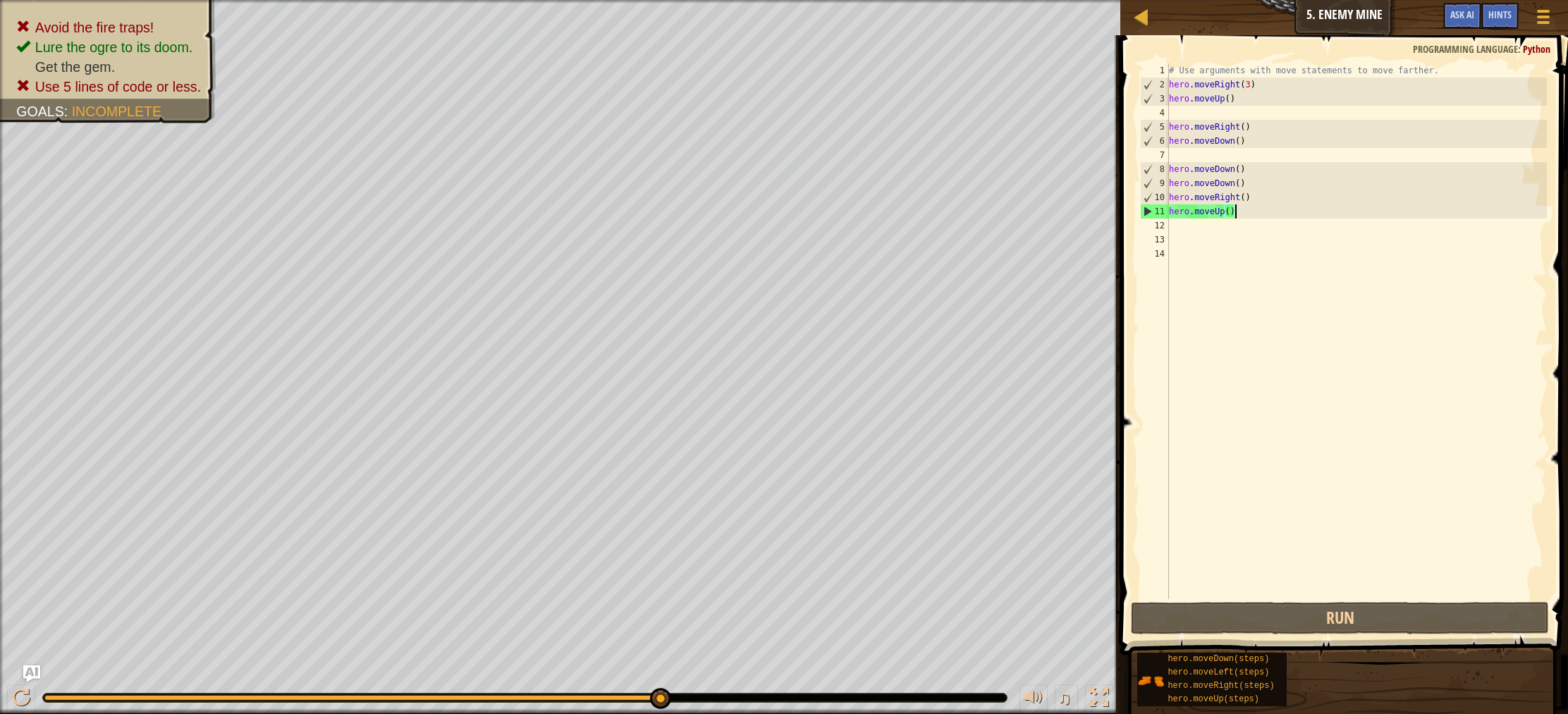
click at [1245, 213] on div "# Use arguments with move statements to move farther. hero . moveRight ( 3 ) he…" at bounding box center [1357, 344] width 382 height 563
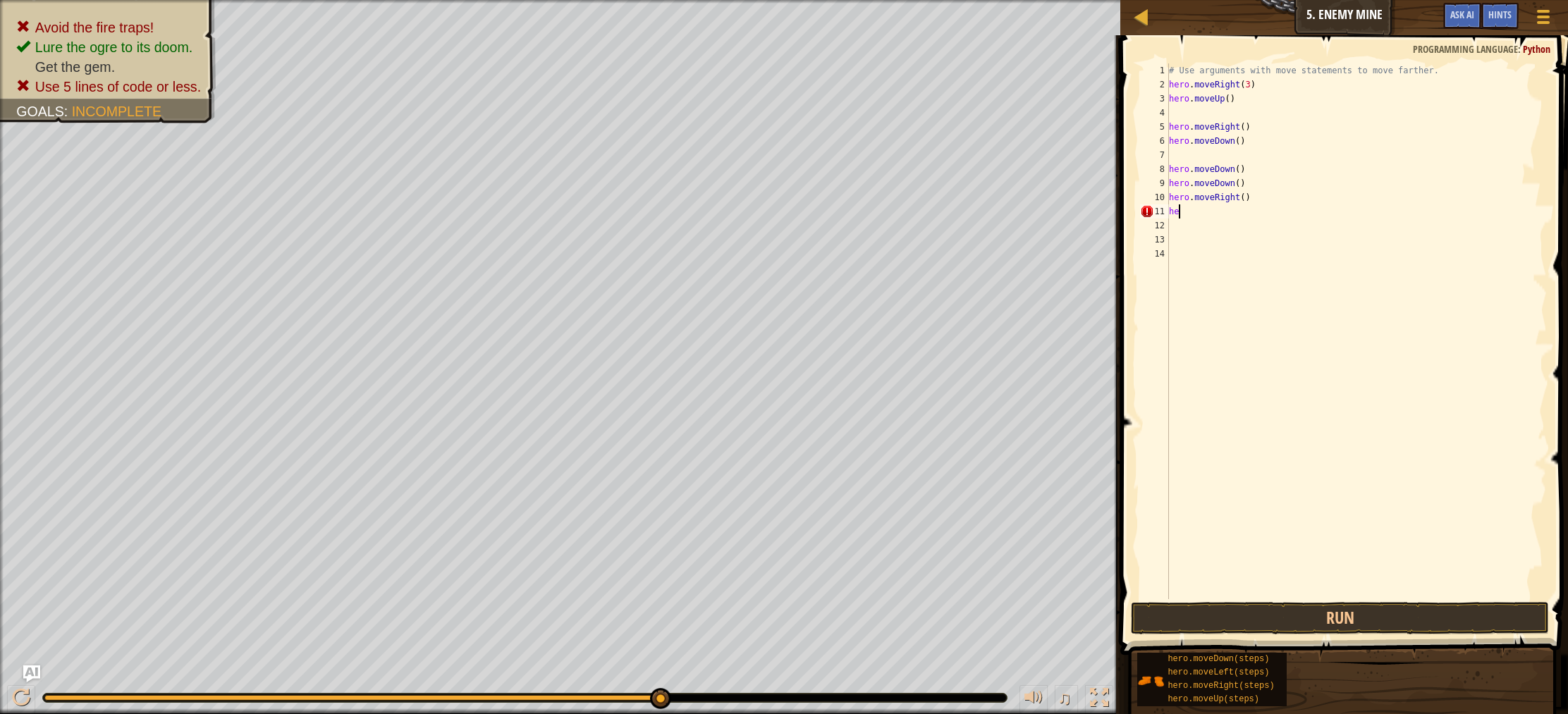
type textarea "h"
type textarea "hero.movedown"
click at [1268, 225] on div "hero.moveDown press enter" at bounding box center [1299, 251] width 266 height 63
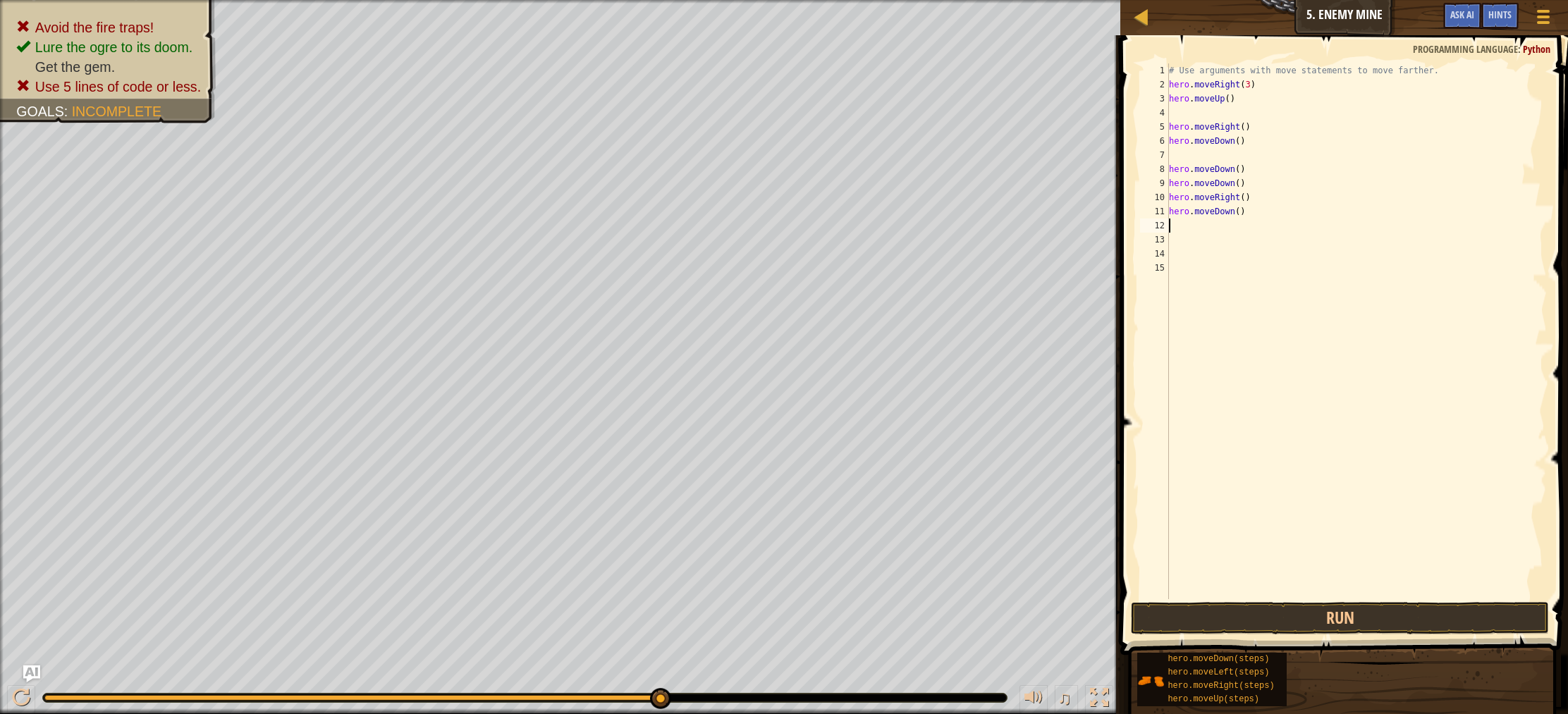
scroll to position [7, 0]
click at [1332, 623] on button "Run" at bounding box center [1340, 618] width 418 height 32
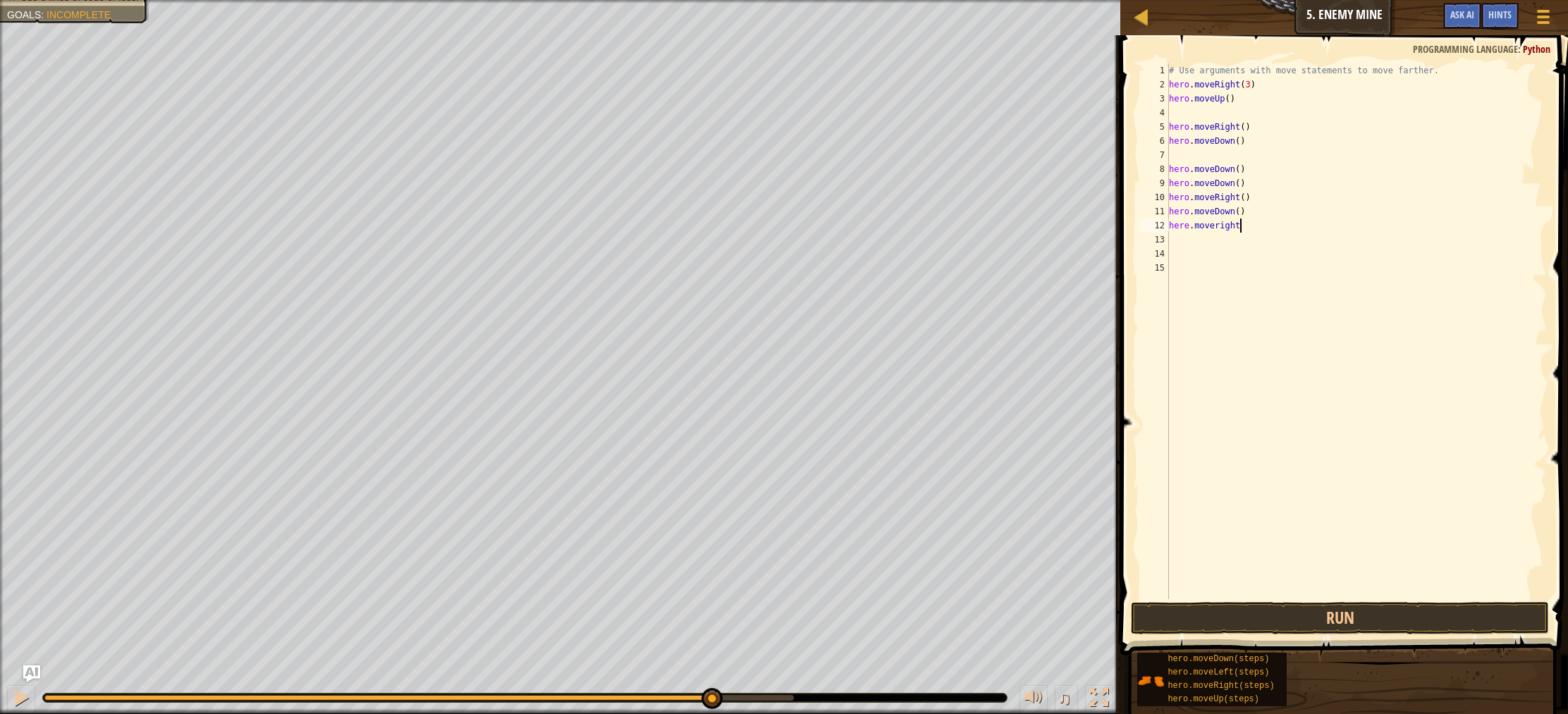
scroll to position [7, 5]
click at [1285, 627] on button "Run" at bounding box center [1340, 618] width 418 height 32
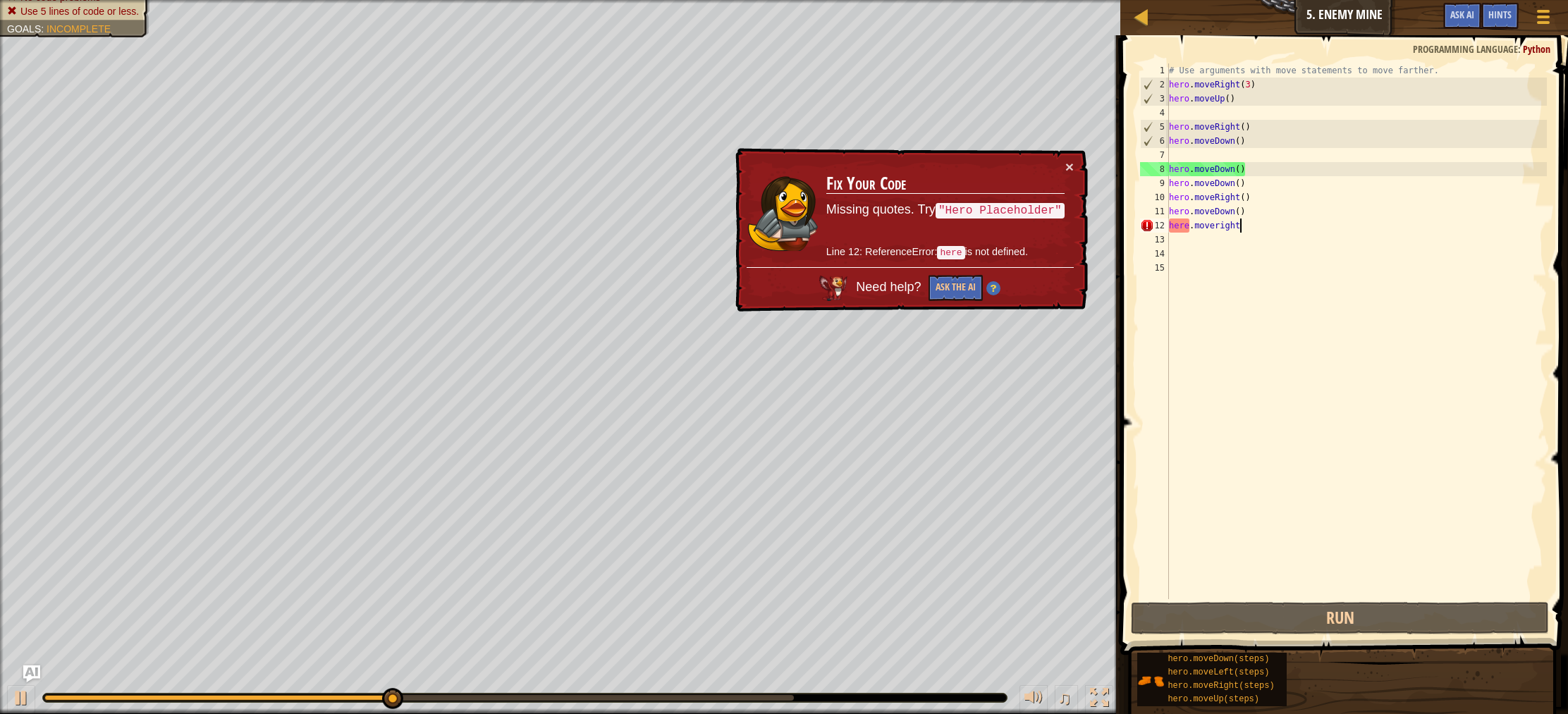
click at [1189, 230] on div "# Use arguments with move statements to move farther. hero . moveRight ( 3 ) he…" at bounding box center [1357, 344] width 382 height 563
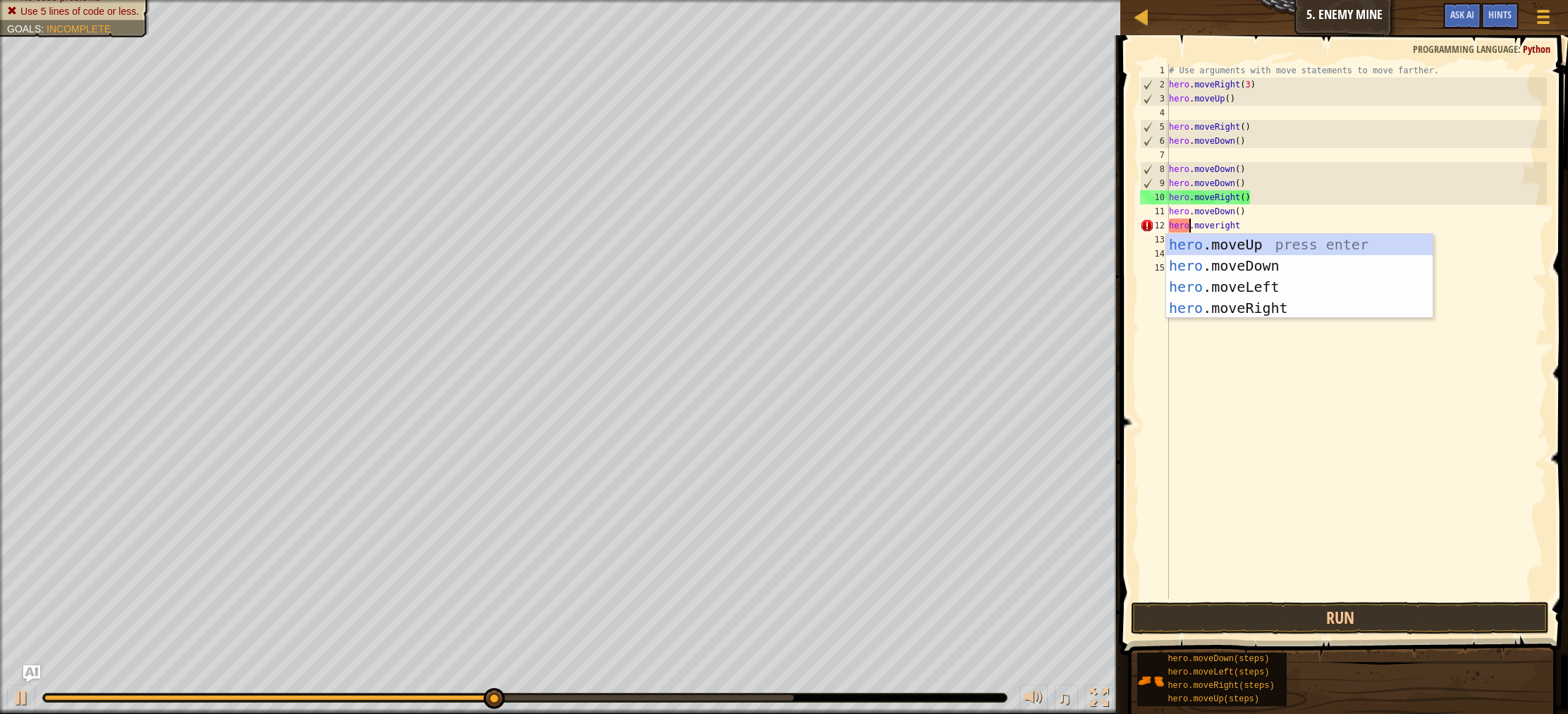
scroll to position [7, 3]
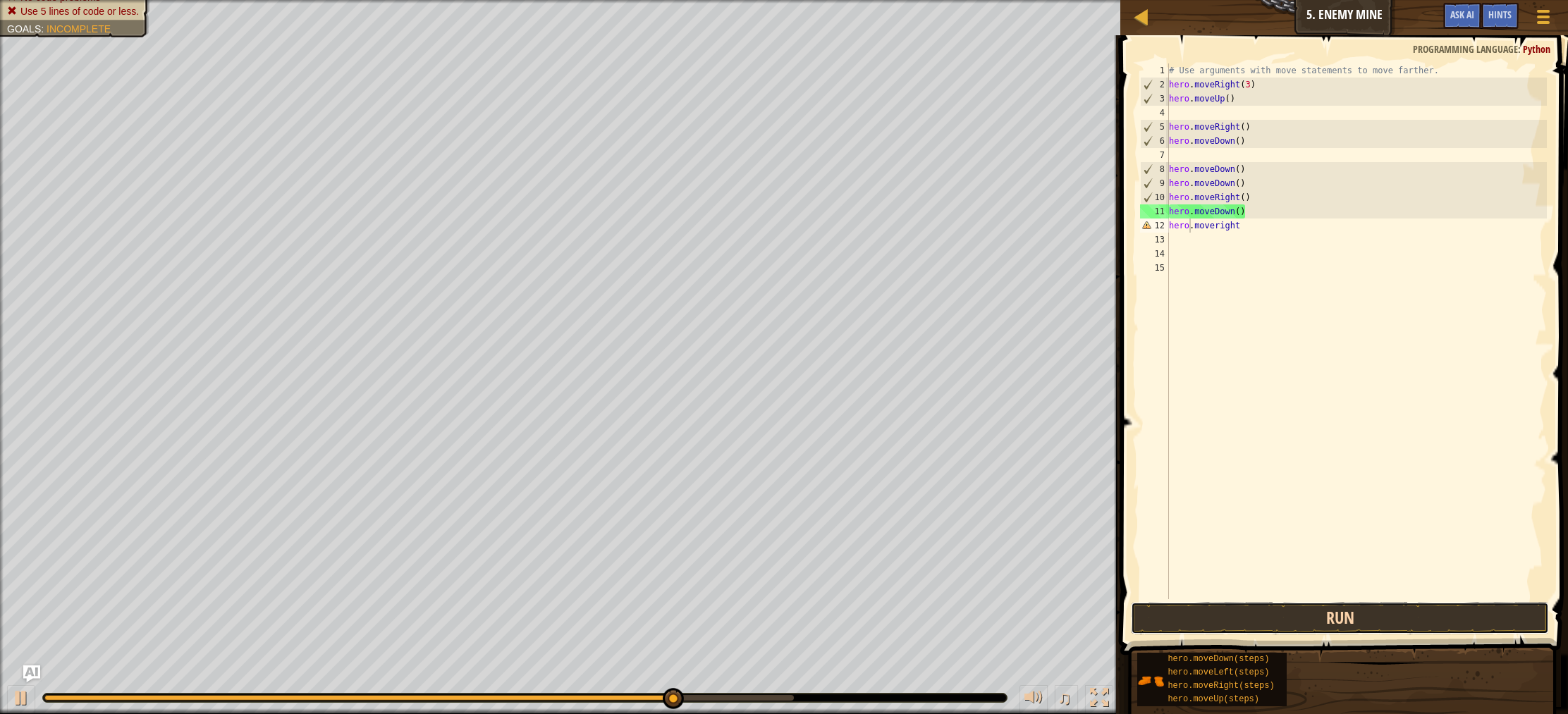
click at [1258, 612] on button "Run" at bounding box center [1340, 618] width 418 height 32
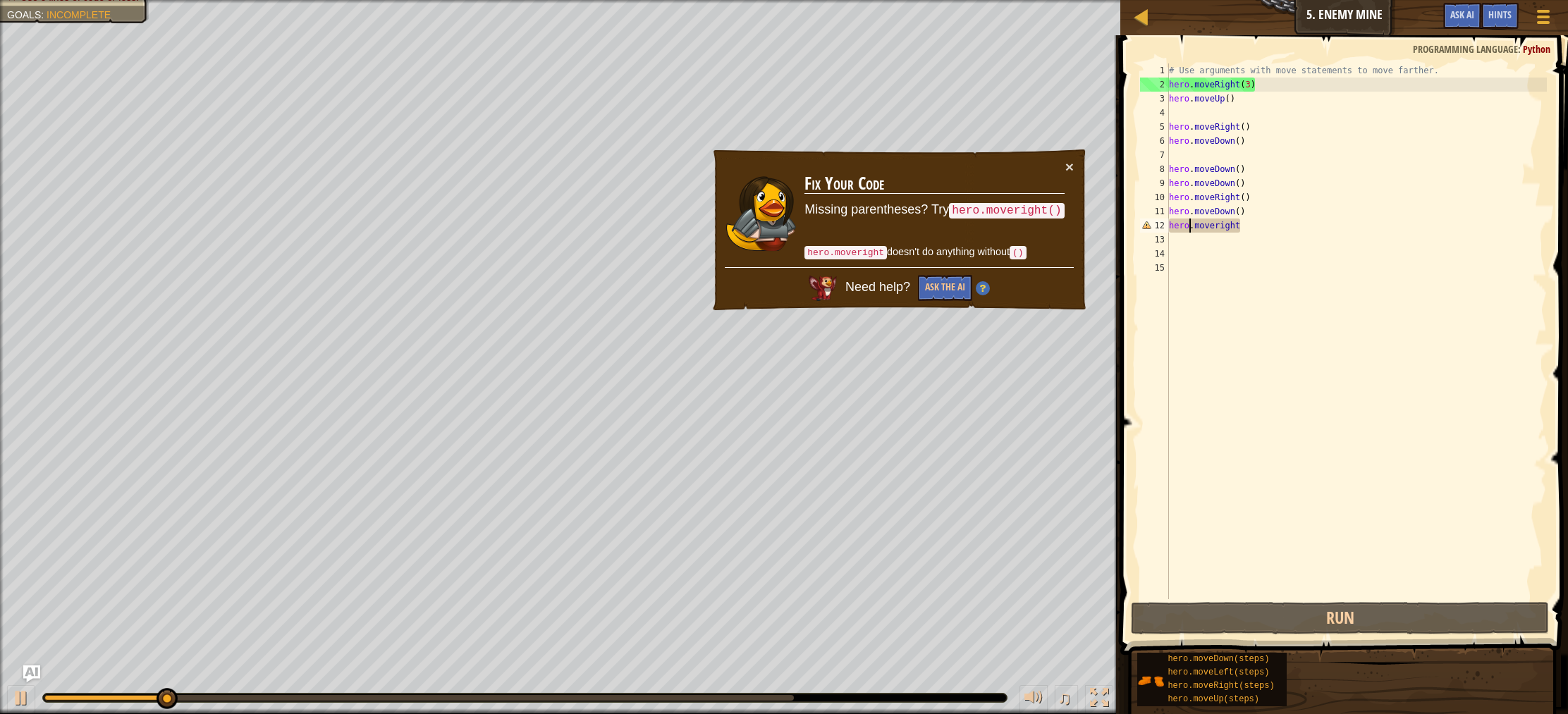
click at [1268, 231] on div "# Use arguments with move statements to move farther. hero . moveRight ( 3 ) he…" at bounding box center [1357, 344] width 382 height 563
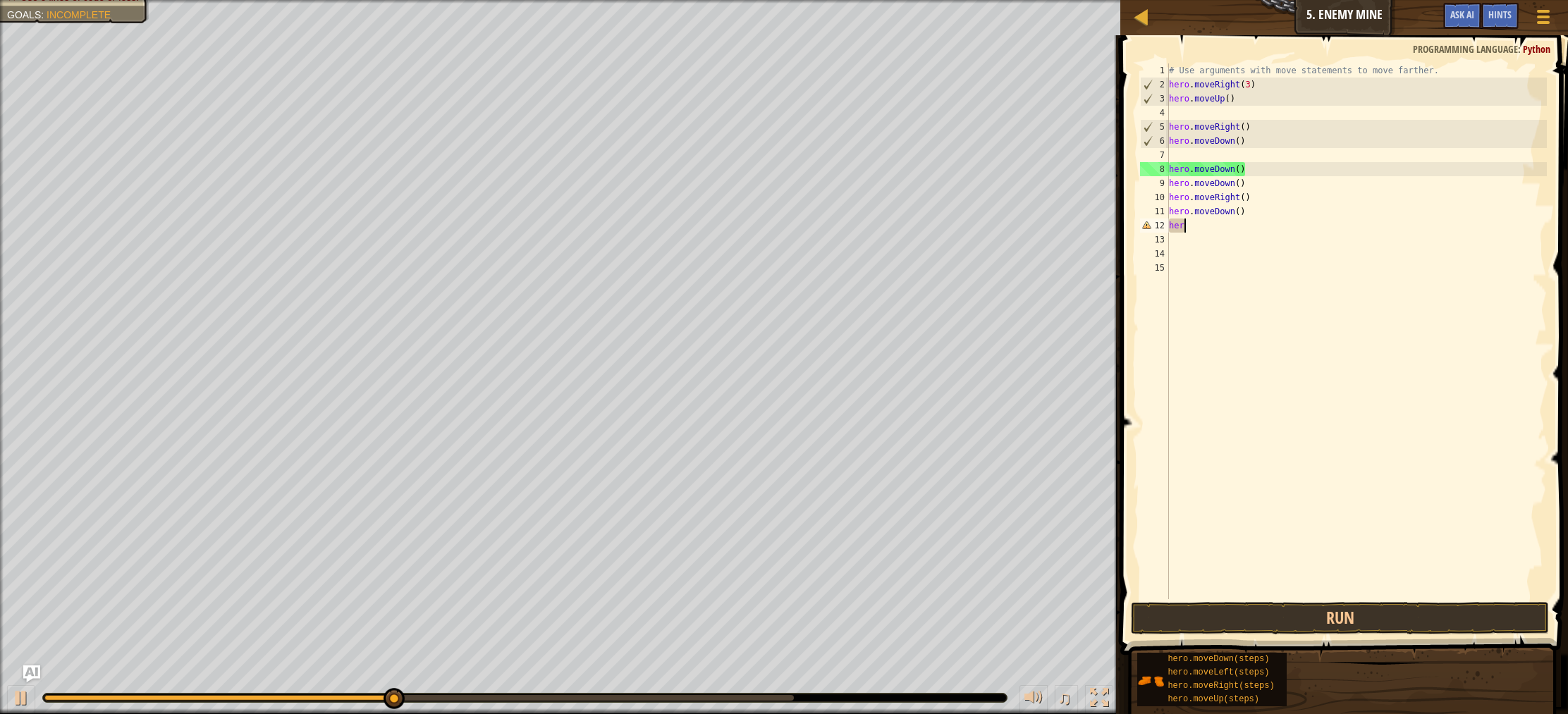
scroll to position [7, 0]
type textarea "h"
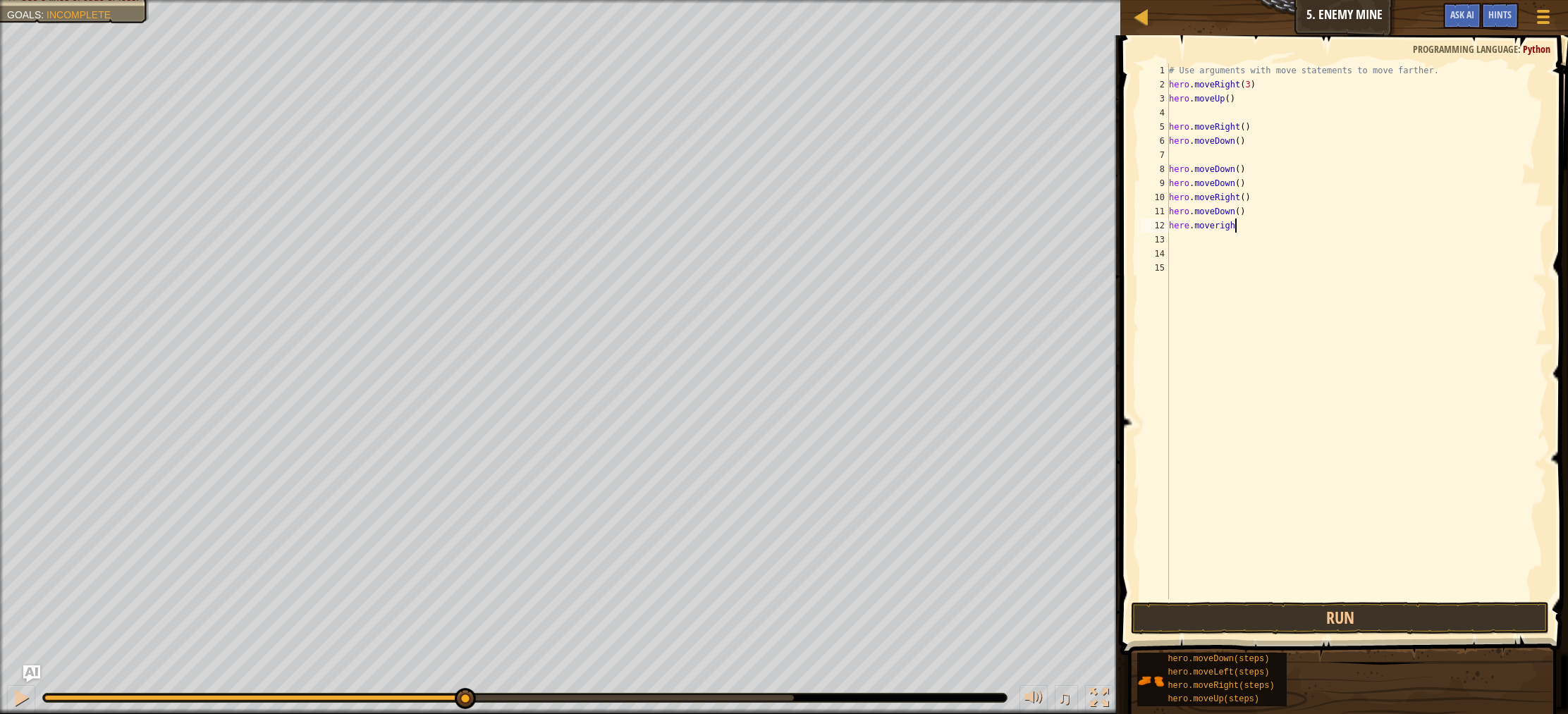
scroll to position [7, 5]
click at [1359, 609] on button "Run" at bounding box center [1340, 618] width 418 height 32
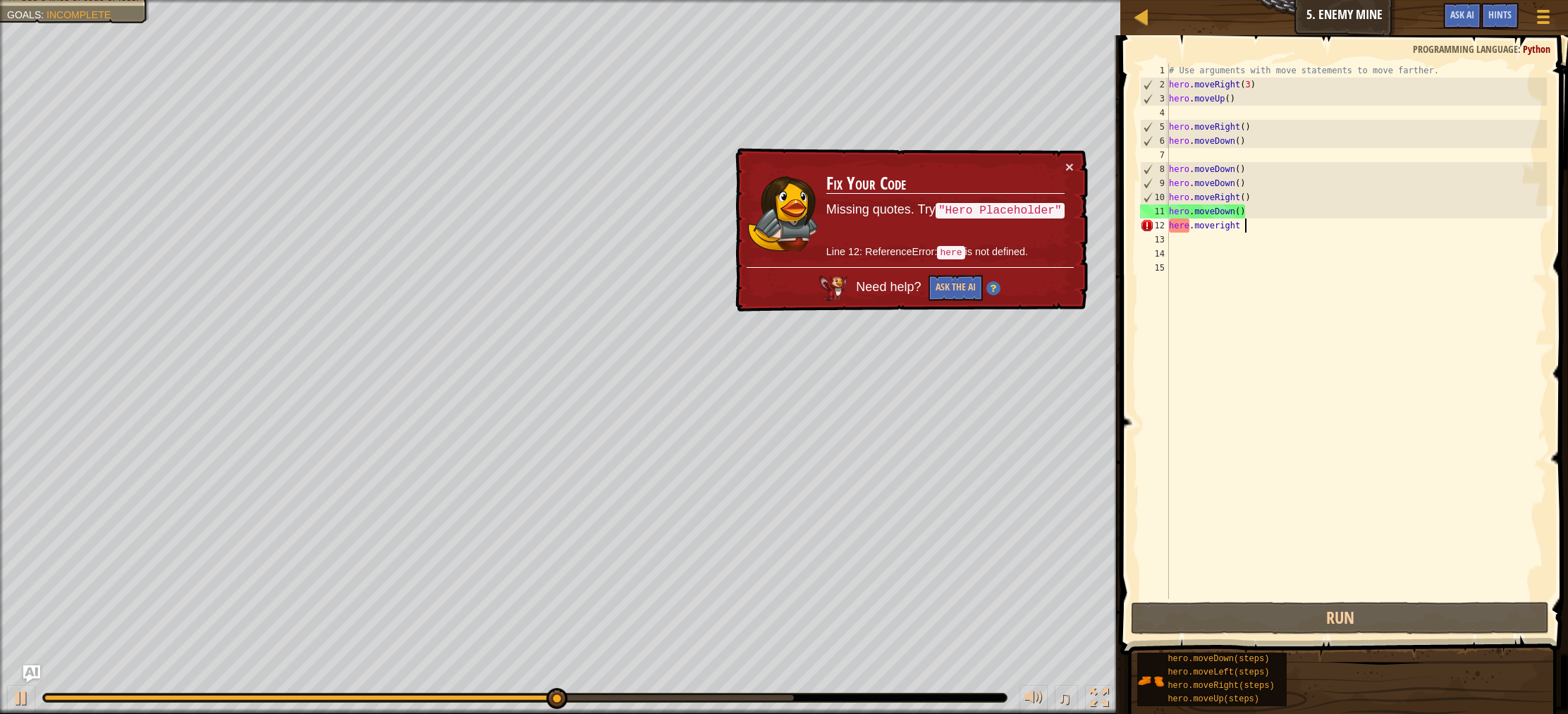
click at [1239, 142] on div "# Use arguments with move statements to move farther. hero . moveRight ( 3 ) he…" at bounding box center [1357, 344] width 382 height 563
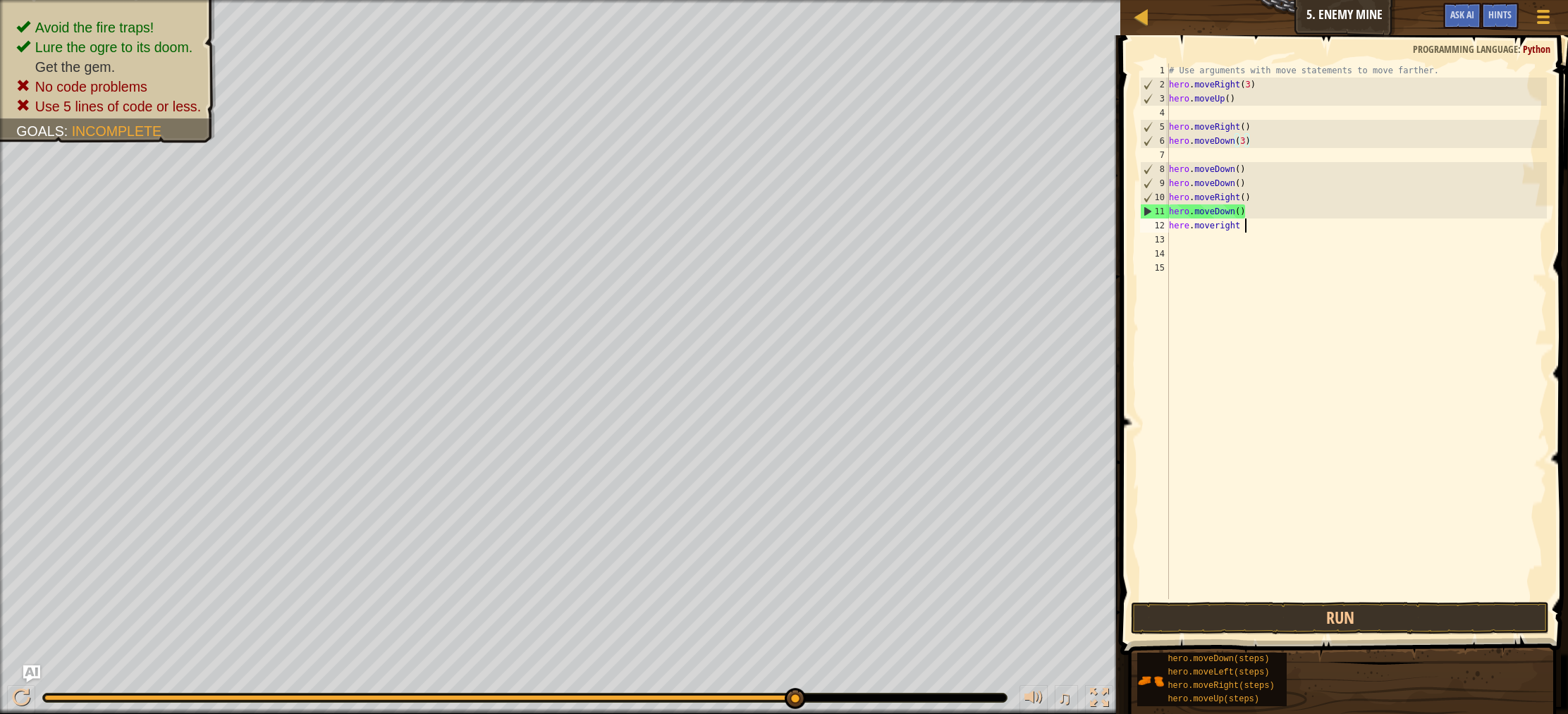
click at [1250, 226] on div "# Use arguments with move statements to move farther. hero . moveRight ( 3 ) he…" at bounding box center [1357, 344] width 382 height 563
drag, startPoint x: 1244, startPoint y: 228, endPoint x: 1217, endPoint y: 226, distance: 27.1
click at [1217, 226] on div "# Use arguments with move statements to move farther. hero . moveRight ( 3 ) he…" at bounding box center [1357, 344] width 382 height 563
type textarea "h"
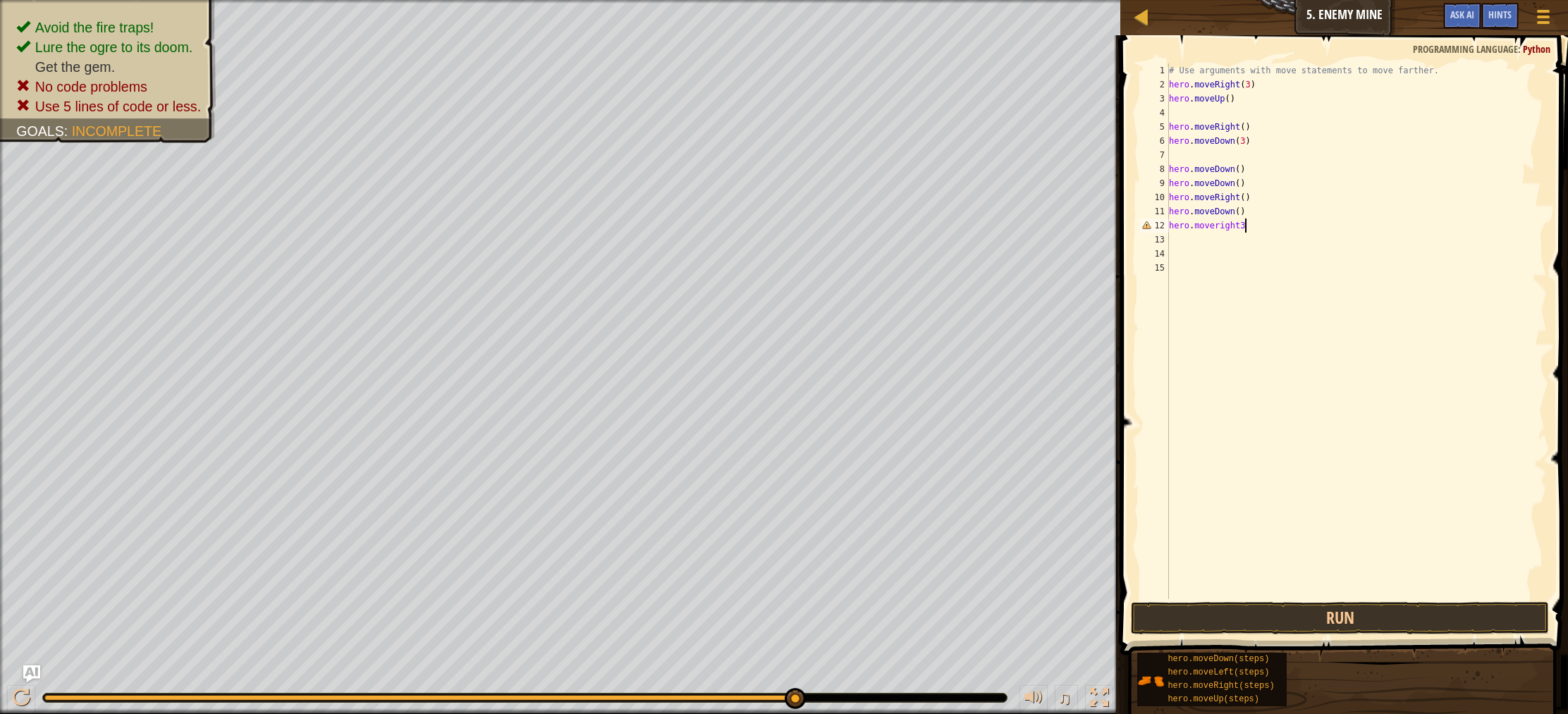
scroll to position [7, 5]
click at [1326, 619] on button "Run" at bounding box center [1340, 618] width 418 height 32
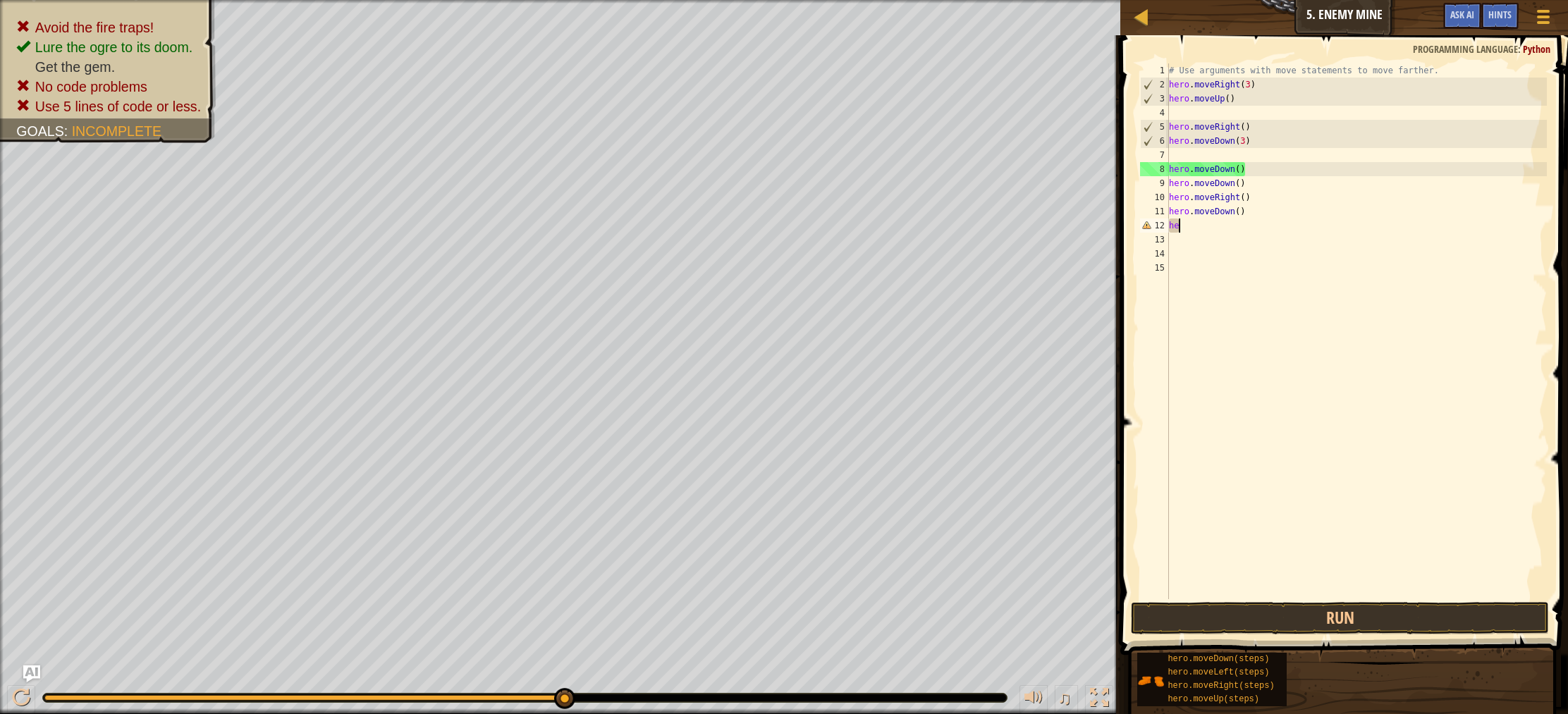
scroll to position [7, 0]
type textarea "h"
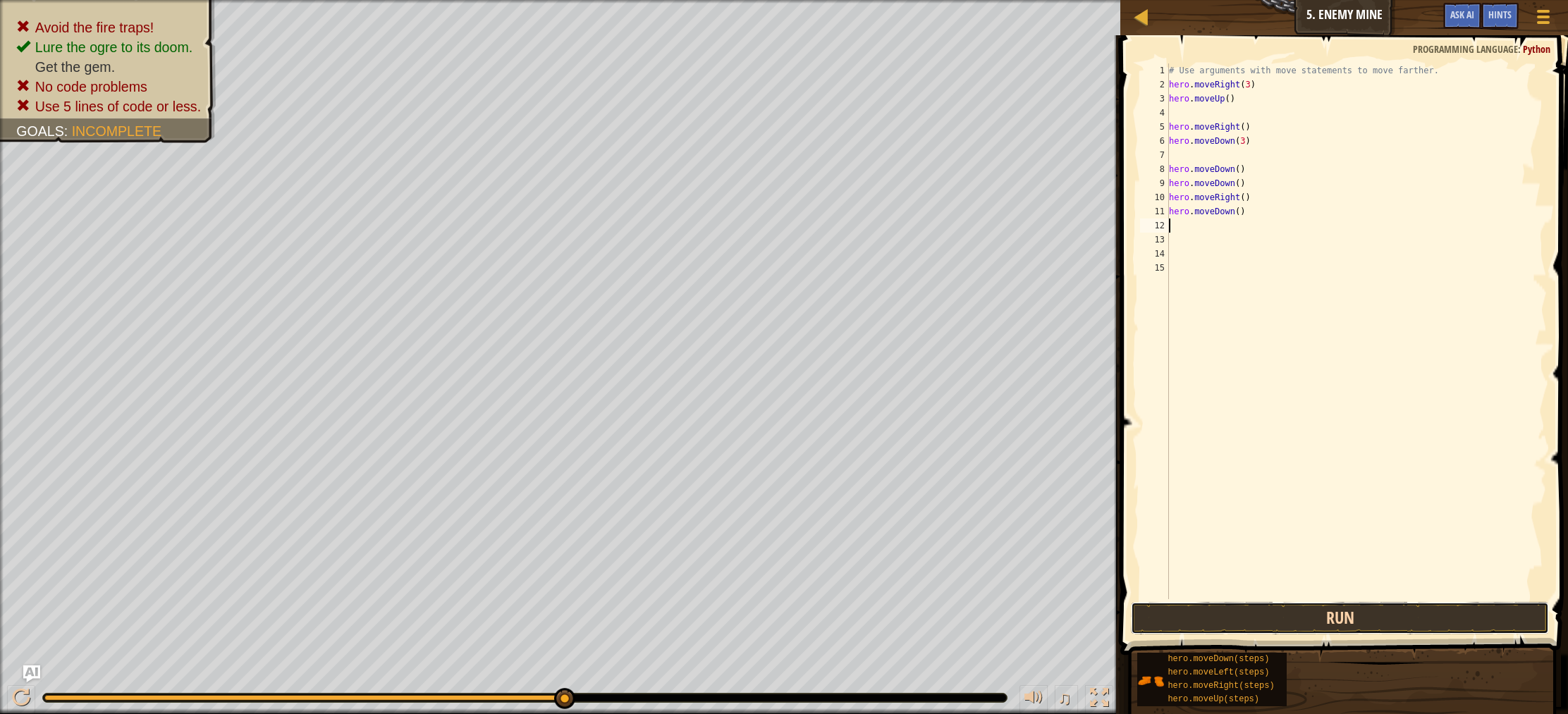
click at [1243, 619] on button "Run" at bounding box center [1340, 618] width 418 height 32
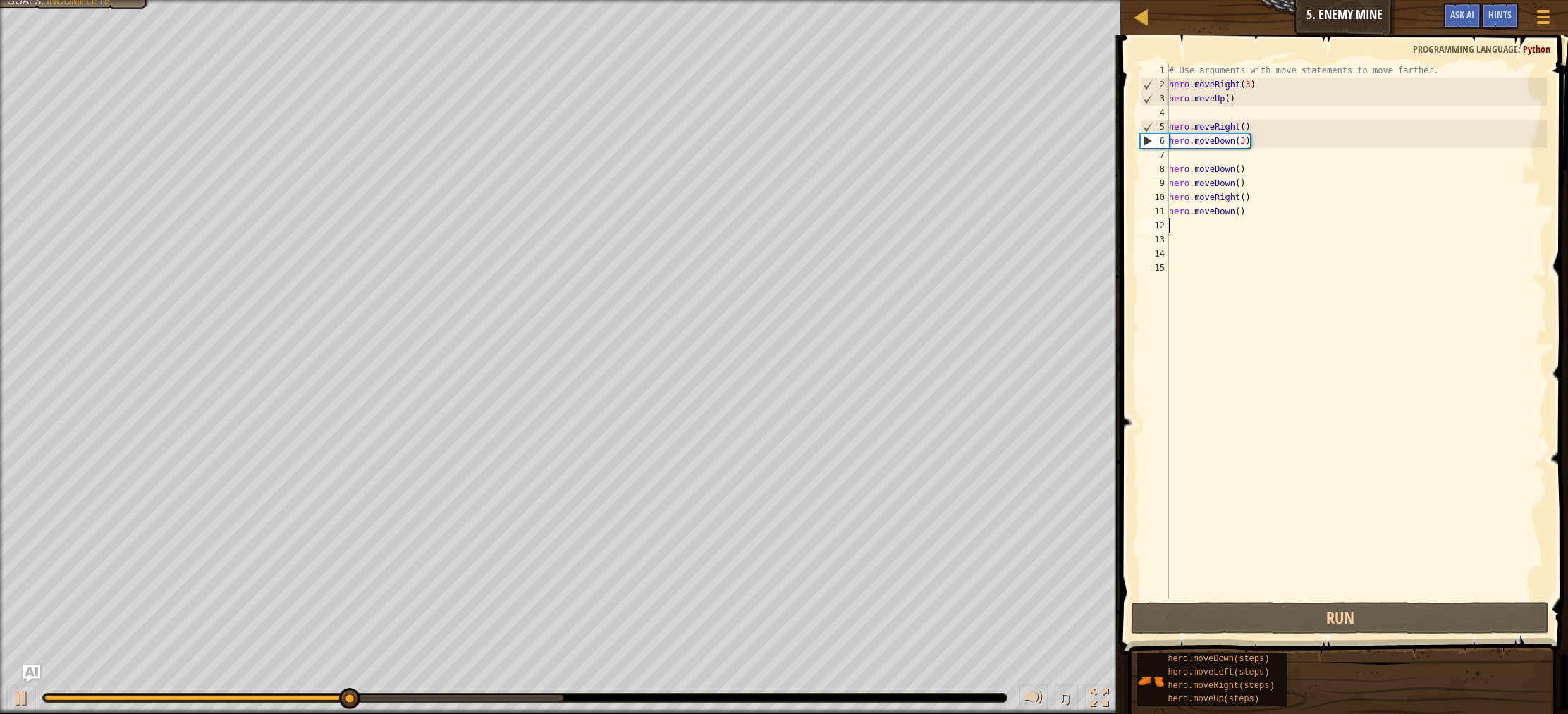
click at [1251, 218] on div "# Use arguments with move statements to move farther. hero . moveRight ( 3 ) he…" at bounding box center [1357, 344] width 382 height 563
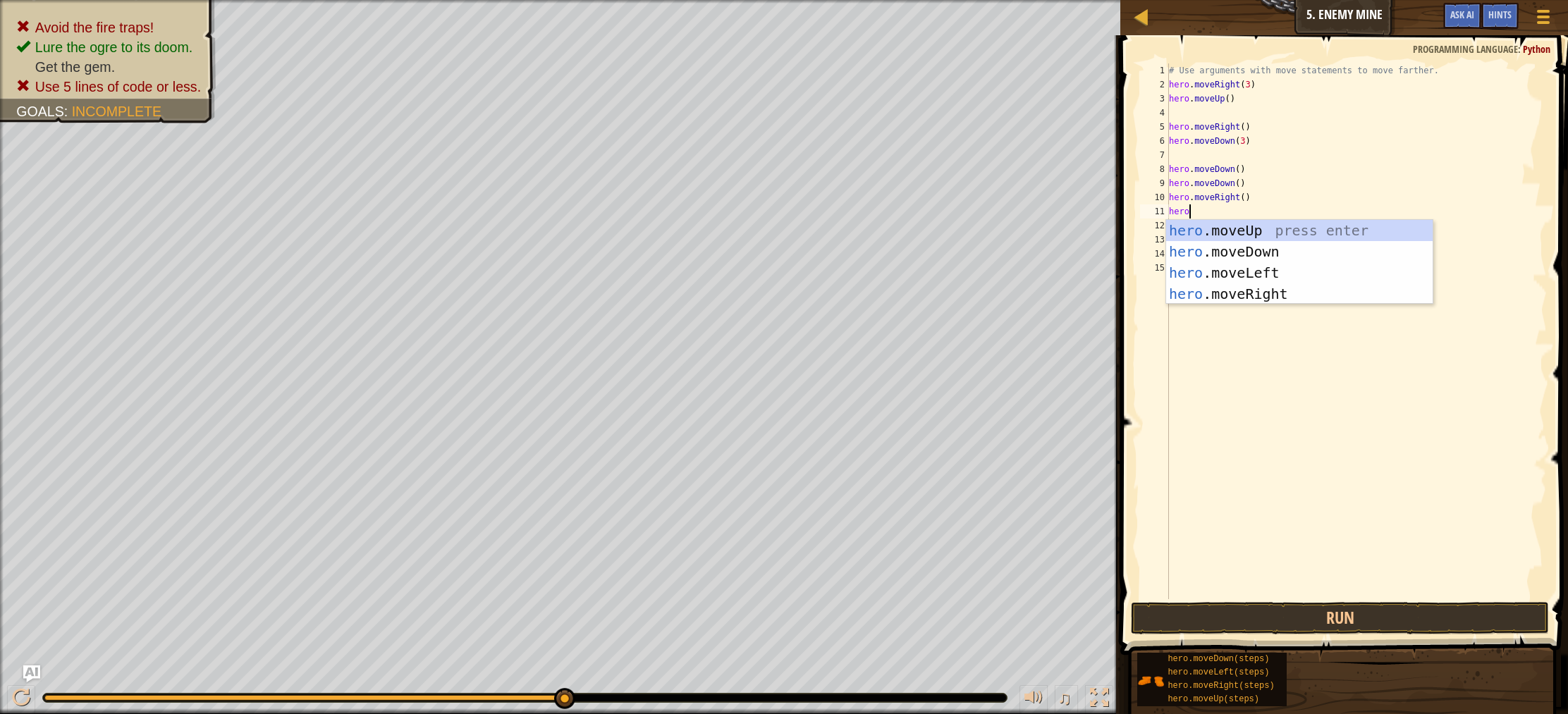
scroll to position [7, 2]
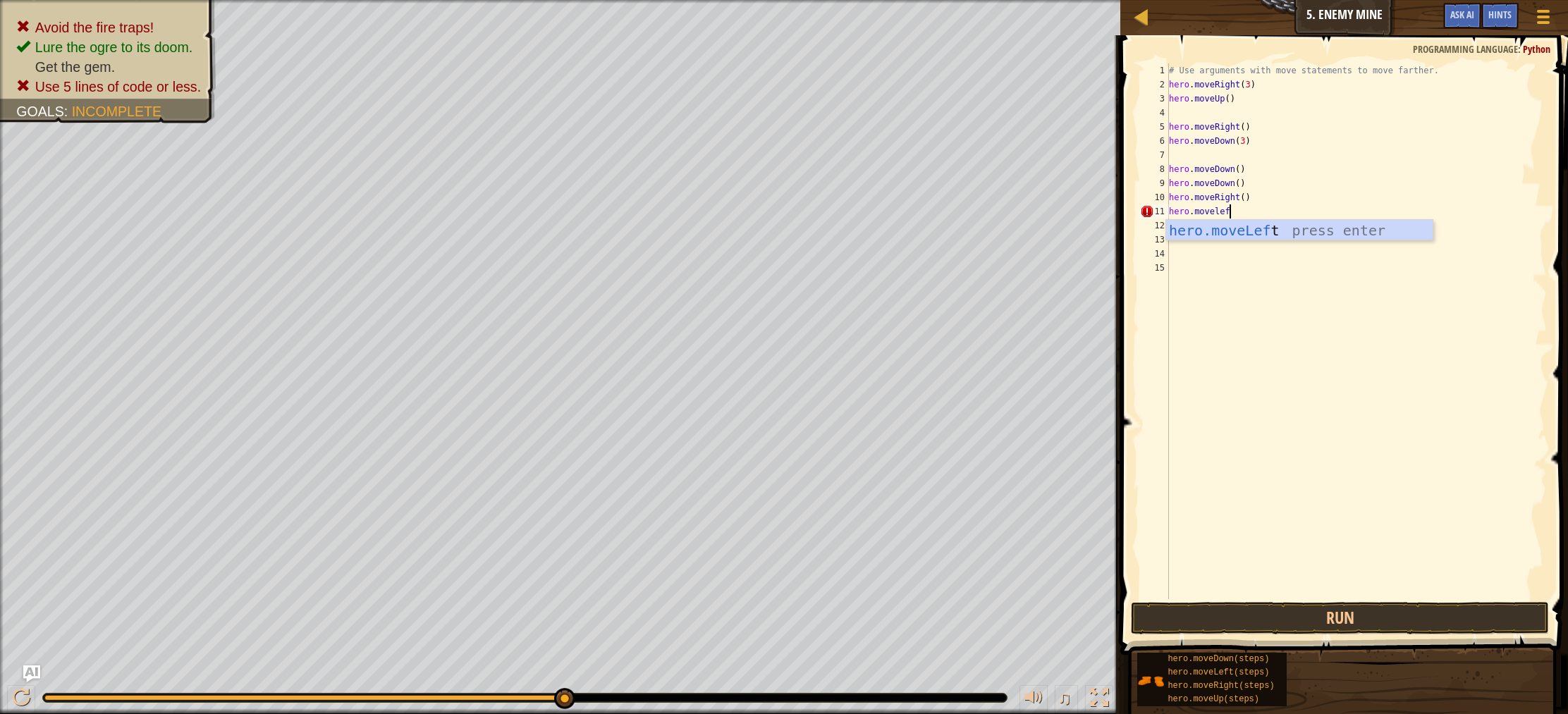
type textarea "hero.moveleft"
click at [1258, 232] on div "hero.moveLeft press enter" at bounding box center [1299, 251] width 266 height 63
click at [1270, 206] on div "# Use arguments with move statements to move farther. hero . moveRight ( 3 ) he…" at bounding box center [1357, 344] width 382 height 563
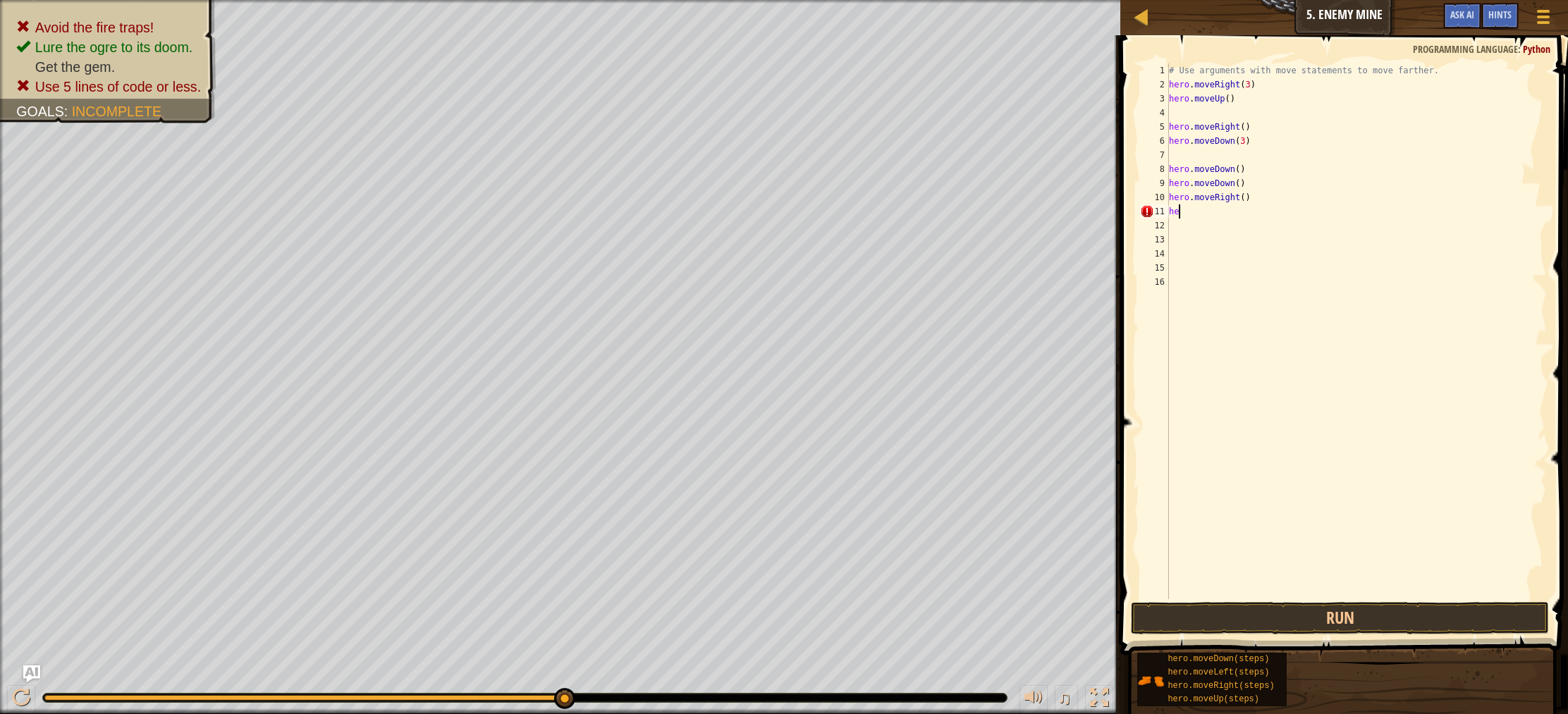
type textarea "h"
type textarea "\"
click at [1362, 617] on button "Run" at bounding box center [1340, 618] width 418 height 32
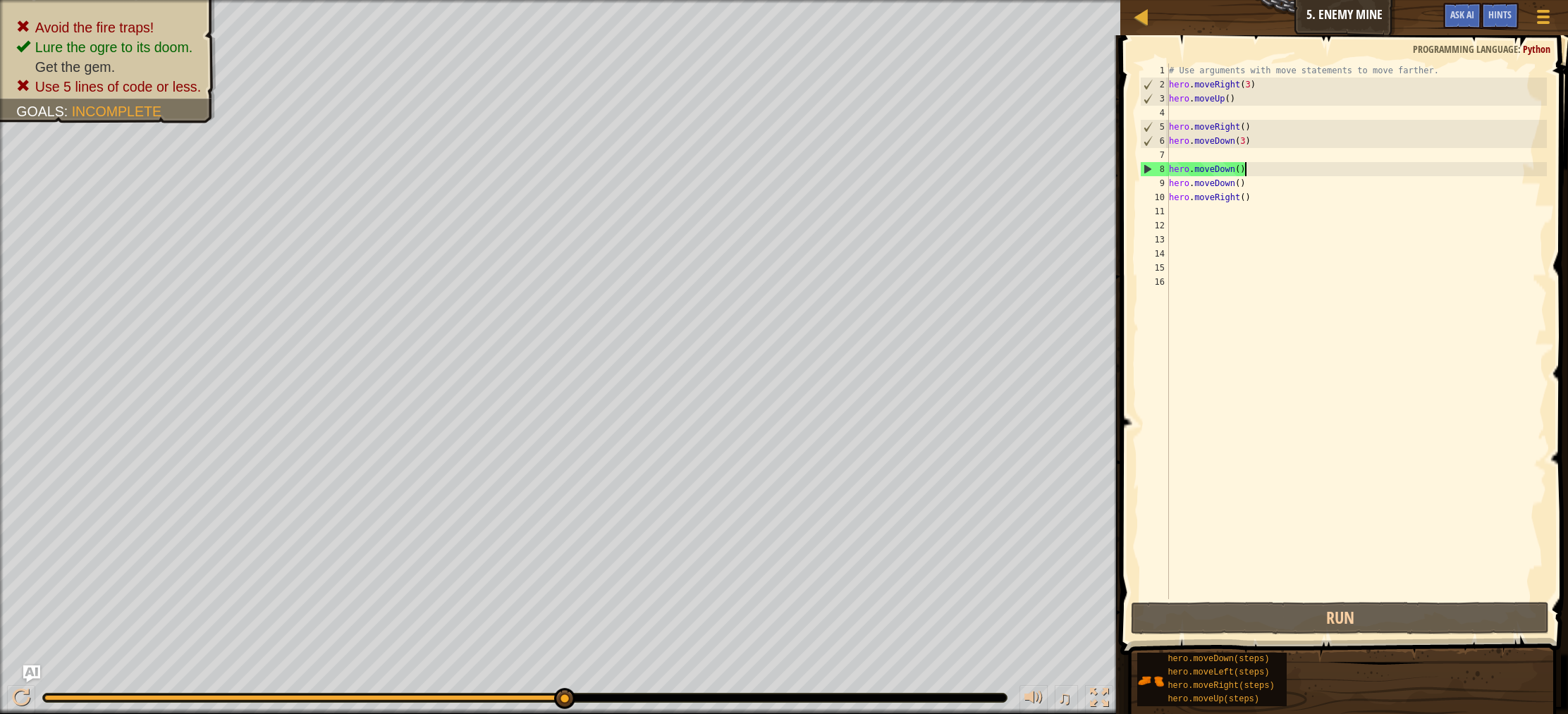
click at [1255, 166] on div "# Use arguments with move statements to move farther. hero . moveRight ( 3 ) he…" at bounding box center [1357, 344] width 382 height 563
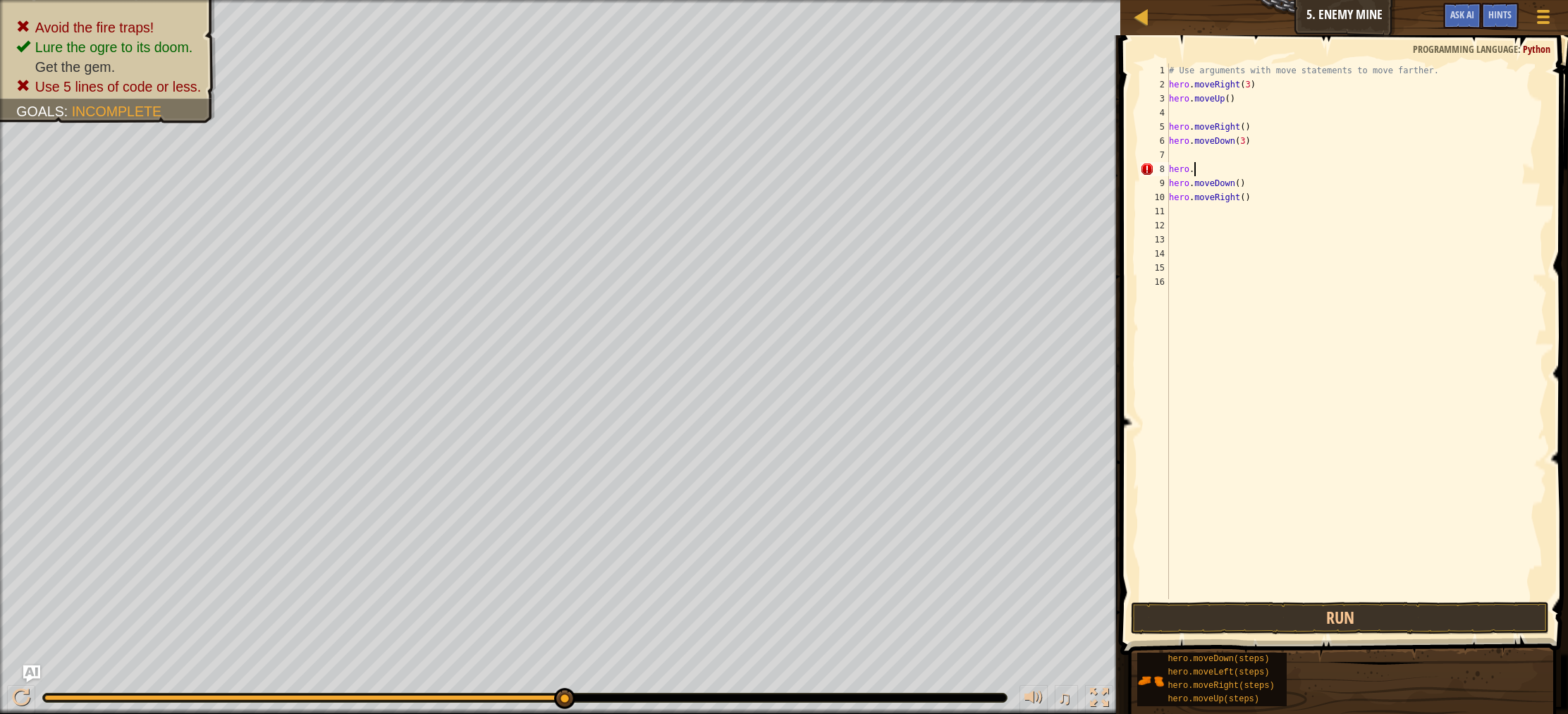
click at [1270, 188] on div "# Use arguments with move statements to move farther. hero . moveRight ( 3 ) he…" at bounding box center [1357, 344] width 382 height 563
click at [1270, 195] on div "# Use arguments with move statements to move farther. hero . moveRight ( 3 ) he…" at bounding box center [1357, 344] width 382 height 563
type textarea "h"
click at [1237, 171] on div "# Use arguments with move statements to move farther. hero . moveRight ( 3 ) he…" at bounding box center [1357, 344] width 382 height 563
type textarea "h"
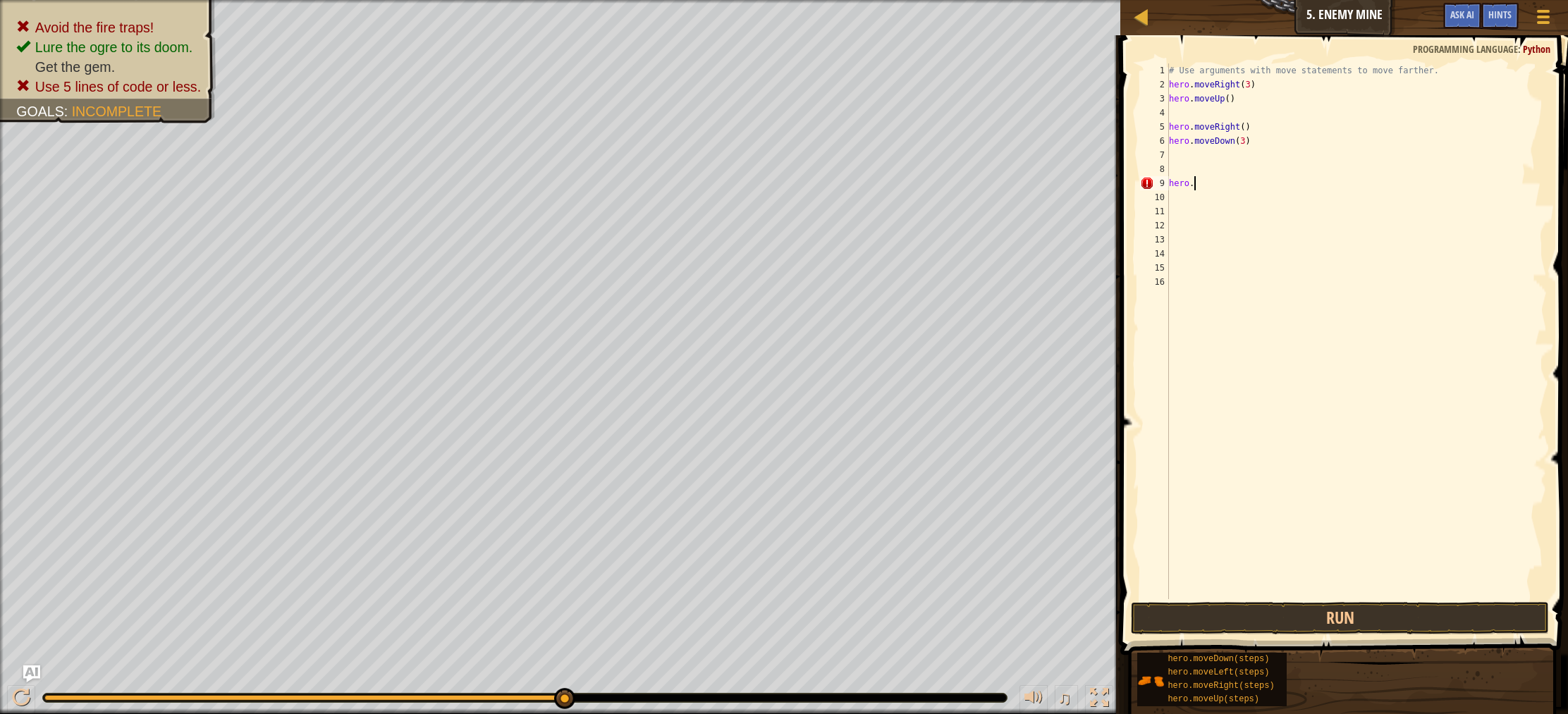
click at [1201, 184] on div "# Use arguments with move statements to move farther. hero . moveRight ( 3 ) he…" at bounding box center [1357, 344] width 382 height 563
type textarea "h"
click at [1246, 145] on div "# Use arguments with move statements to move farther. hero . moveRight ( 3 ) he…" at bounding box center [1357, 344] width 382 height 563
type textarea "hero.moveDown(2)"
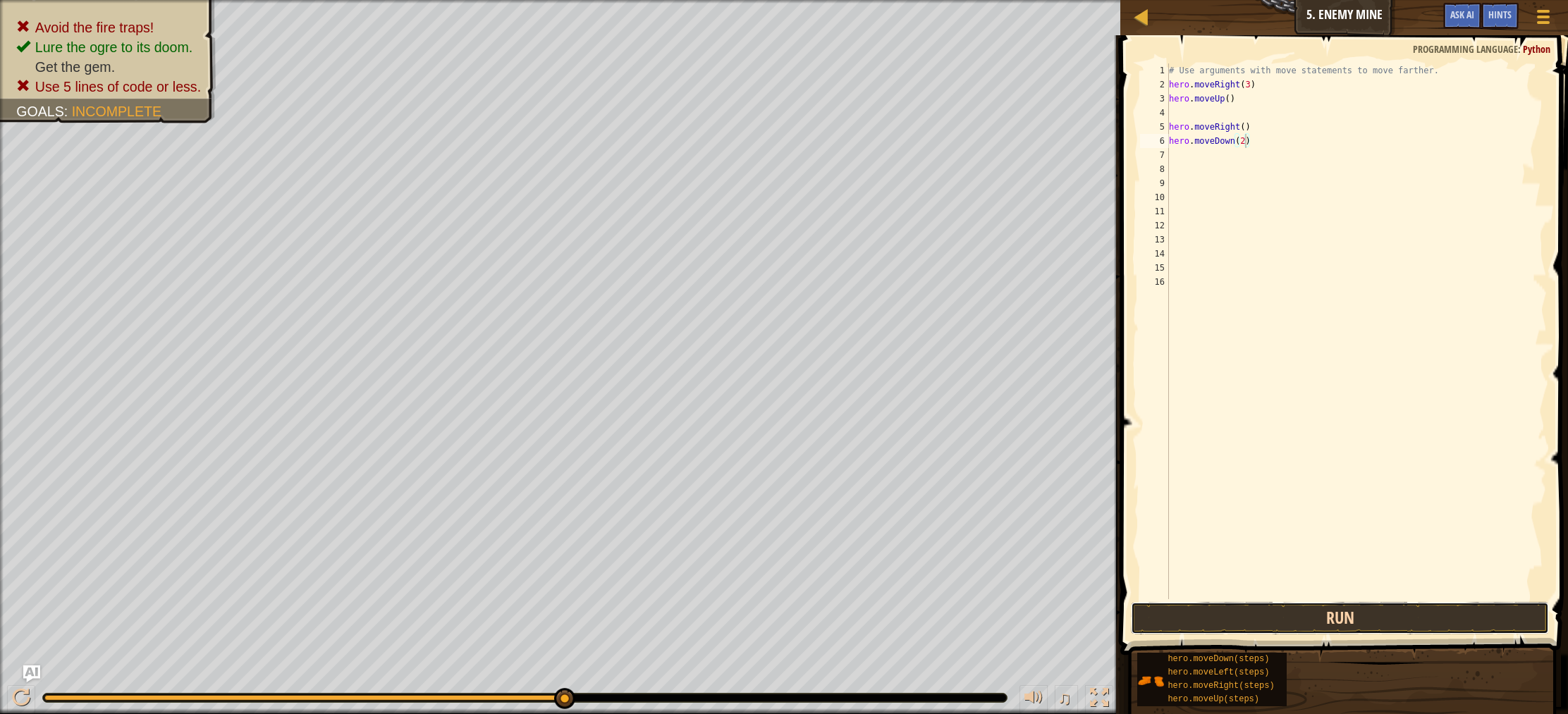
click at [1272, 612] on button "Run" at bounding box center [1340, 618] width 418 height 32
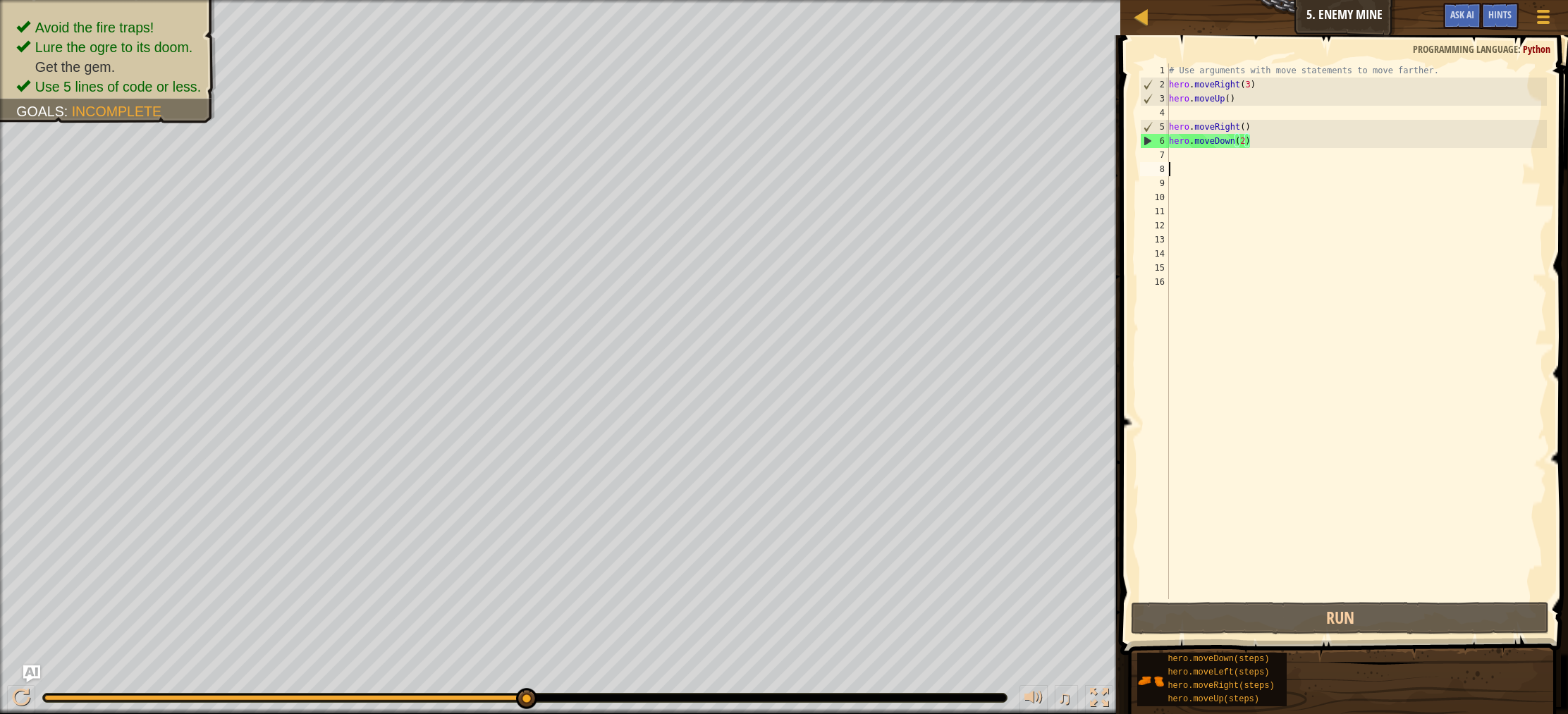
click at [1190, 166] on div "# Use arguments with move statements to move farther. hero . moveRight ( 3 ) he…" at bounding box center [1357, 344] width 382 height 563
click at [1189, 163] on div "# Use arguments with move statements to move farther. hero . moveRight ( 3 ) he…" at bounding box center [1357, 344] width 382 height 563
click at [1188, 160] on div "# Use arguments with move statements to move farther. hero . moveRight ( 3 ) he…" at bounding box center [1357, 344] width 382 height 563
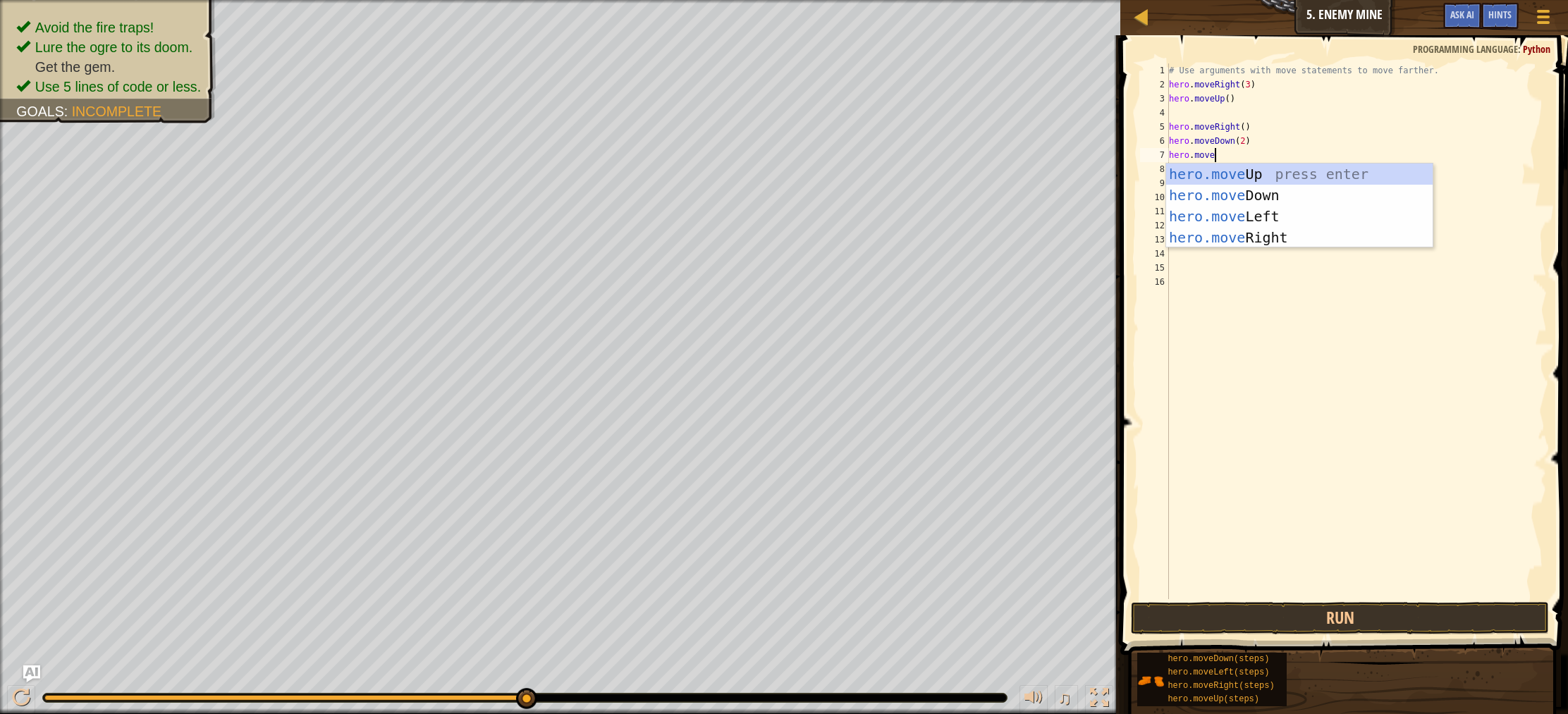
scroll to position [7, 3]
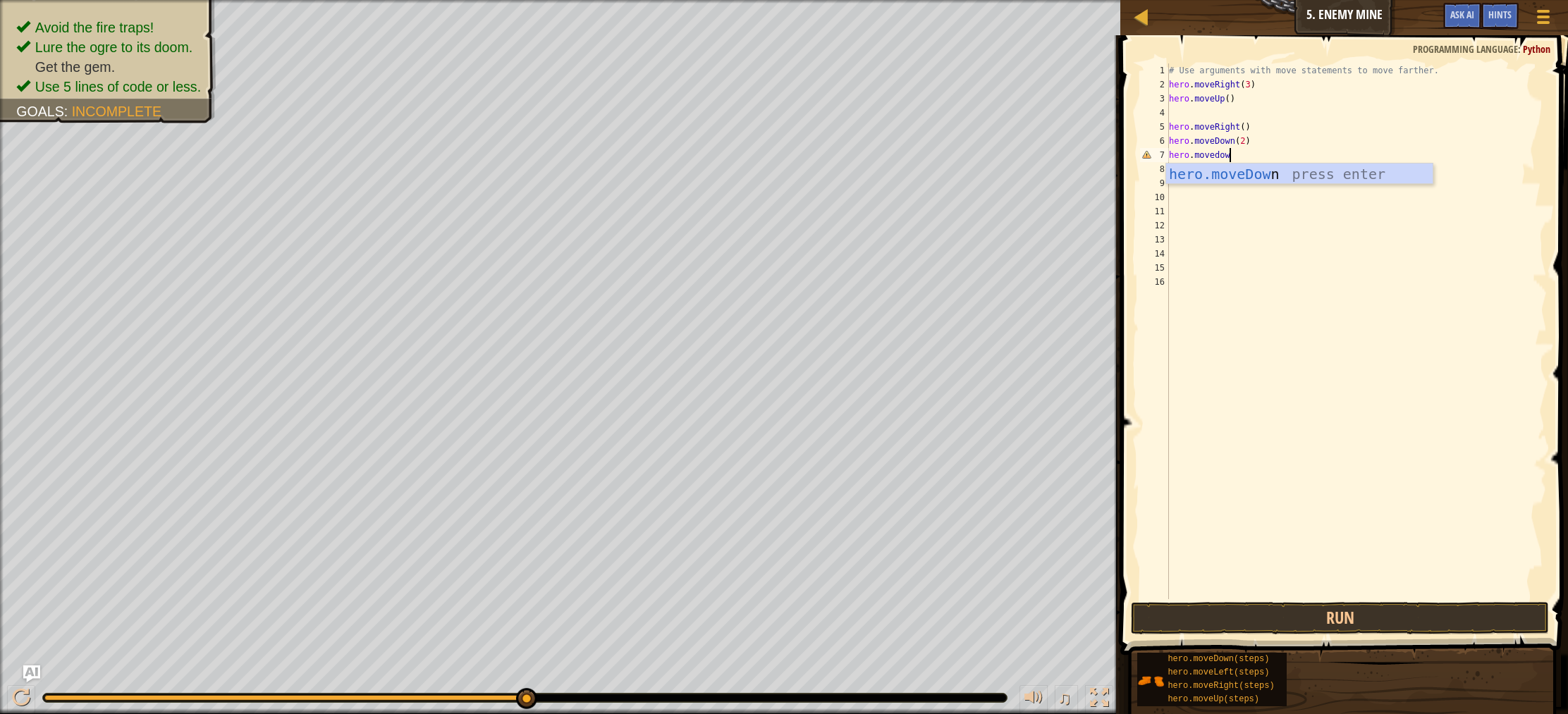
type textarea "hero.movedown"
click at [1249, 178] on div "hero.moveDown press enter" at bounding box center [1299, 194] width 266 height 63
click at [1241, 161] on div "# Use arguments with move statements to move farther. hero . moveRight ( 3 ) he…" at bounding box center [1357, 344] width 382 height 563
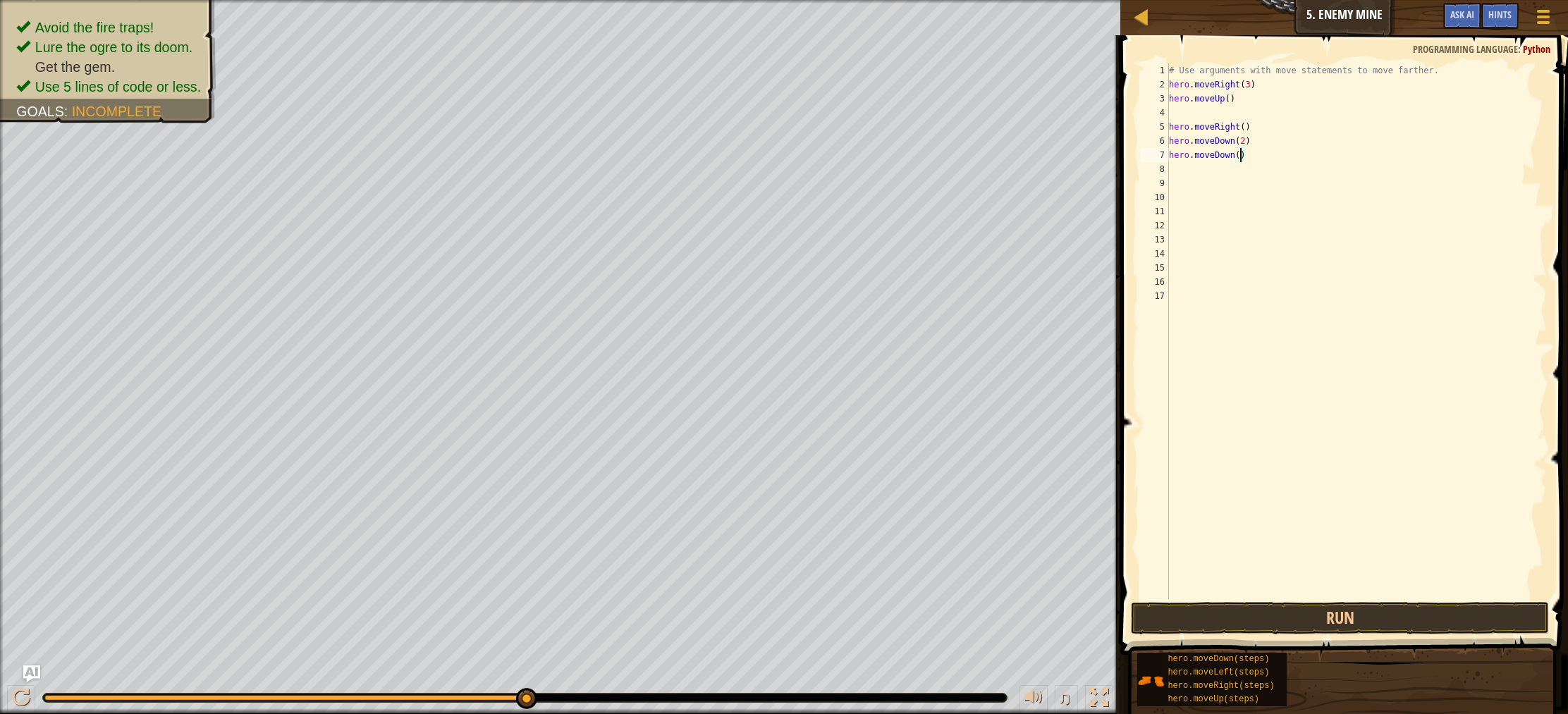
type textarea "hero.moveDown(1)"
click at [1207, 168] on div "# Use arguments with move statements to move farther. hero . moveRight ( 3 ) he…" at bounding box center [1357, 344] width 382 height 563
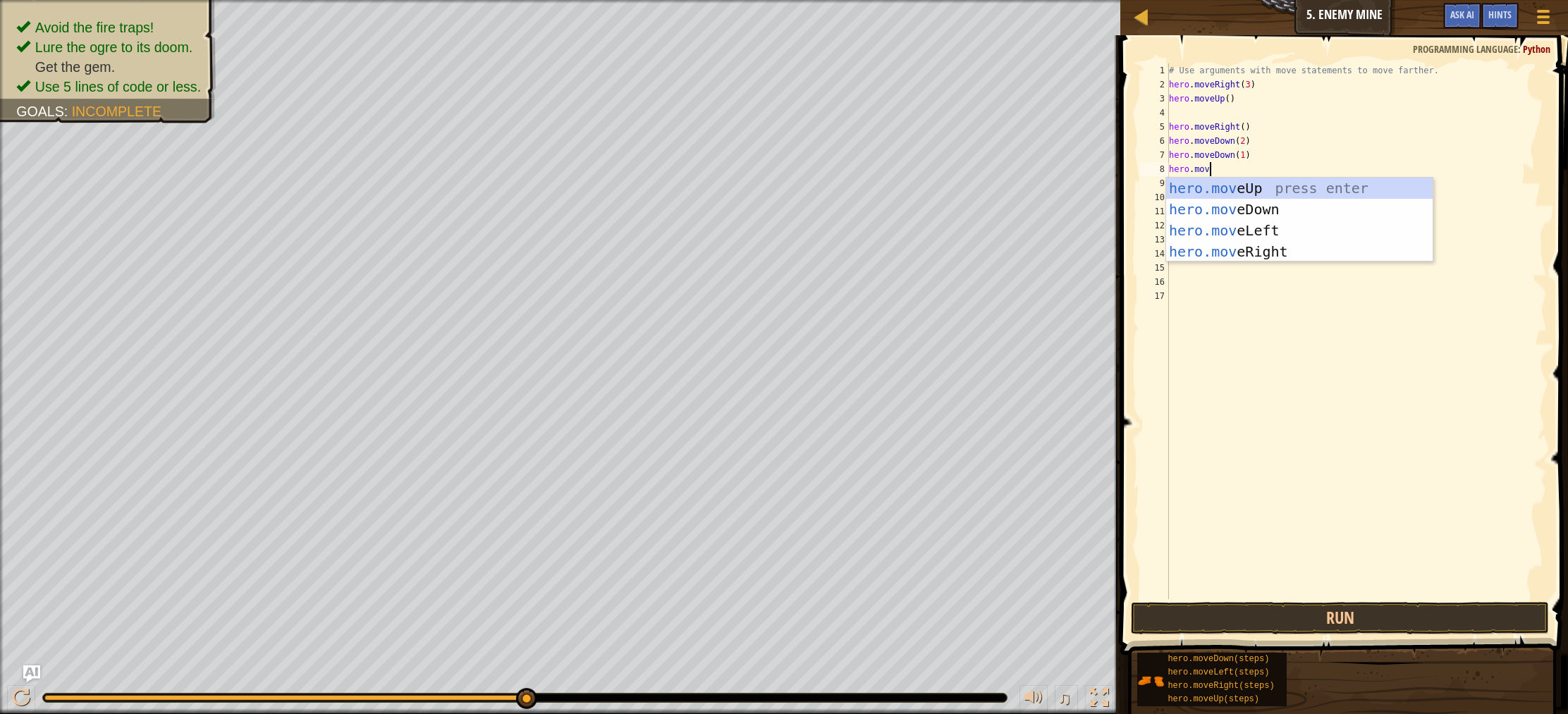
scroll to position [7, 3]
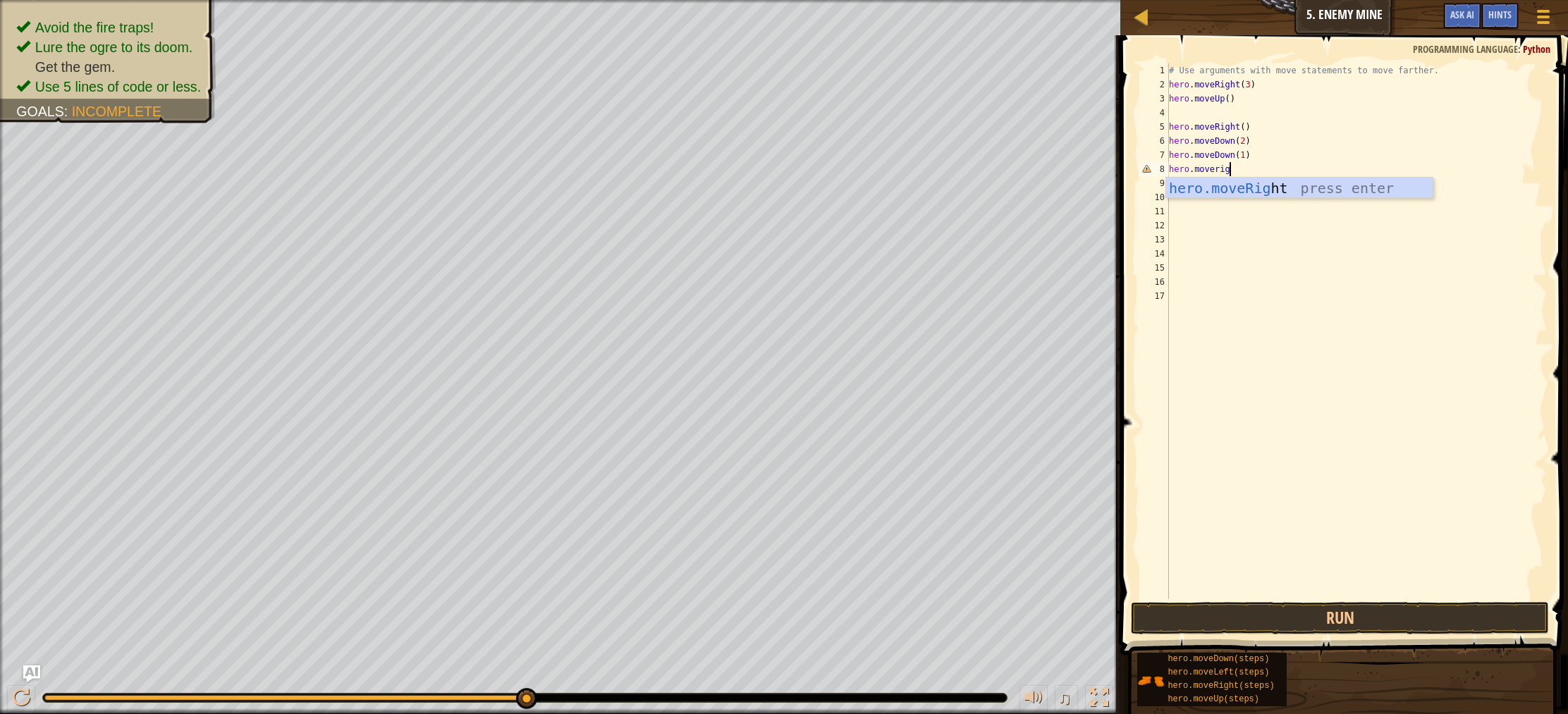
type textarea "hero.moveright"
click at [1223, 193] on div "hero.moveRight press enter" at bounding box center [1299, 209] width 266 height 63
click at [1247, 173] on div "# Use arguments with move statements to move farther. hero . moveRight ( 3 ) he…" at bounding box center [1357, 344] width 382 height 563
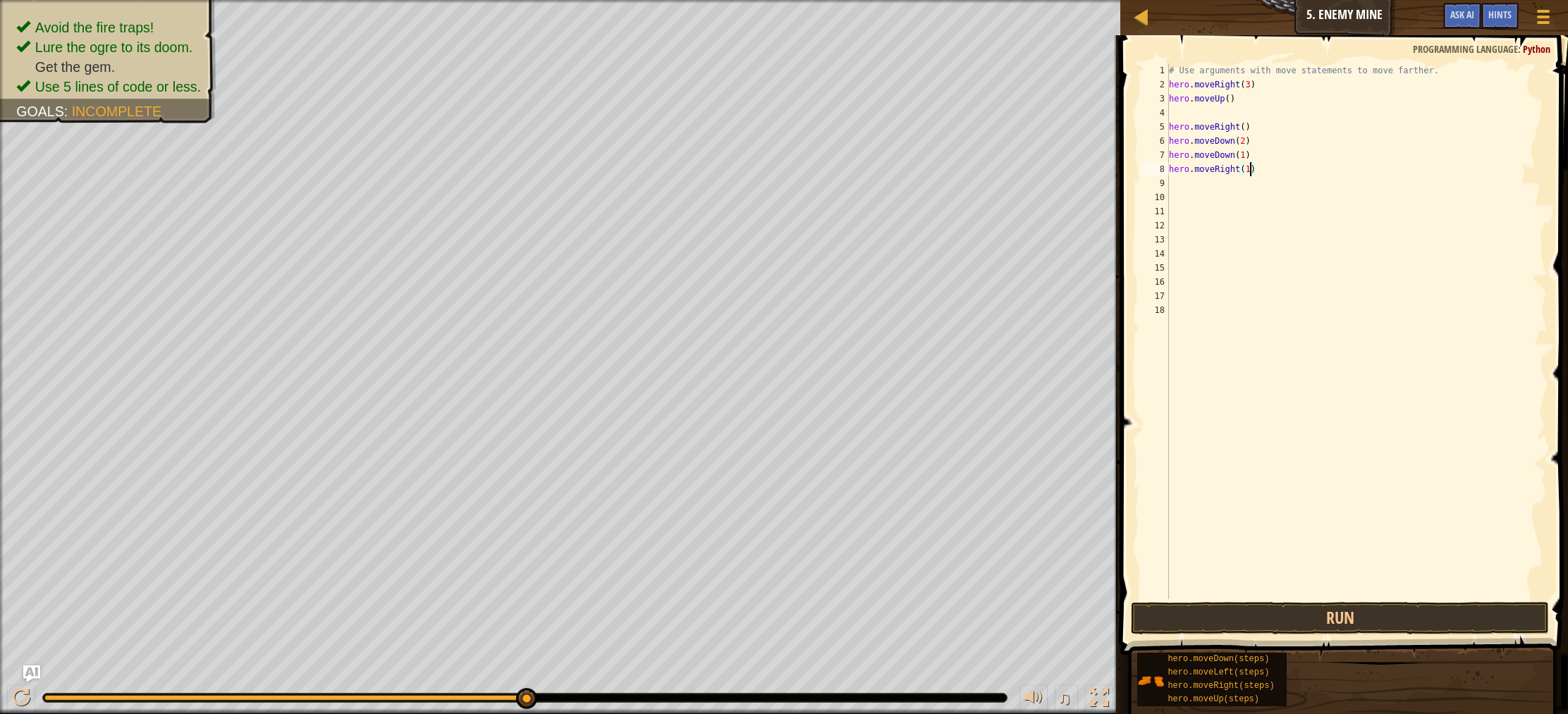
scroll to position [7, 7]
click at [1360, 608] on button "Run" at bounding box center [1340, 618] width 418 height 32
type textarea "hero.moveRight(2)"
click at [1316, 610] on button "Run" at bounding box center [1340, 618] width 418 height 32
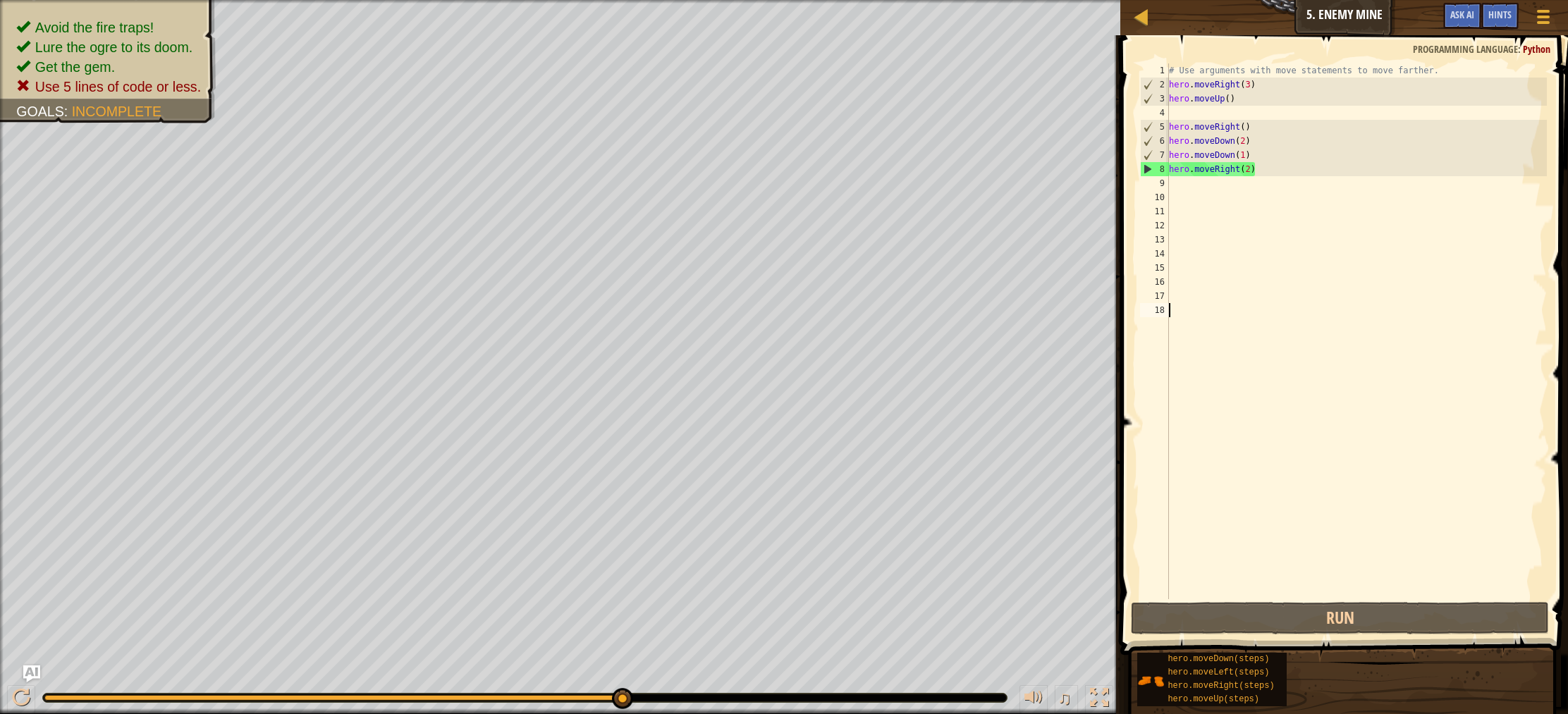
click at [1268, 556] on div "# Use arguments with move statements to move farther. hero . moveRight ( 3 ) he…" at bounding box center [1357, 344] width 382 height 563
click at [1194, 190] on div "# Use arguments with move statements to move farther. hero . moveRight ( 3 ) he…" at bounding box center [1357, 344] width 382 height 563
click at [1193, 187] on div "# Use arguments with move statements to move farther. hero . moveRight ( 3 ) he…" at bounding box center [1357, 344] width 382 height 563
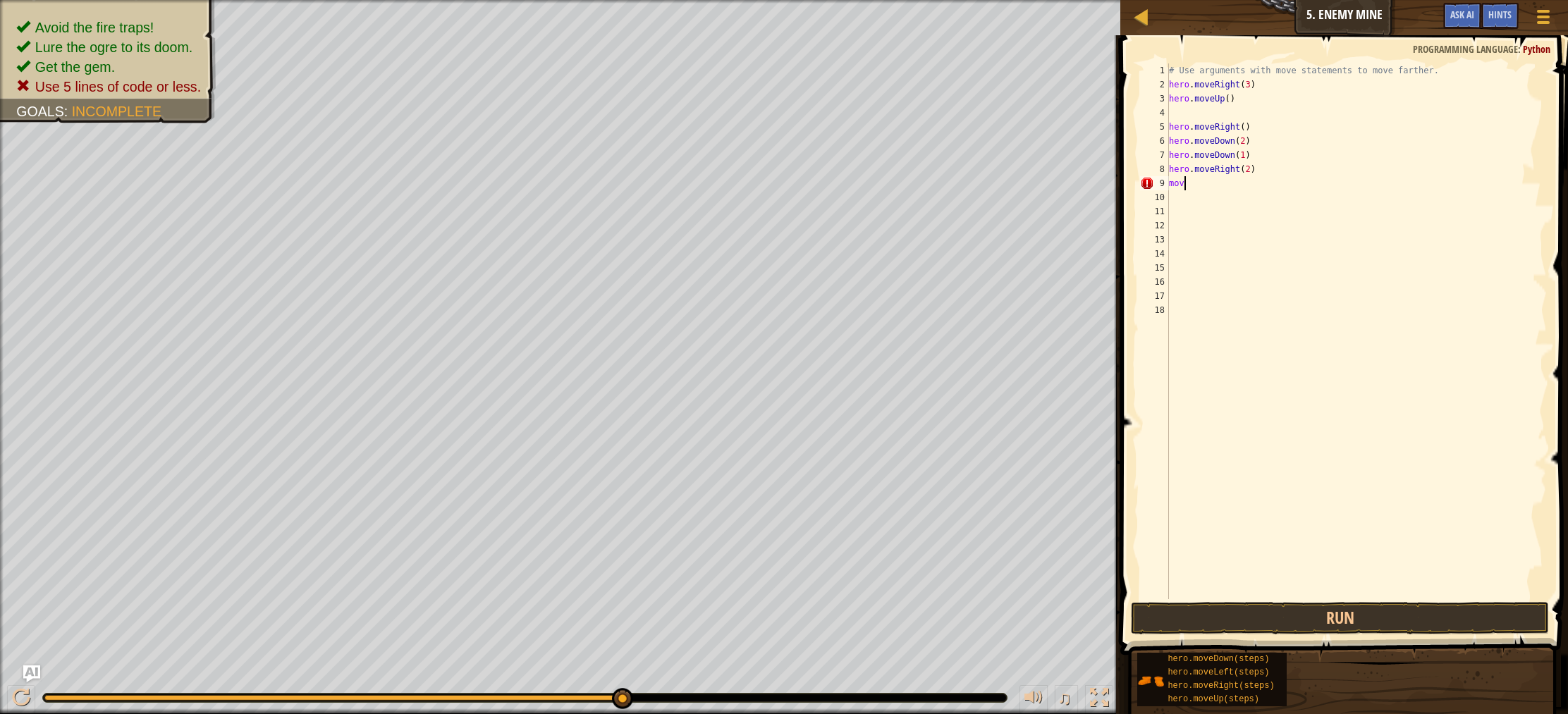
type textarea "m"
type textarea "hero.moveright"
click at [1204, 197] on div "hero.moveRight press enter" at bounding box center [1299, 223] width 266 height 63
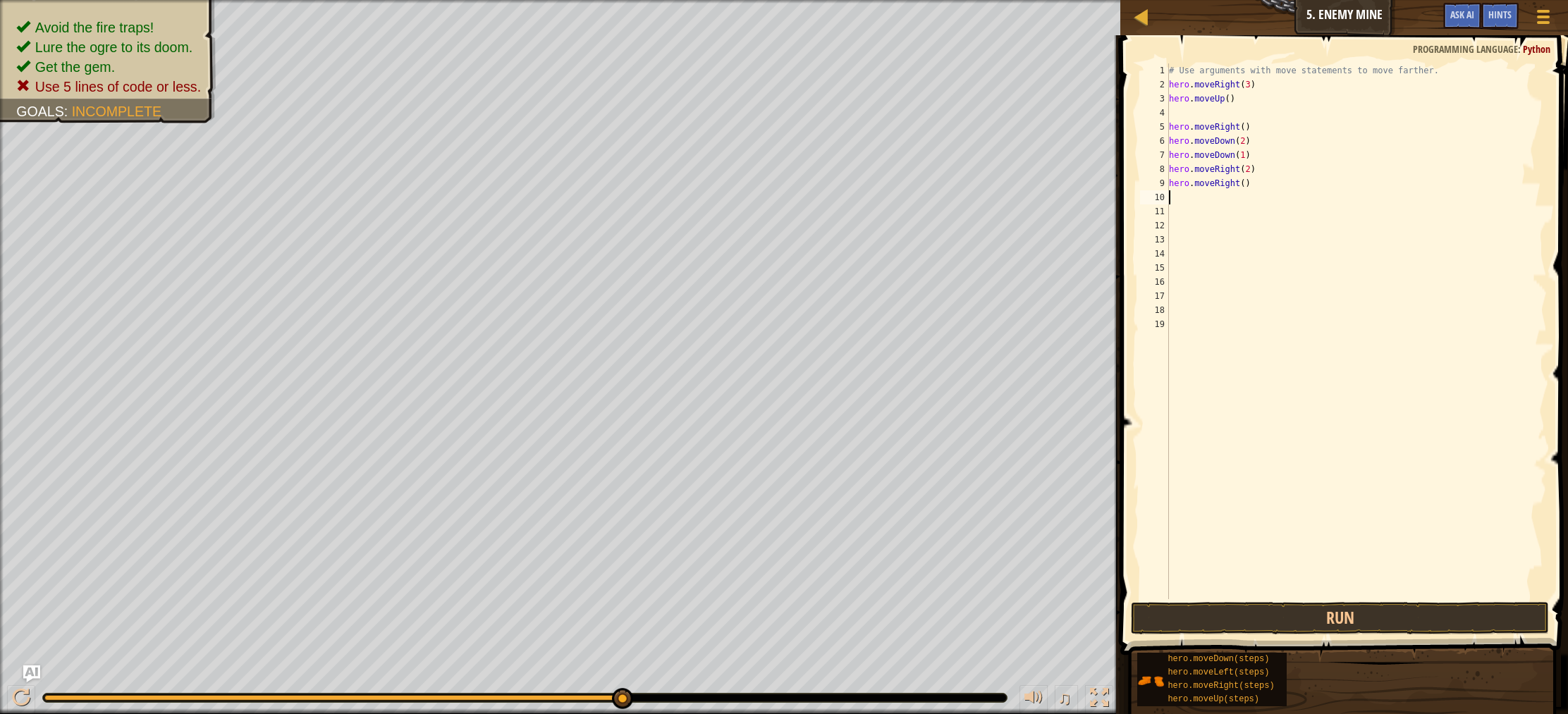
click at [1244, 184] on div "# Use arguments with move statements to move farther. hero . moveRight ( 3 ) he…" at bounding box center [1357, 344] width 382 height 563
type textarea "hero.moveRight(1)"
click at [1380, 619] on button "Run" at bounding box center [1340, 618] width 418 height 32
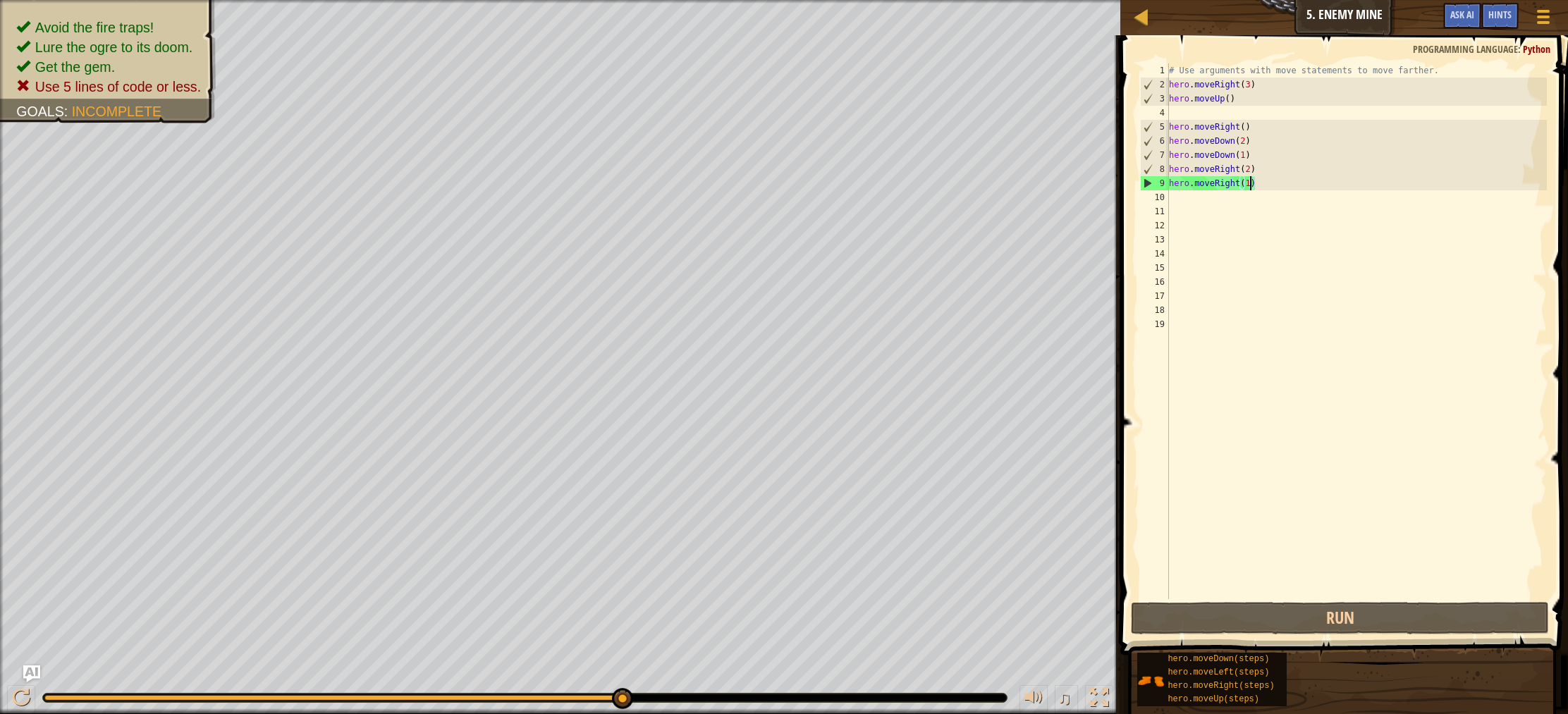
click at [1255, 205] on div "# Use arguments with move statements to move farther. hero . moveRight ( 3 ) he…" at bounding box center [1357, 344] width 382 height 563
click at [1255, 205] on div "# Use arguments with move statements to move farther. hero . moveRight ( 3 ) he…" at bounding box center [1357, 344] width 382 height 563
click at [1254, 200] on div "# Use arguments with move statements to move farther. hero . moveRight ( 3 ) he…" at bounding box center [1357, 344] width 382 height 563
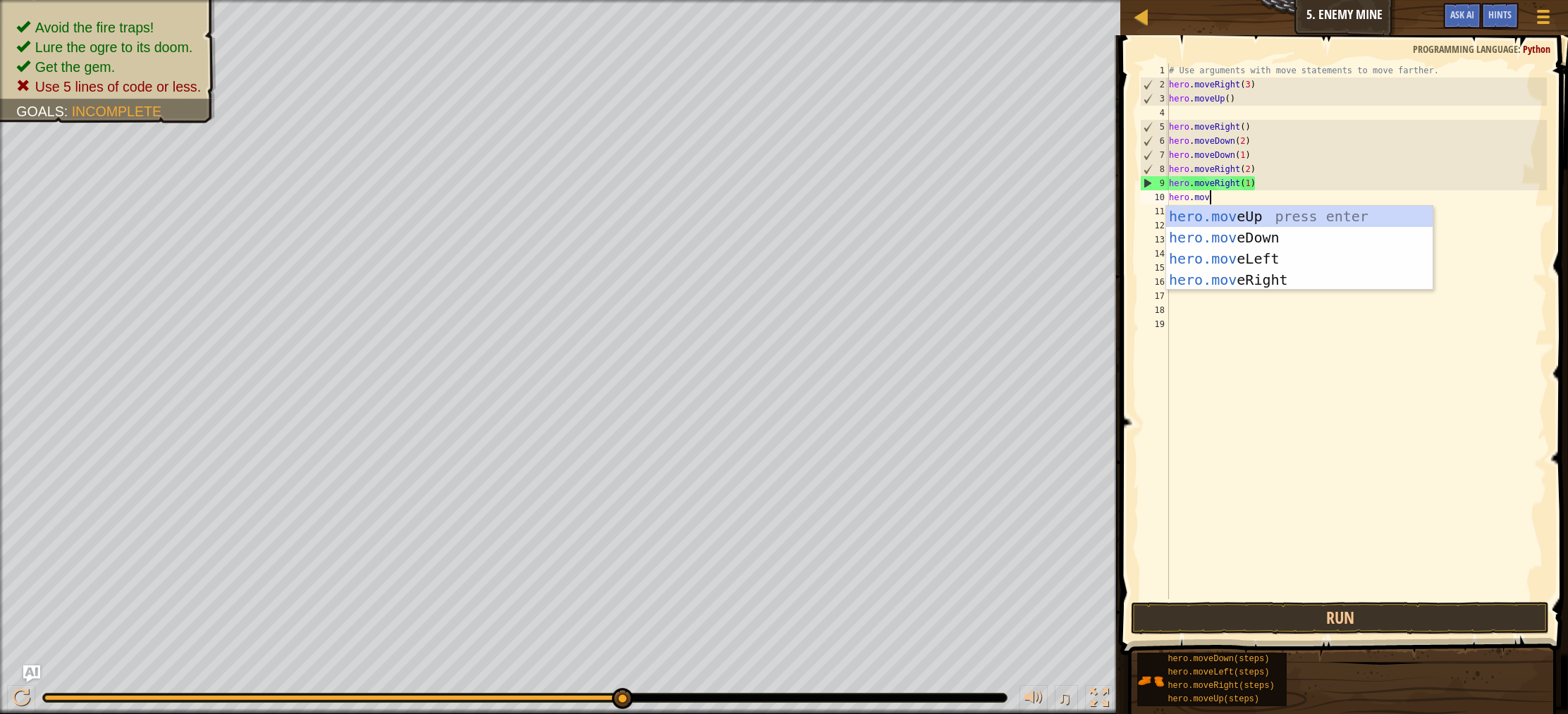
scroll to position [7, 3]
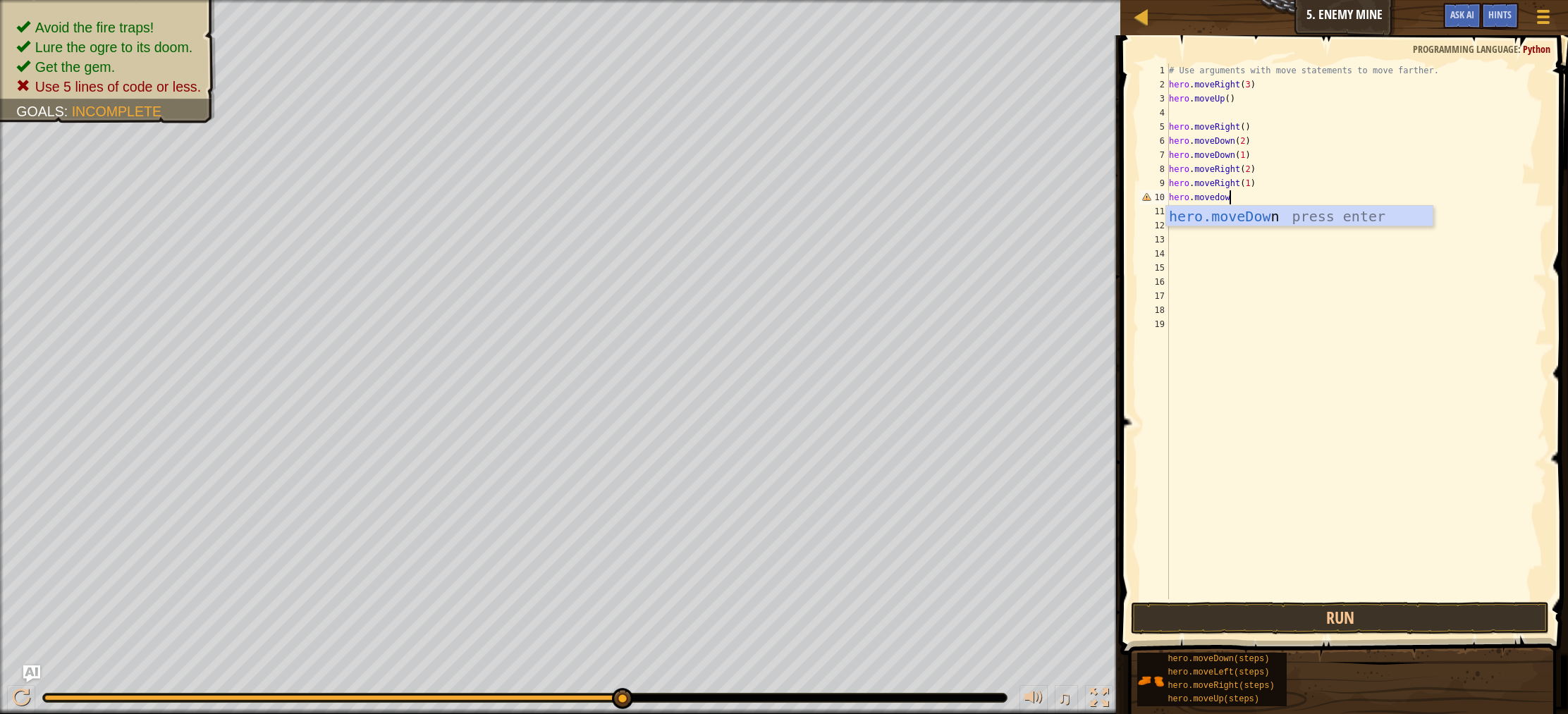
type textarea "hero.movedown"
click at [1253, 226] on div "# Use arguments with move statements to move farther. hero . moveRight ( 3 ) he…" at bounding box center [1357, 344] width 382 height 563
click at [1205, 214] on div "# Use arguments with move statements to move farther. hero . moveRight ( 3 ) he…" at bounding box center [1357, 344] width 382 height 563
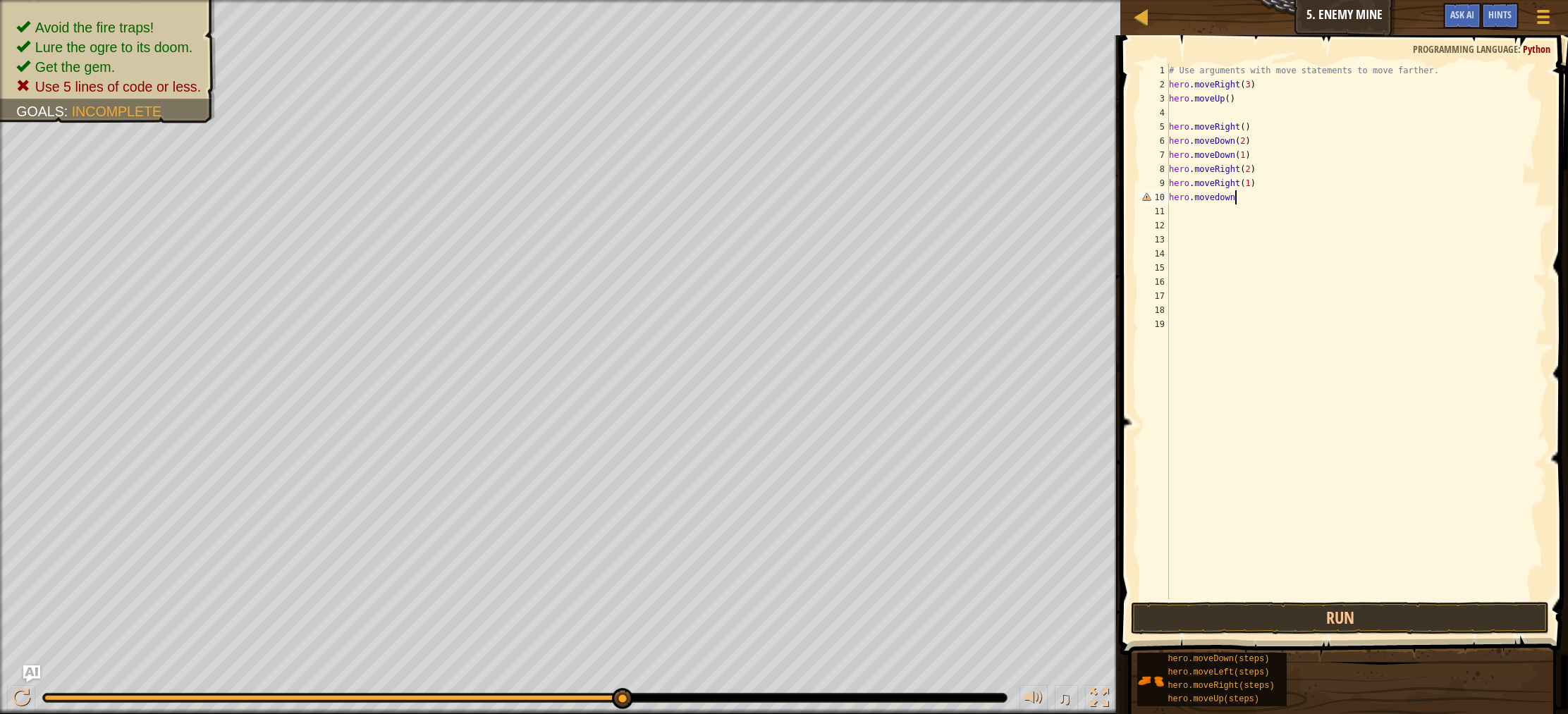
click at [1237, 197] on div "# Use arguments with move statements to move farther. hero . moveRight ( 3 ) he…" at bounding box center [1357, 344] width 382 height 563
type textarea "hero.movedown"
click at [1202, 216] on div "# Use arguments with move statements to move farther. hero . moveRight ( 3 ) he…" at bounding box center [1357, 344] width 382 height 563
type textarea "hero.moveright"
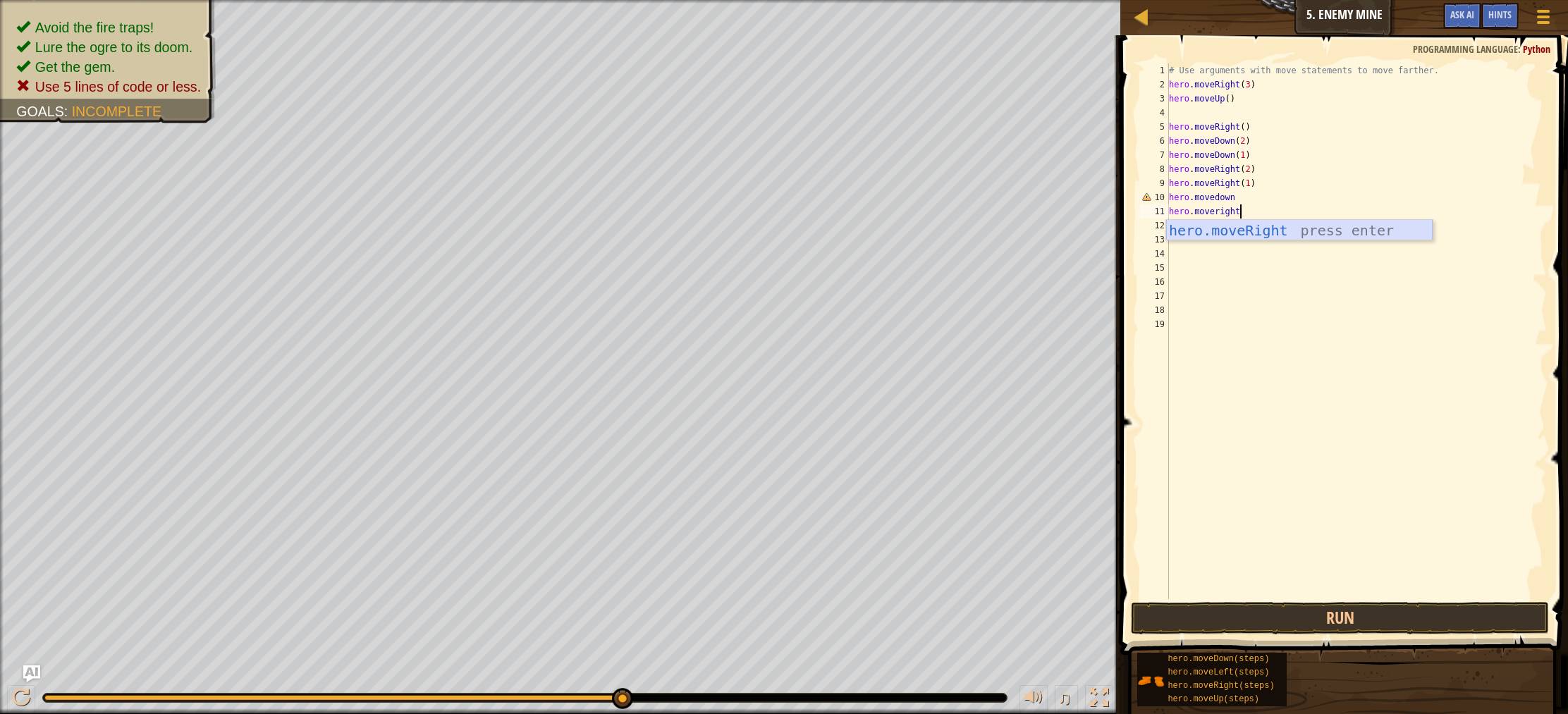
click at [1258, 228] on div "hero.moveRight press enter" at bounding box center [1299, 251] width 266 height 63
click at [1245, 203] on div "# Use arguments with move statements to move farther. hero . moveRight ( 3 ) he…" at bounding box center [1357, 344] width 382 height 563
click at [1278, 615] on button "Run" at bounding box center [1340, 618] width 418 height 32
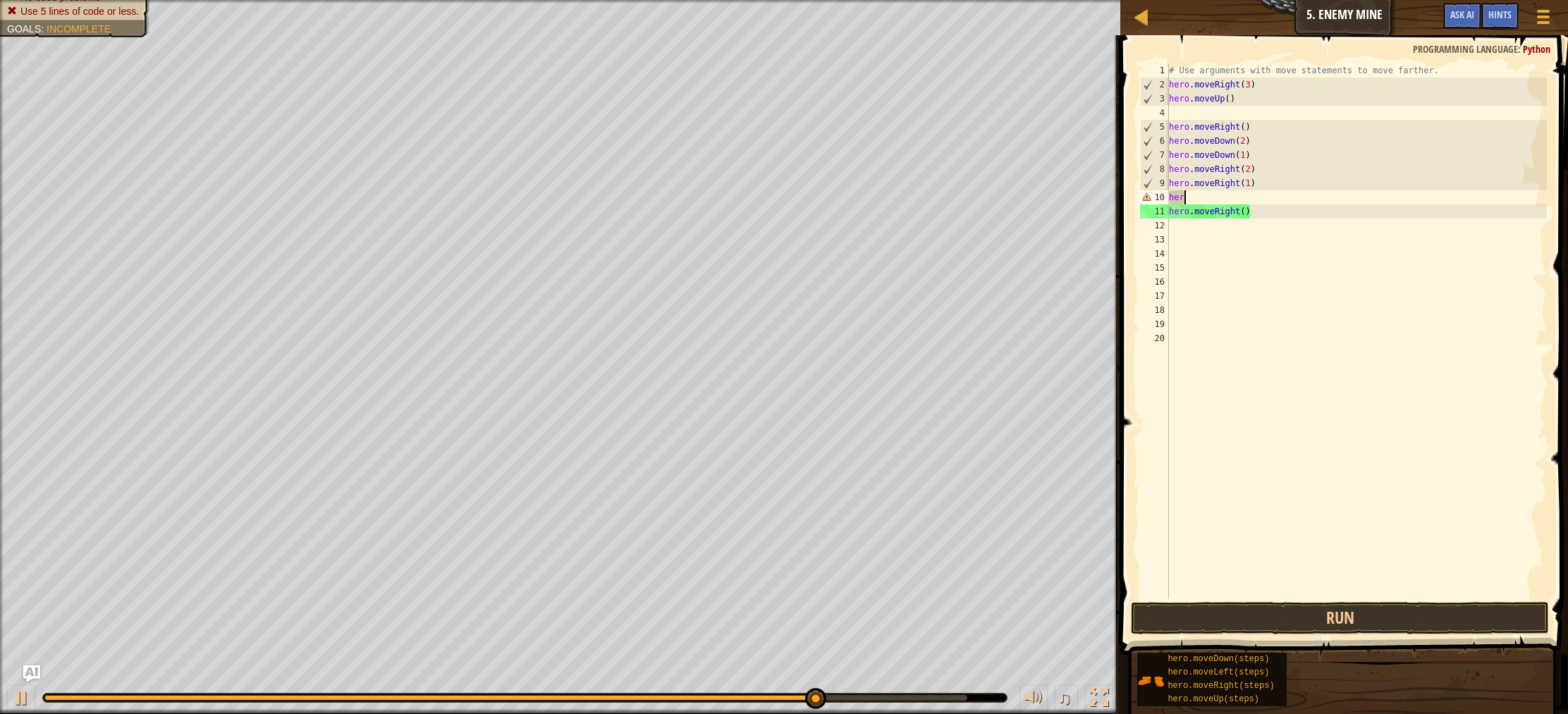
type textarea "h"
type textarea "hero.moveRight(1)"
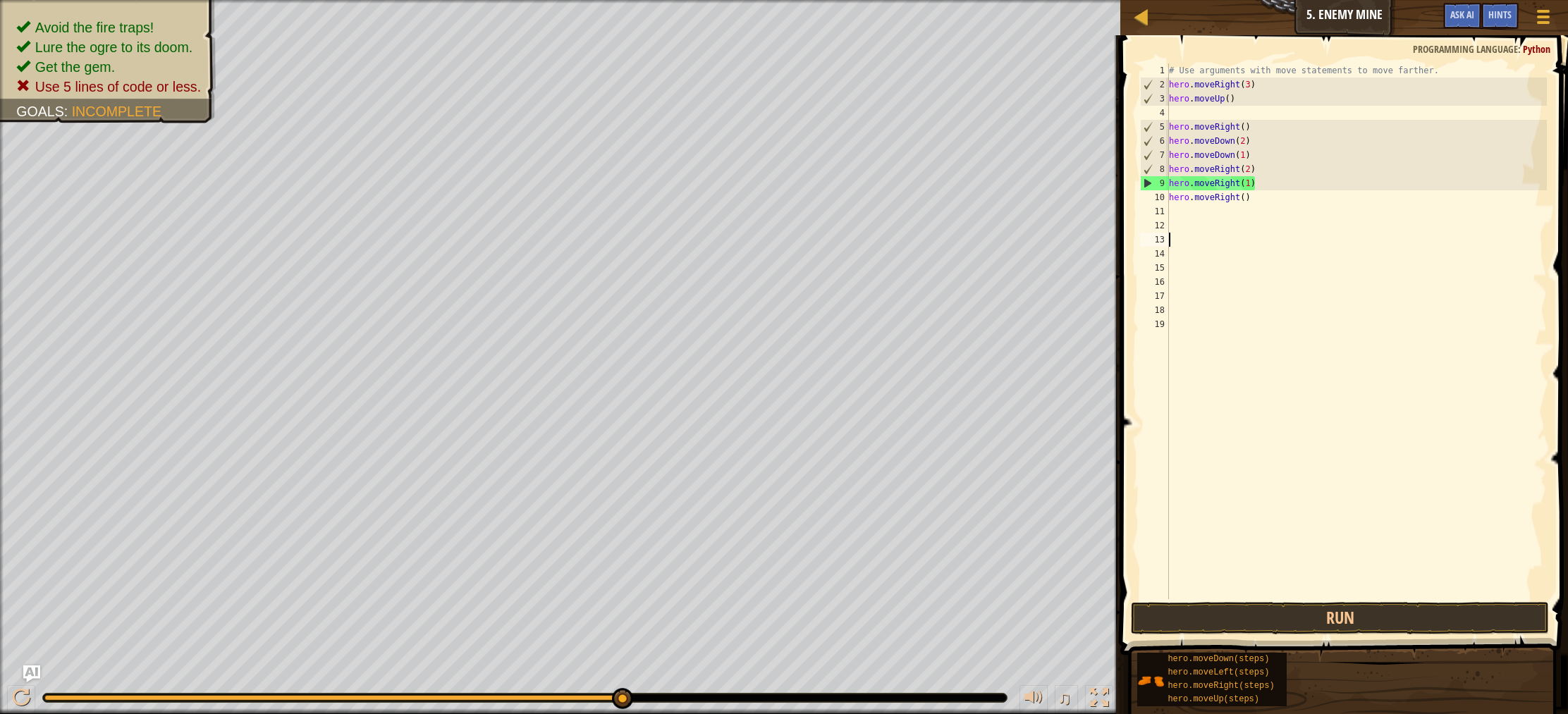
drag, startPoint x: 1280, startPoint y: 237, endPoint x: 1277, endPoint y: 207, distance: 30.1
click at [1280, 218] on div "# Use arguments with move statements to move farther. hero . moveRight ( 3 ) he…" at bounding box center [1357, 344] width 382 height 563
click at [1276, 201] on div "# Use arguments with move statements to move farther. hero . moveRight ( 3 ) he…" at bounding box center [1357, 344] width 382 height 563
type textarea "h"
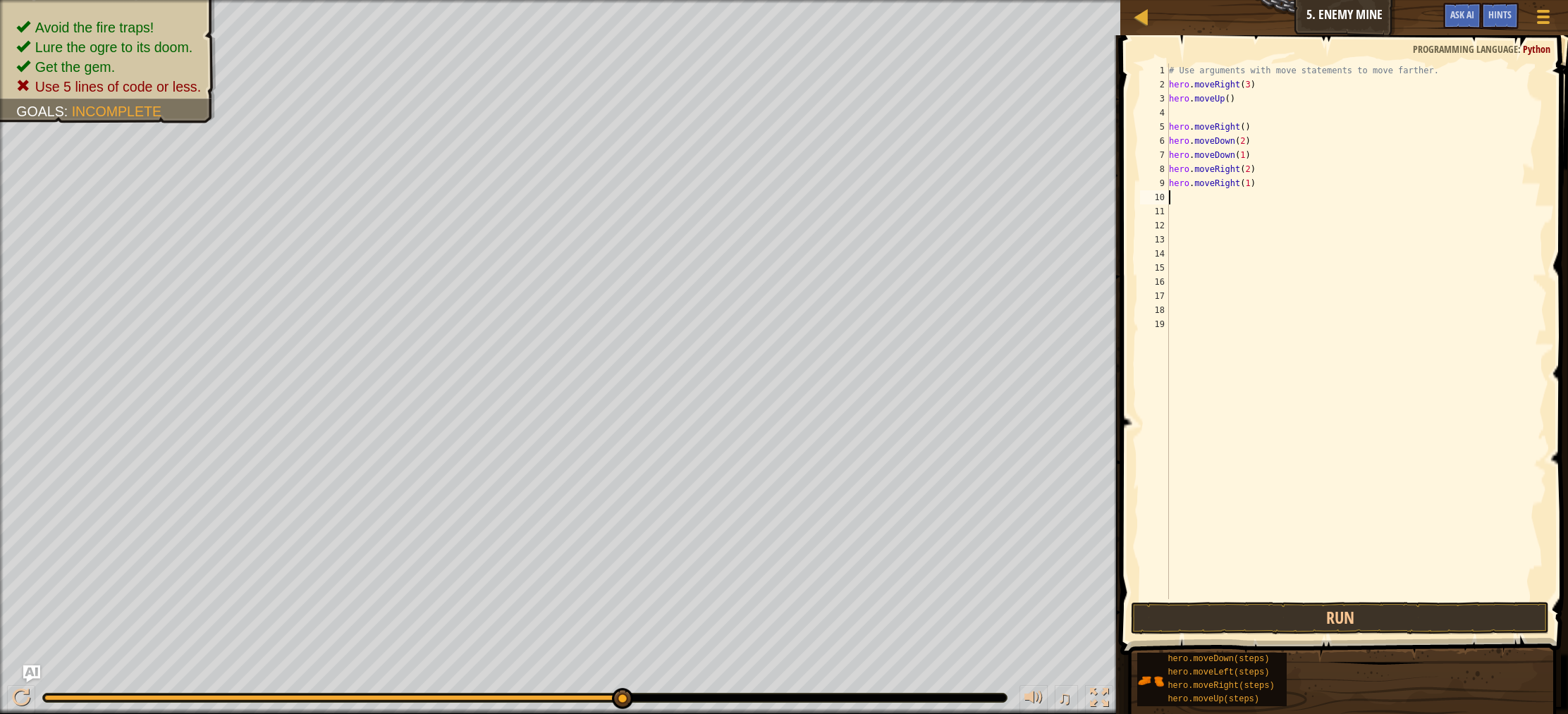
click at [1180, 115] on div "# Use arguments with move statements to move farther. hero . moveRight ( 3 ) he…" at bounding box center [1357, 344] width 382 height 563
click at [1276, 168] on div "# Use arguments with move statements to move farther. hero . moveRight ( 3 ) he…" at bounding box center [1357, 344] width 382 height 563
type textarea "h"
click at [1249, 130] on div "# Use arguments with move statements to move farther. hero . moveRight ( 3 ) he…" at bounding box center [1357, 344] width 382 height 563
click at [1246, 131] on div "# Use arguments with move statements to move farther. hero . moveRight ( 3 ) he…" at bounding box center [1357, 344] width 382 height 563
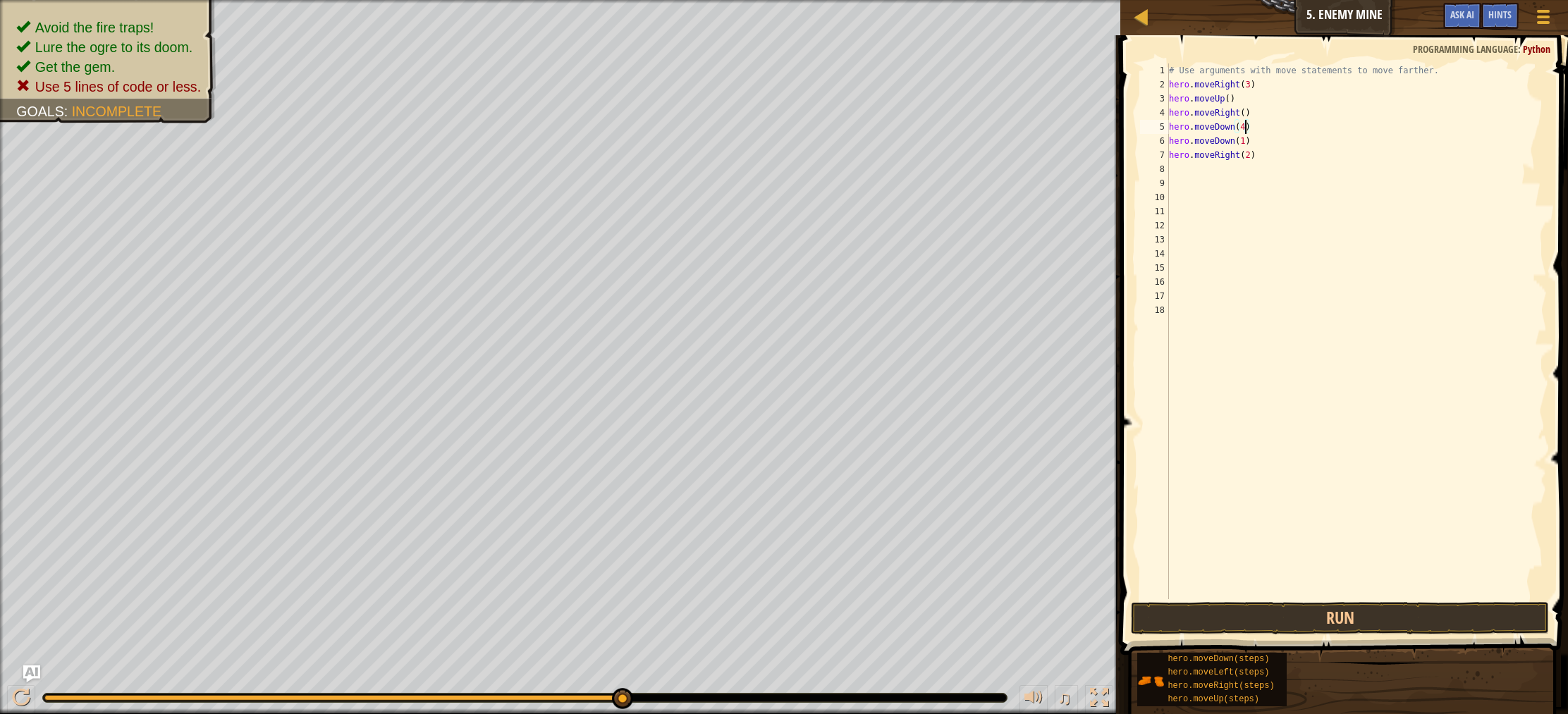
scroll to position [7, 6]
click at [1261, 145] on div "# Use arguments with move statements to move farther. hero . moveRight ( 3 ) he…" at bounding box center [1357, 344] width 382 height 563
type textarea "h"
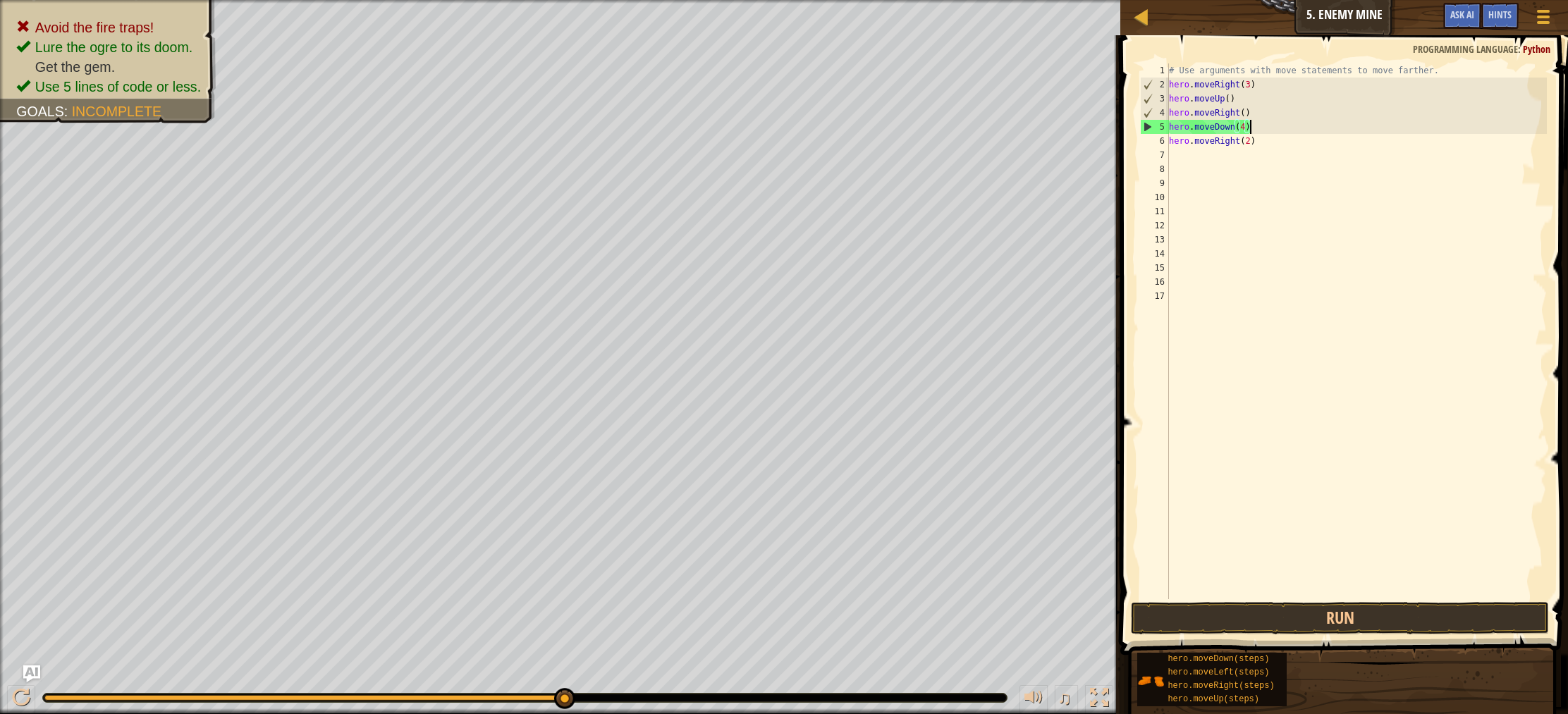
click at [1266, 141] on div "# Use arguments with move statements to move farther. hero . moveRight ( 3 ) he…" at bounding box center [1357, 344] width 382 height 563
click at [1326, 610] on button "Run" at bounding box center [1340, 618] width 418 height 32
click at [1245, 131] on div "# Use arguments with move statements to move farther. hero . moveRight ( 3 ) he…" at bounding box center [1357, 344] width 382 height 563
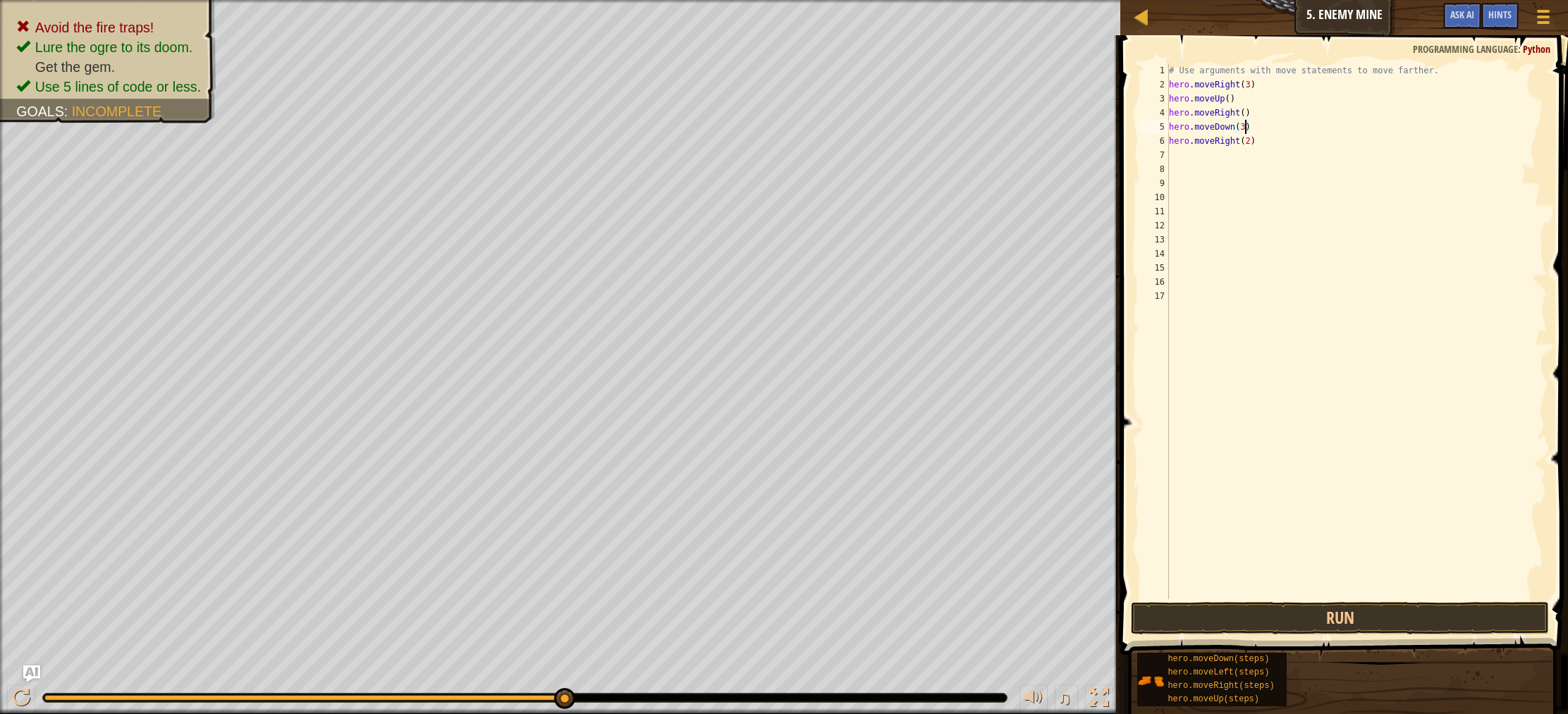
click at [1263, 140] on div "# Use arguments with move statements to move farther. hero . moveRight ( 3 ) he…" at bounding box center [1357, 344] width 382 height 563
type textarea "h"
click at [1306, 613] on button "Run" at bounding box center [1340, 618] width 418 height 32
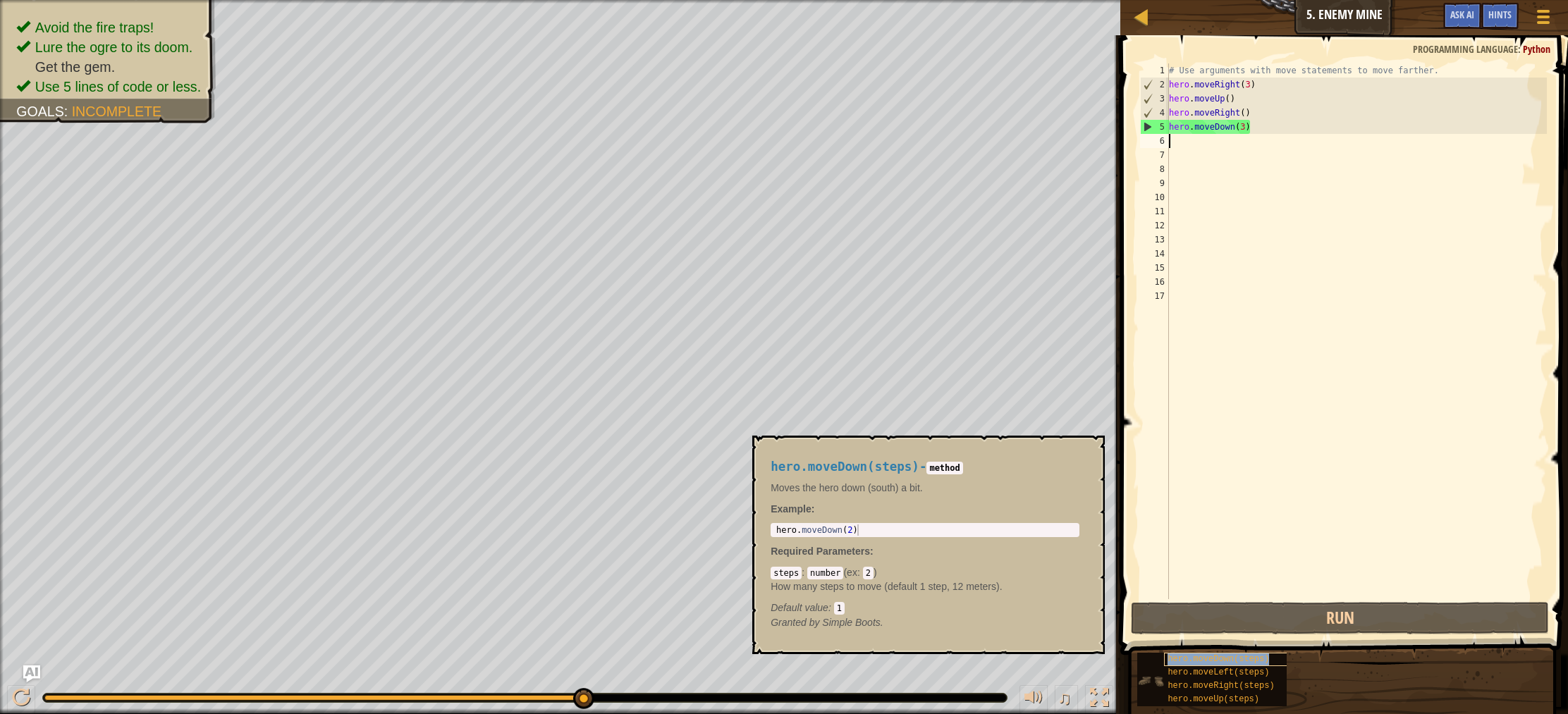
click at [1224, 662] on span "hero.moveDown(steps)" at bounding box center [1218, 658] width 101 height 10
click at [1095, 460] on div "hero.moveDown(steps) - method Moves the hero down (south) a bit. Example : 1 he…" at bounding box center [928, 544] width 352 height 218
click at [1090, 453] on button "×" at bounding box center [1089, 451] width 11 height 19
click at [1223, 685] on span "hero.moveRight(steps)" at bounding box center [1221, 685] width 106 height 10
click at [797, 577] on code "steps" at bounding box center [786, 573] width 31 height 13
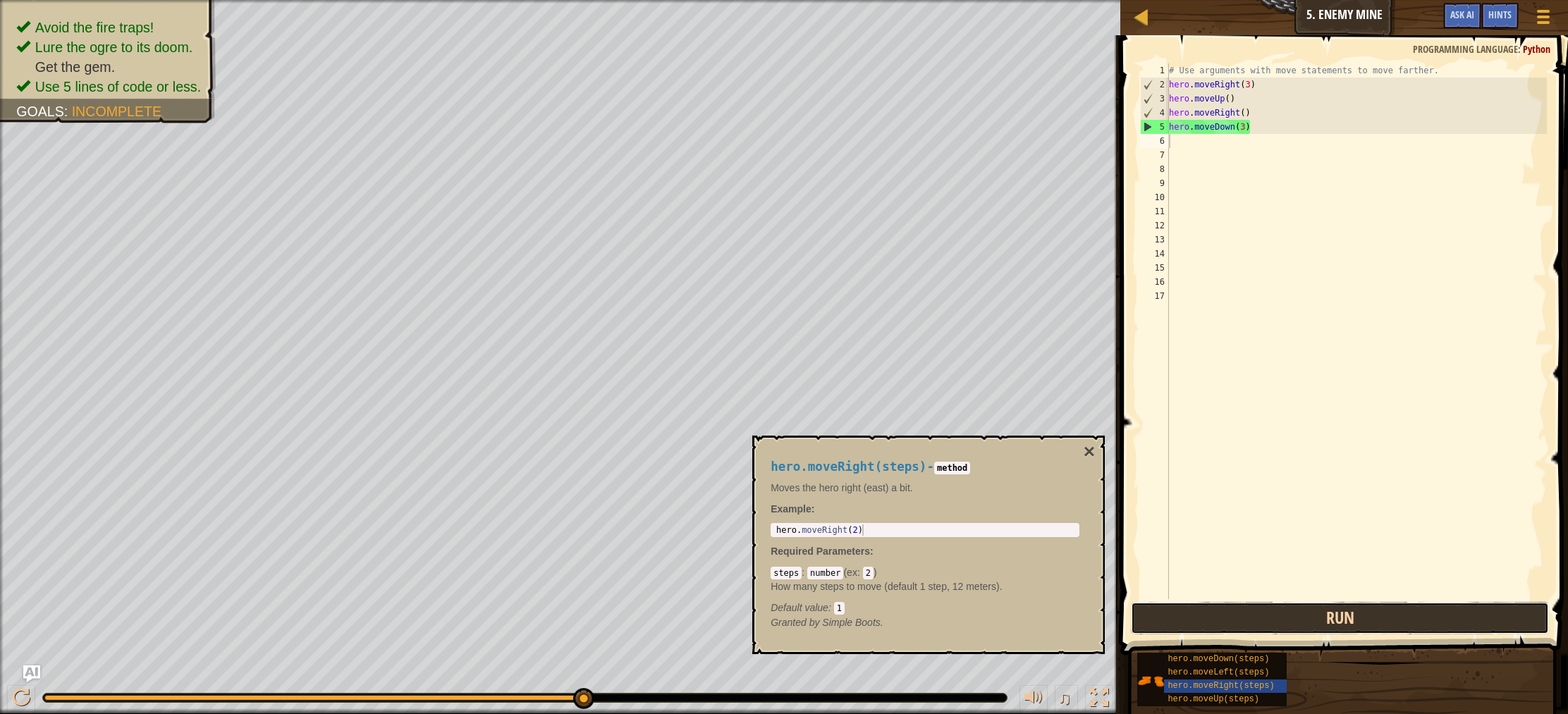
click at [1172, 622] on button "Run" at bounding box center [1340, 618] width 418 height 32
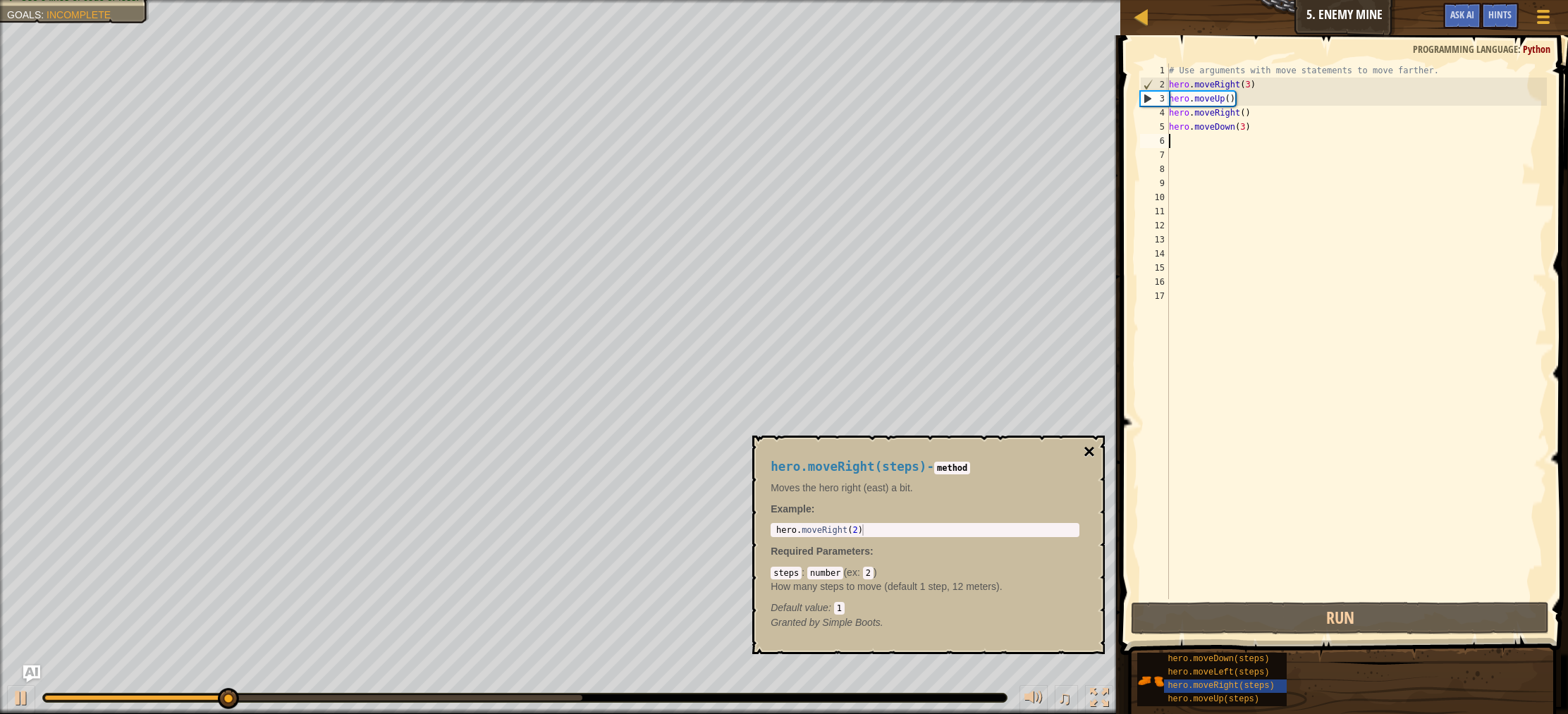
click at [1089, 459] on button "×" at bounding box center [1089, 451] width 11 height 19
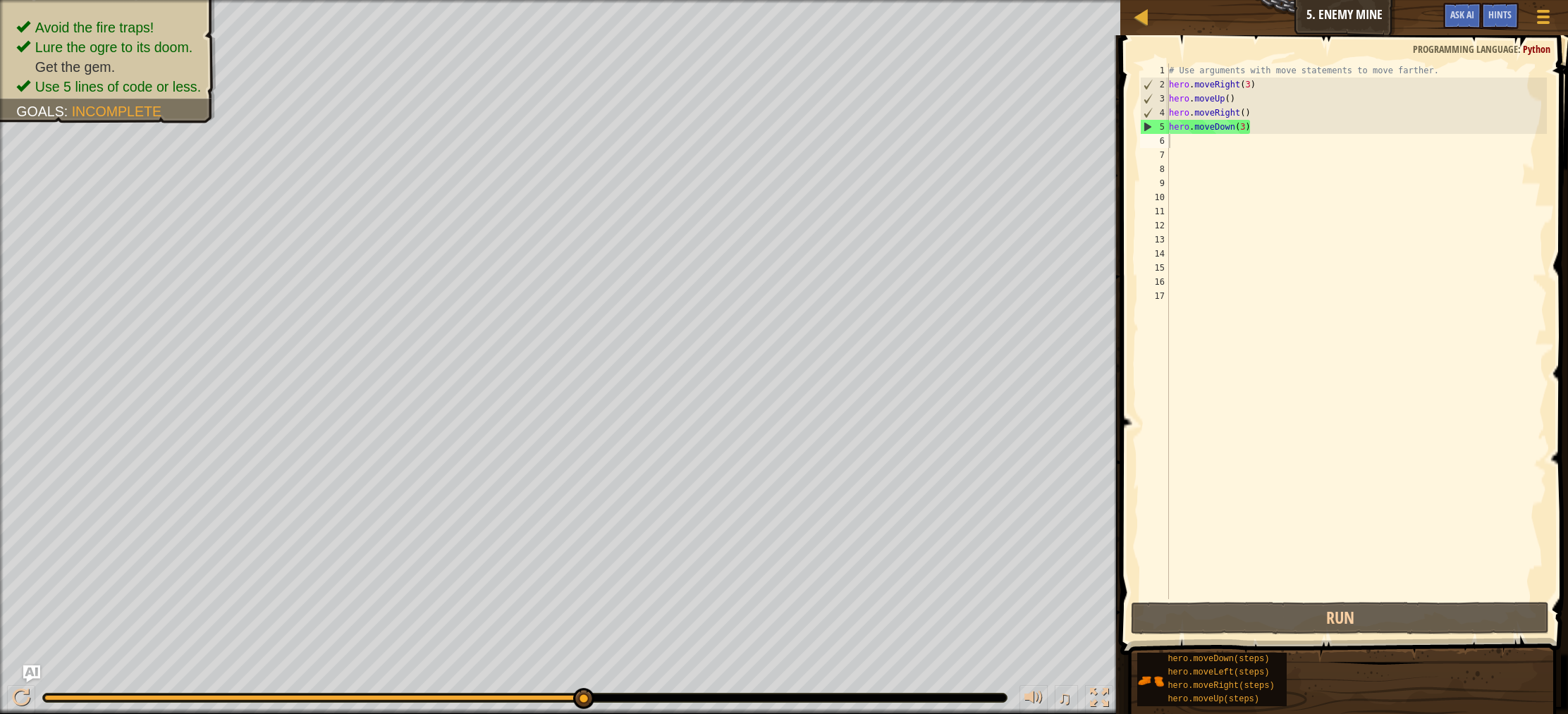
click at [1204, 143] on div "# Use arguments with move statements to move farther. hero . moveRight ( 3 ) he…" at bounding box center [1357, 344] width 382 height 563
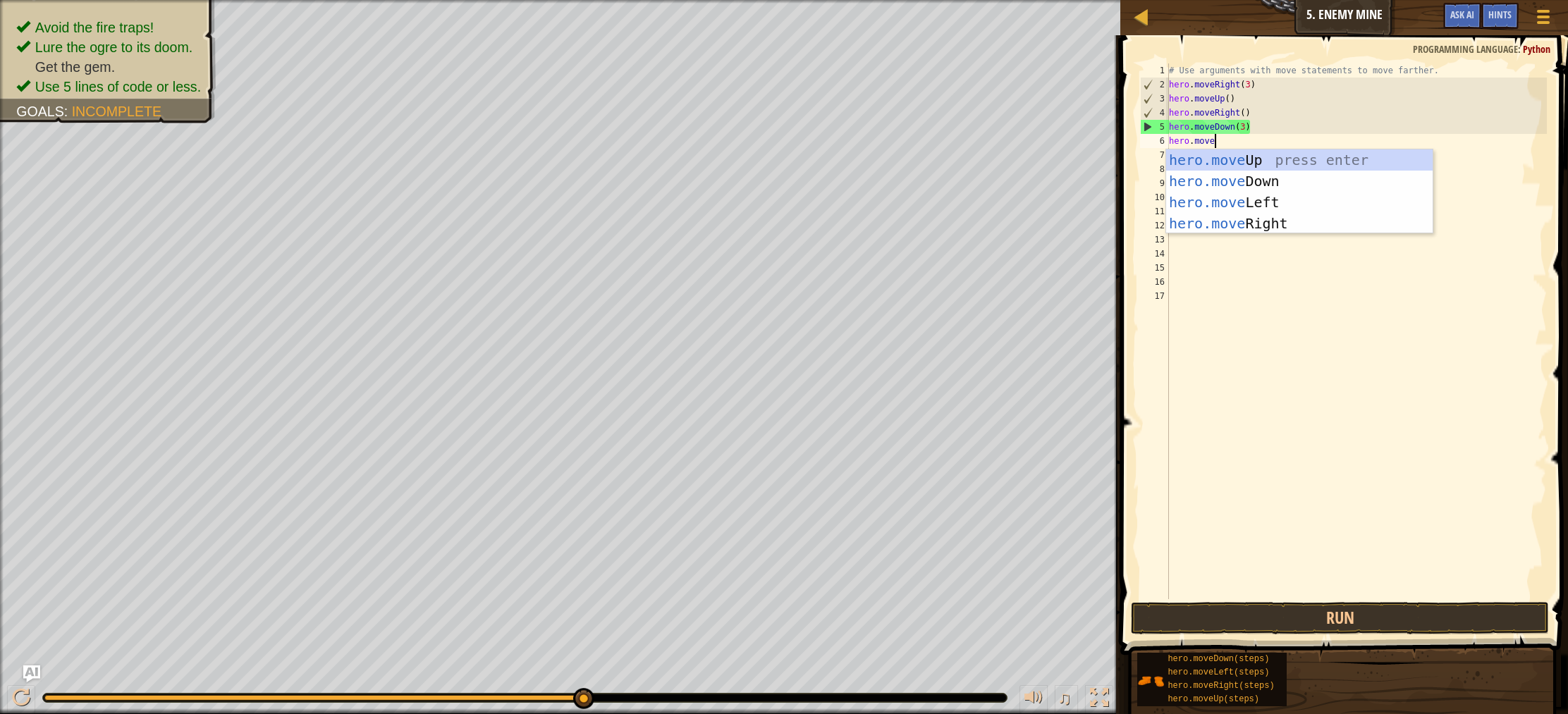
scroll to position [7, 3]
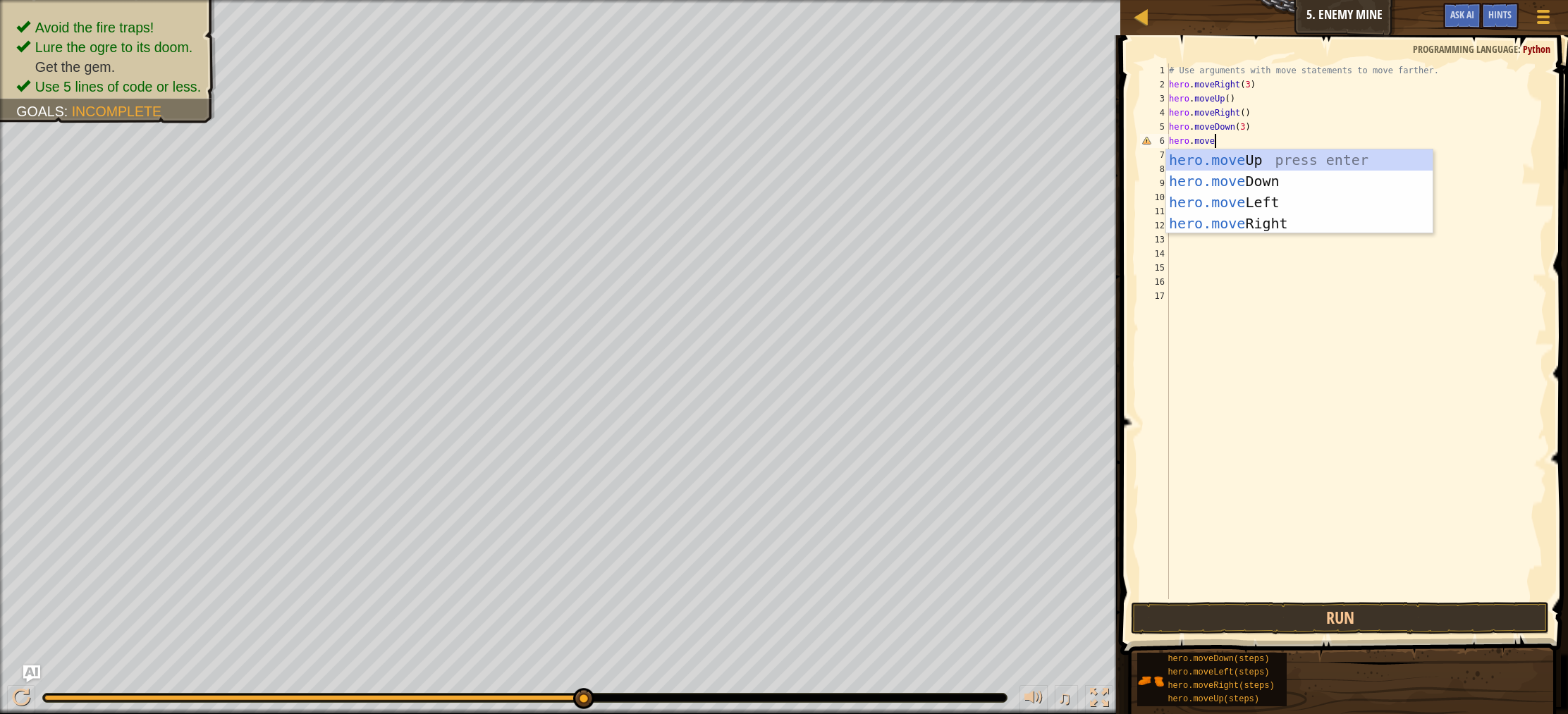
type textarea "hero.move"
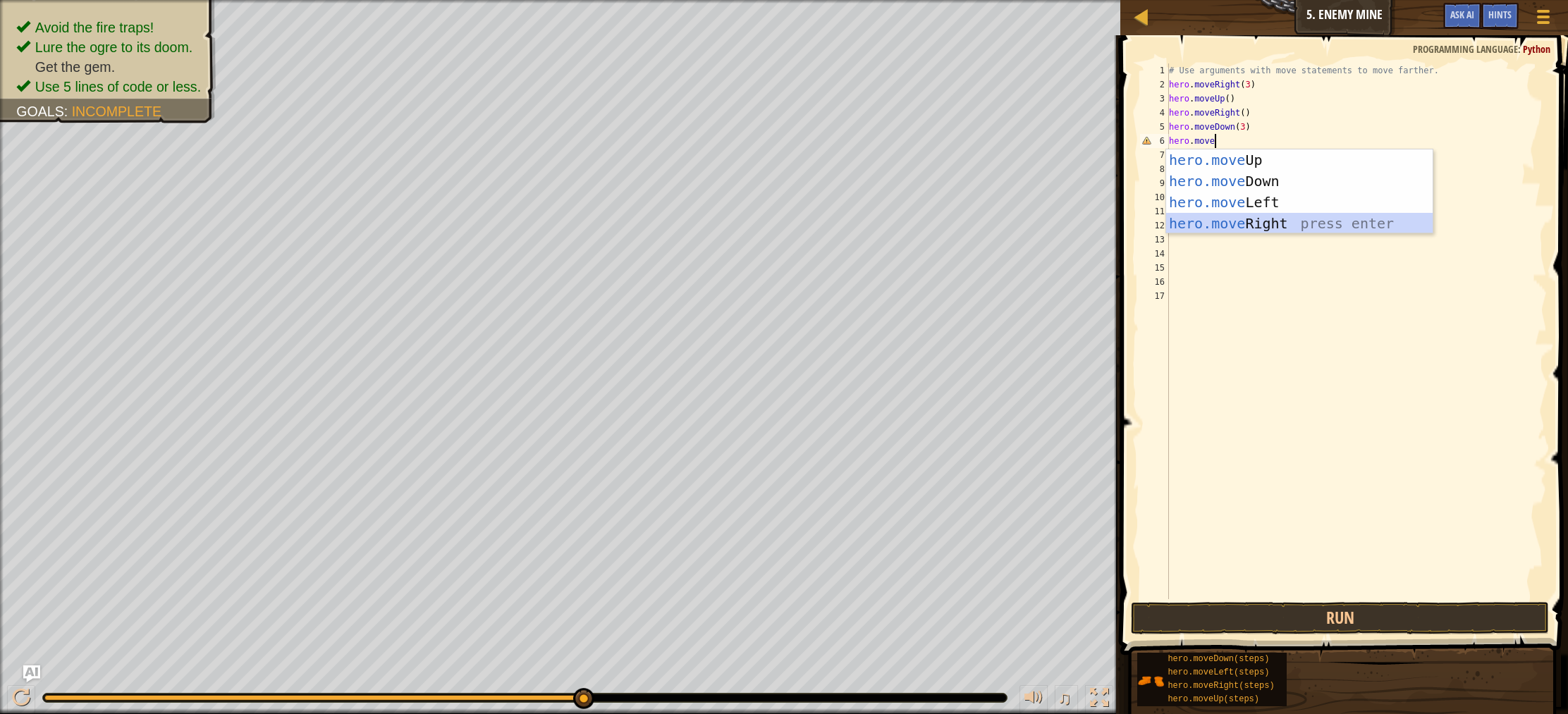
click at [1276, 219] on div "hero.move Up press enter hero.move Down press enter hero.move Left press enter …" at bounding box center [1299, 212] width 266 height 127
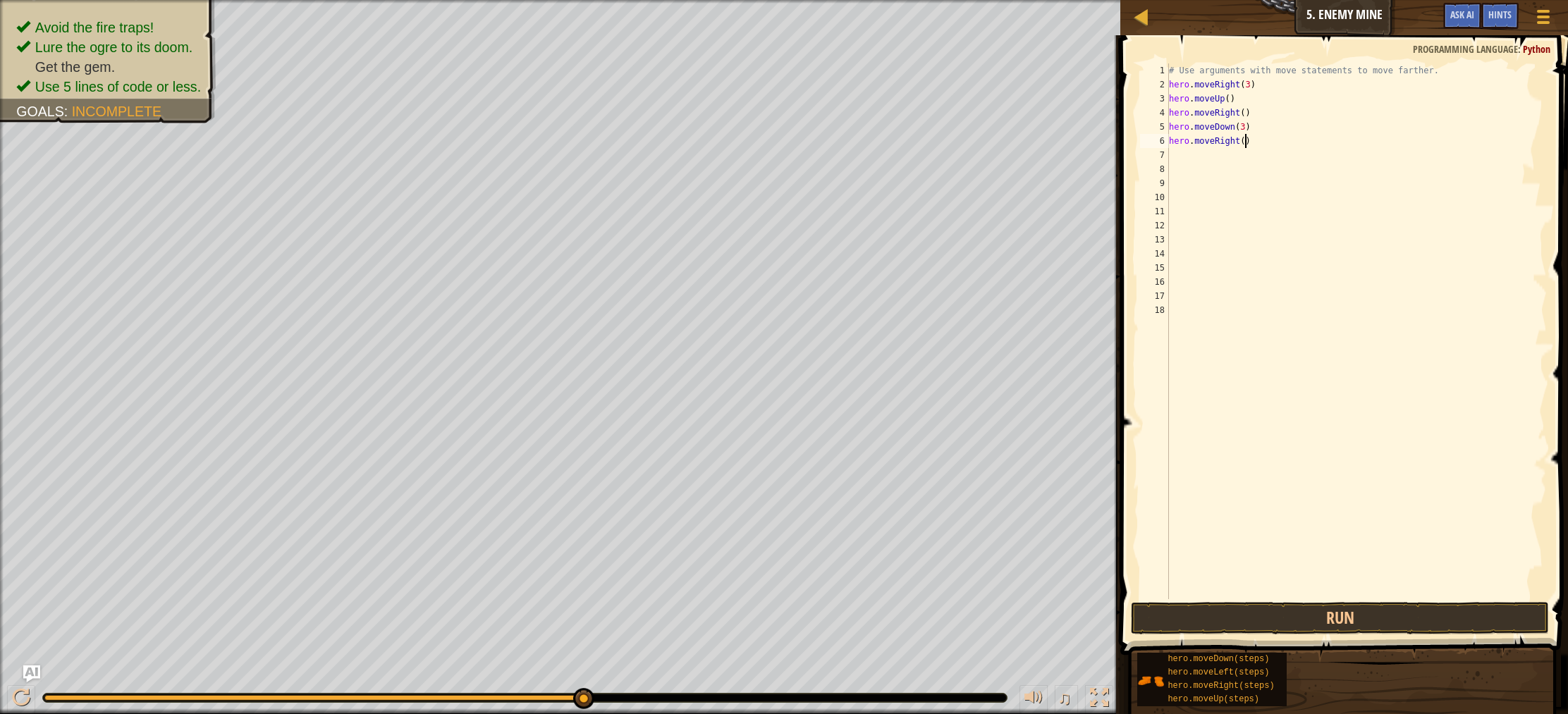
click at [1245, 141] on div "# Use arguments with move statements to move farther. hero . moveRight ( 3 ) he…" at bounding box center [1357, 344] width 382 height 563
type textarea "hero.moveRight(2)"
click at [1336, 622] on button "Run" at bounding box center [1340, 618] width 418 height 32
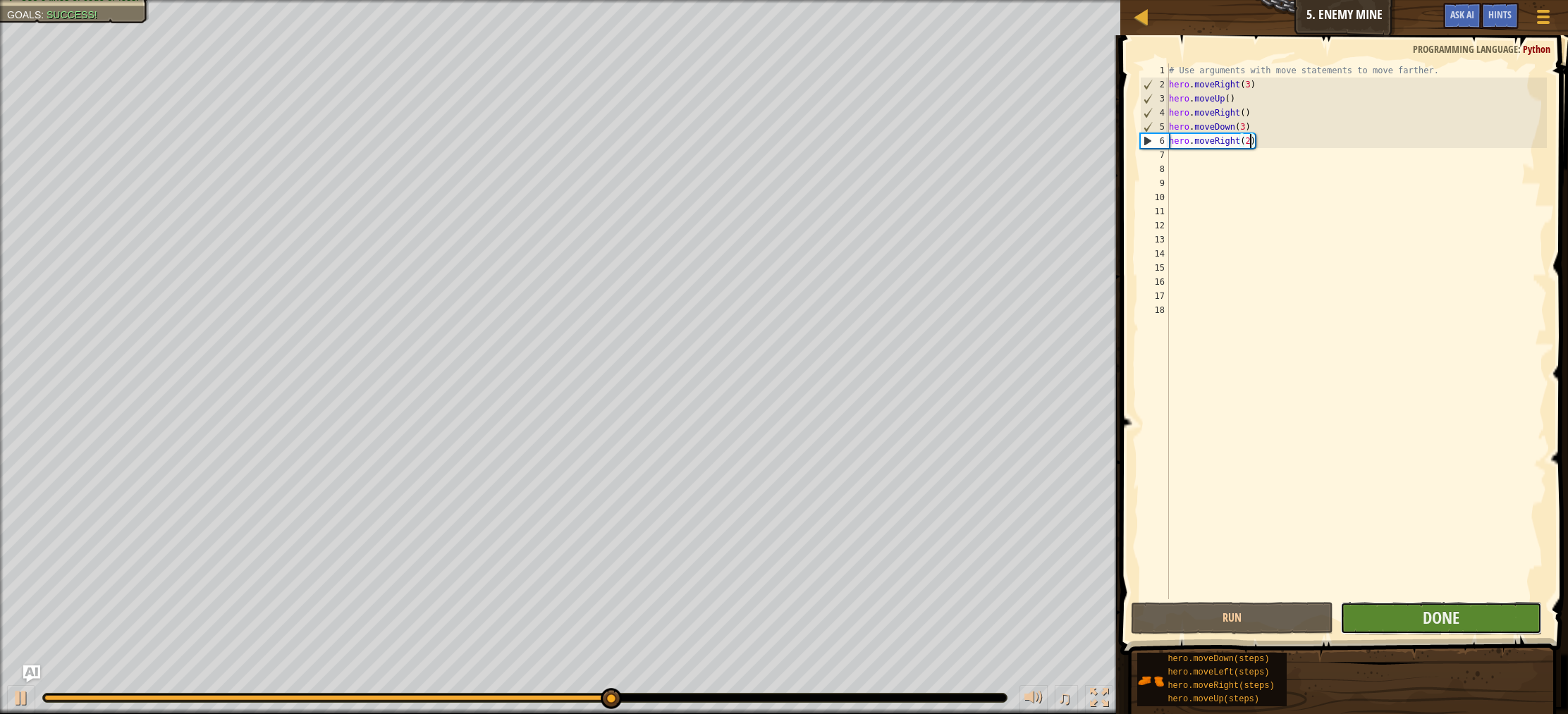
click at [1396, 609] on button "Done" at bounding box center [1441, 618] width 201 height 32
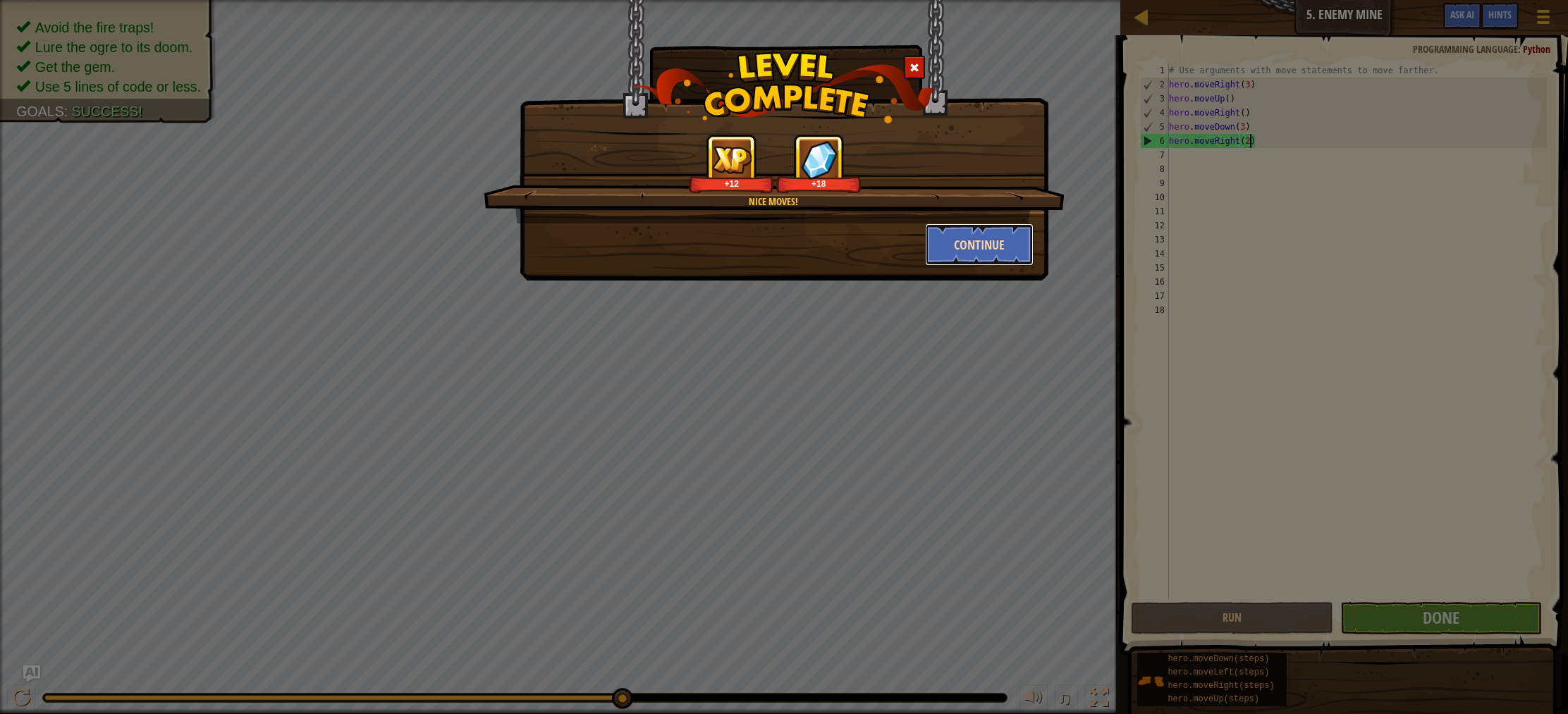
click at [992, 255] on button "Continue" at bounding box center [980, 244] width 110 height 42
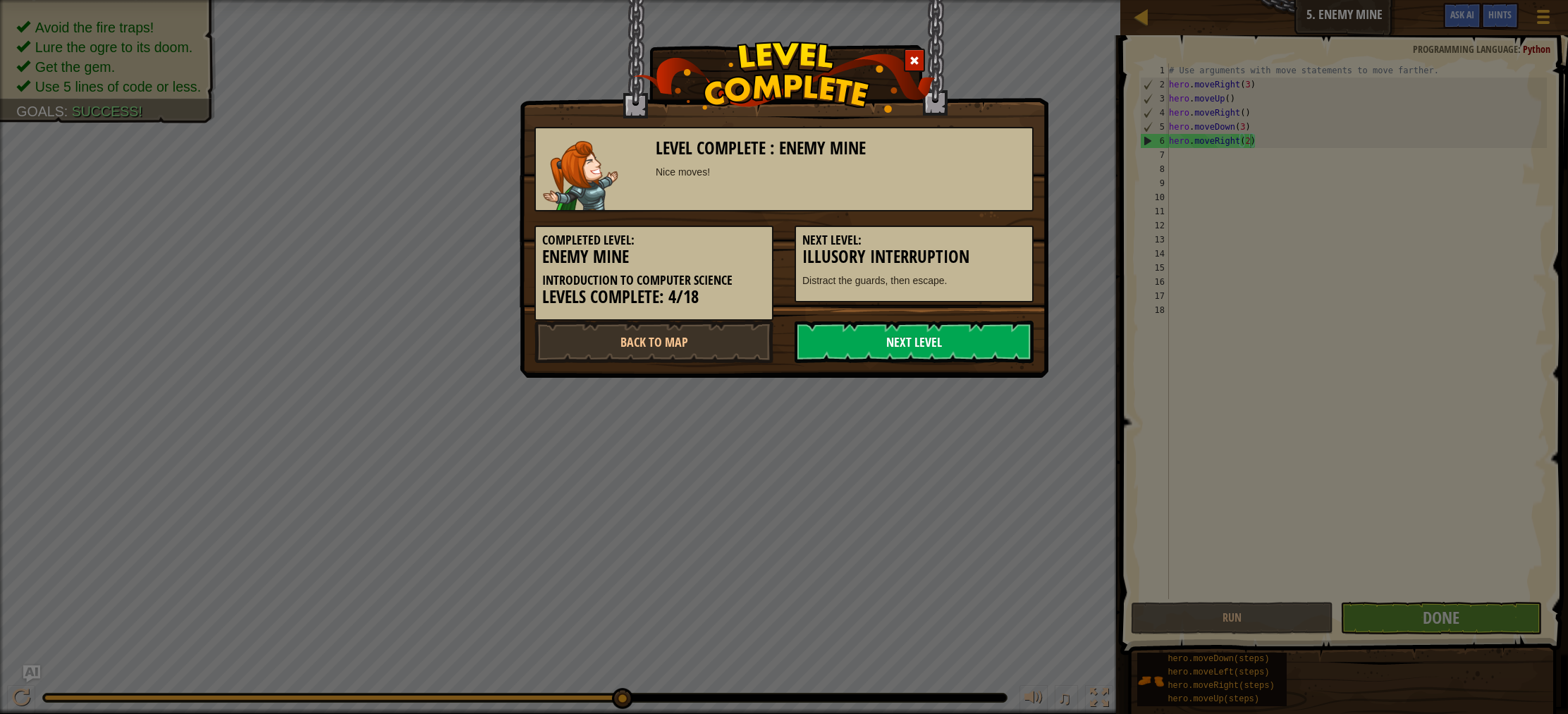
click at [926, 348] on link "Next Level" at bounding box center [914, 342] width 239 height 42
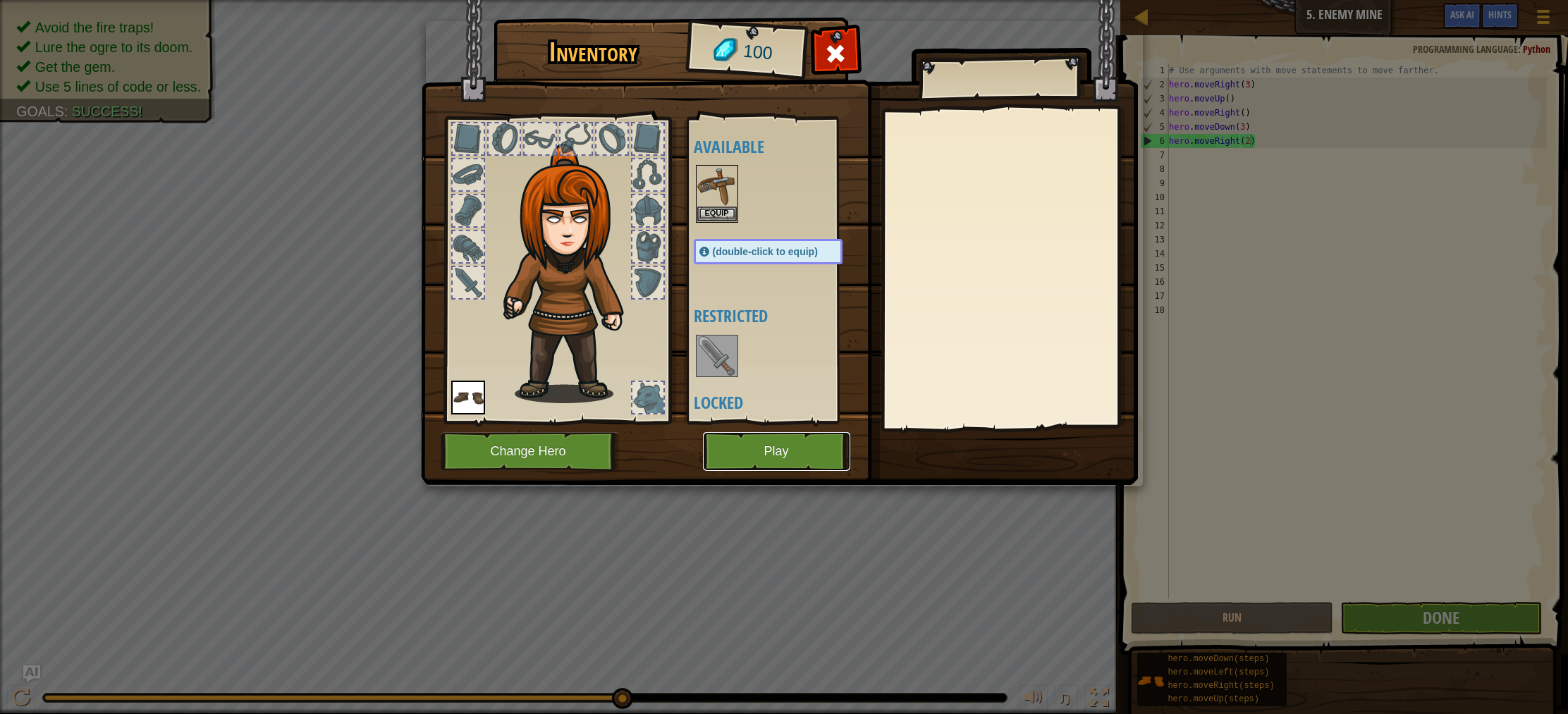
click at [766, 454] on button "Play" at bounding box center [776, 451] width 147 height 39
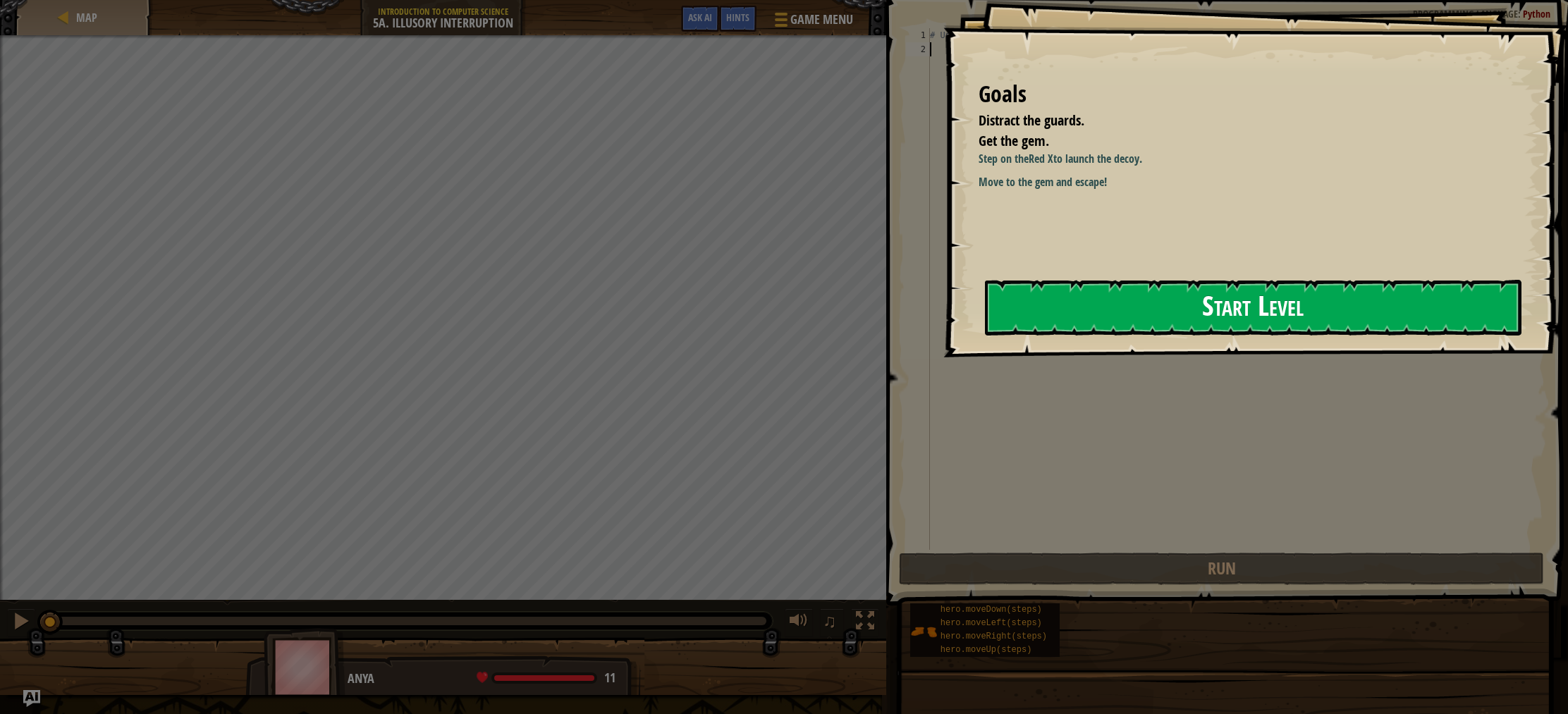
click at [1044, 298] on button "Start Level" at bounding box center [1253, 307] width 537 height 56
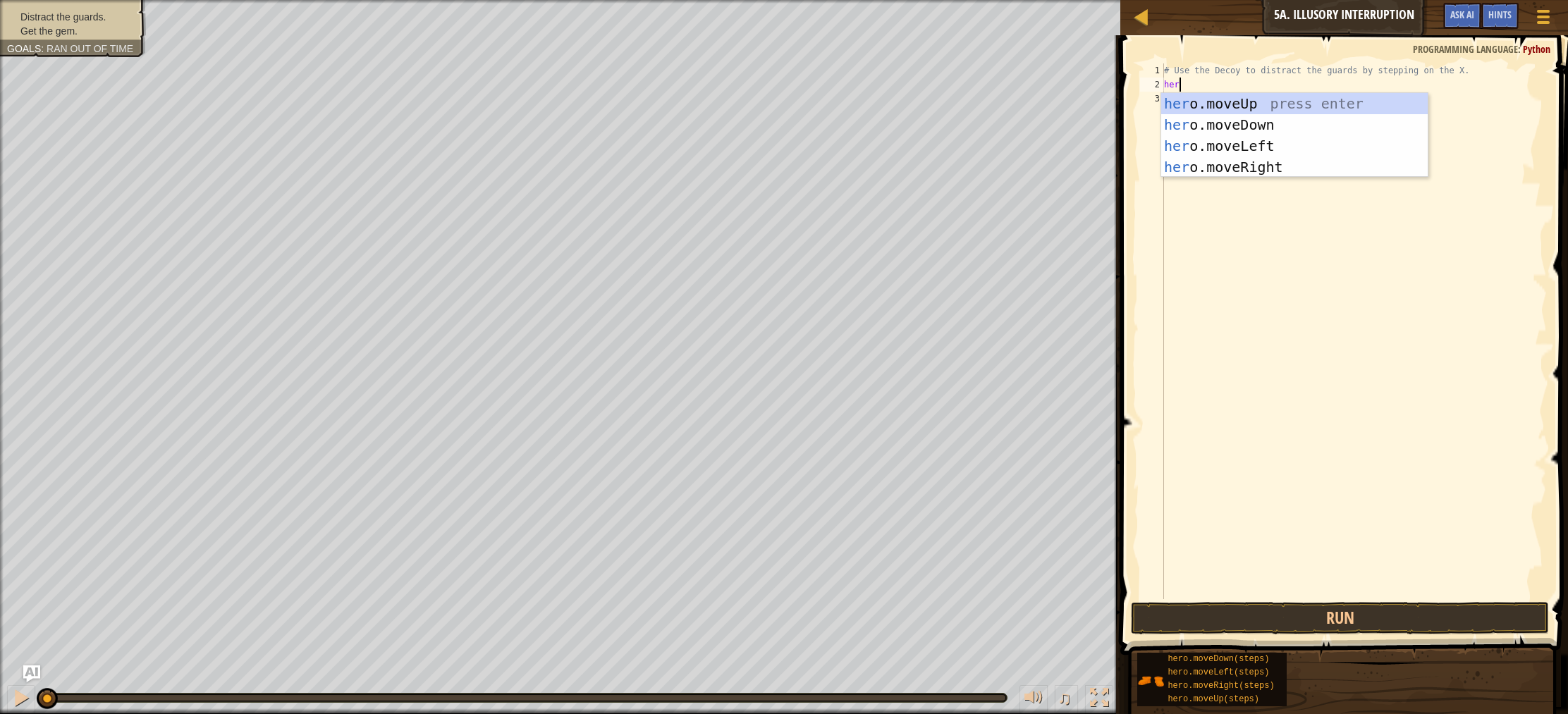
scroll to position [7, 1]
type textarea "hero"
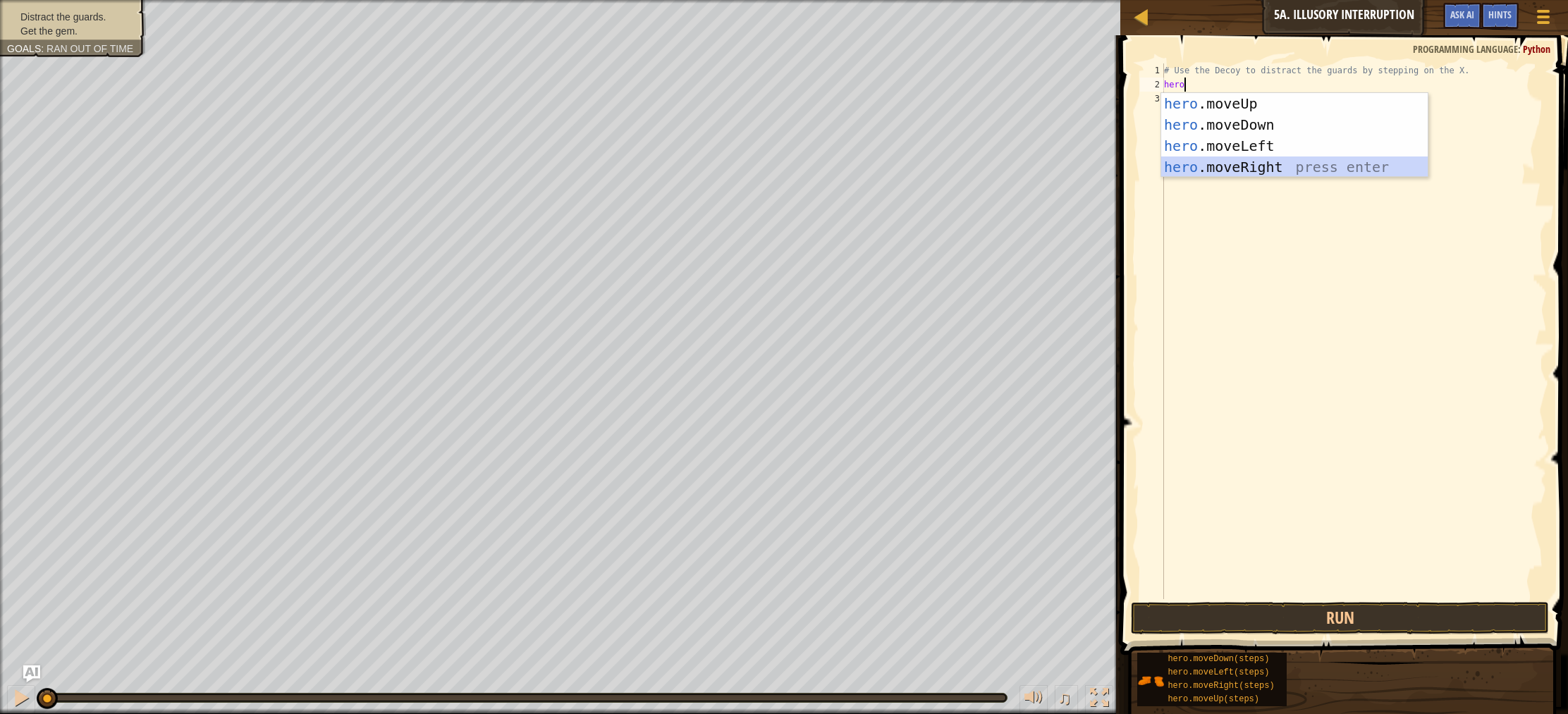
click at [1252, 166] on div "hero .moveUp press enter hero .moveDown press enter hero .moveLeft press enter …" at bounding box center [1294, 156] width 266 height 127
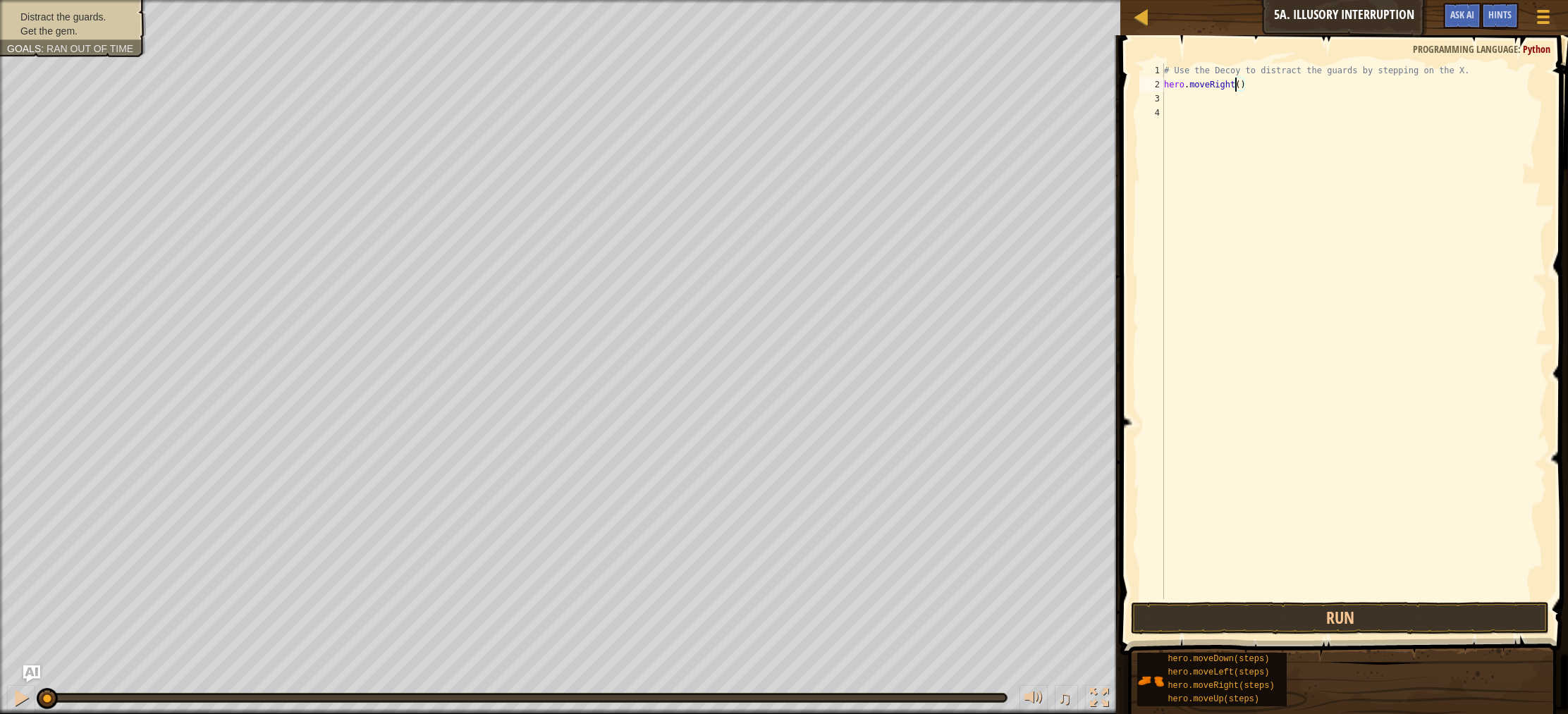
click at [1237, 87] on div "# Use the Decoy to distract the guards by stepping on the X. hero . moveRight (…" at bounding box center [1354, 344] width 386 height 563
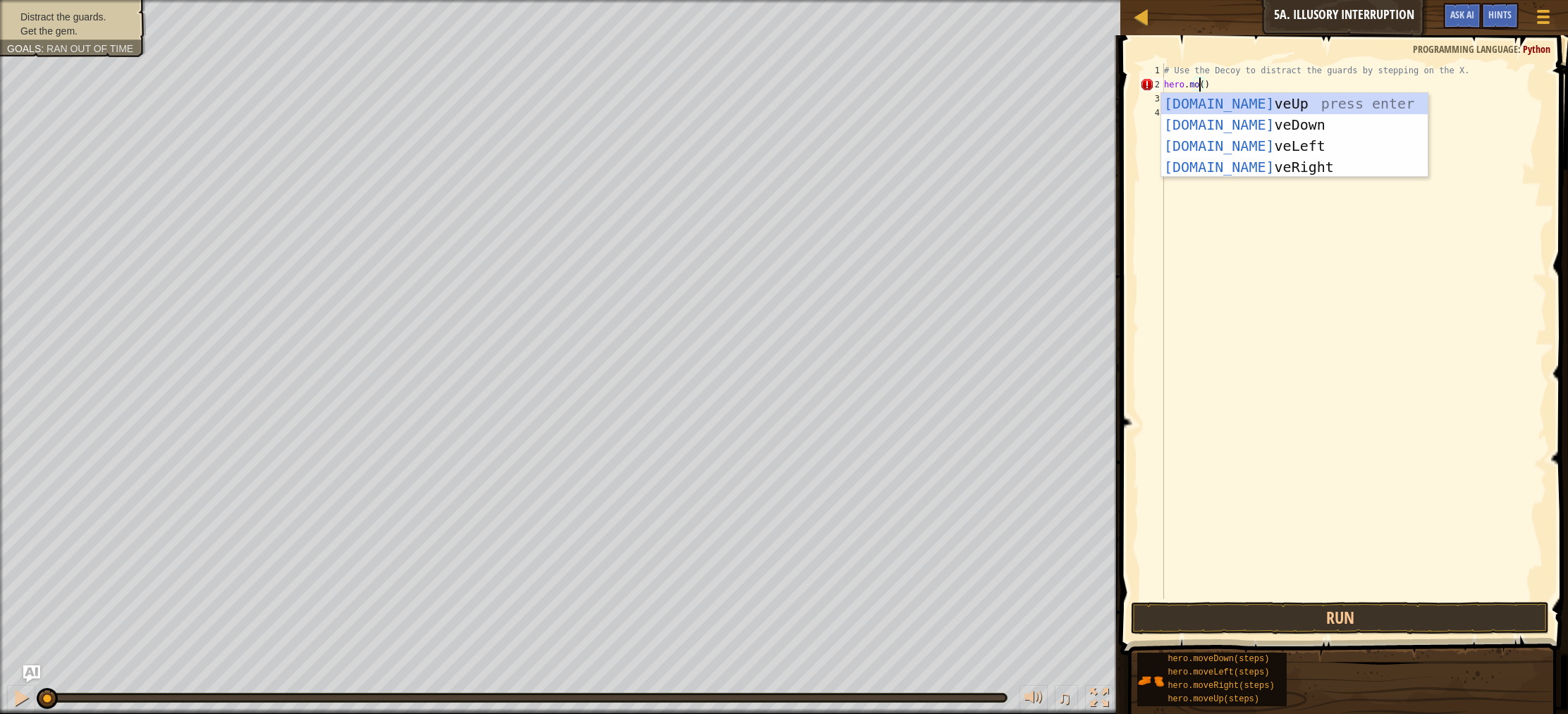
scroll to position [7, 3]
click at [1238, 120] on div "hero.mov eUp press enter hero.mov eDown press enter hero.mov eLeft press enter …" at bounding box center [1294, 156] width 266 height 127
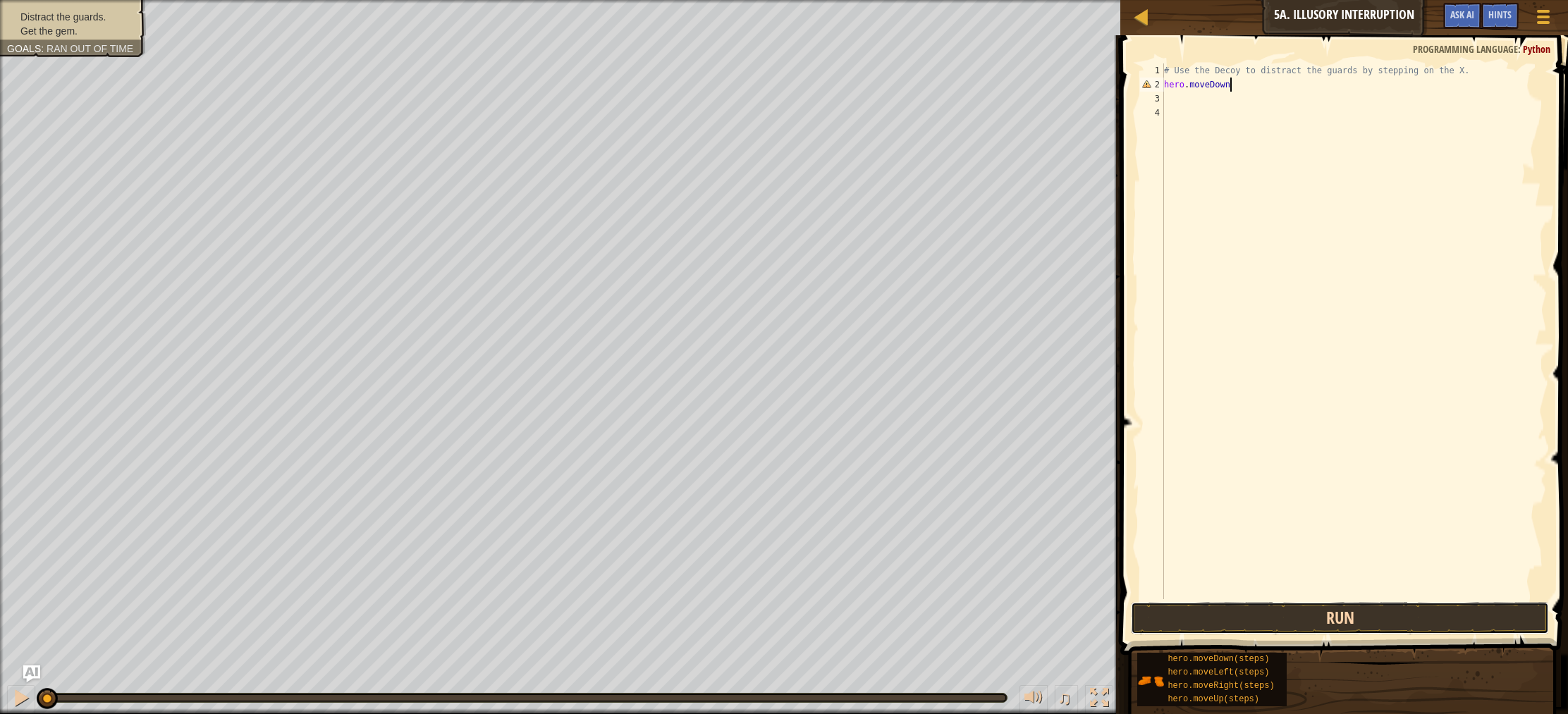
click at [1364, 619] on button "Run" at bounding box center [1340, 618] width 418 height 32
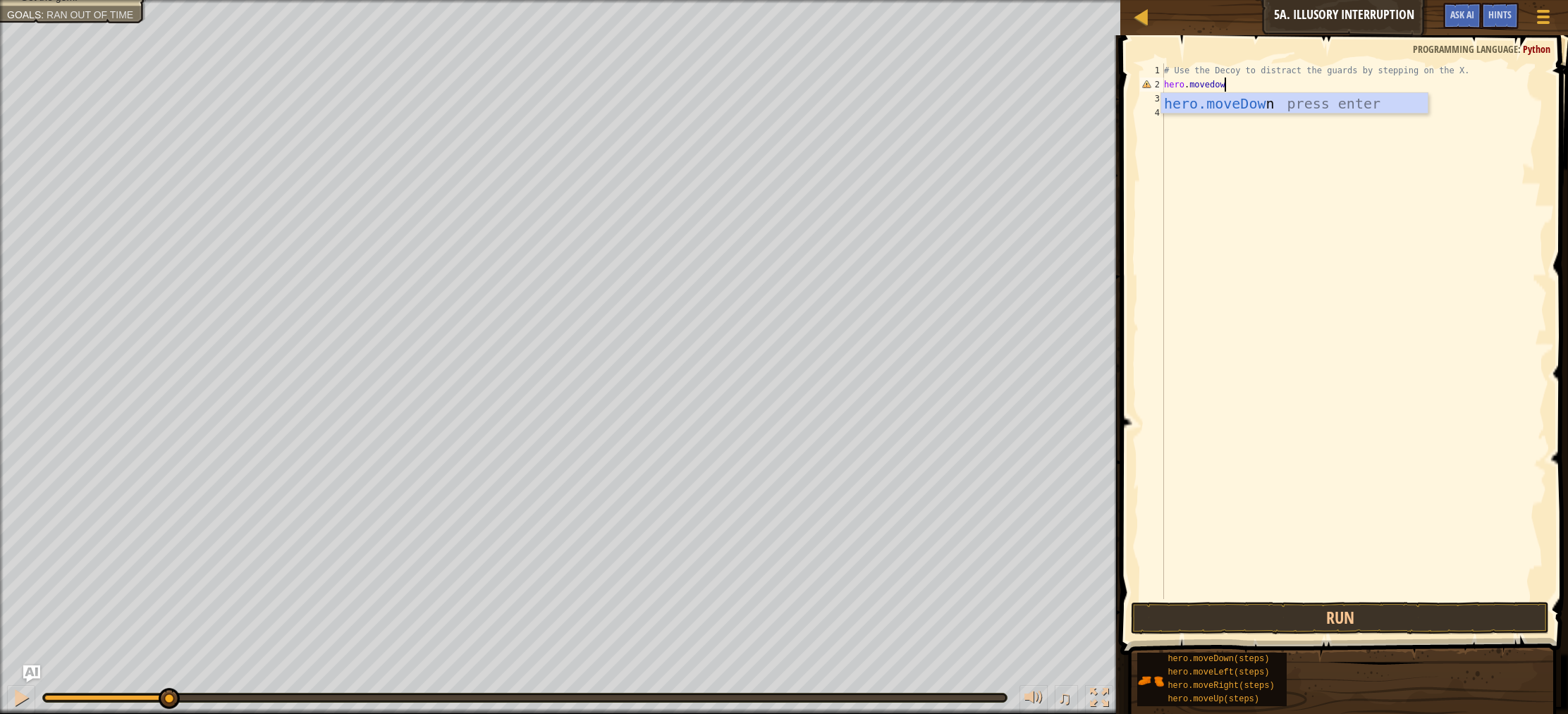
type textarea "hero.movedown"
click at [1249, 103] on div "hero.moveDown press enter" at bounding box center [1294, 124] width 266 height 63
click at [1237, 86] on div "# Use the Decoy to distract the guards by stepping on the X. hero . moveDown ( )" at bounding box center [1354, 344] width 386 height 563
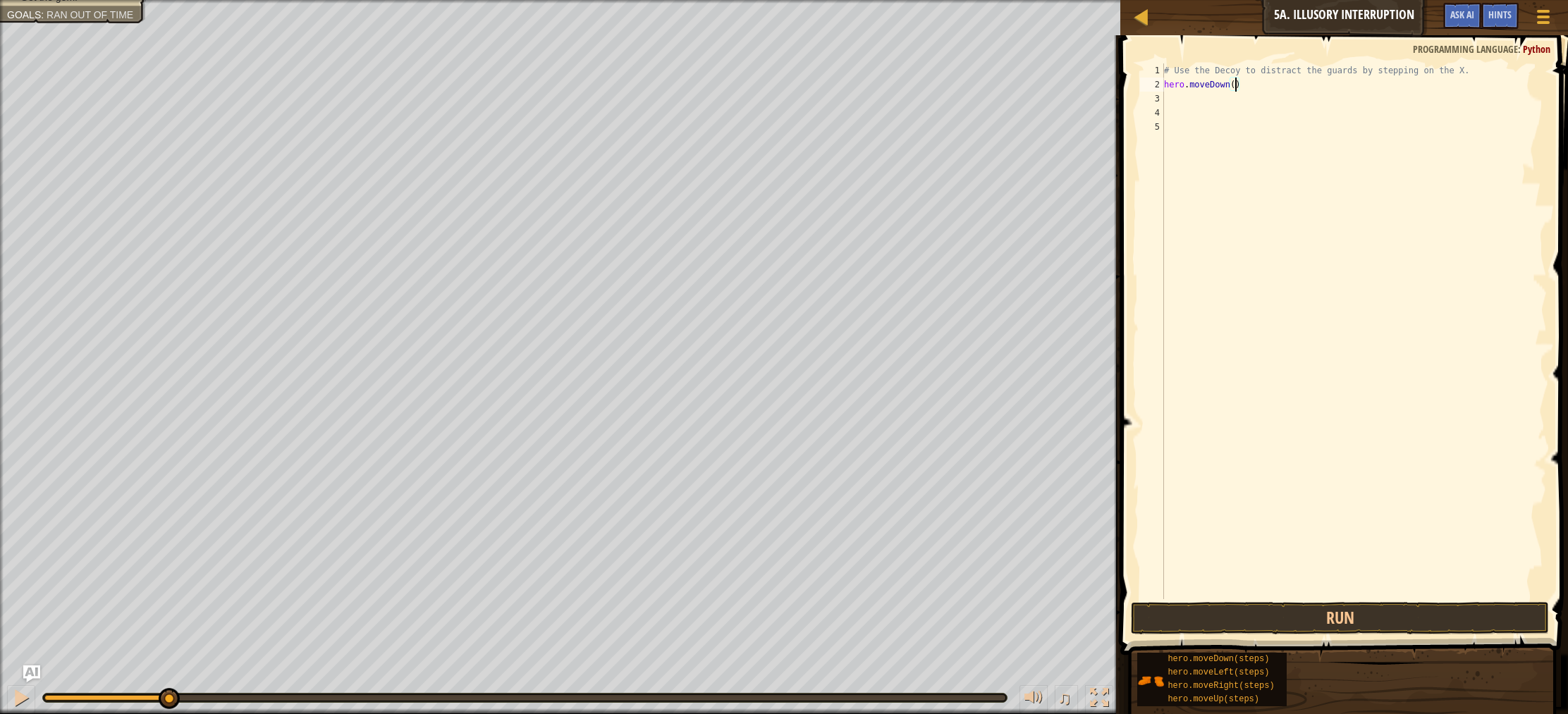
scroll to position [7, 6]
click at [1388, 606] on button "Run" at bounding box center [1340, 618] width 418 height 32
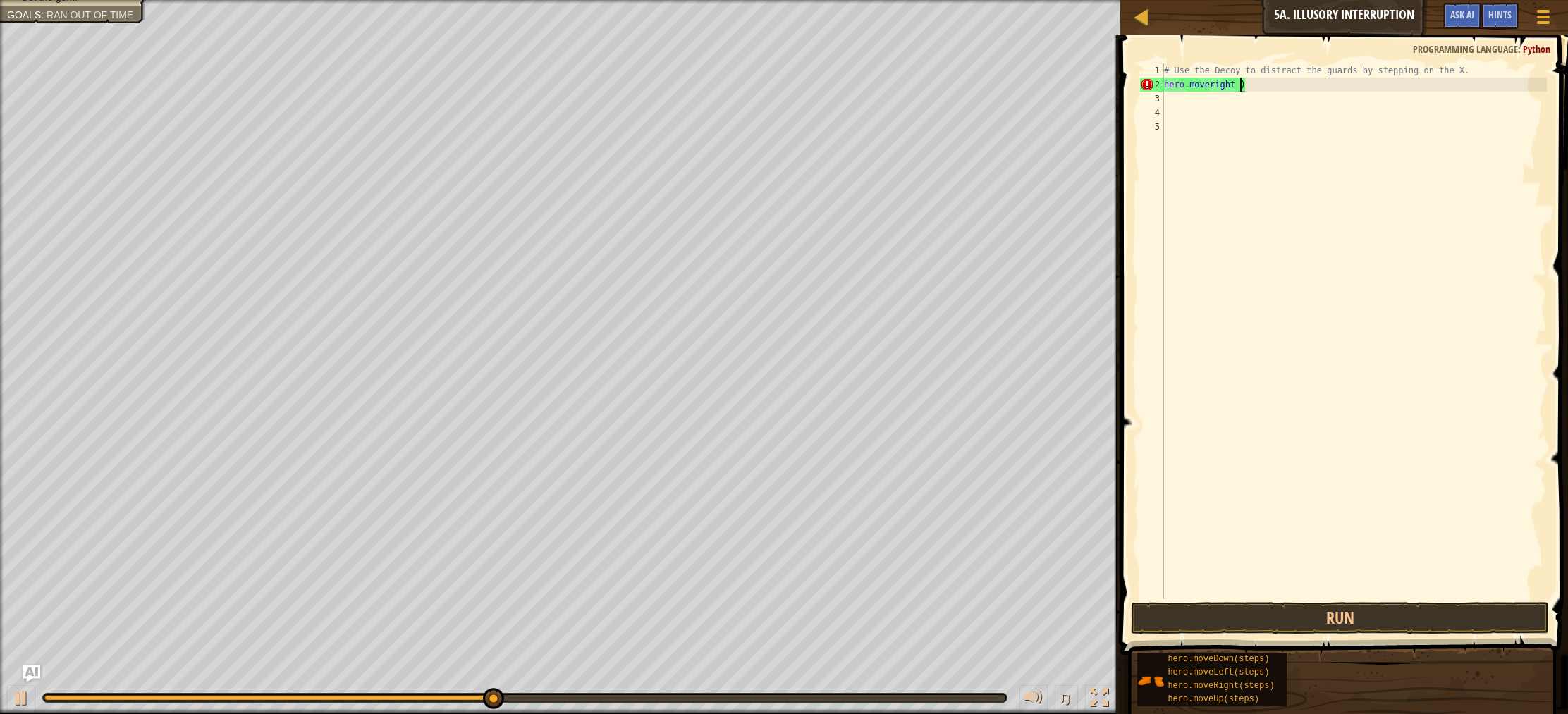
scroll to position [7, 7]
click at [1361, 609] on button "Run" at bounding box center [1340, 618] width 418 height 32
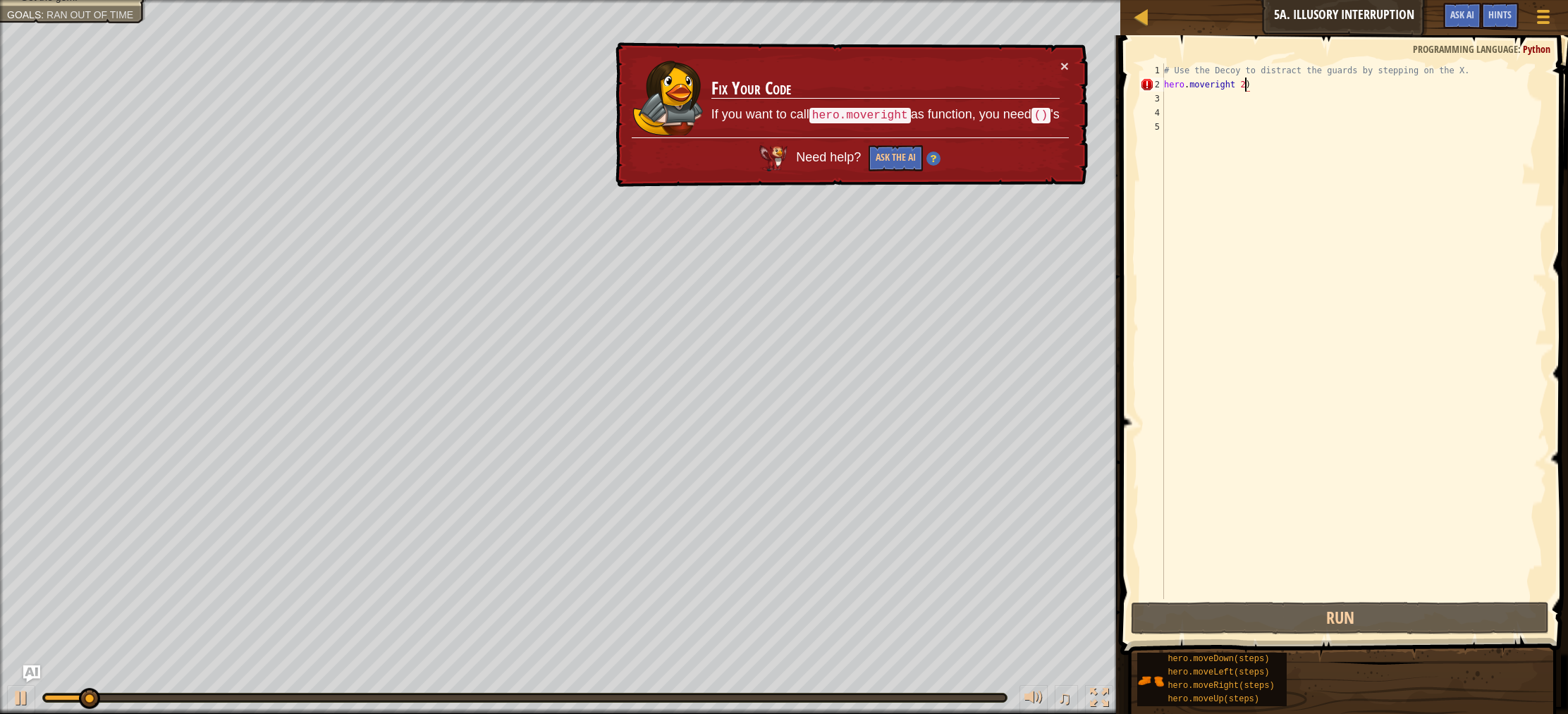
click at [1294, 88] on div "# Use the Decoy to distract the guards by stepping on the X. hero . moveright 2…" at bounding box center [1354, 344] width 386 height 563
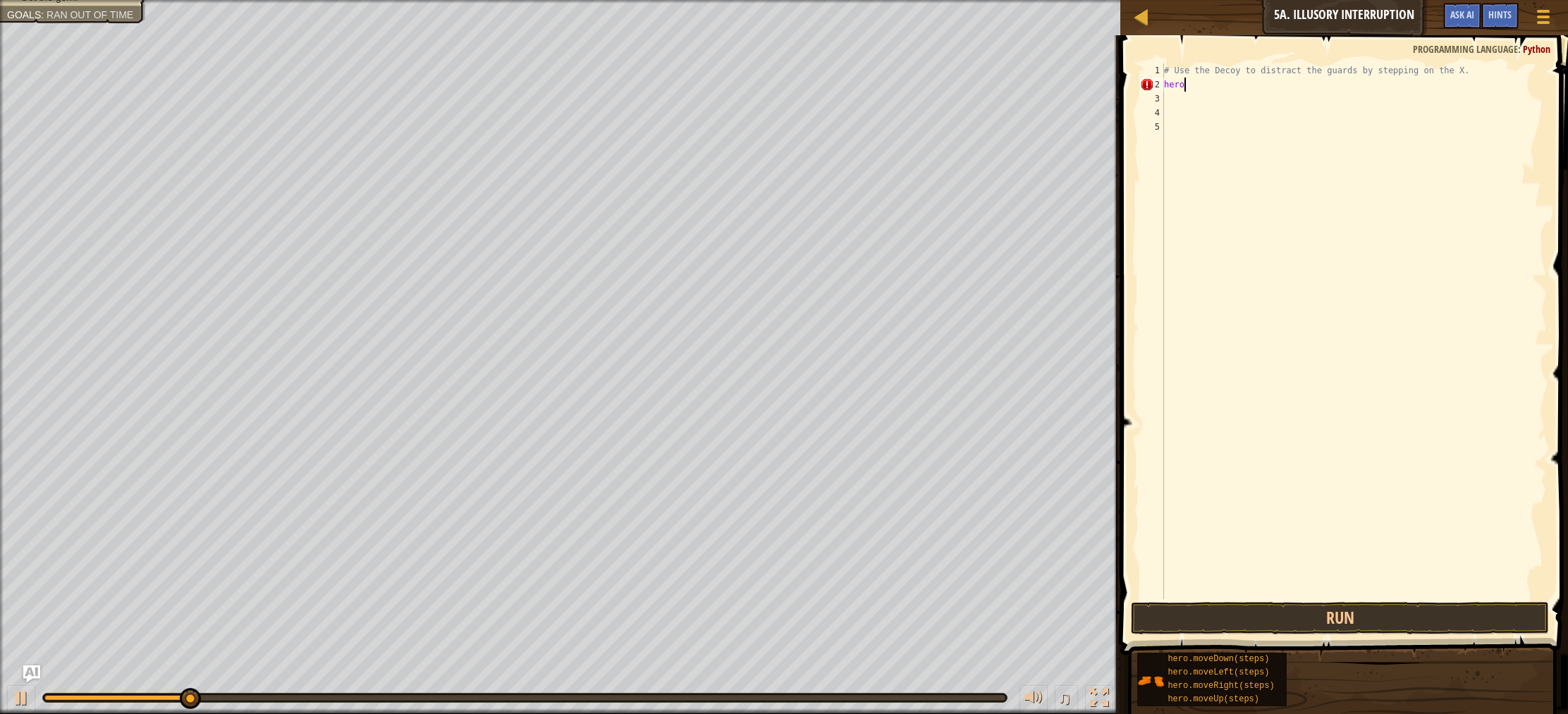
scroll to position [7, 1]
type textarea "h"
type textarea "# Use the Decoy to distract the guards by stepping on"
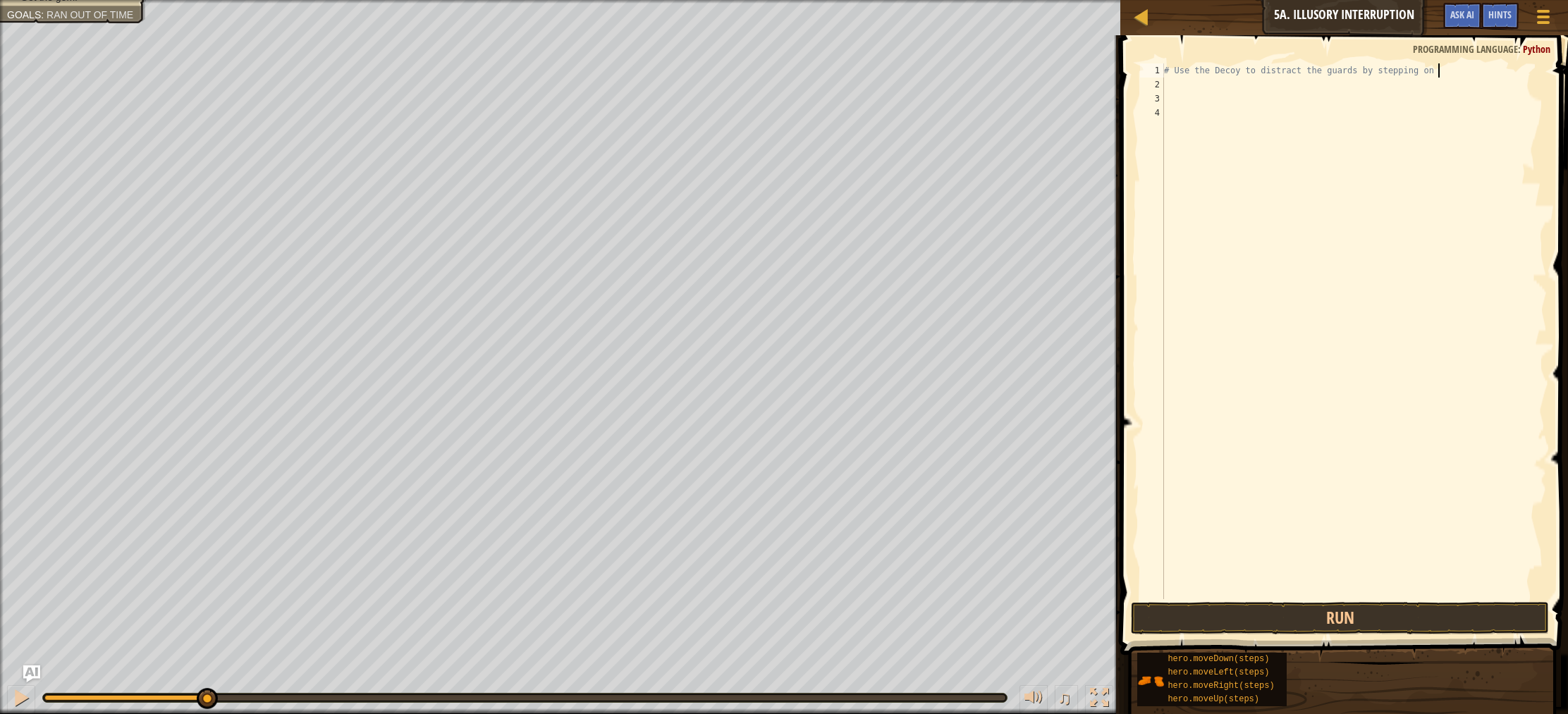
click at [1185, 84] on div "# Use the Decoy to distract the guards by stepping on" at bounding box center [1354, 344] width 386 height 563
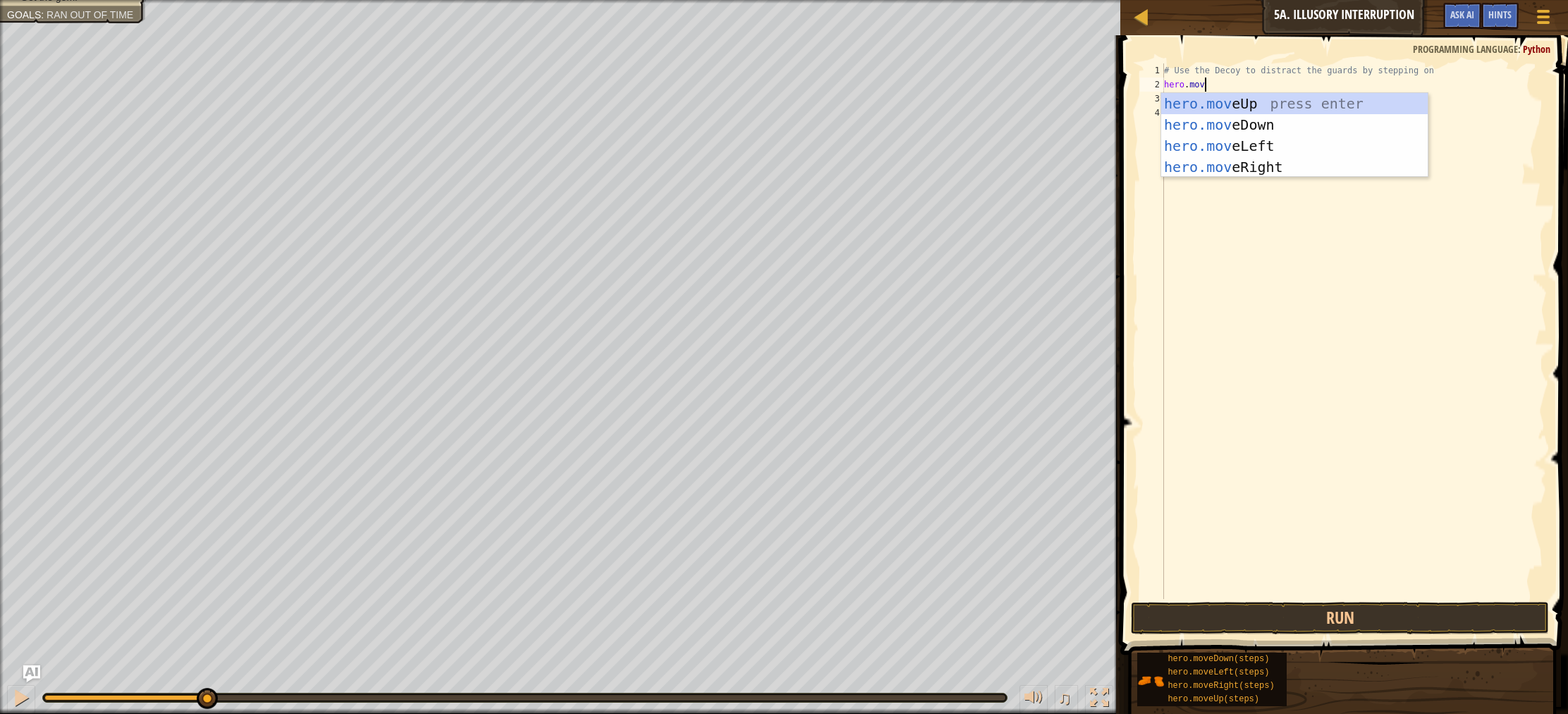
type textarea "hero.move"
click at [1239, 167] on div "hero.move Up press enter hero.move Down press enter hero.move Left press enter …" at bounding box center [1294, 156] width 266 height 127
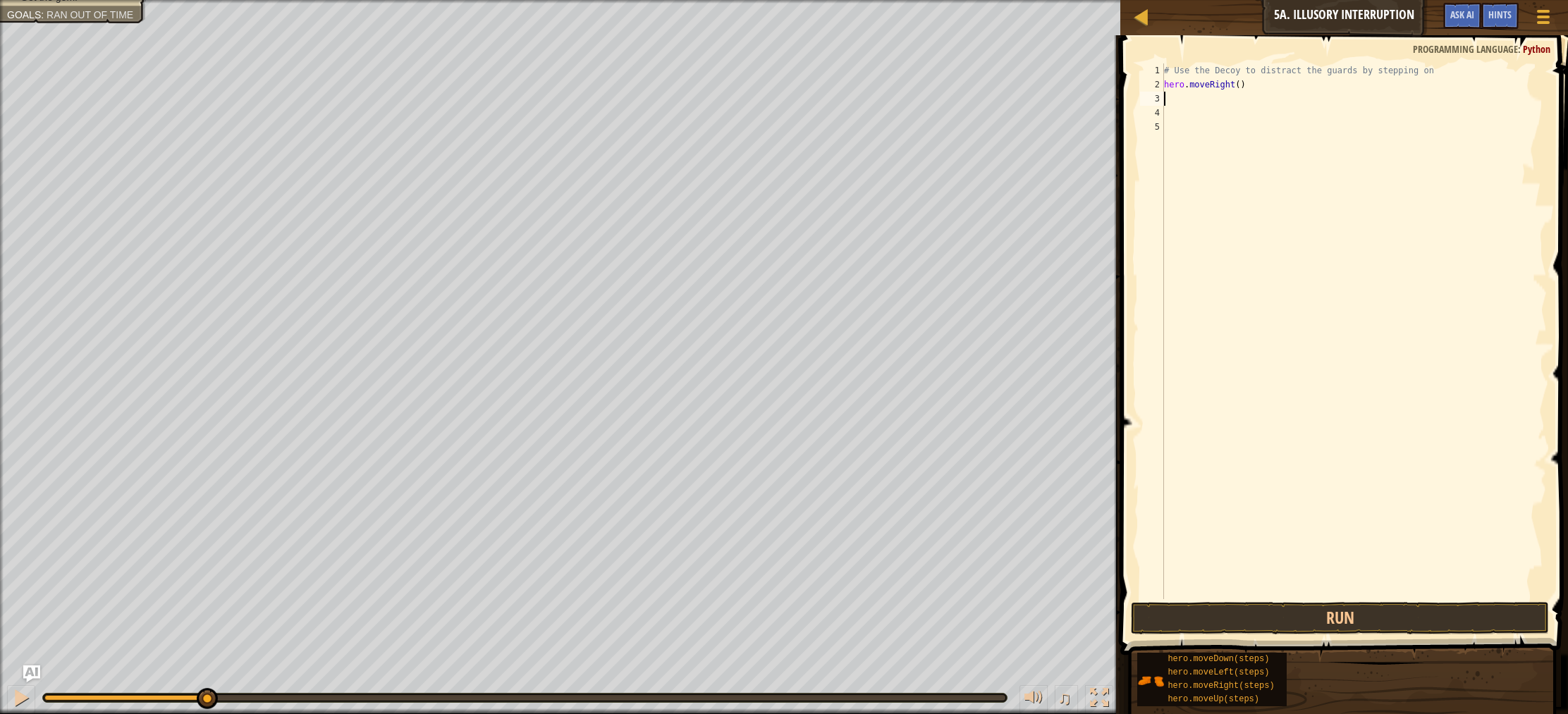
scroll to position [7, 0]
click at [1241, 88] on div "# Use the Decoy to distract the guards by stepping on hero . moveRight ( )" at bounding box center [1354, 344] width 386 height 563
type textarea "hero.moveRight(2)"
click at [1358, 617] on button "Run" at bounding box center [1340, 618] width 418 height 32
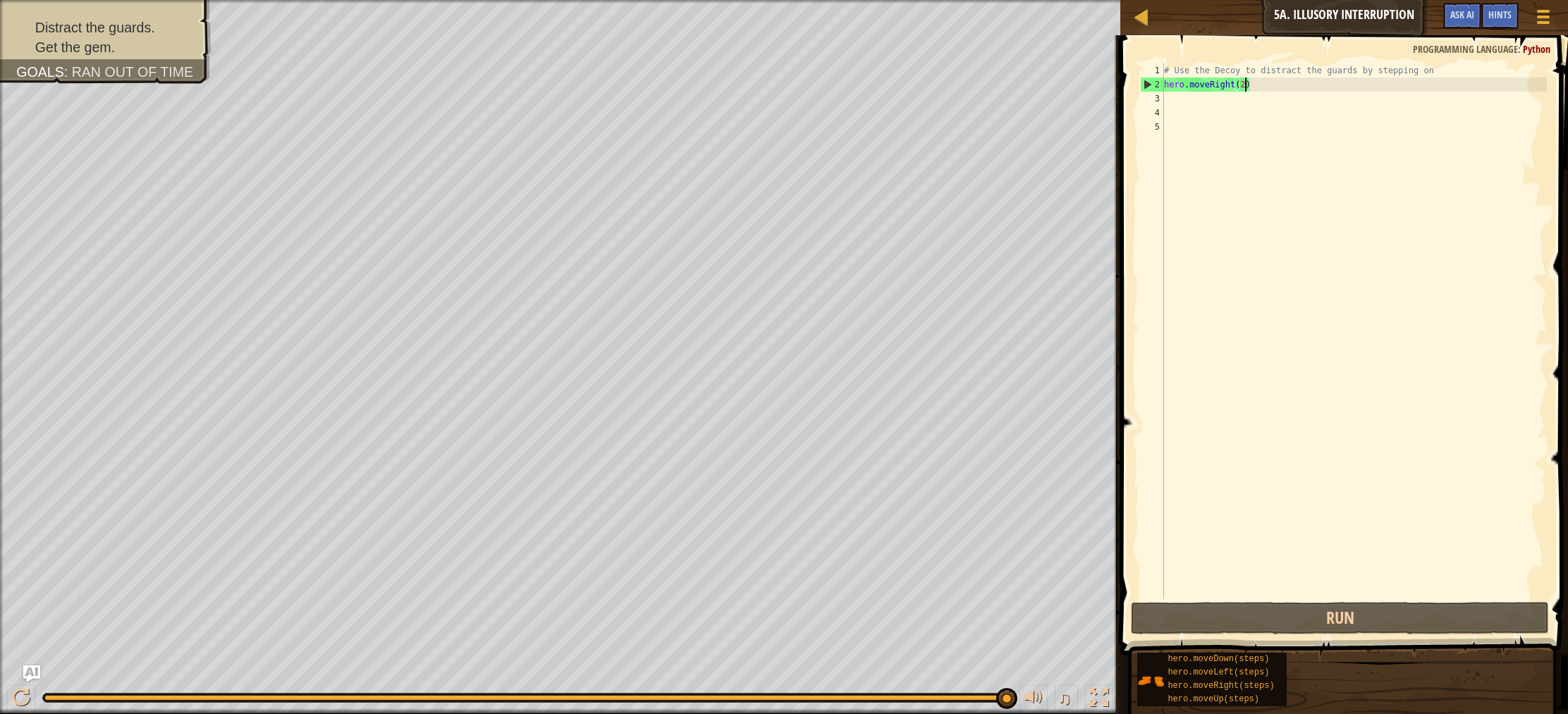
click at [1175, 99] on div "# Use the Decoy to distract the guards by stepping on hero . moveRight ( 2 )" at bounding box center [1354, 344] width 386 height 563
click at [1174, 99] on div "# Use the Decoy to distract the guards by stepping on hero . moveRight ( 2 )" at bounding box center [1354, 344] width 386 height 563
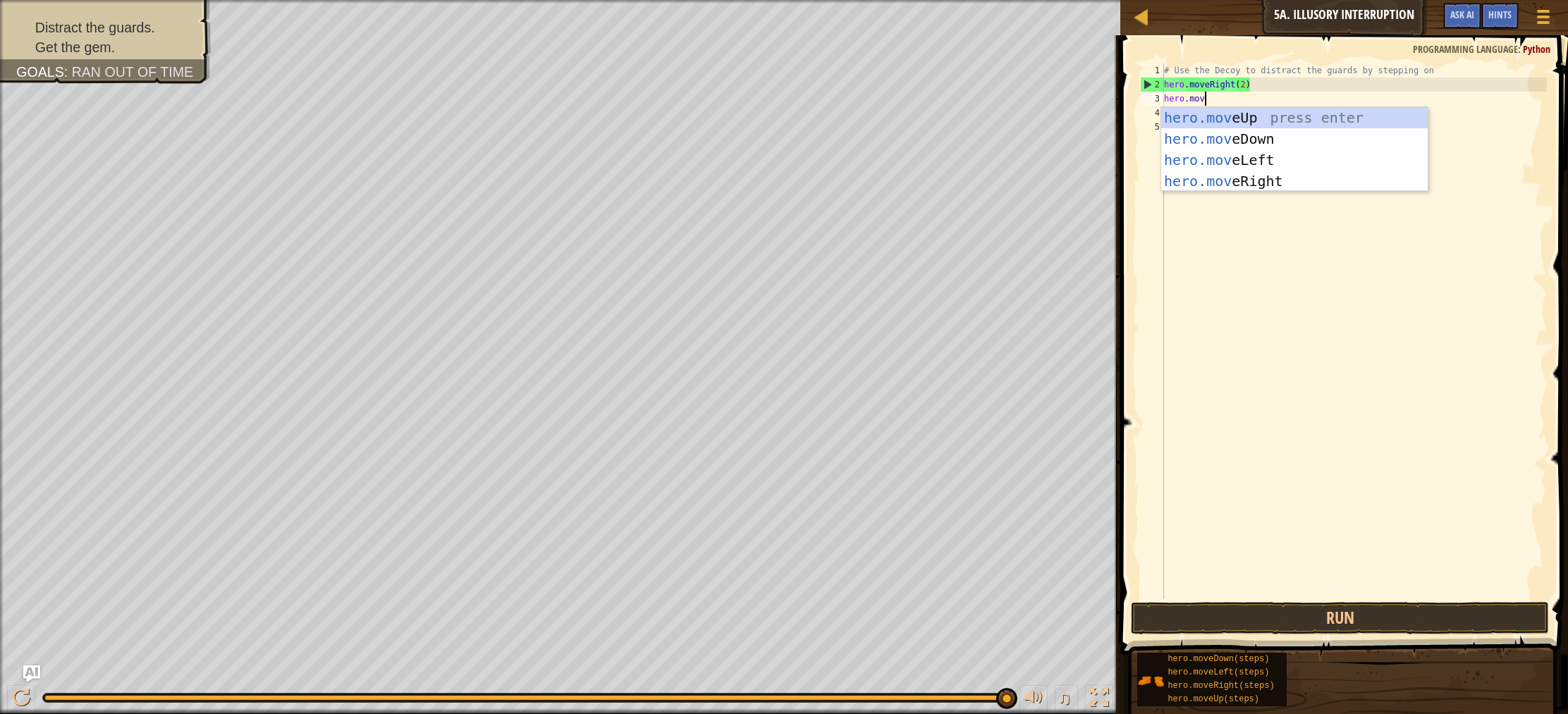
scroll to position [7, 3]
type textarea "hero.move"
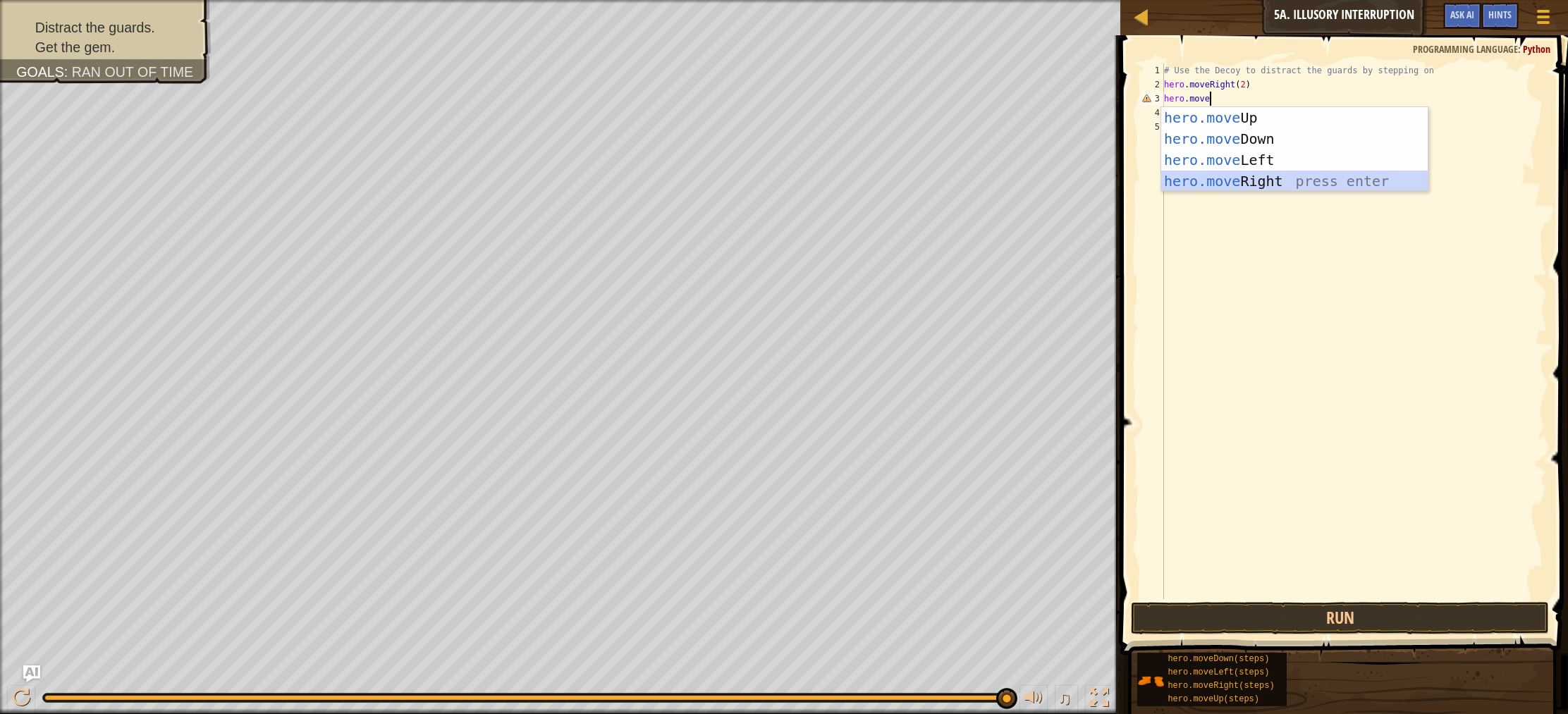
click at [1266, 179] on div "hero.move Up press enter hero.move Down press enter hero.move Left press enter …" at bounding box center [1294, 170] width 266 height 127
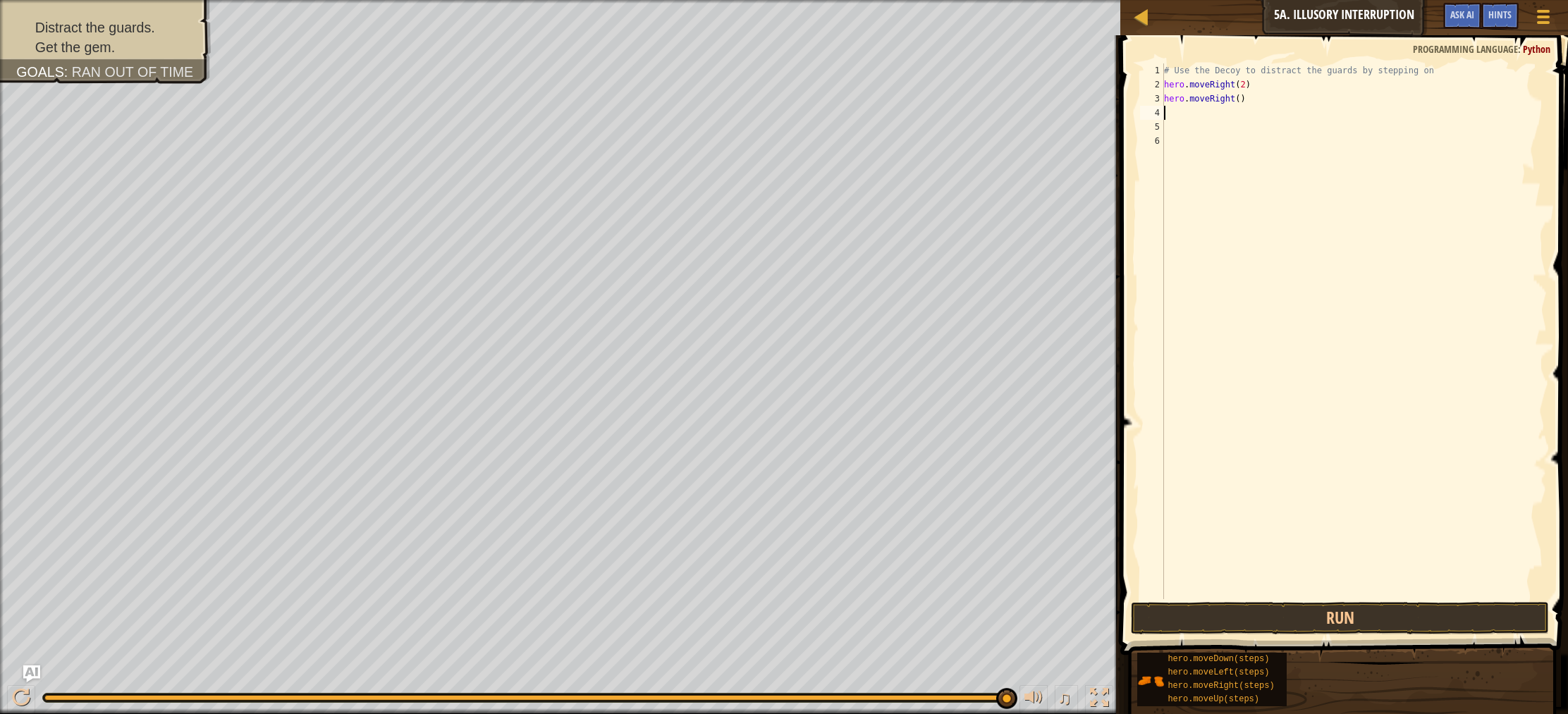
scroll to position [7, 0]
click at [1250, 99] on div "# Use the Decoy to distract the guards by stepping on hero . moveRight ( 2 ) he…" at bounding box center [1354, 344] width 386 height 563
type textarea "h"
click at [1244, 85] on div "# Use the Decoy to distract the guards by stepping on hero . moveRight ( 2 )" at bounding box center [1354, 344] width 386 height 563
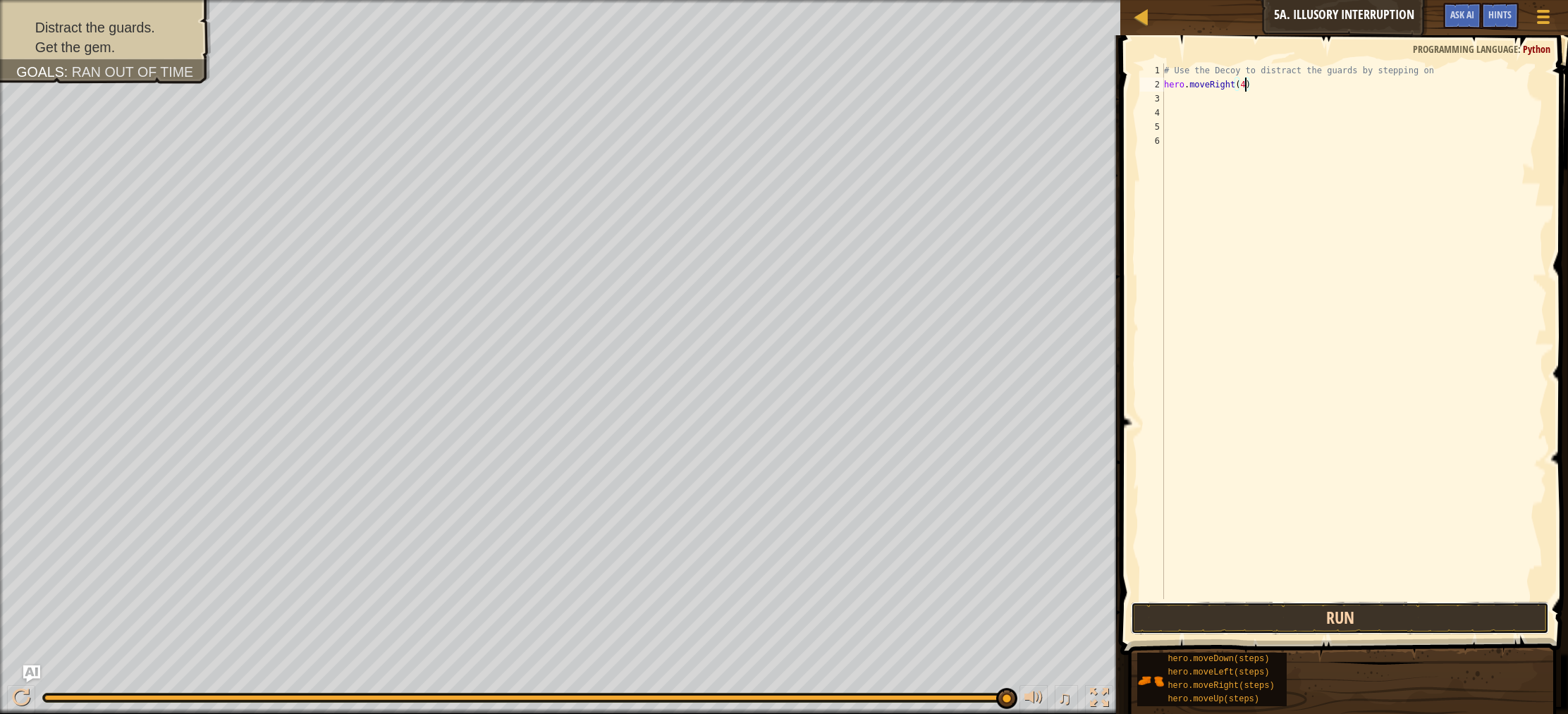
click at [1383, 621] on button "Run" at bounding box center [1340, 618] width 418 height 32
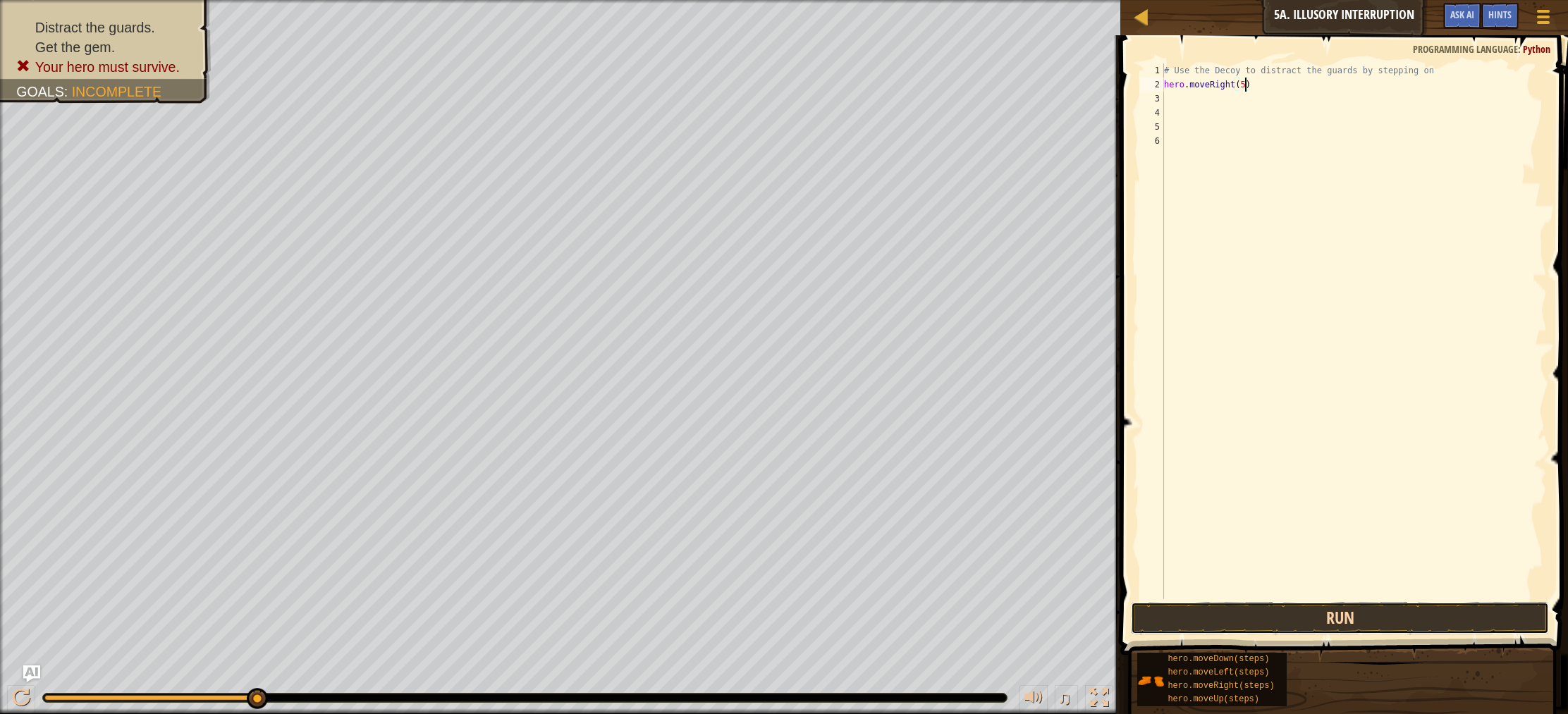
click at [1345, 618] on button "Run" at bounding box center [1340, 618] width 418 height 32
type textarea "hero.moveRight(2)"
click at [1371, 622] on button "Run" at bounding box center [1340, 618] width 418 height 32
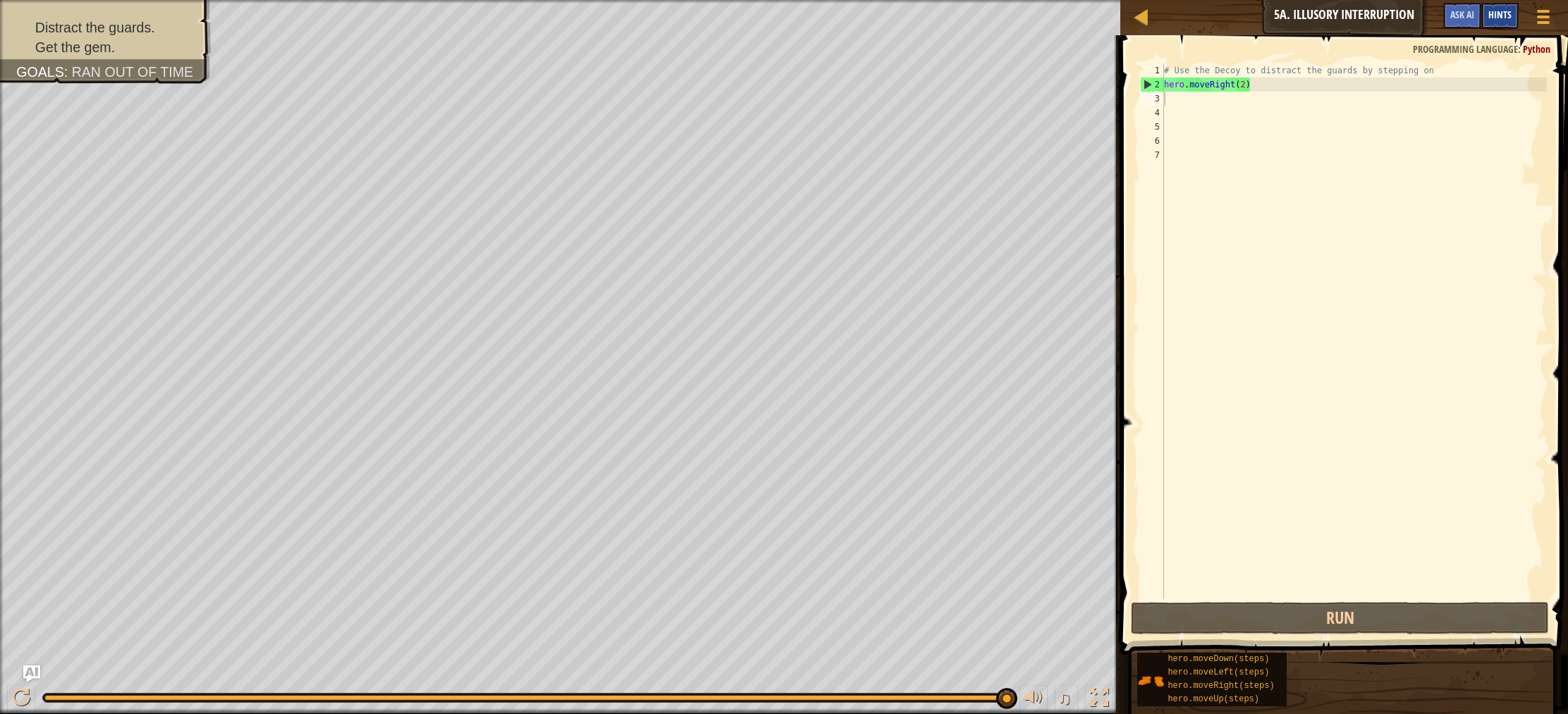
click at [1494, 18] on span "Hints" at bounding box center [1500, 14] width 24 height 13
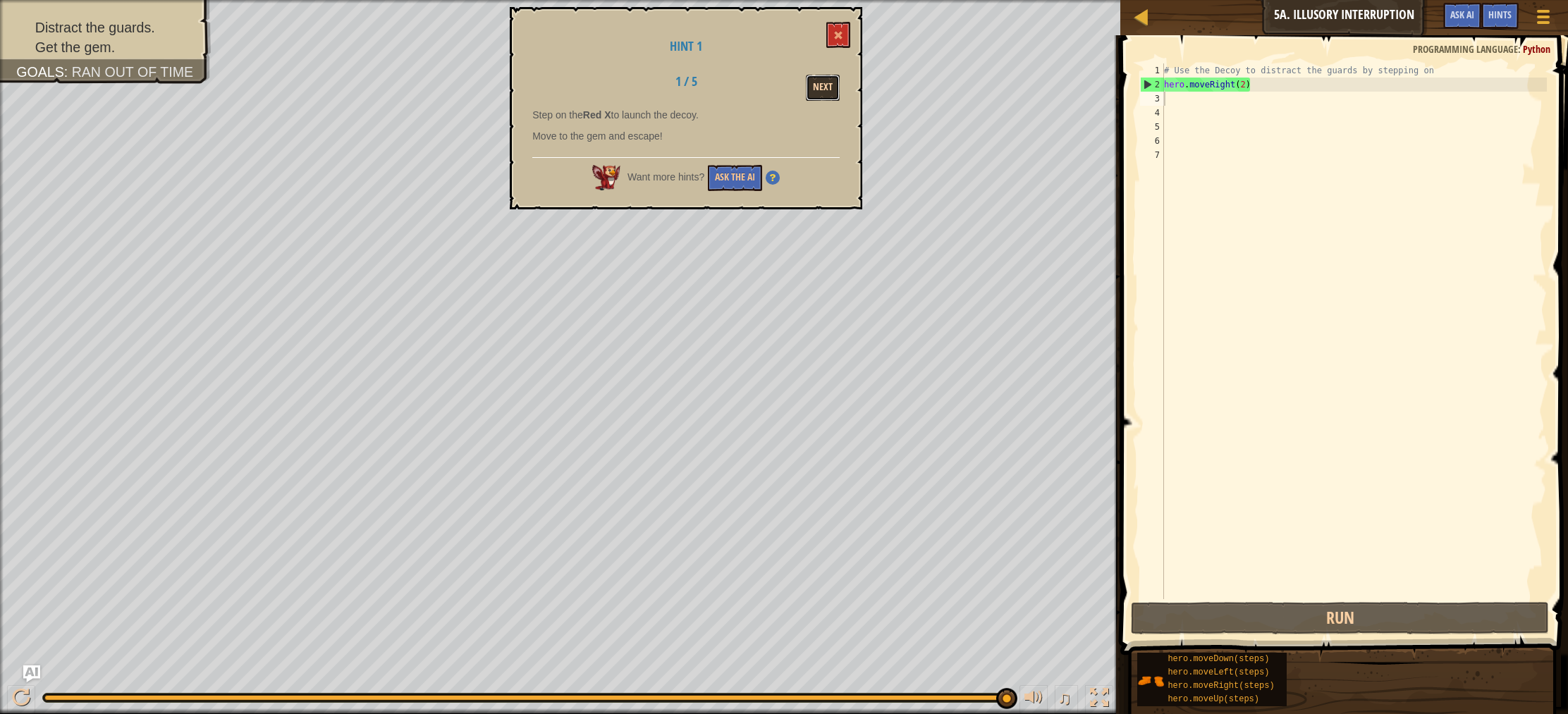
click at [833, 80] on button "Next" at bounding box center [822, 88] width 34 height 26
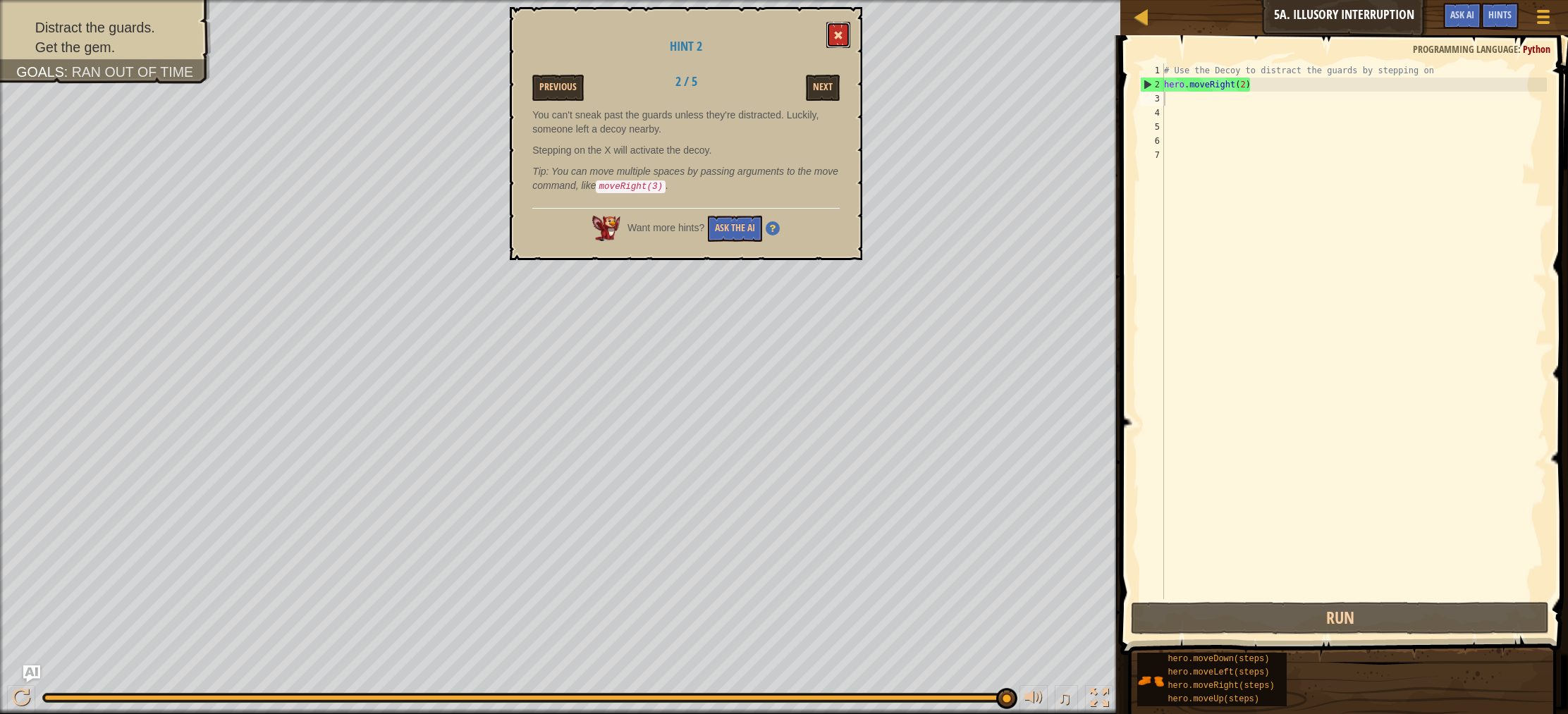
click at [835, 32] on span at bounding box center [838, 35] width 10 height 10
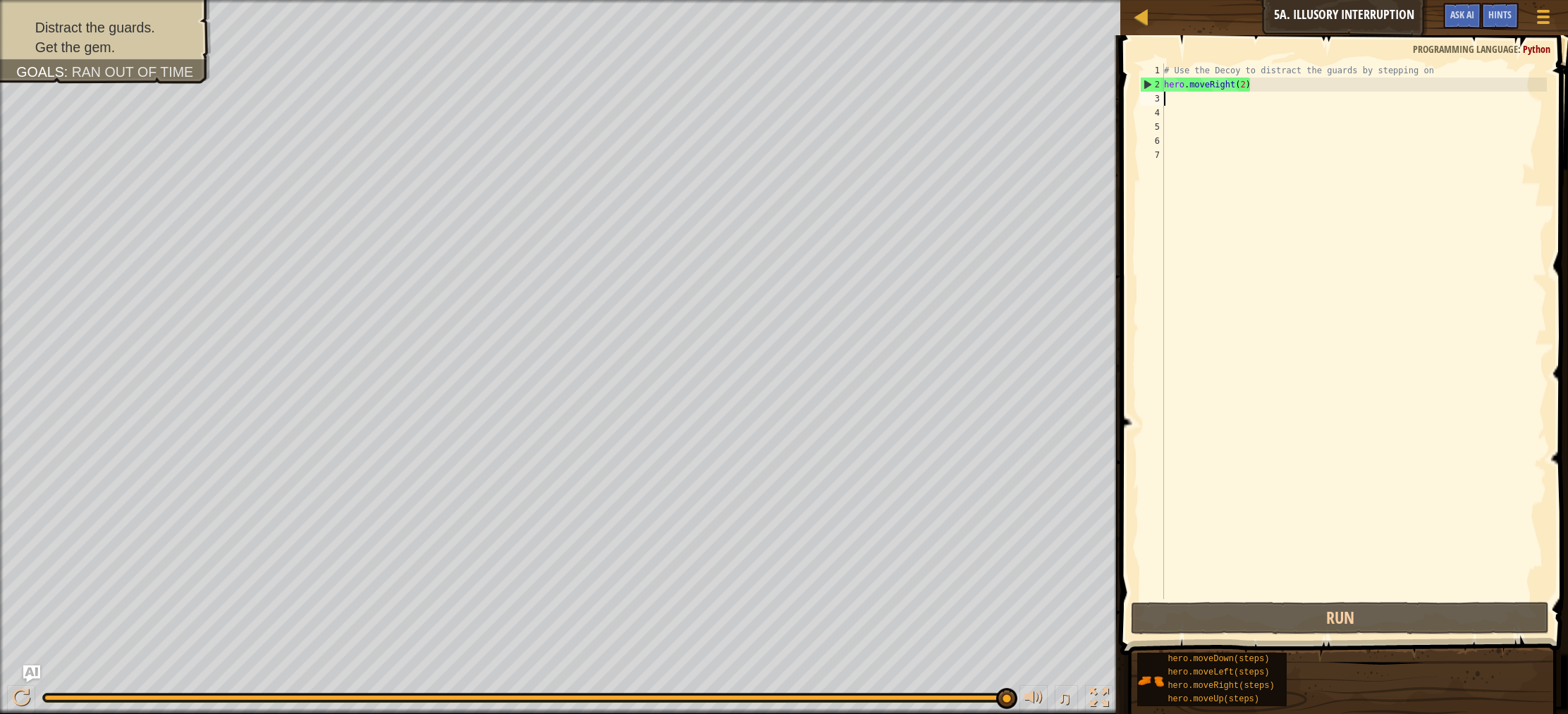
click at [1271, 97] on div "# Use the Decoy to distract the guards by stepping on hero . moveRight ( 2 )" at bounding box center [1354, 344] width 386 height 563
click at [1275, 91] on div "# Use the Decoy to distract the guards by stepping on hero . moveRight ( 2 )" at bounding box center [1354, 344] width 386 height 563
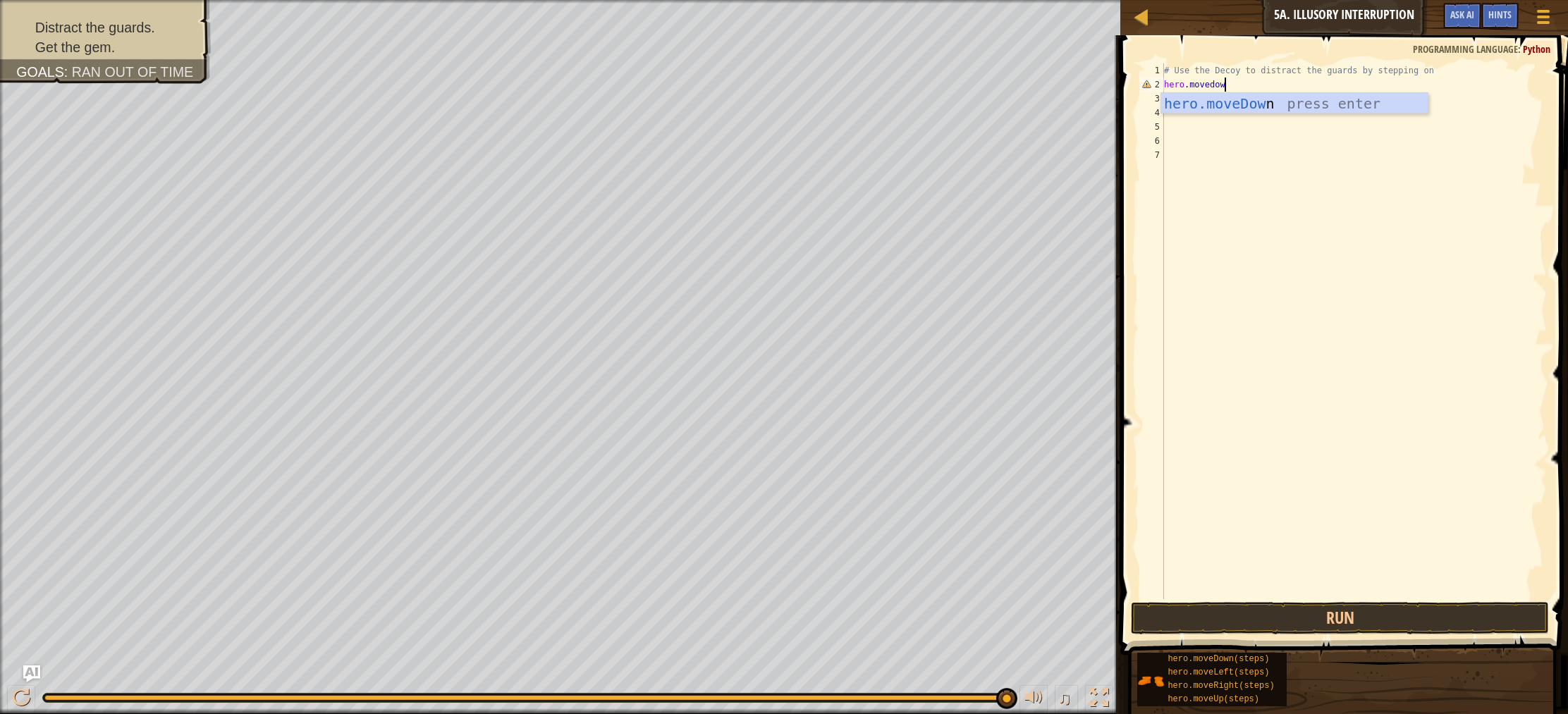
type textarea "hero.movedown"
click at [1228, 106] on div "hero.moveDown press enter" at bounding box center [1294, 124] width 266 height 63
type textarea "hero.moveright"
click at [1212, 124] on div "hero.moveRight press enter" at bounding box center [1294, 138] width 266 height 63
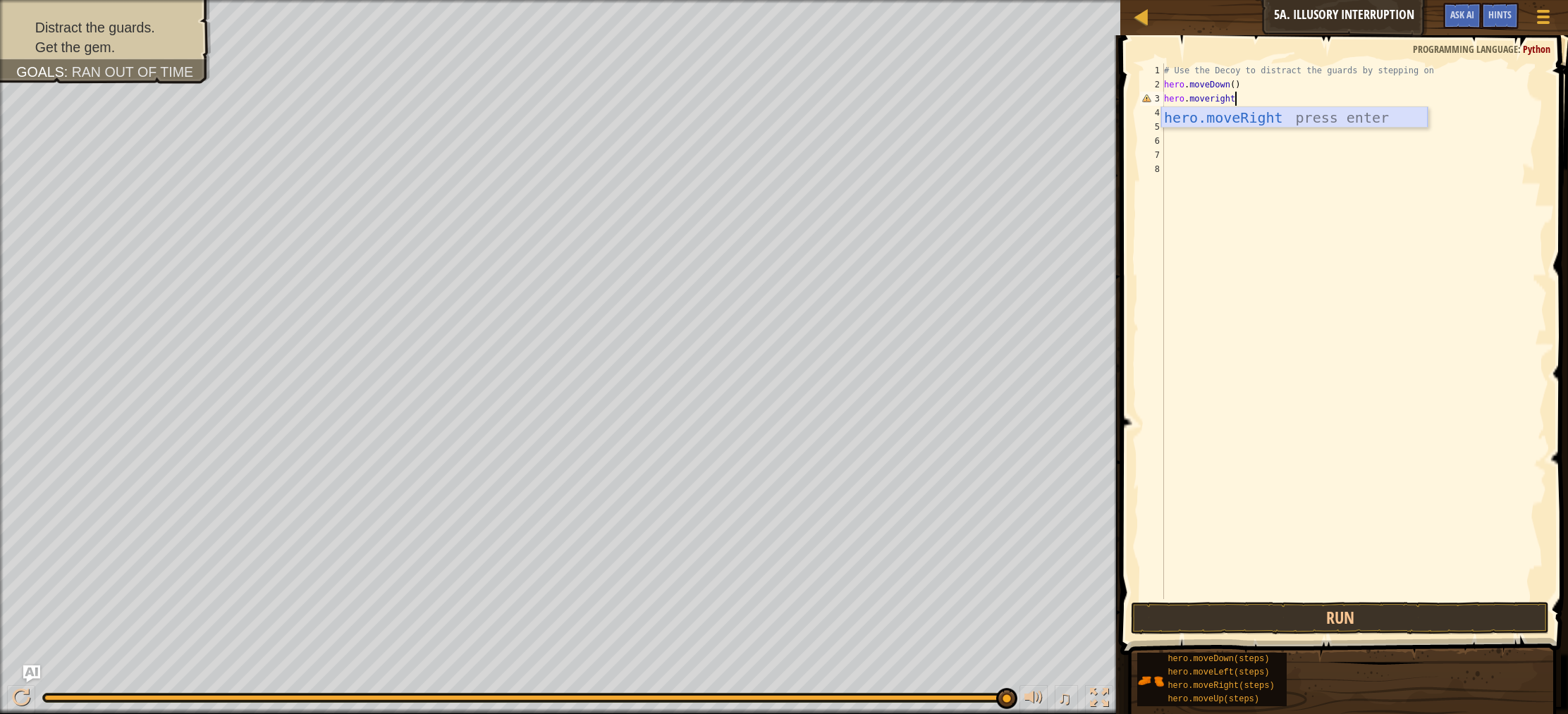
scroll to position [7, 0]
click at [1241, 105] on div "# Use the Decoy to distract the guards by stepping on hero . moveDown ( ) hero …" at bounding box center [1354, 344] width 386 height 563
click at [1228, 119] on div "hero. move Up press enter" at bounding box center [1294, 138] width 266 height 63
click at [1259, 101] on div "# Use the Decoy to distract the guards by stepping on hero . moveDown ( ) hero …" at bounding box center [1354, 344] width 386 height 563
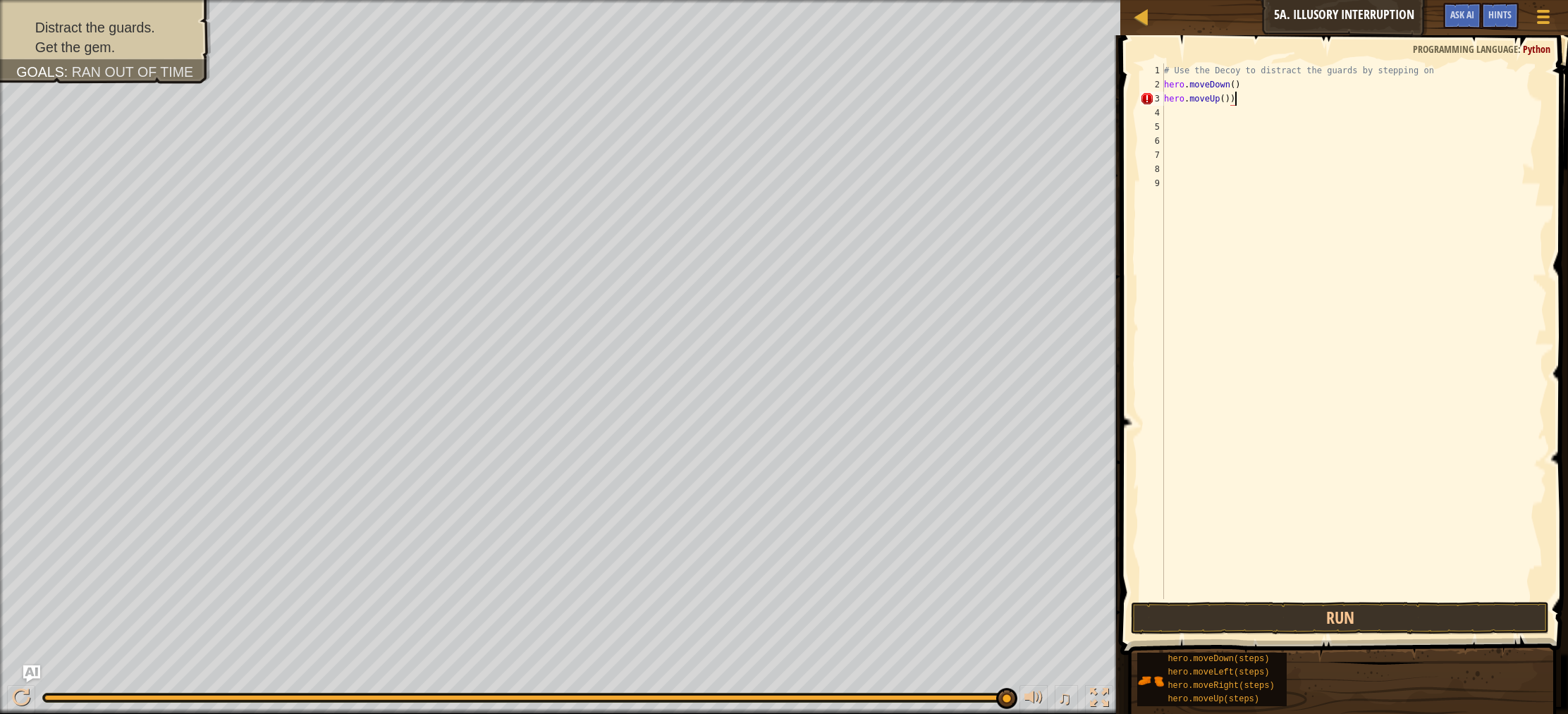
type textarea "hero.moveUp()"
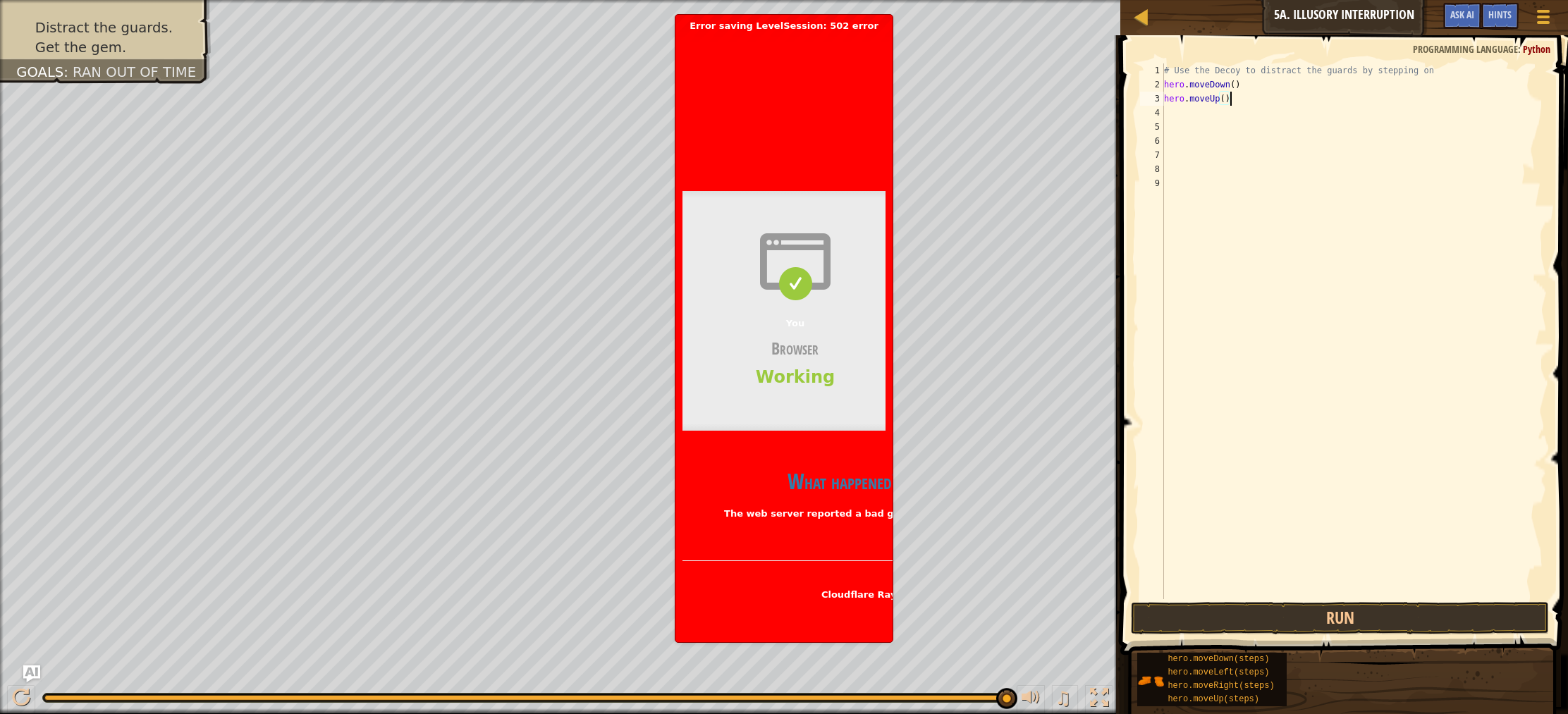
click at [1225, 102] on div "# Use the Decoy to distract the guards by stepping on hero . moveDown ( ) hero …" at bounding box center [1354, 344] width 386 height 563
click at [1228, 102] on div "# Use the Decoy to distract the guards by stepping on hero . moveDown ( ) hero …" at bounding box center [1354, 344] width 386 height 563
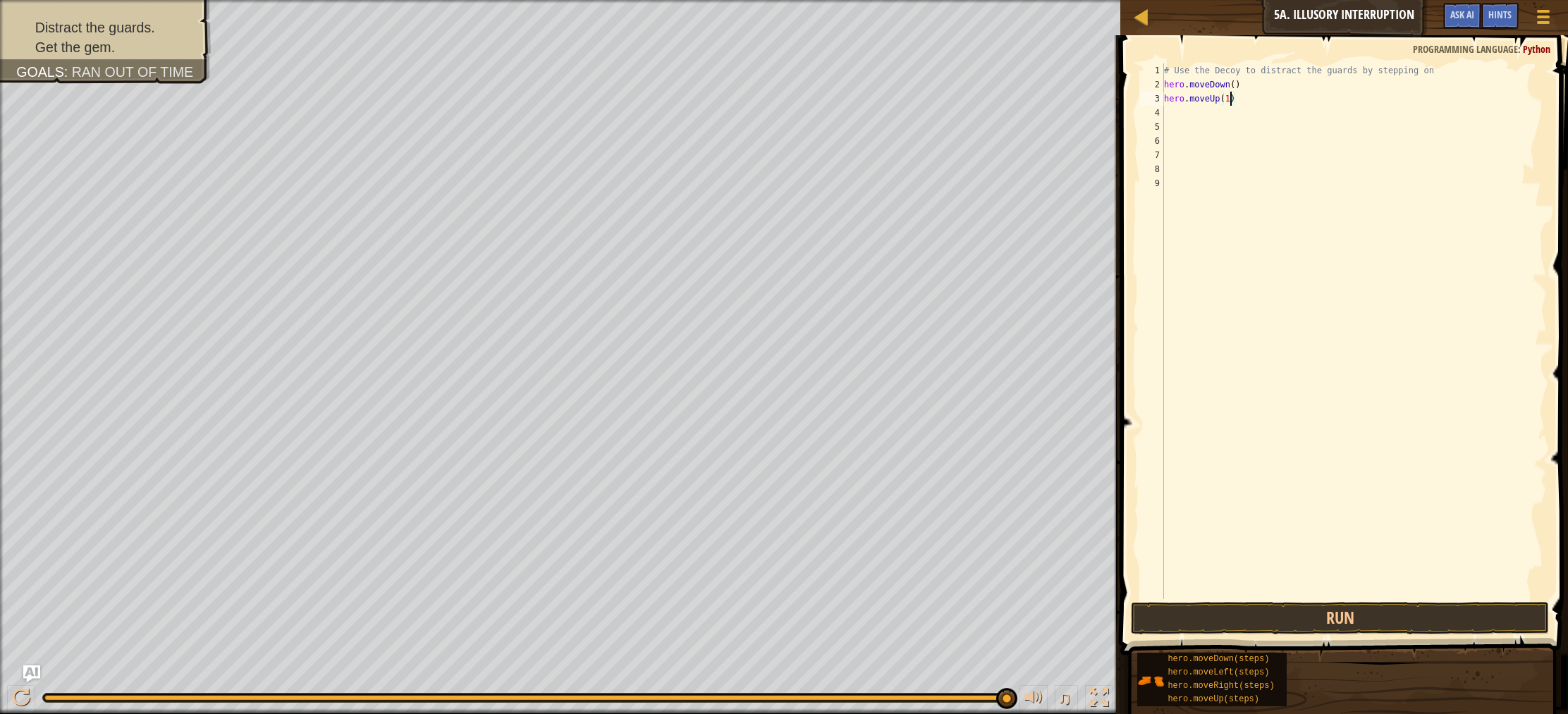
click at [1237, 88] on div "# Use the Decoy to distract the guards by stepping on hero . moveDown ( ) hero …" at bounding box center [1354, 344] width 386 height 563
type textarea "hero.moveDown(2)"
click at [1345, 626] on button "Run" at bounding box center [1340, 618] width 418 height 32
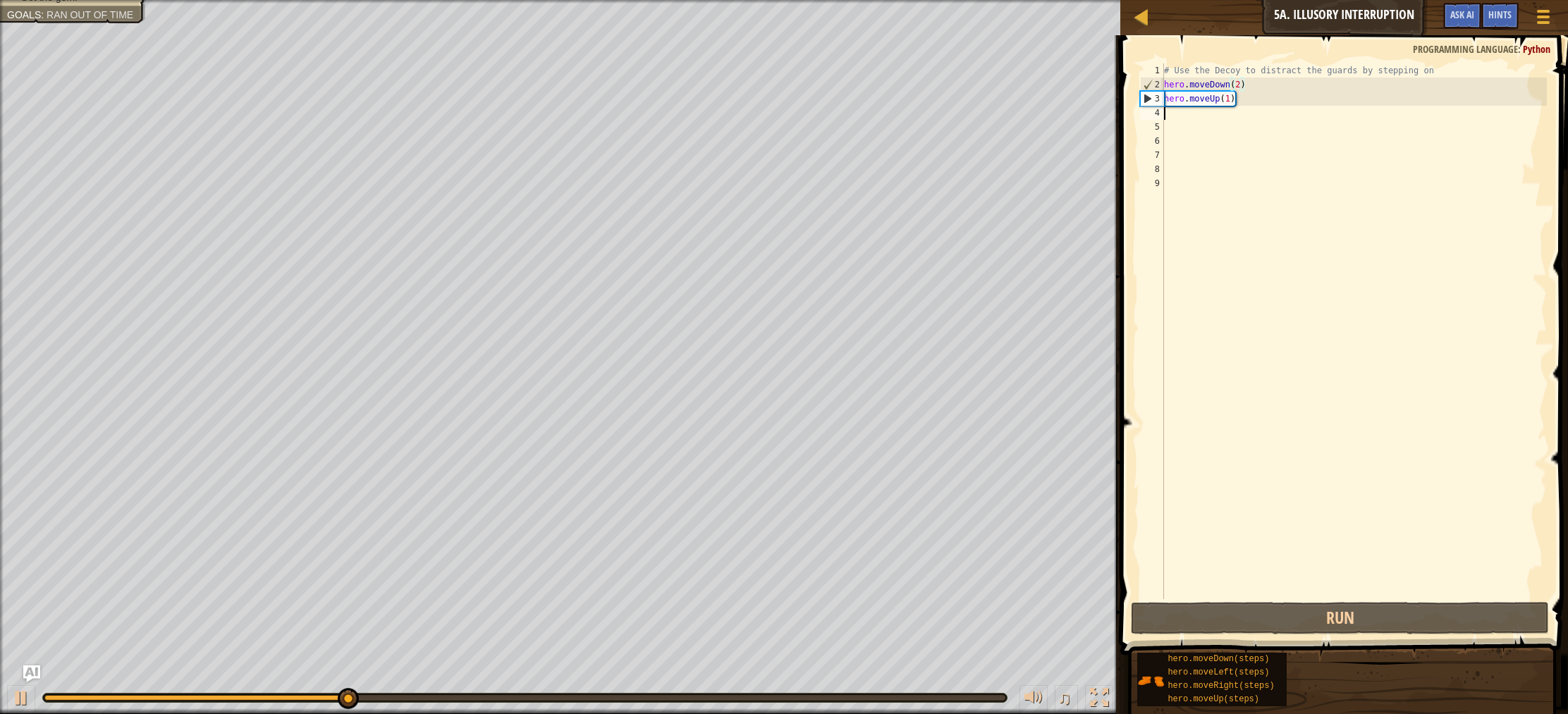
click at [1251, 109] on div "# Use the Decoy to distract the guards by stepping on hero . moveDown ( 2 ) her…" at bounding box center [1354, 344] width 386 height 563
click at [1256, 106] on div "# Use the Decoy to distract the guards by stepping on hero . moveDown ( 2 ) her…" at bounding box center [1354, 344] width 386 height 563
click at [1255, 103] on div "# Use the Decoy to distract the guards by stepping on hero . moveDown ( 2 ) her…" at bounding box center [1354, 344] width 386 height 563
click at [1255, 99] on div "# Use the Decoy to distract the guards by stepping on hero . moveDown ( 2 ) her…" at bounding box center [1354, 344] width 386 height 563
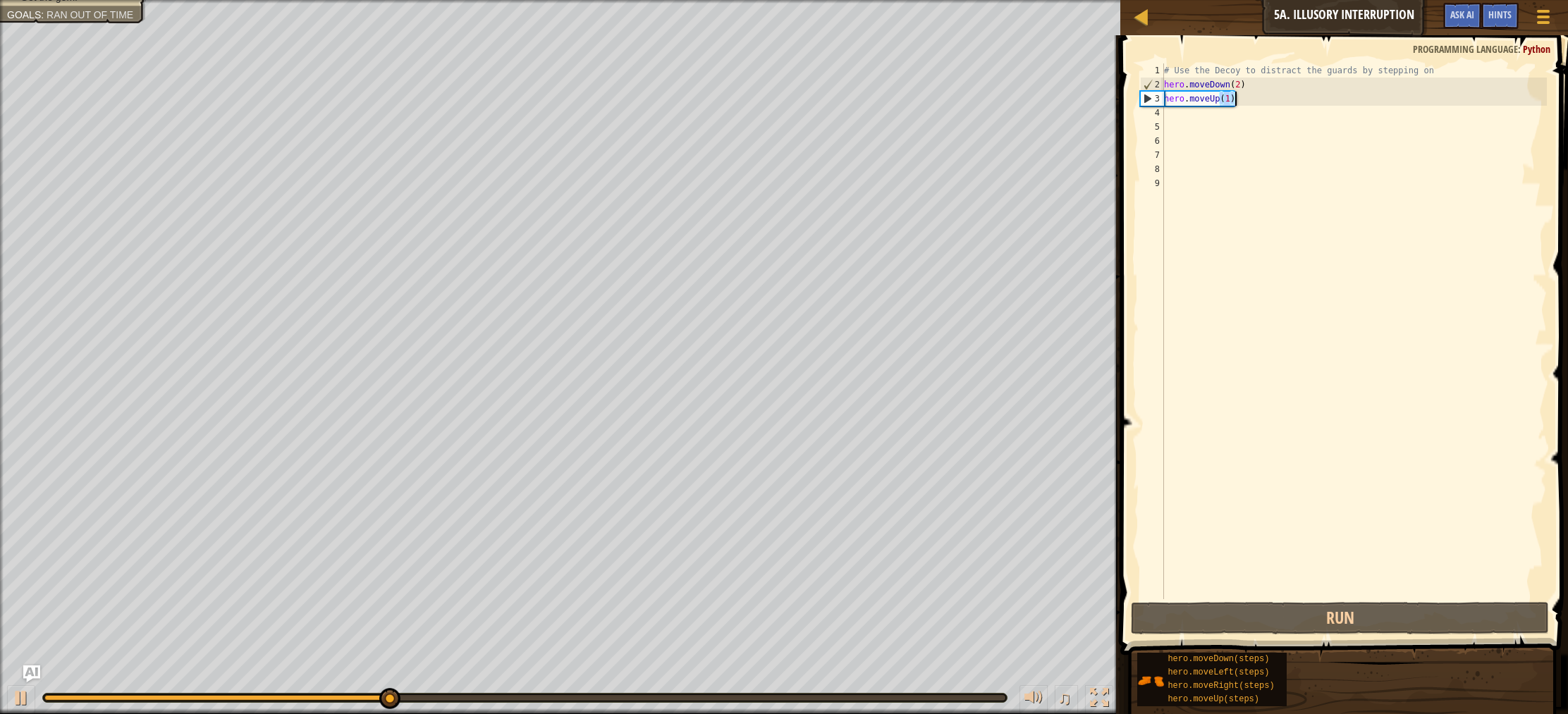
click at [1255, 99] on div "# Use the Decoy to distract the guards by stepping on hero . moveDown ( 2 ) her…" at bounding box center [1354, 344] width 386 height 563
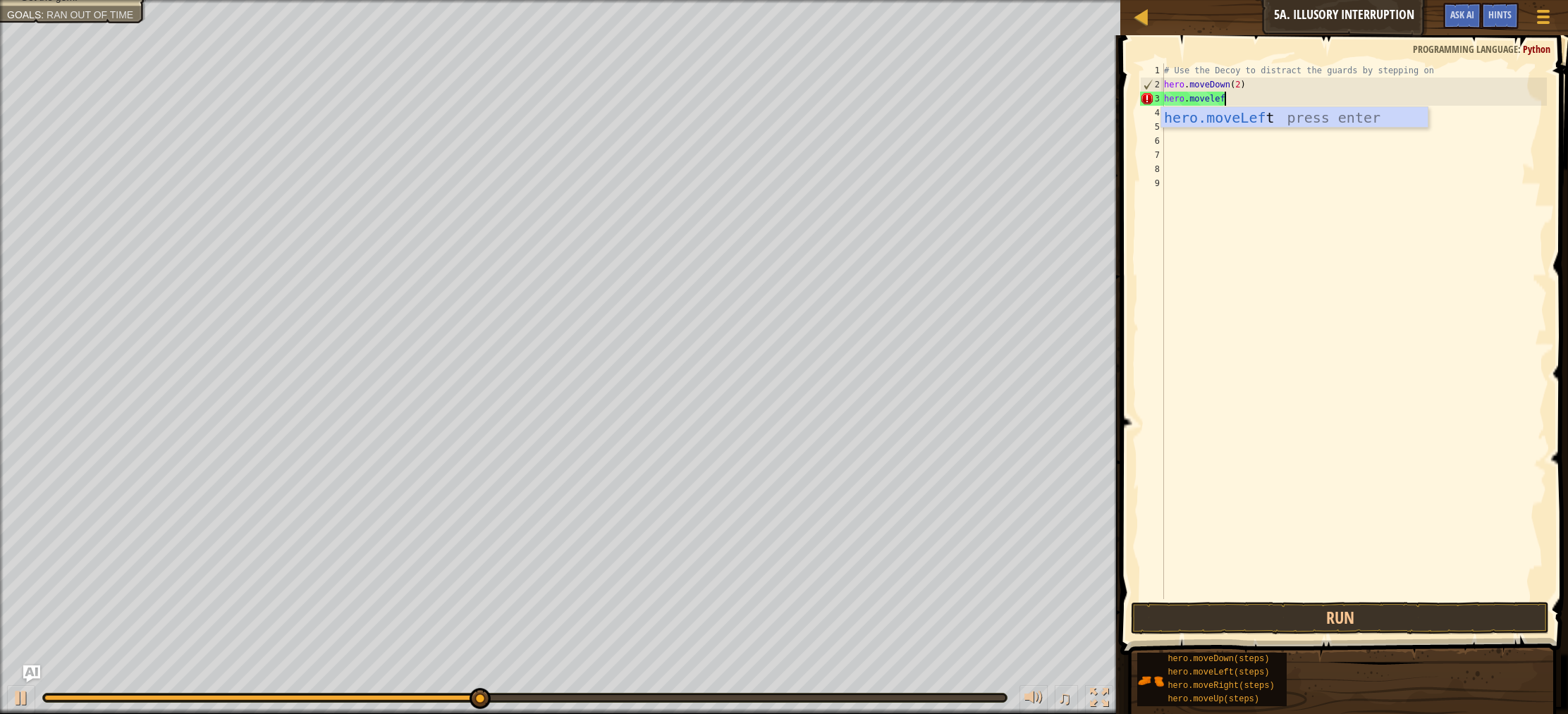
type textarea "hero.moveleft"
click at [1233, 124] on div "hero.moveLeft press enter" at bounding box center [1294, 138] width 266 height 63
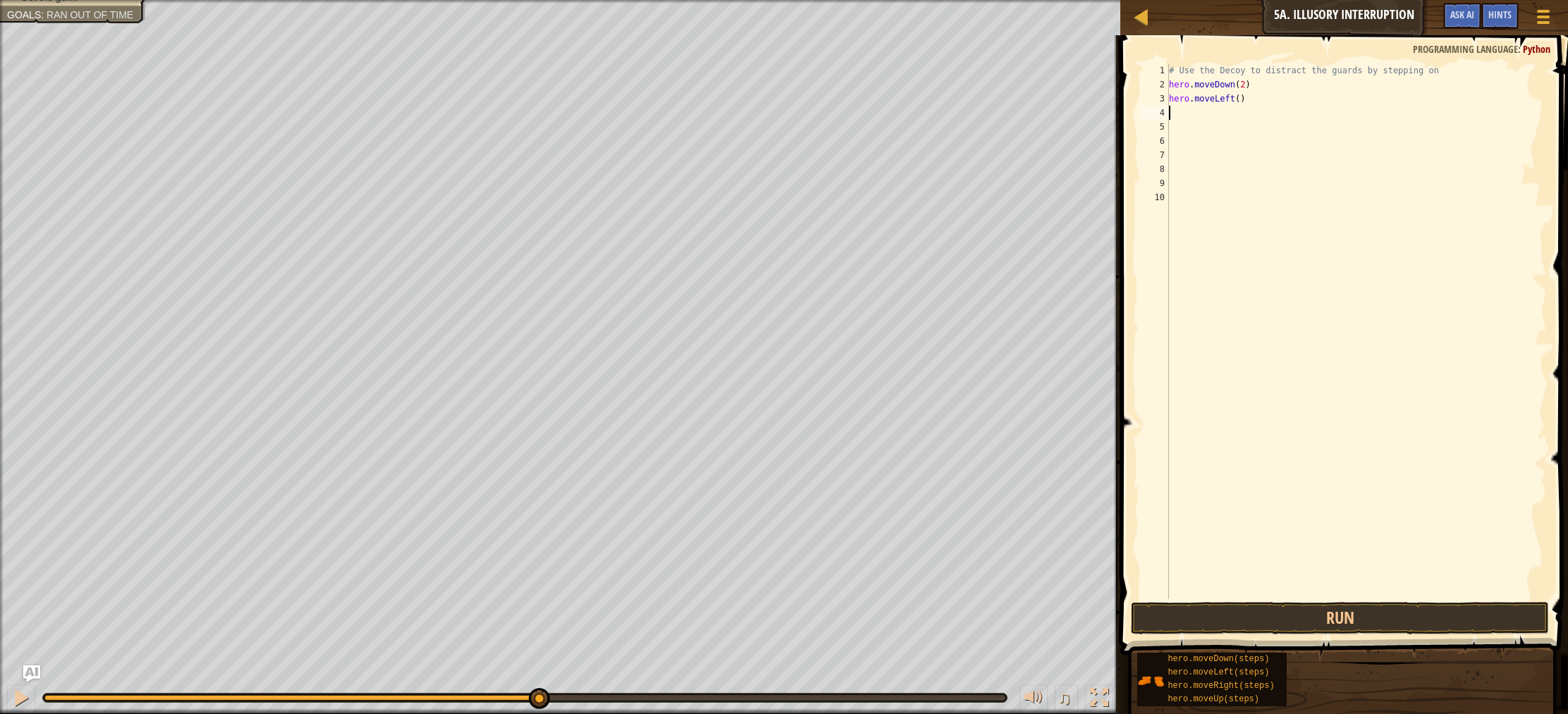
click at [1233, 119] on div "# Use the Decoy to distract the guards by stepping on hero . moveDown ( 2 ) her…" at bounding box center [1357, 344] width 382 height 563
type textarea "hero.moveup"
click at [1225, 131] on div "hero.moveUp press enter" at bounding box center [1299, 152] width 266 height 63
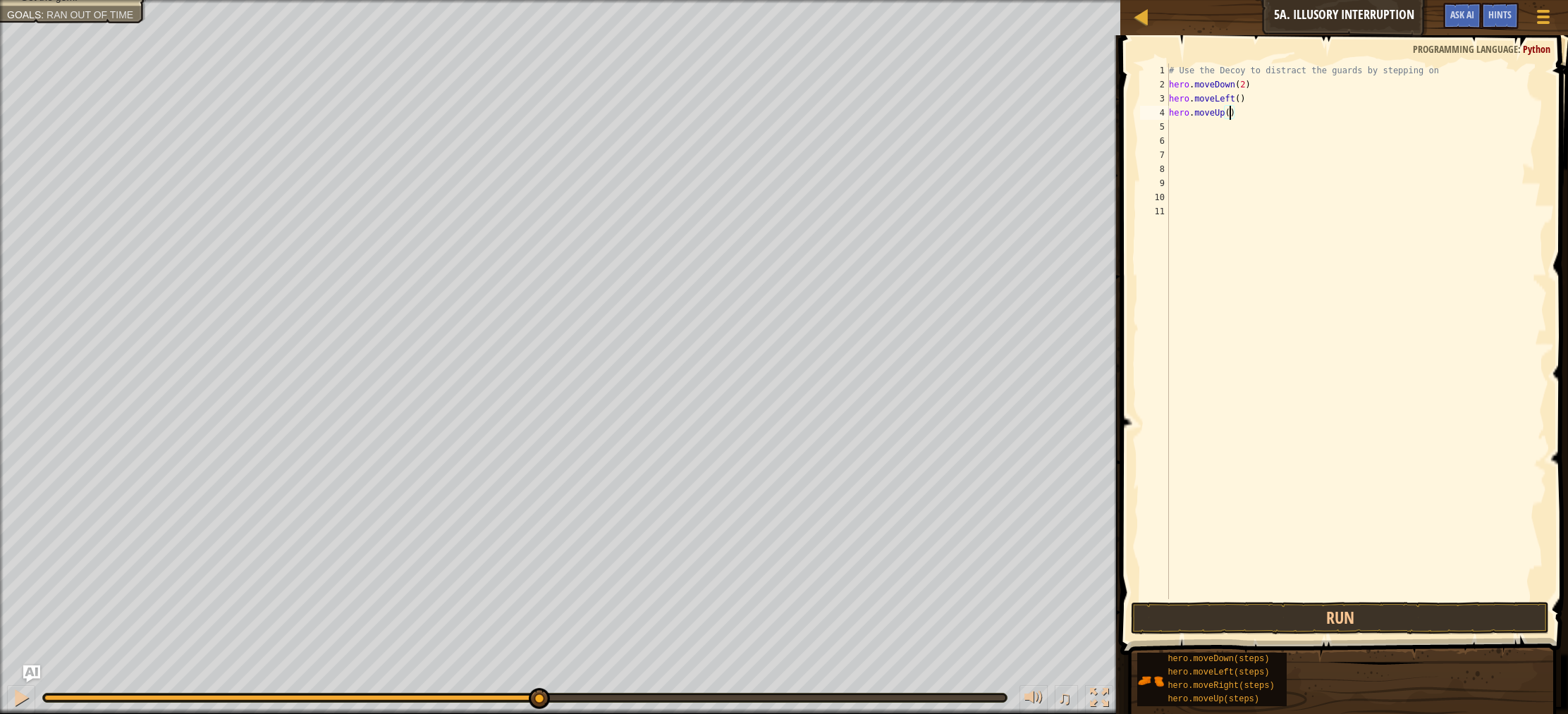
click at [1230, 117] on div "# Use the Decoy to distract the guards by stepping on hero . moveDown ( 2 ) her…" at bounding box center [1357, 344] width 382 height 563
click at [1242, 101] on div "# Use the Decoy to distract the guards by stepping on hero . moveDown ( 2 ) her…" at bounding box center [1357, 344] width 382 height 563
click at [1332, 620] on button "Run" at bounding box center [1340, 618] width 418 height 32
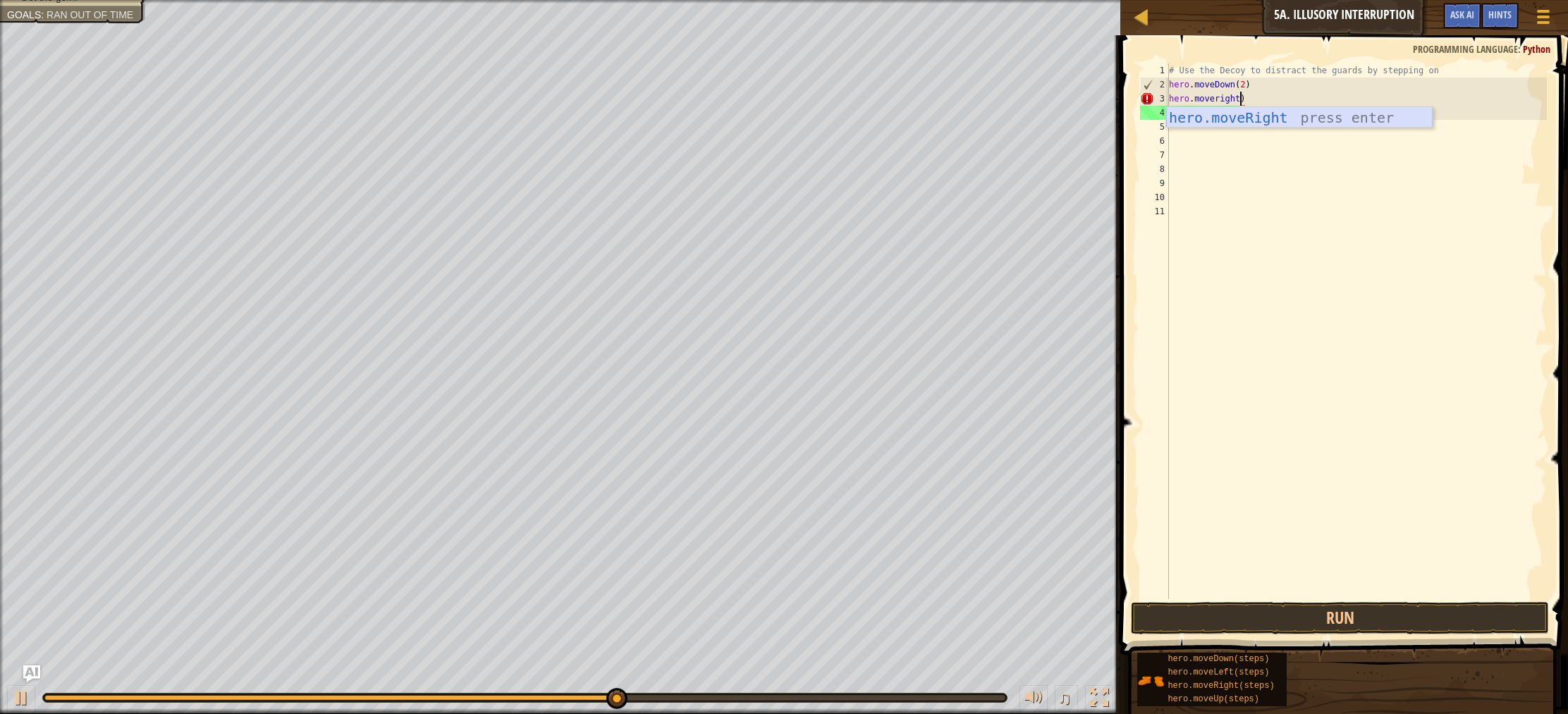
click at [1263, 120] on div "hero.moveRight press enter" at bounding box center [1299, 138] width 266 height 63
click at [1253, 115] on div "# Use the Decoy to distract the guards by stepping on hero . moveDown ( 2 ) her…" at bounding box center [1357, 344] width 382 height 563
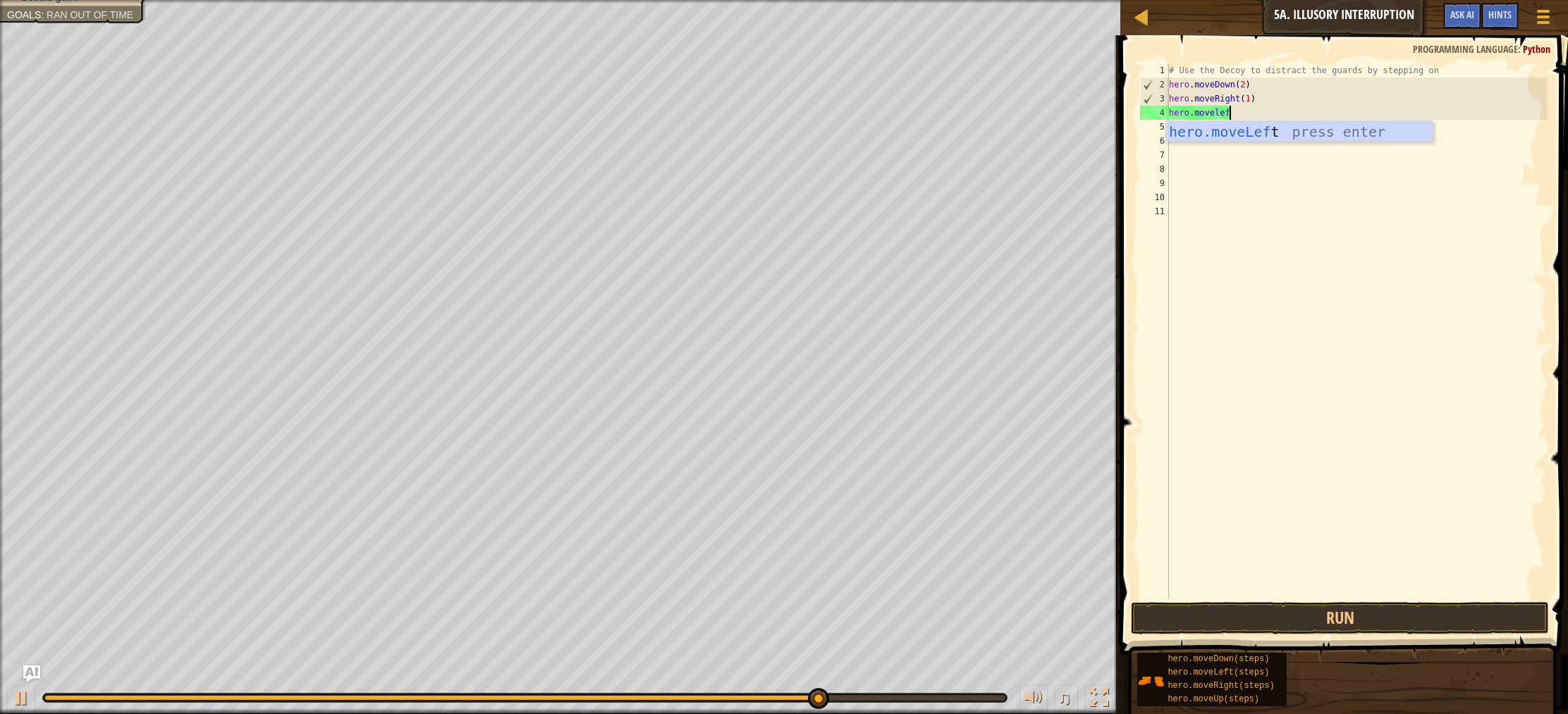
type textarea "hero.moveleft"
click at [1235, 134] on div "hero.moveLeft press enter" at bounding box center [1299, 152] width 266 height 63
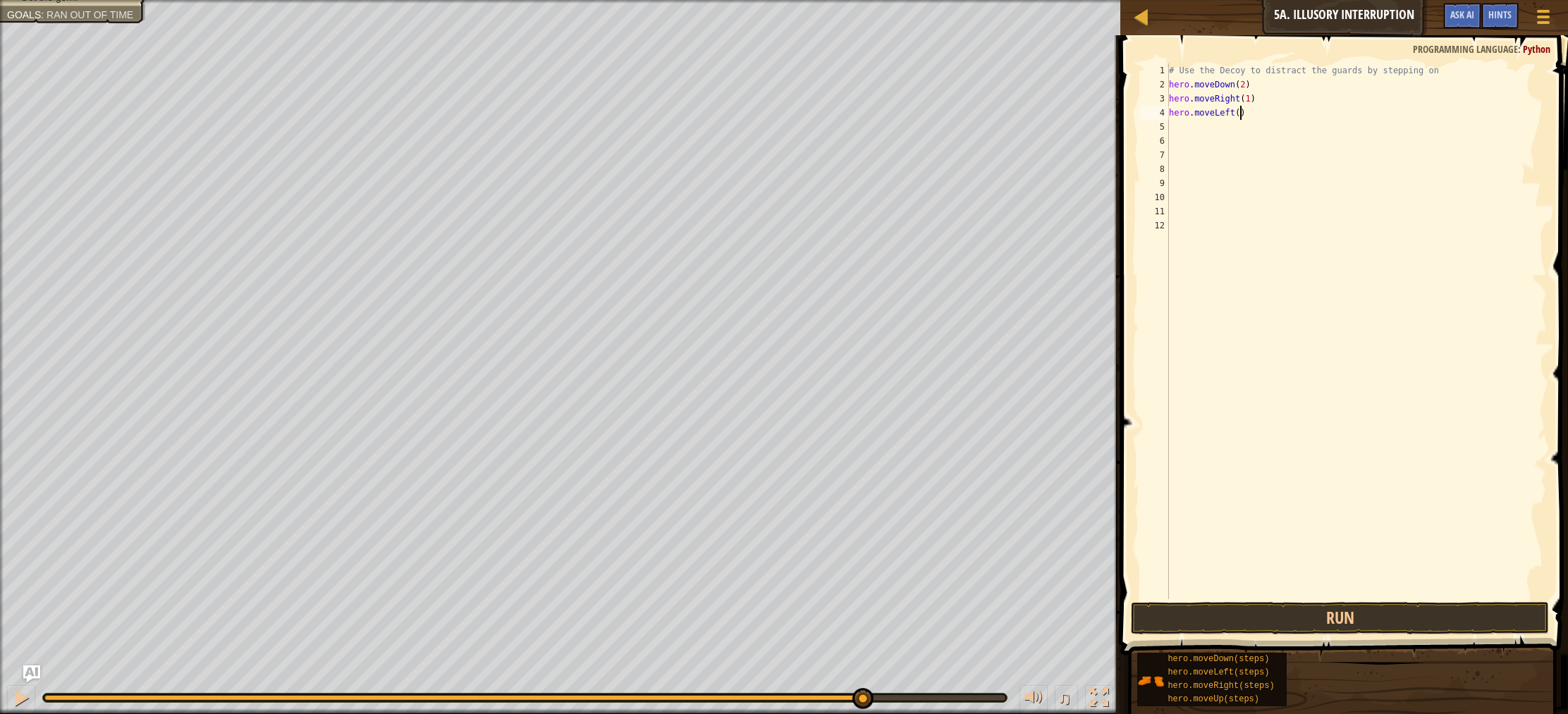
click at [1239, 119] on div "# Use the Decoy to distract the guards by stepping on hero . moveDown ( 2 ) her…" at bounding box center [1357, 344] width 382 height 563
click at [1341, 612] on button "Run" at bounding box center [1340, 618] width 418 height 32
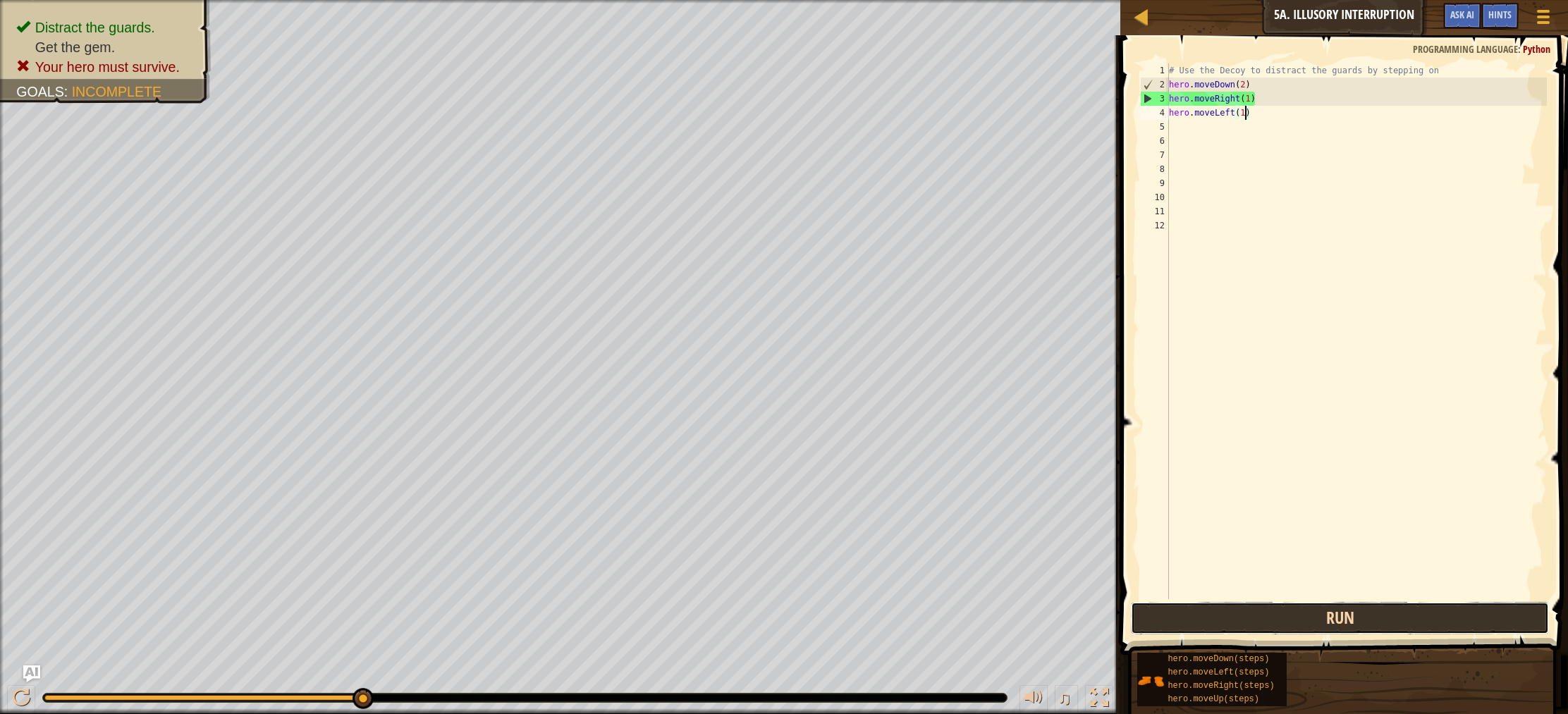
click at [1303, 631] on button "Run" at bounding box center [1340, 618] width 418 height 32
click at [1276, 99] on div "# Use the Decoy to distract the guards by stepping on hero . moveDown ( 2 ) her…" at bounding box center [1357, 344] width 382 height 563
click at [1302, 109] on div "# Use the Decoy to distract the guards by stepping on hero . moveDown ( 2 ) her…" at bounding box center [1357, 344] width 382 height 563
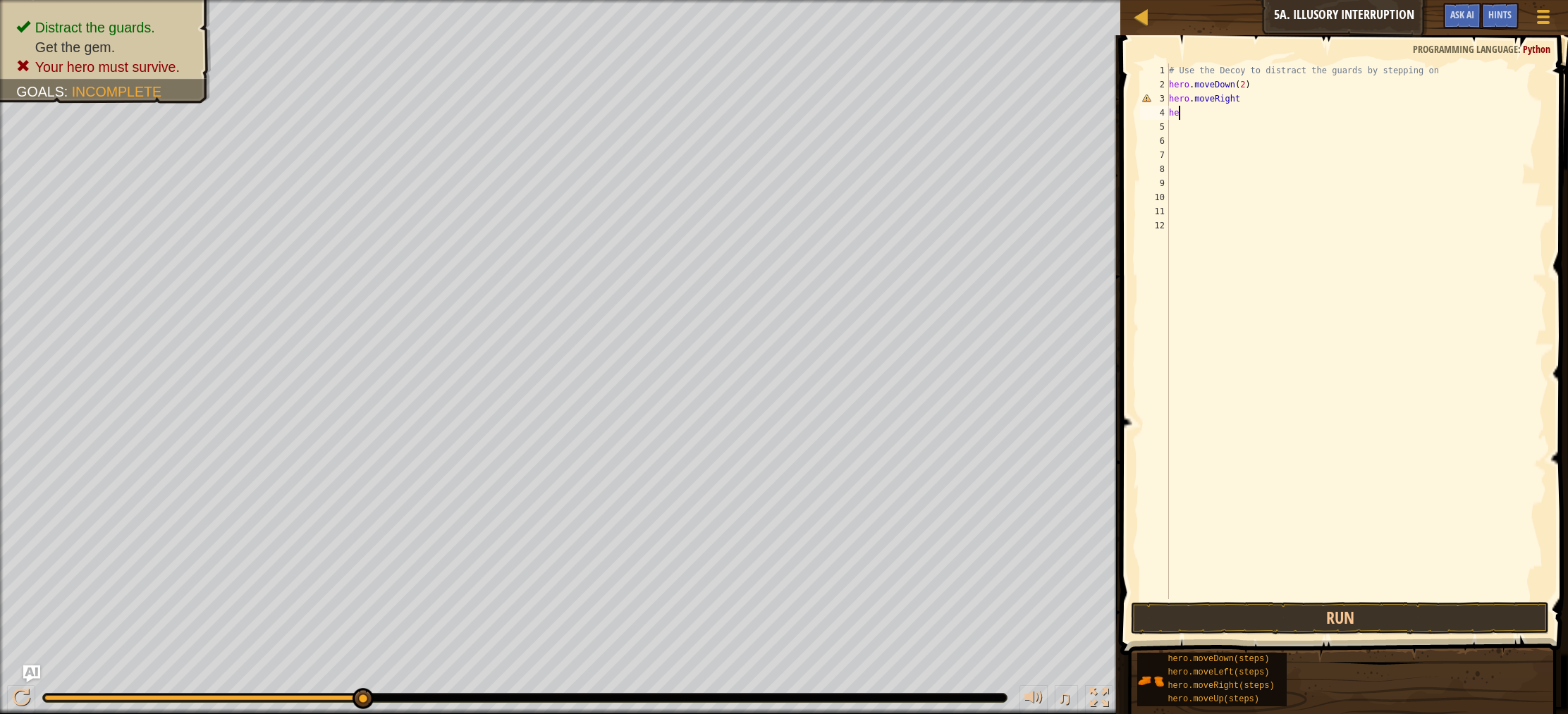
type textarea "h"
click at [1277, 101] on div "# Use the Decoy to distract the guards by stepping on hero . moveDown ( 2 ) her…" at bounding box center [1357, 344] width 382 height 563
type textarea "hero.moveleft"
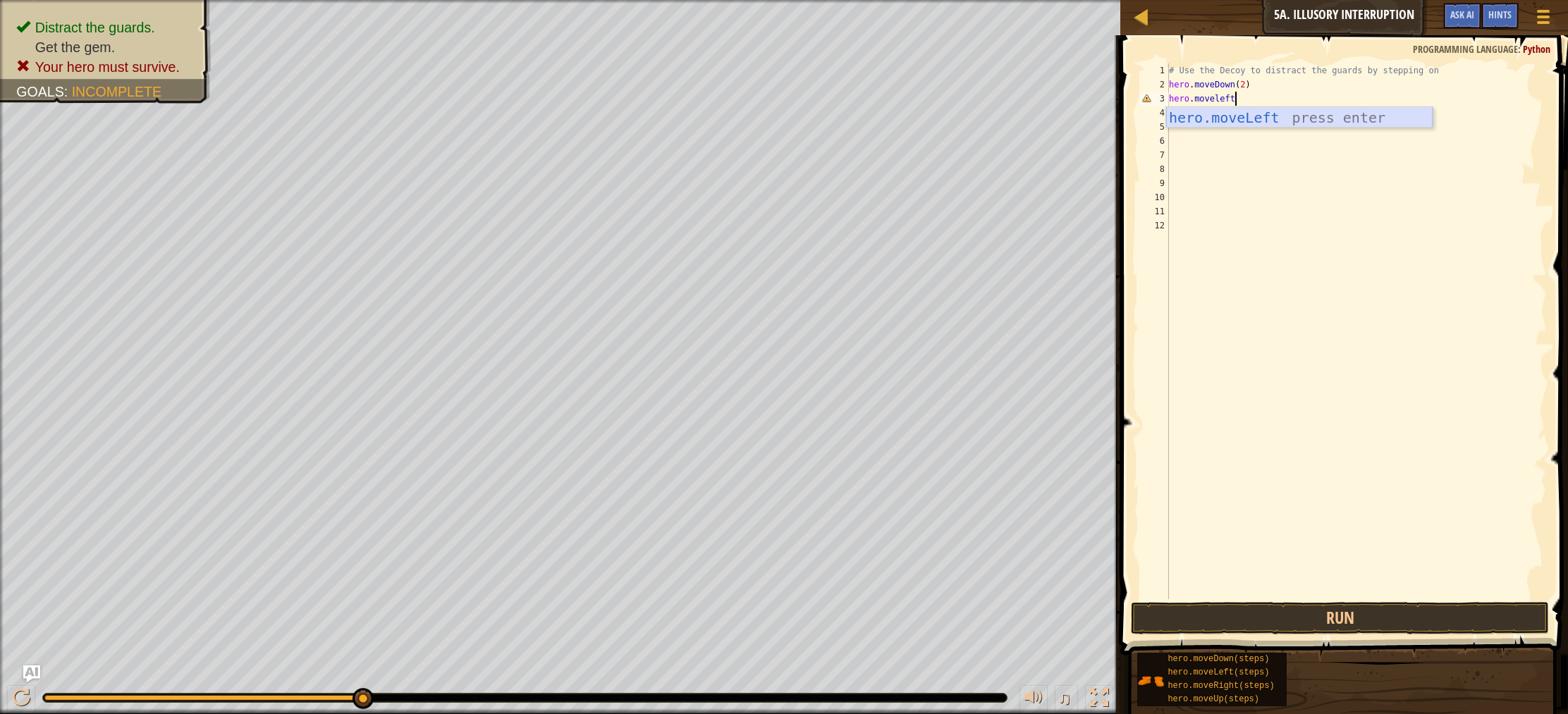
click at [1218, 119] on div "hero.moveLeft press enter" at bounding box center [1299, 138] width 266 height 63
click at [1239, 99] on div "# Use the Decoy to distract the guards by stepping on hero . moveDown ( 2 ) her…" at bounding box center [1357, 344] width 382 height 563
type textarea "hero.moveLeft(1)"
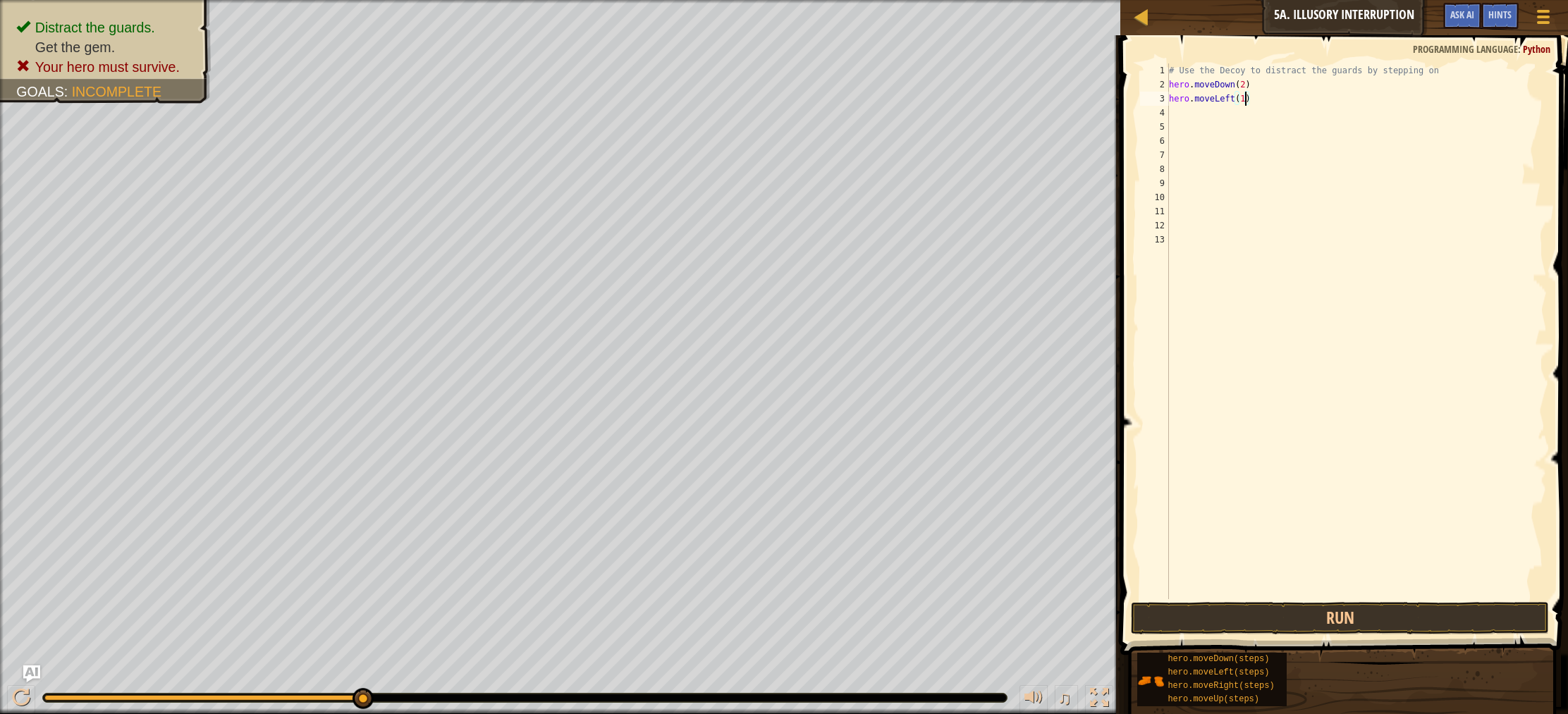
click at [1211, 111] on div "# Use the Decoy to distract the guards by stepping on hero . moveDown ( 2 ) her…" at bounding box center [1357, 344] width 382 height 563
click at [1325, 619] on button "Run" at bounding box center [1340, 618] width 418 height 32
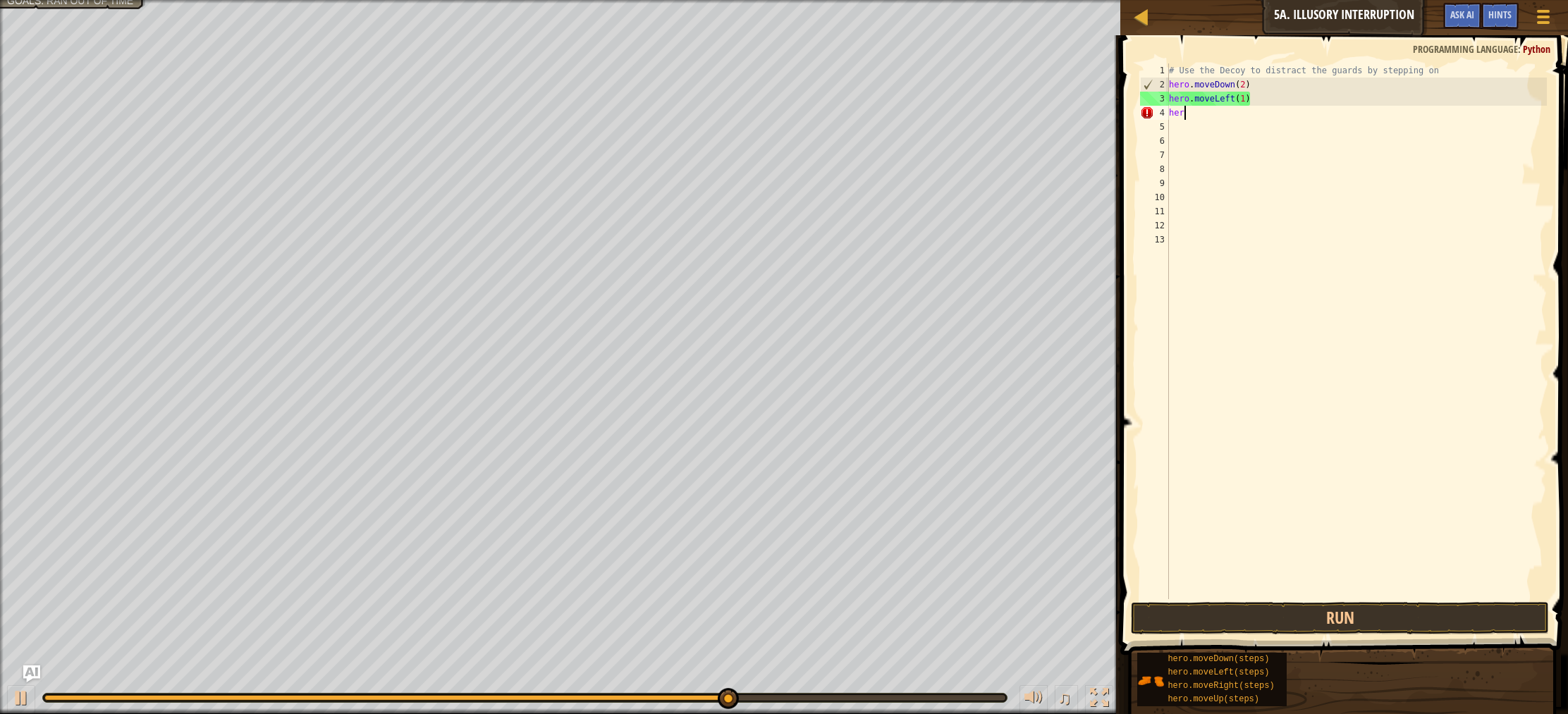
scroll to position [7, 0]
type textarea "h"
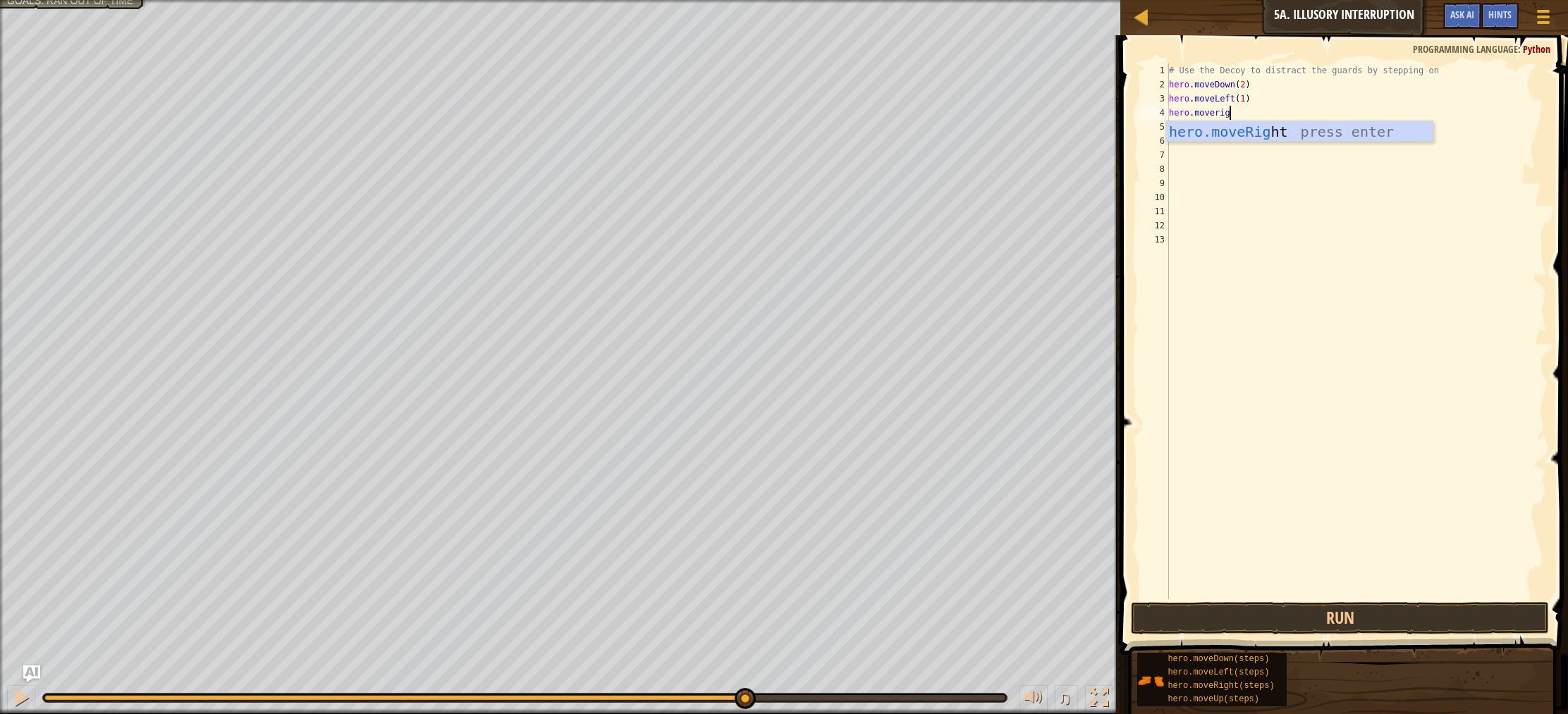
type textarea "hero.moveright"
click at [1208, 132] on div "hero.moveRight press enter" at bounding box center [1299, 152] width 266 height 63
type textarea "hero.moveup"
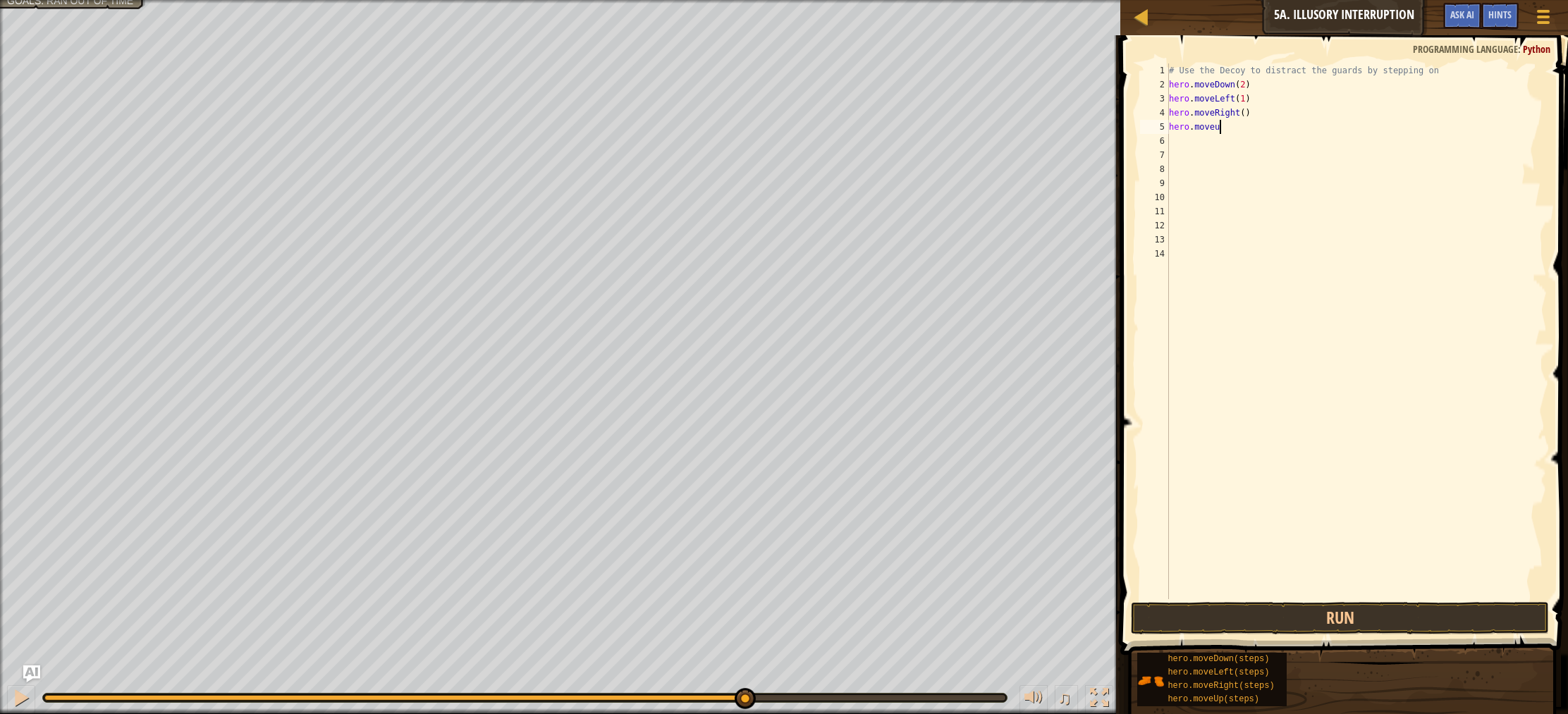
scroll to position [7, 3]
click at [1254, 141] on div "hero.moveUp press enter" at bounding box center [1299, 167] width 266 height 63
click at [1376, 605] on button "Run" at bounding box center [1340, 618] width 418 height 32
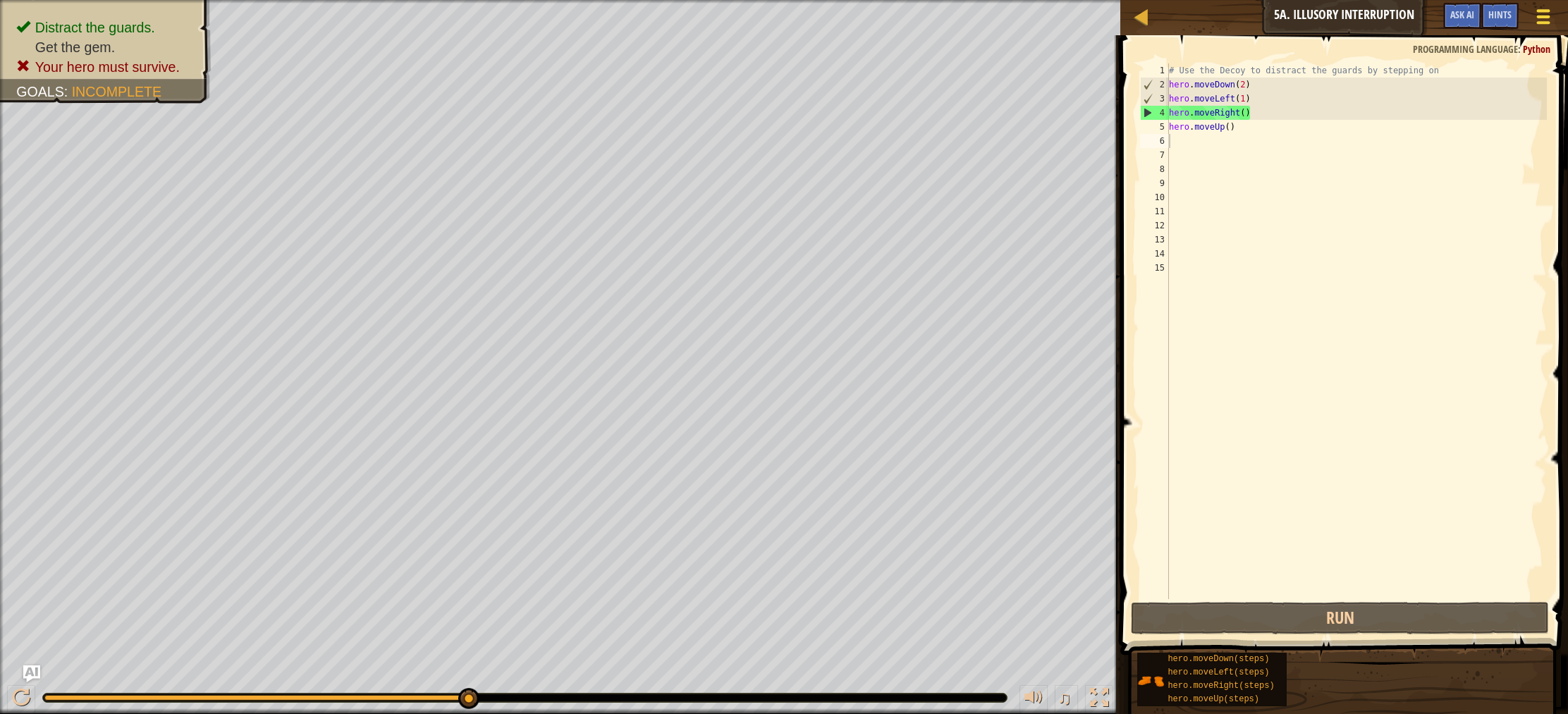
click at [1540, 14] on div at bounding box center [1543, 17] width 19 height 20
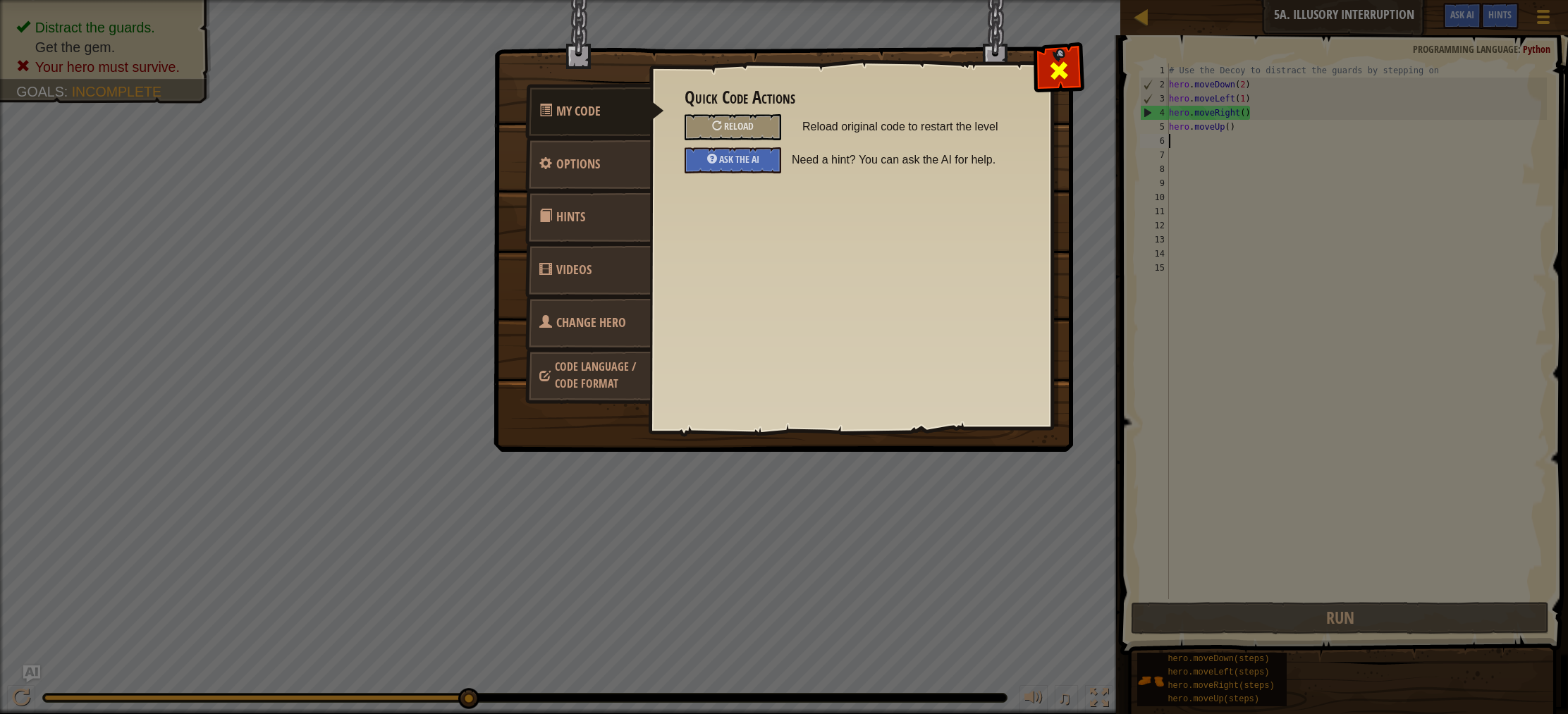
click at [1044, 76] on div at bounding box center [1058, 67] width 45 height 45
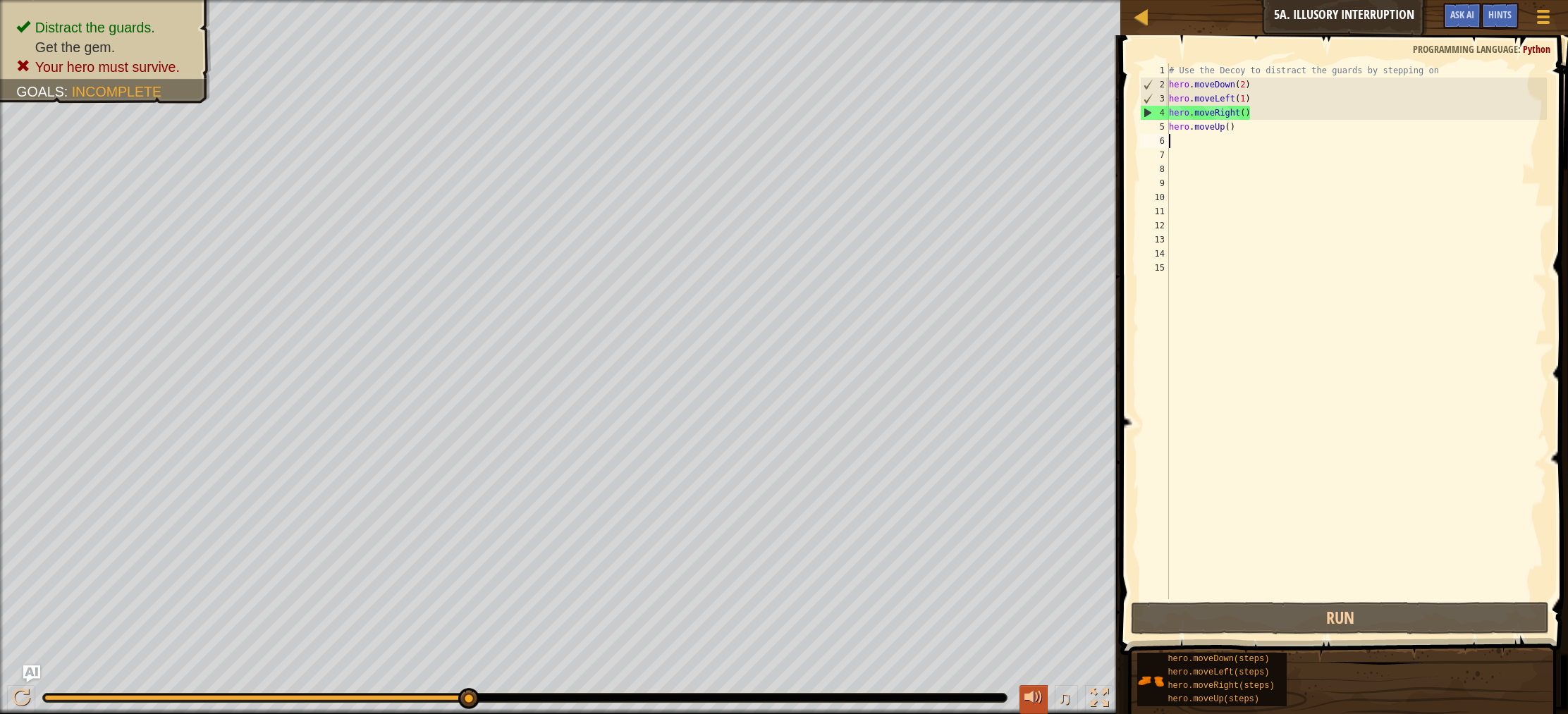
click at [1041, 703] on div at bounding box center [1034, 697] width 19 height 19
